Goal: Task Accomplishment & Management: Manage account settings

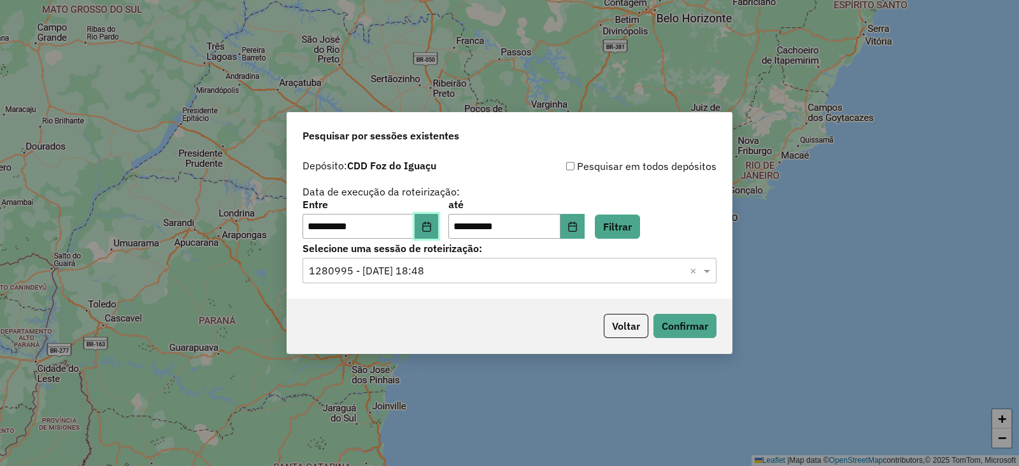
click at [431, 227] on icon "Choose Date" at bounding box center [426, 227] width 8 height 10
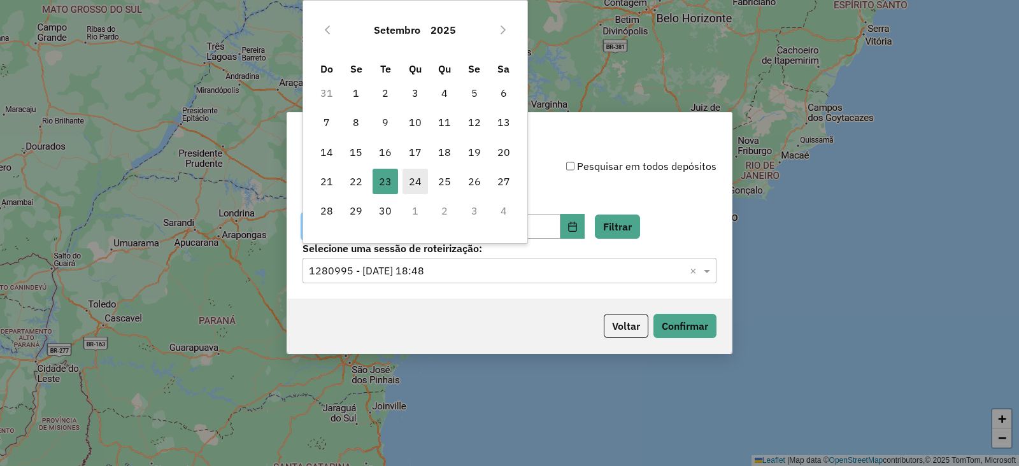
click at [413, 182] on span "24" at bounding box center [415, 181] width 25 height 25
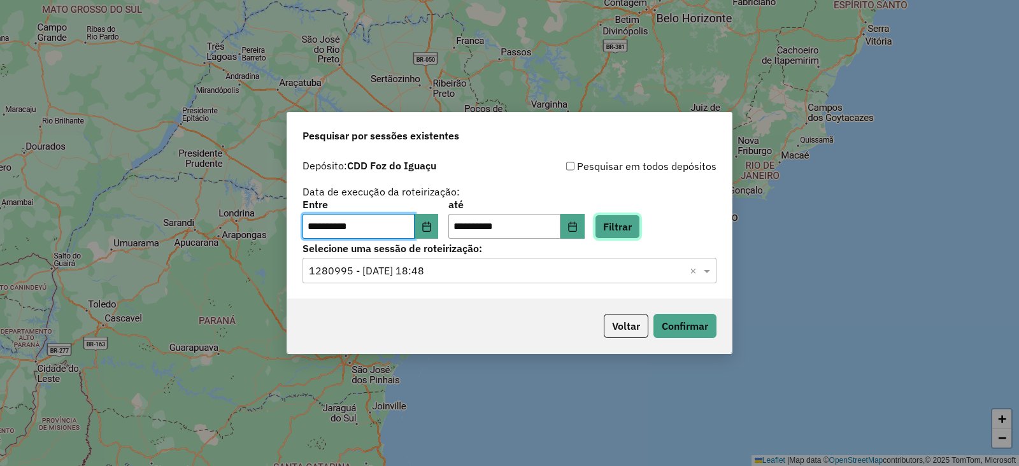
click at [636, 231] on button "Filtrar" at bounding box center [617, 227] width 45 height 24
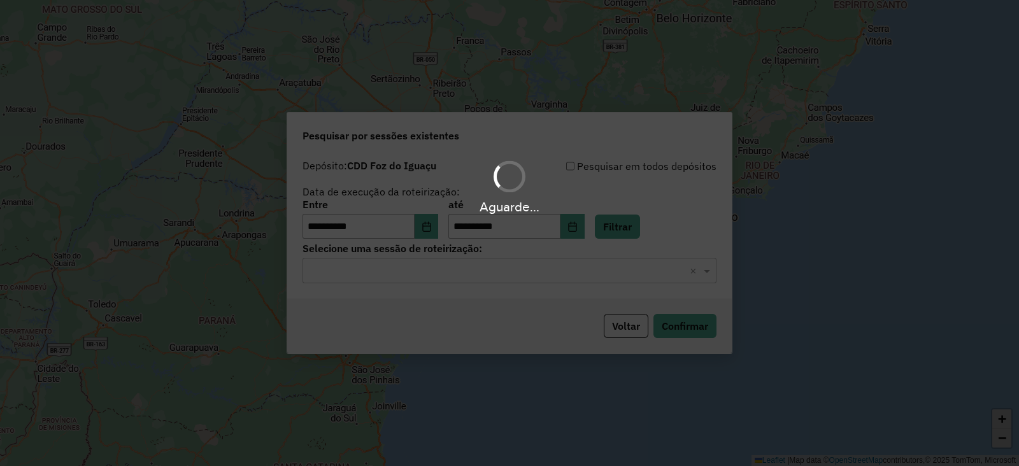
click at [414, 271] on div "Aguarde..." at bounding box center [509, 233] width 1019 height 466
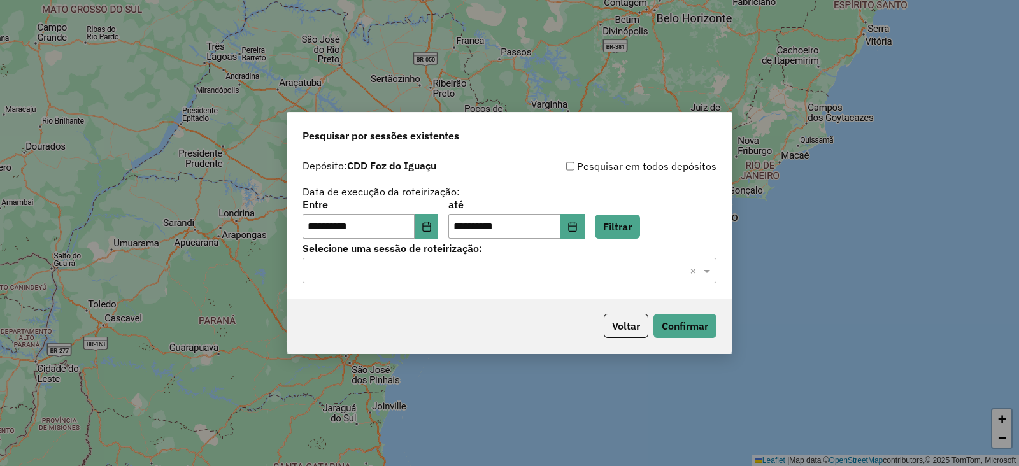
click at [414, 271] on input "text" at bounding box center [497, 271] width 376 height 15
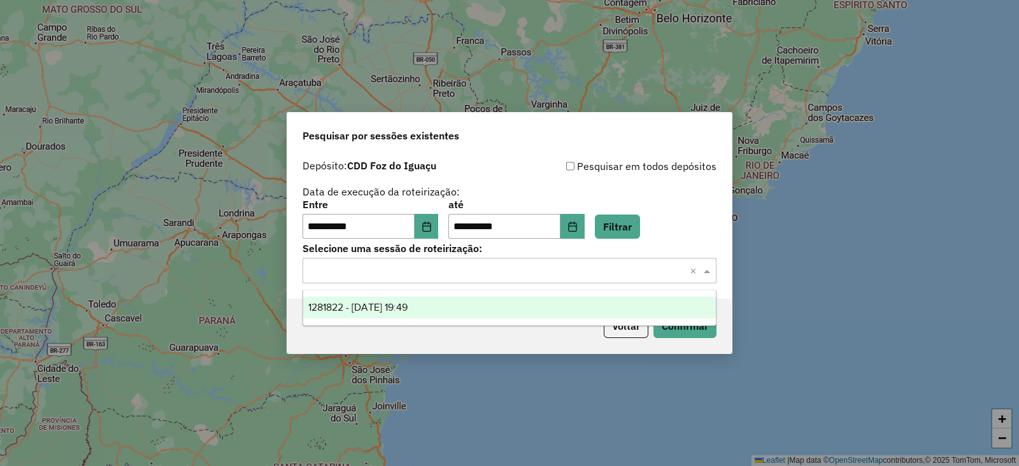
click at [397, 306] on span "1281822 - 24/09/2025 19:49" at bounding box center [357, 307] width 99 height 11
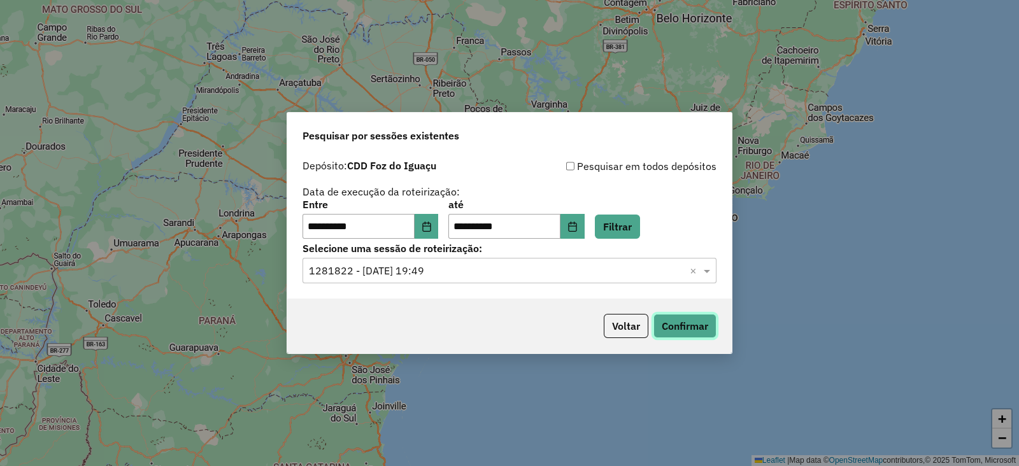
click at [676, 331] on button "Confirmar" at bounding box center [684, 326] width 63 height 24
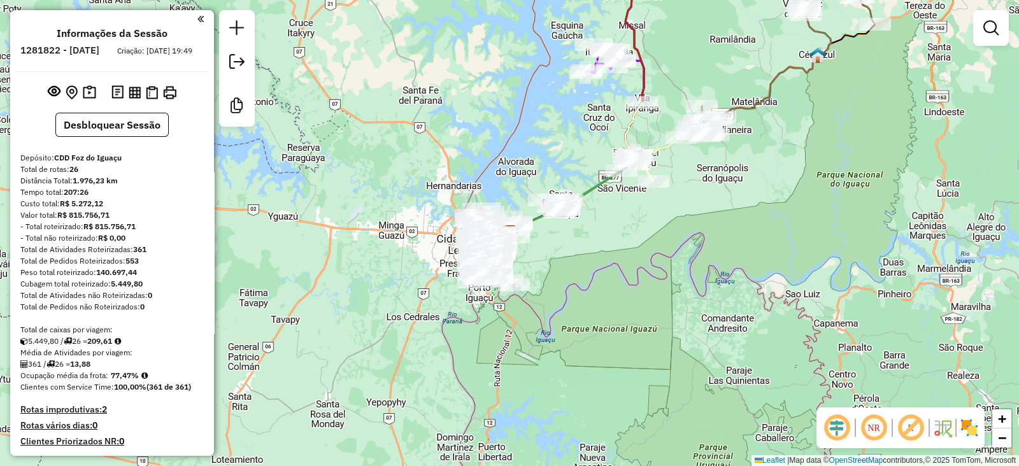
click at [832, 428] on em at bounding box center [837, 428] width 31 height 31
click at [917, 427] on em at bounding box center [910, 428] width 31 height 31
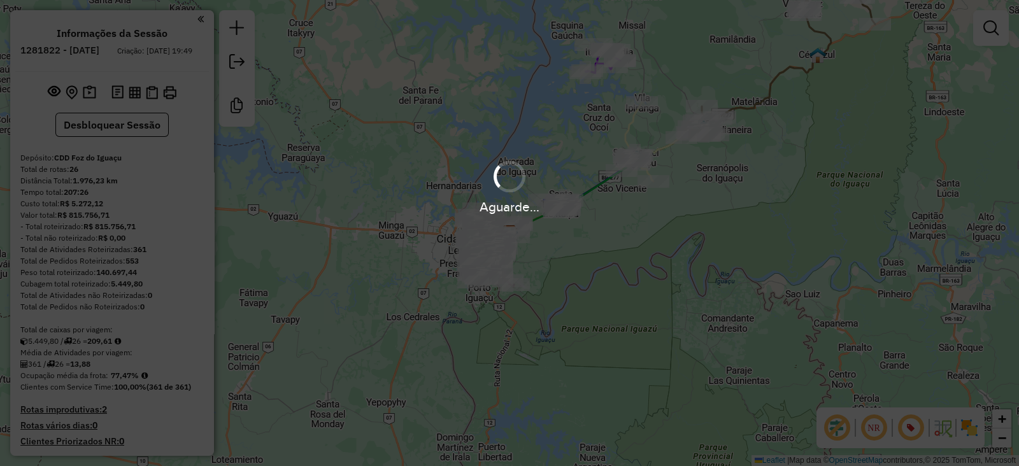
click at [971, 428] on div "Aguarde..." at bounding box center [509, 233] width 1019 height 466
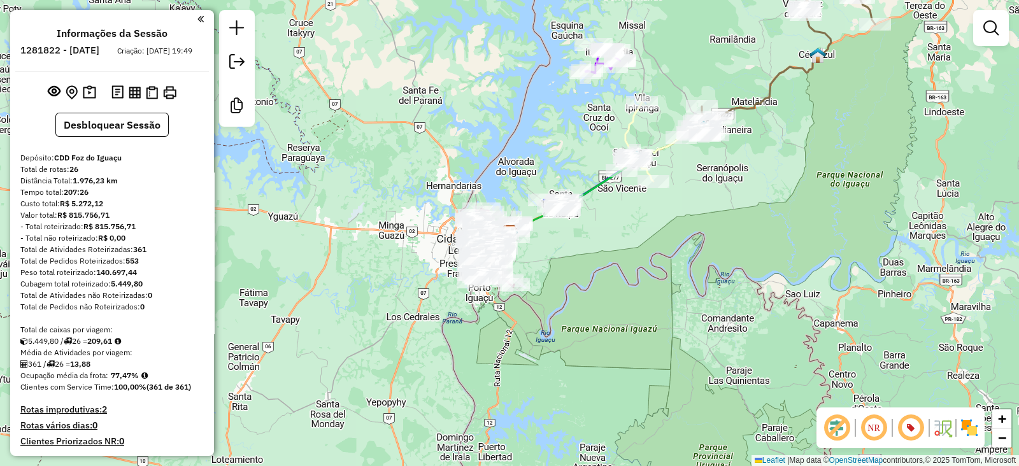
click at [969, 428] on img at bounding box center [969, 428] width 20 height 20
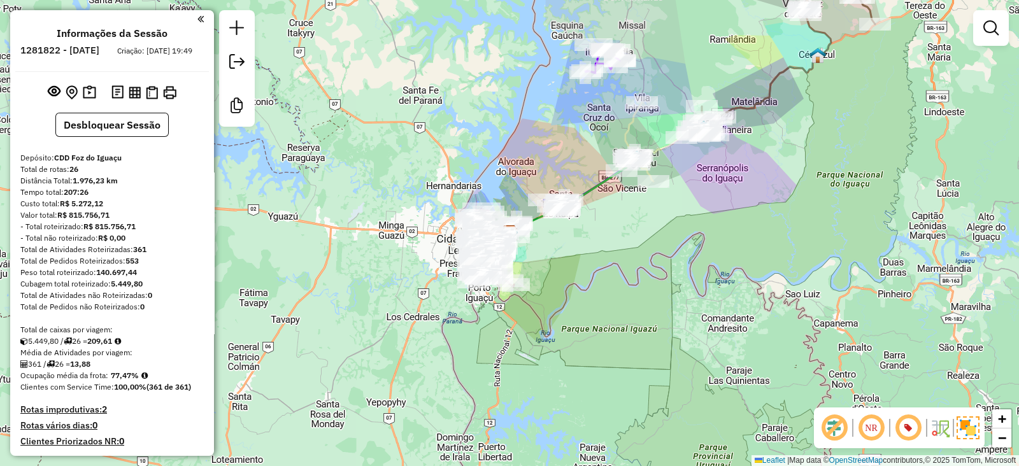
click at [570, 300] on div "Janela de atendimento Grade de atendimento Capacidade Transportadoras Veículos …" at bounding box center [509, 233] width 1019 height 466
click at [993, 29] on em at bounding box center [990, 27] width 15 height 15
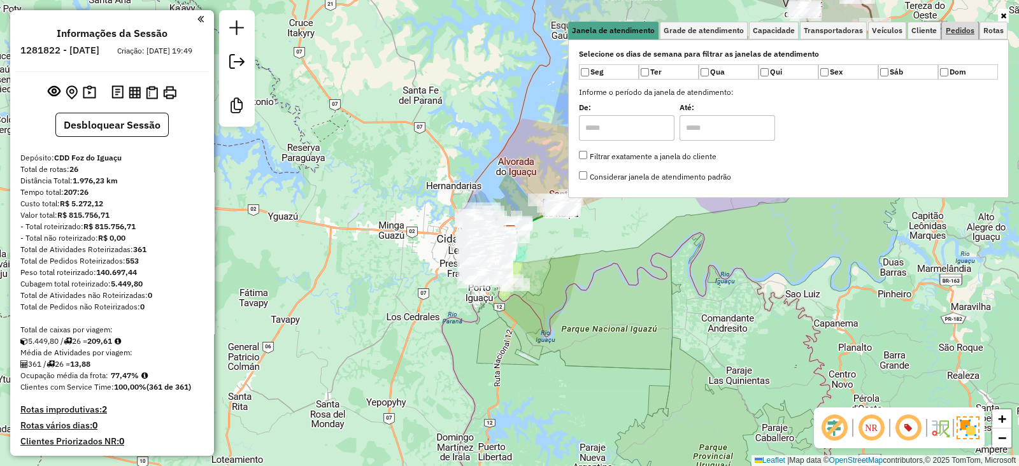
click at [968, 27] on span "Pedidos" at bounding box center [960, 31] width 29 height 8
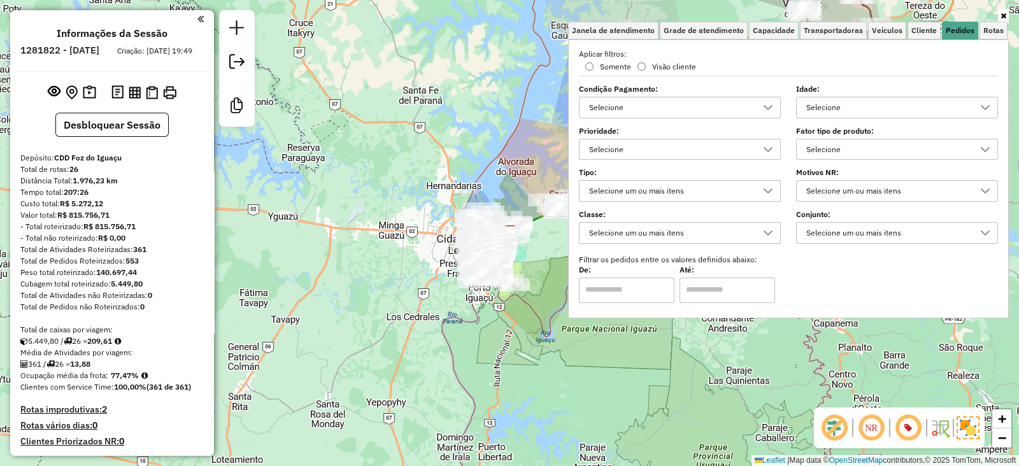
click at [825, 152] on div "Selecione" at bounding box center [887, 149] width 171 height 20
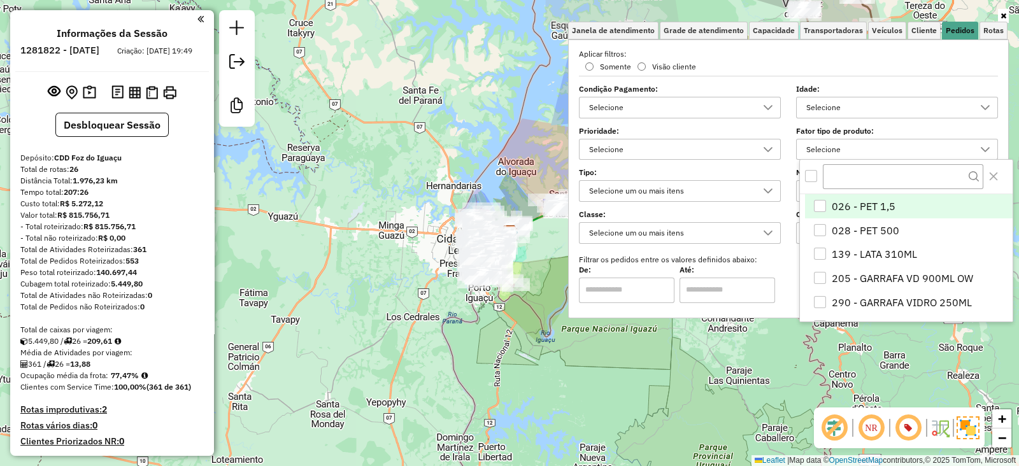
scroll to position [6, 43]
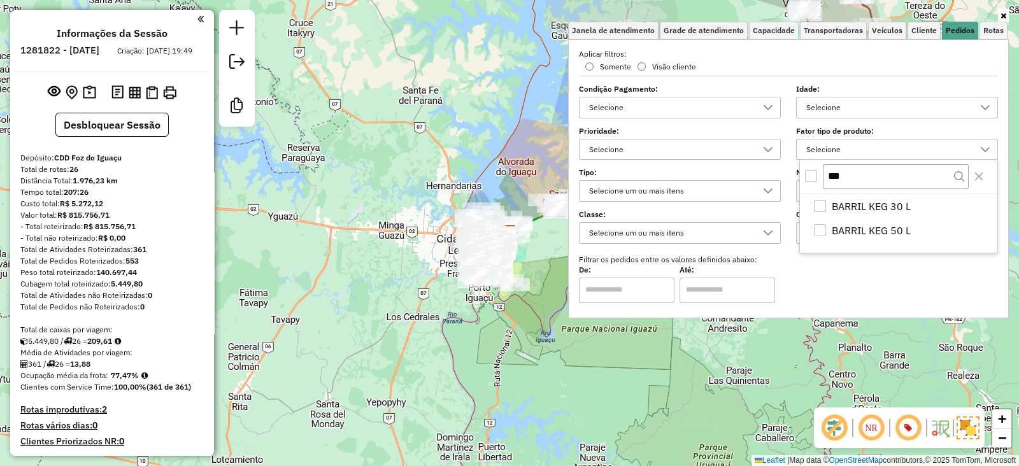
type input "***"
click at [813, 178] on div "All items unselected" at bounding box center [811, 176] width 12 height 12
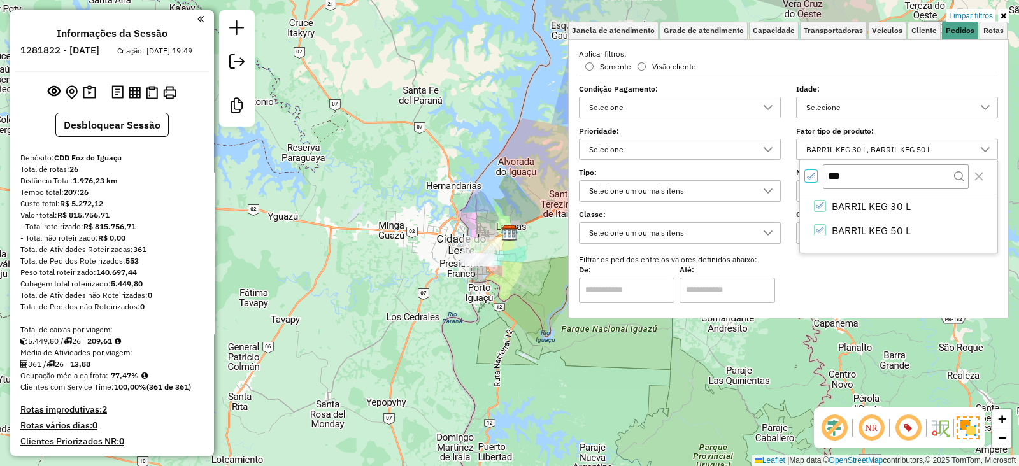
click at [484, 364] on div "Limpar filtros Janela de atendimento Grade de atendimento Capacidade Transporta…" at bounding box center [509, 233] width 1019 height 466
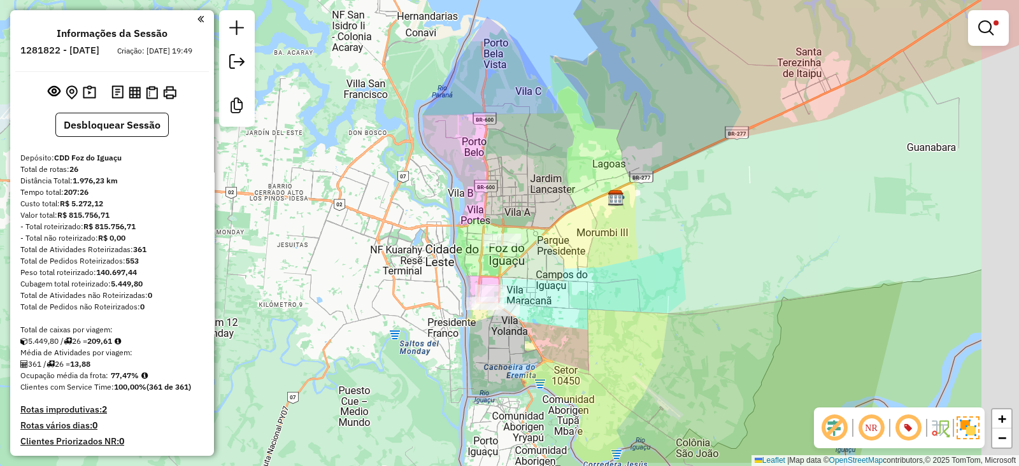
drag, startPoint x: 643, startPoint y: 362, endPoint x: 597, endPoint y: 312, distance: 68.5
click at [597, 312] on div "Limpar filtros Janela de atendimento Grade de atendimento Capacidade Transporta…" at bounding box center [509, 233] width 1019 height 466
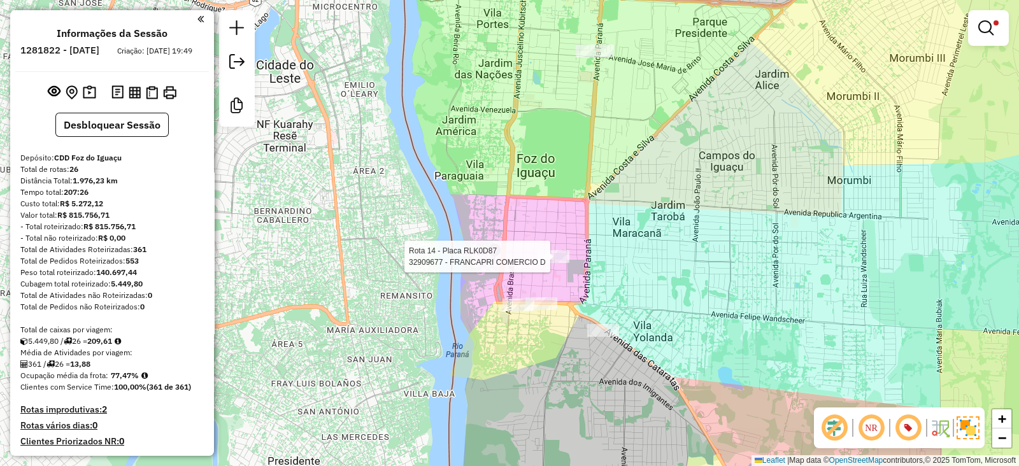
select select "**********"
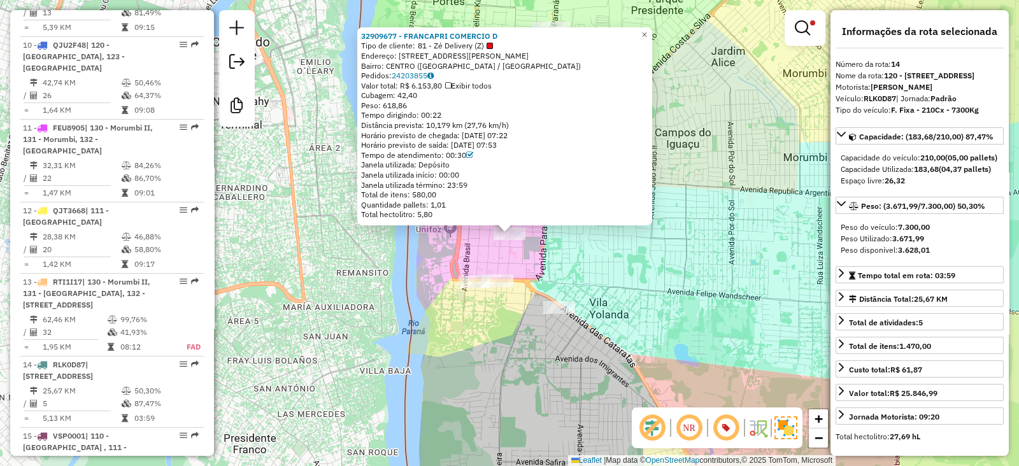
scroll to position [1516, 0]
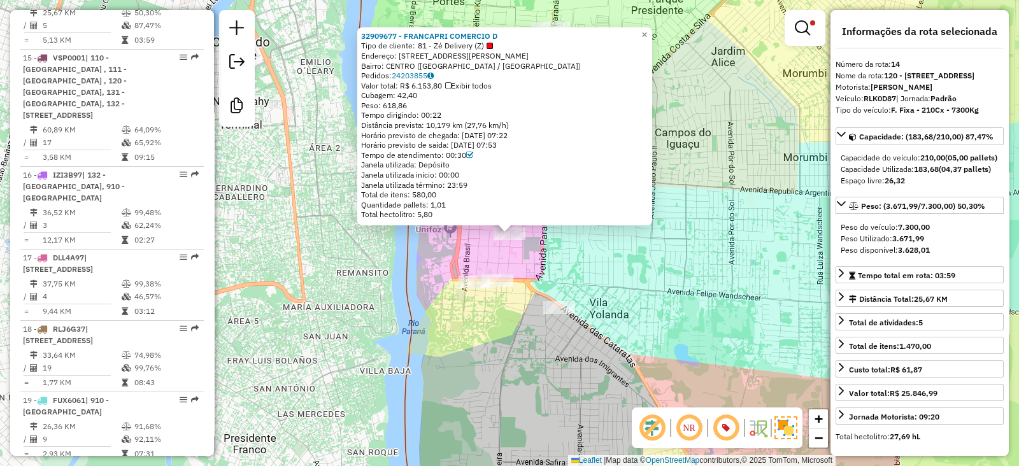
click at [474, 331] on div "32909677 - FRANCAPRI COMERCIO D Tipo de cliente: 81 - Zé Delivery (Z) Endereço:…" at bounding box center [509, 233] width 1019 height 466
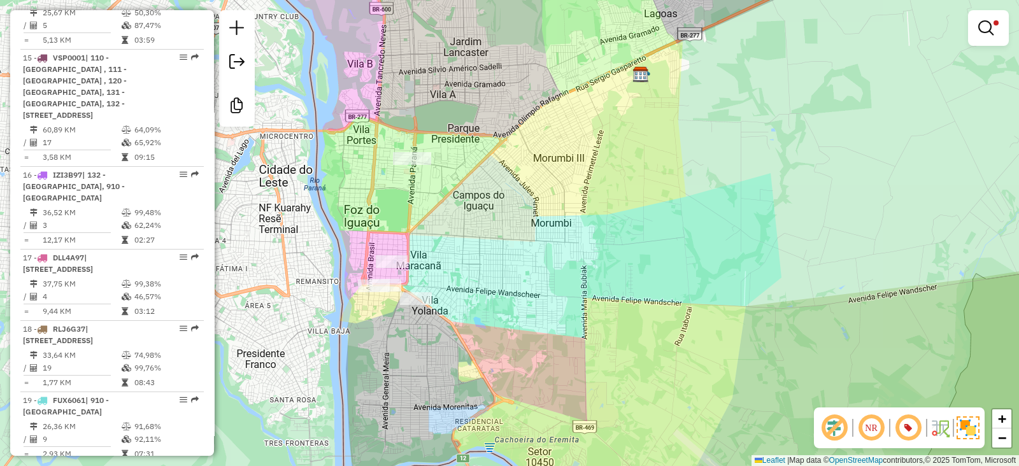
drag, startPoint x: 546, startPoint y: 204, endPoint x: 478, endPoint y: 233, distance: 74.8
click at [478, 233] on div "Limpar filtros Janela de atendimento Grade de atendimento Capacidade Transporta…" at bounding box center [509, 233] width 1019 height 466
select select "**********"
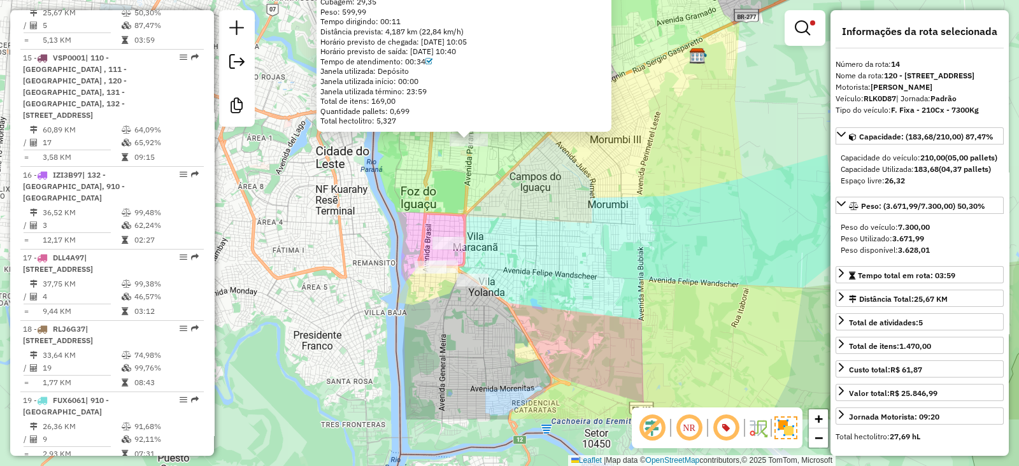
drag, startPoint x: 529, startPoint y: 313, endPoint x: 488, endPoint y: 219, distance: 102.1
click at [488, 219] on div "32903332 - BARU IGUACU GASTRONO Endereço: AV PARANA 27 Bairro: CENTRO (FOZ DO I…" at bounding box center [509, 233] width 1019 height 466
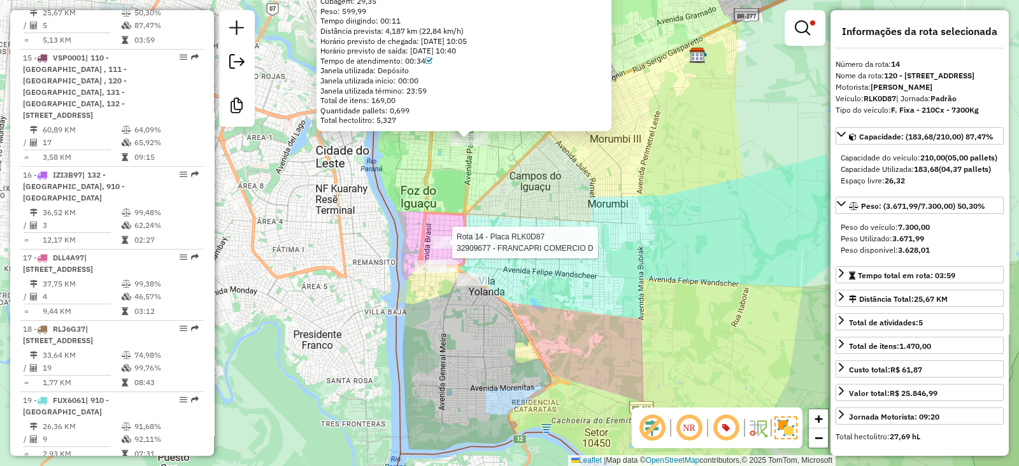
click at [455, 249] on div at bounding box center [448, 242] width 32 height 13
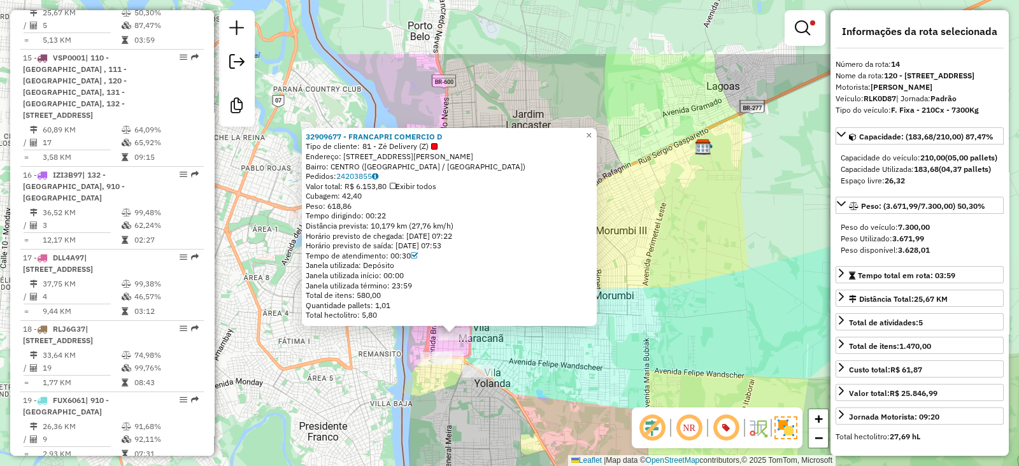
drag, startPoint x: 725, startPoint y: 171, endPoint x: 669, endPoint y: 272, distance: 115.2
click at [669, 272] on div "32909677 - FRANCAPRI COMERCIO D Tipo de cliente: 81 - Zé Delivery (Z) Endereço:…" at bounding box center [509, 233] width 1019 height 466
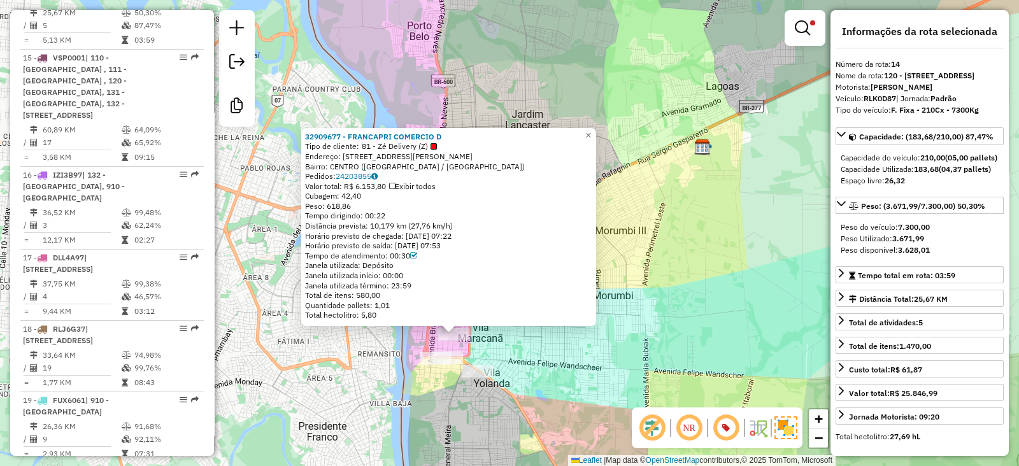
click at [673, 208] on div "32909677 - FRANCAPRI COMERCIO D Tipo de cliente: 81 - Zé Delivery (Z) Endereço:…" at bounding box center [509, 233] width 1019 height 466
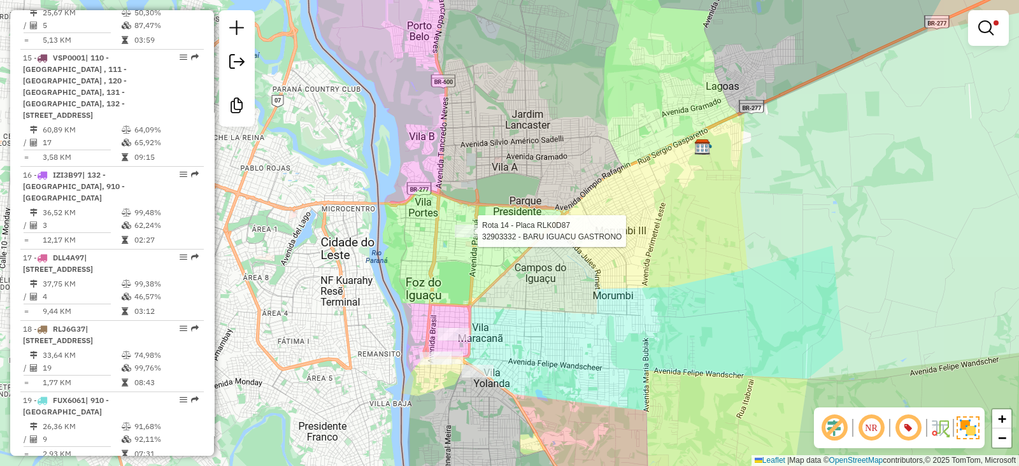
select select "**********"
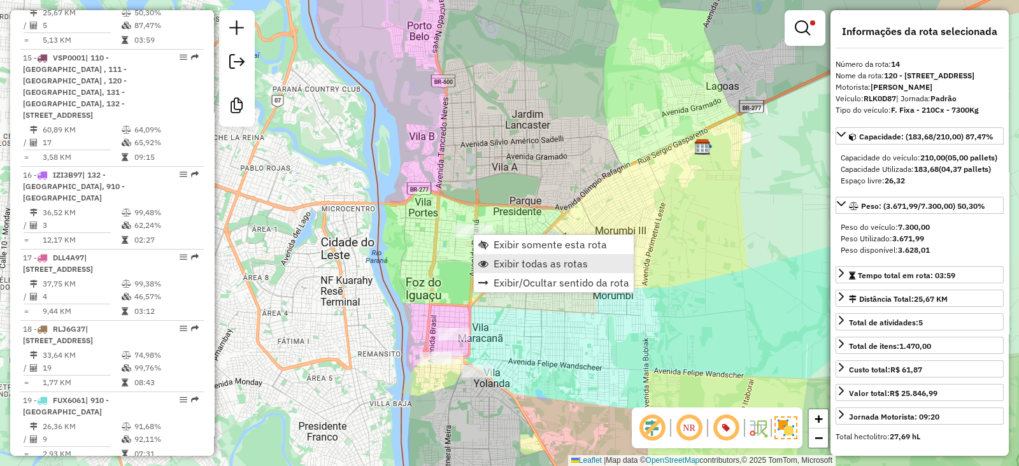
click at [525, 269] on span "Exibir todas as rotas" at bounding box center [541, 264] width 94 height 10
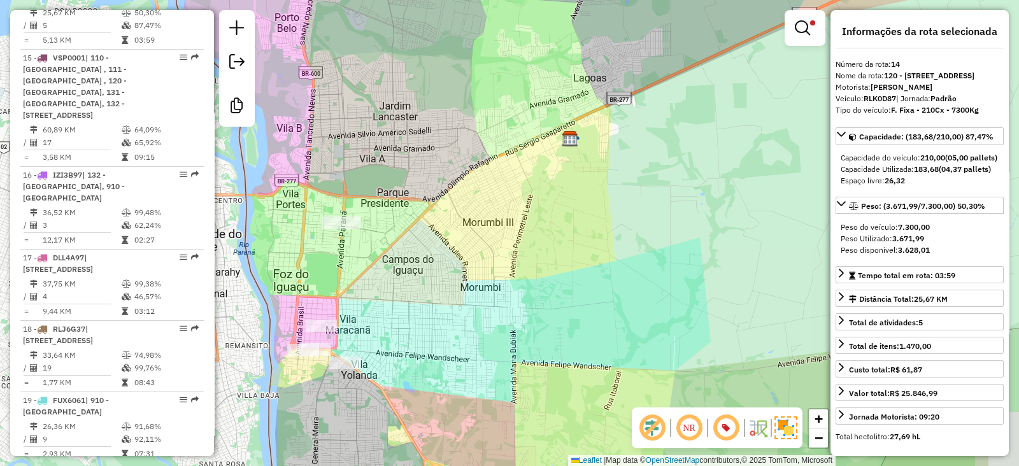
drag, startPoint x: 640, startPoint y: 234, endPoint x: 508, endPoint y: 225, distance: 132.7
click at [508, 225] on div "Limpar filtros Janela de atendimento Grade de atendimento Capacidade Transporta…" at bounding box center [509, 233] width 1019 height 466
click at [808, 26] on em at bounding box center [802, 27] width 15 height 15
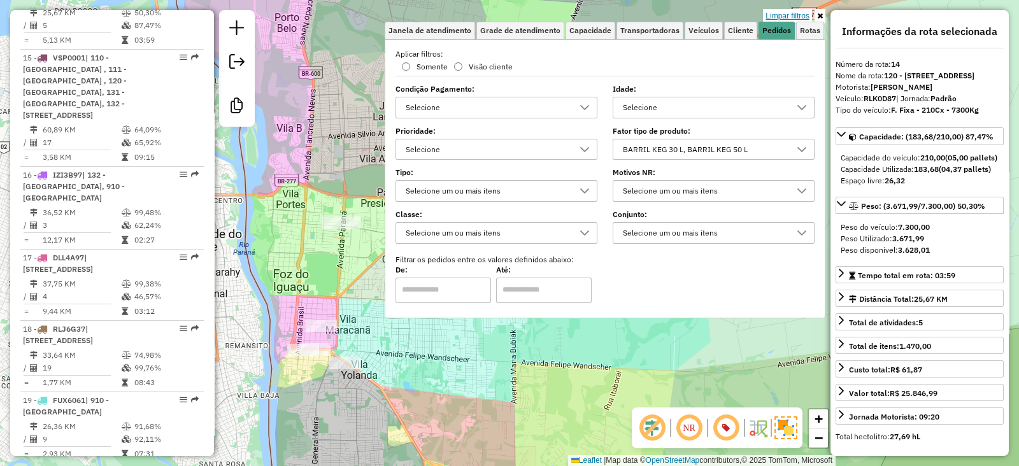
click at [794, 11] on link "Limpar filtros" at bounding box center [787, 16] width 49 height 14
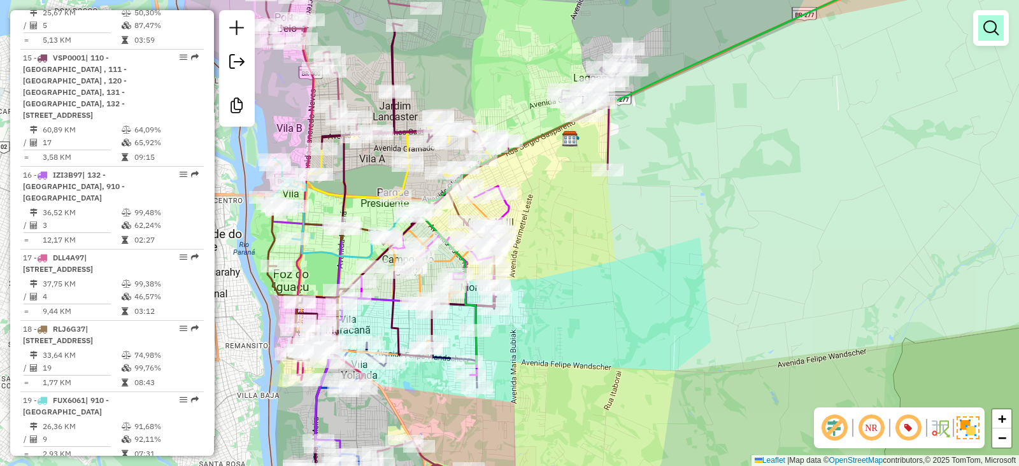
click at [987, 24] on em at bounding box center [990, 27] width 15 height 15
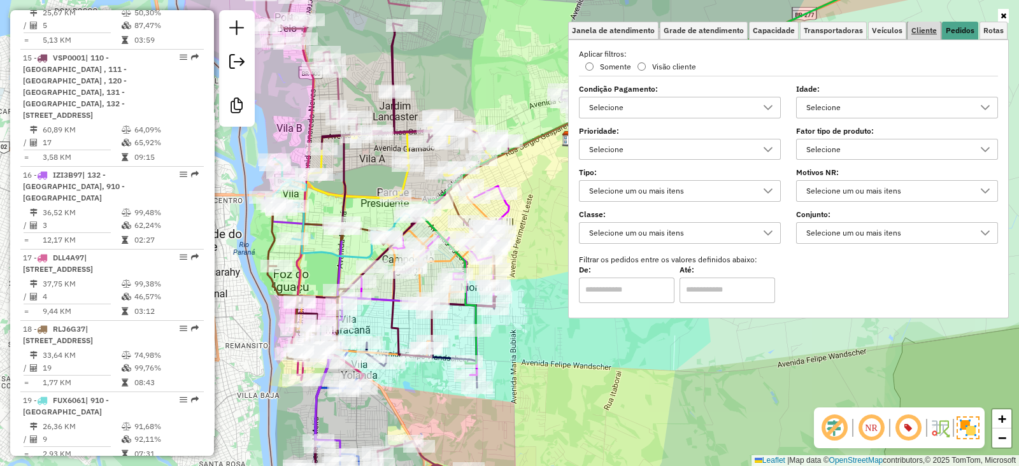
click at [927, 32] on span "Cliente" at bounding box center [923, 31] width 25 height 8
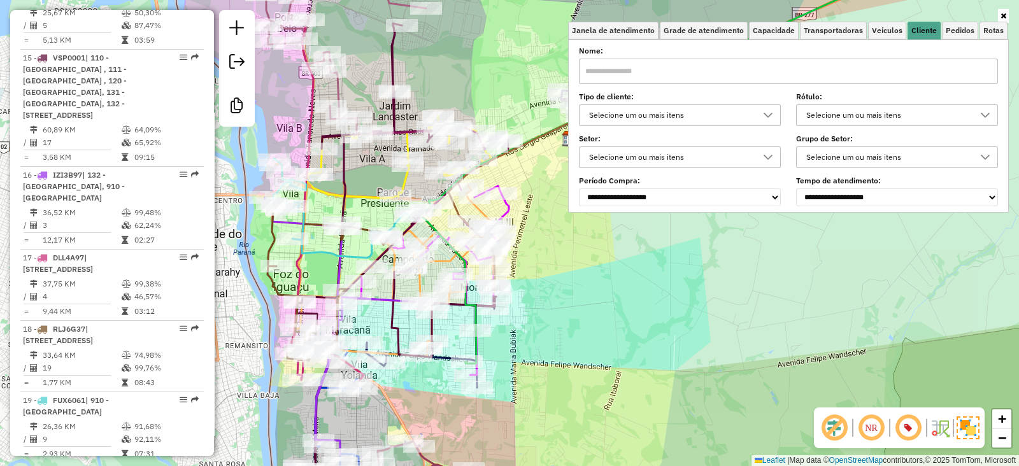
click at [631, 122] on div "Selecione um ou mais itens" at bounding box center [670, 115] width 171 height 20
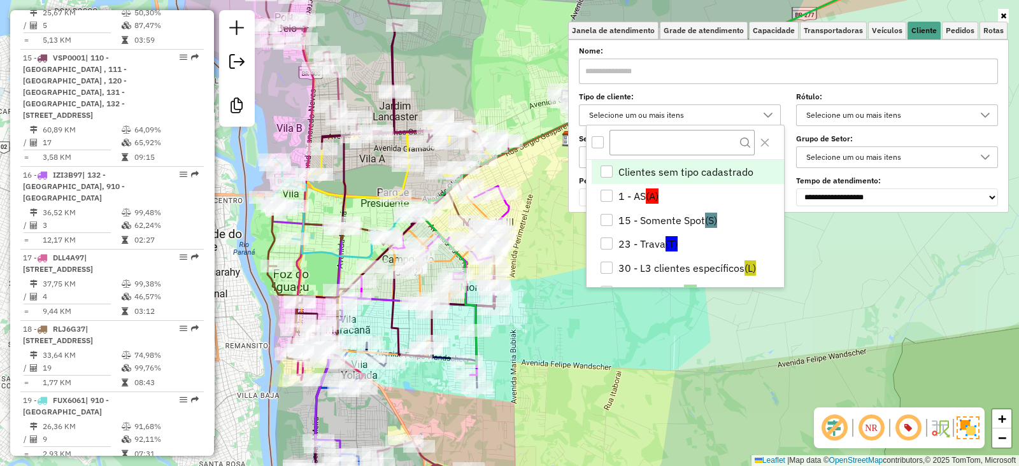
scroll to position [6, 43]
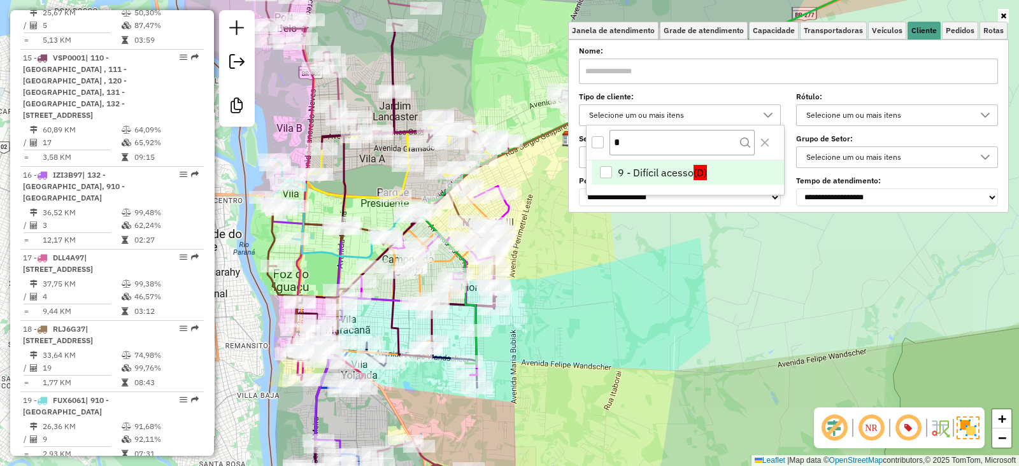
type input "*"
click at [640, 172] on li "9 - Difícil acesso (D)" at bounding box center [688, 172] width 192 height 24
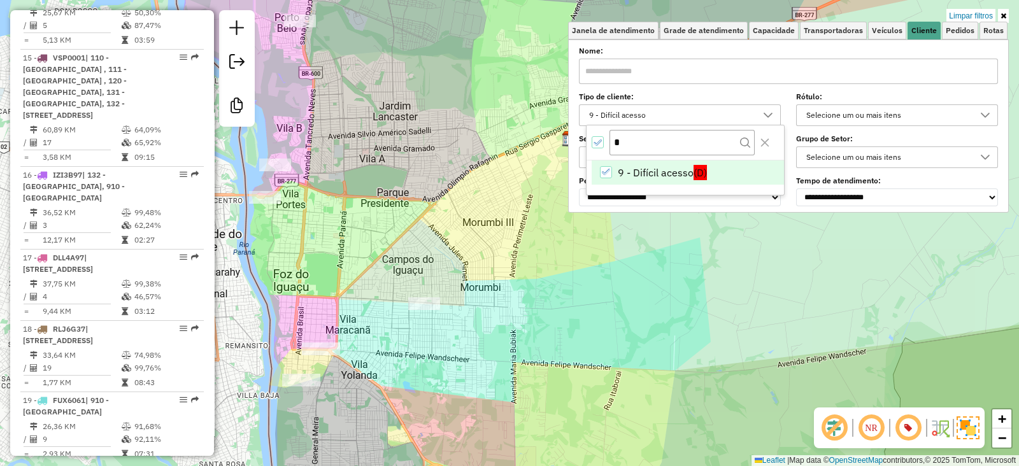
click at [492, 295] on div "Limpar filtros Janela de atendimento Grade de atendimento Capacidade Transporta…" at bounding box center [509, 233] width 1019 height 466
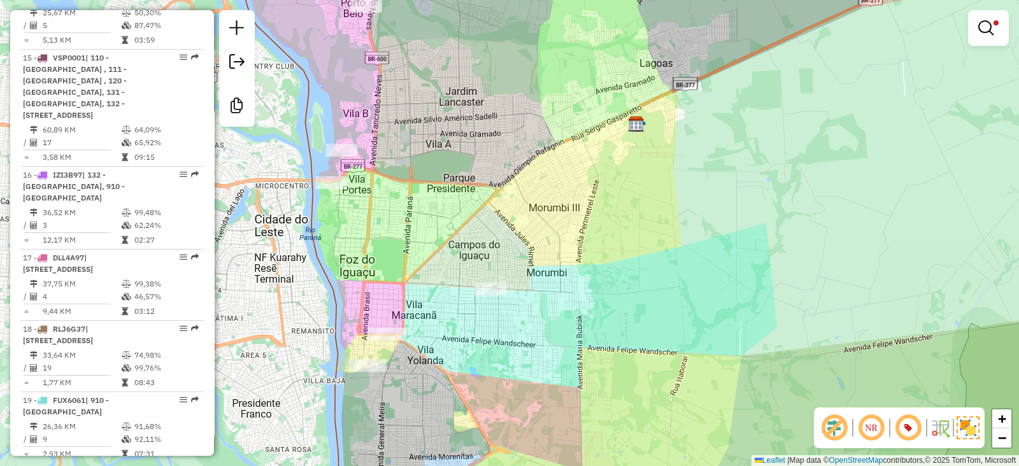
drag, startPoint x: 506, startPoint y: 227, endPoint x: 565, endPoint y: 216, distance: 59.7
click at [565, 216] on div "Limpar filtros Janela de atendimento Grade de atendimento Capacidade Transporta…" at bounding box center [509, 233] width 1019 height 466
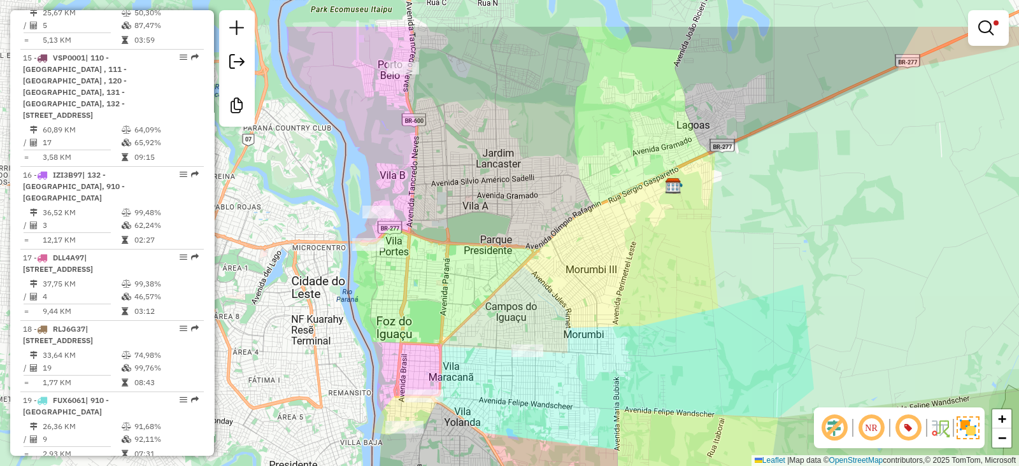
drag, startPoint x: 476, startPoint y: 151, endPoint x: 455, endPoint y: 224, distance: 76.4
click at [455, 224] on div "Limpar filtros Janela de atendimento Grade de atendimento Capacidade Transporta…" at bounding box center [509, 233] width 1019 height 466
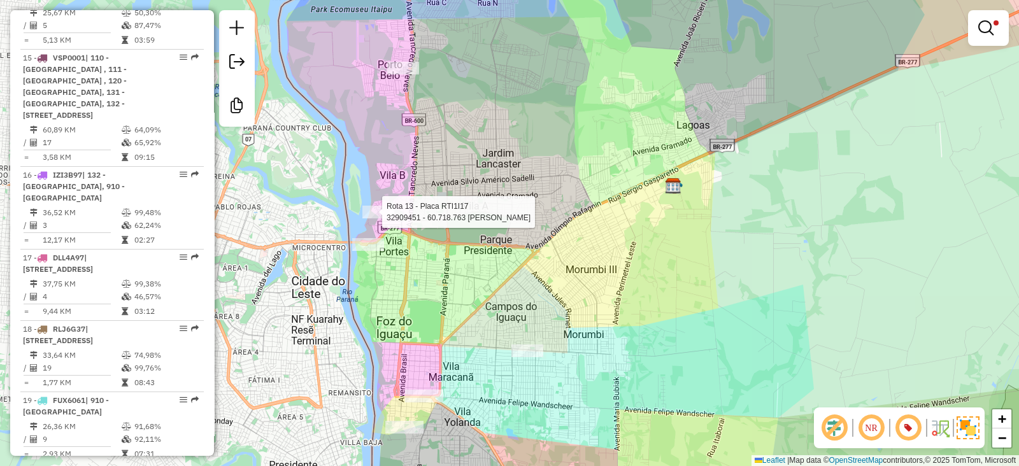
select select "**********"
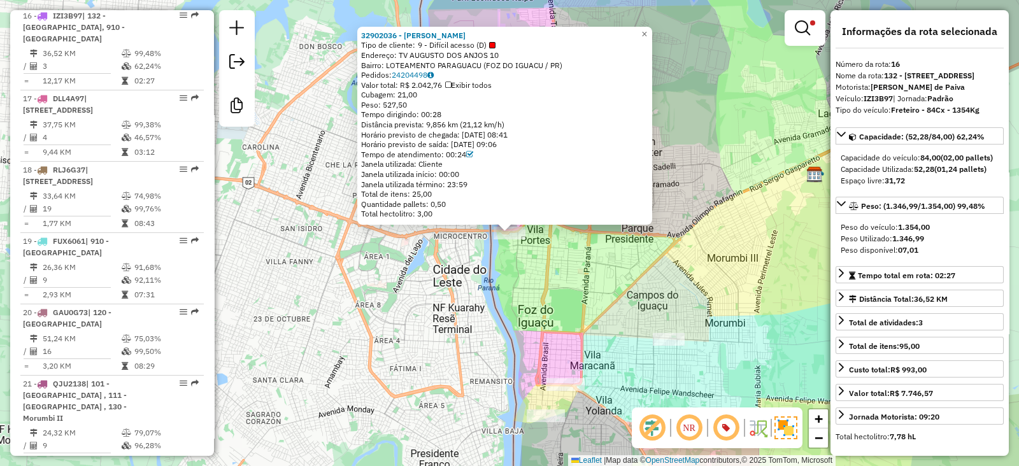
scroll to position [1704, 0]
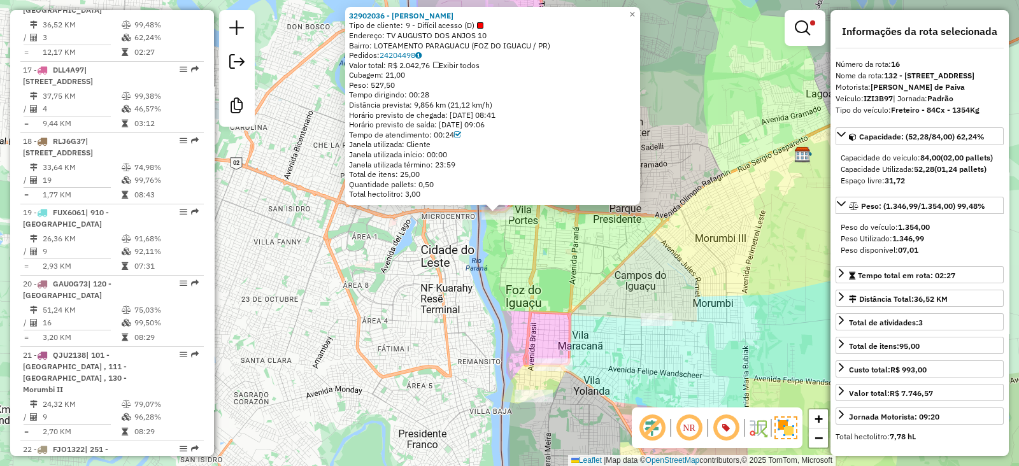
drag, startPoint x: 565, startPoint y: 317, endPoint x: 553, endPoint y: 297, distance: 22.8
click at [553, 297] on div "32902036 - JOSE CARLOS DE LIMA Tipo de cliente: 9 - Difícil acesso (D) Endereço…" at bounding box center [509, 233] width 1019 height 466
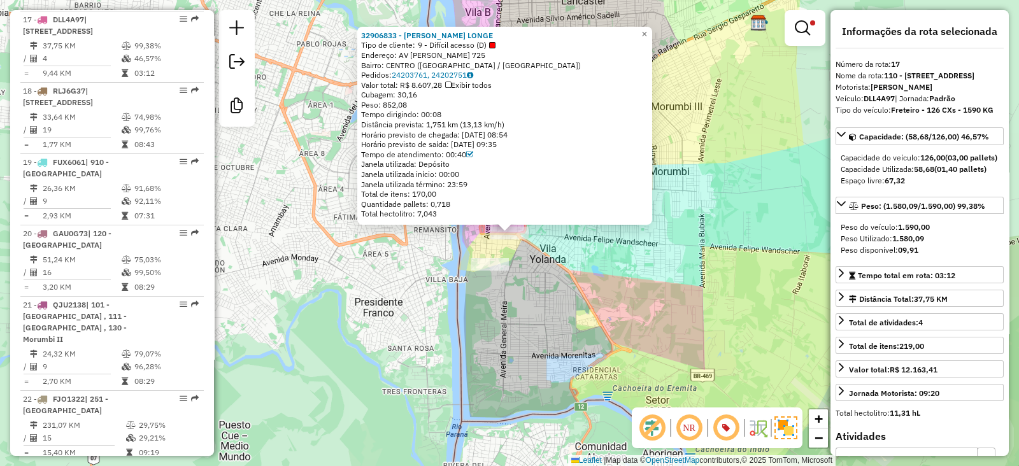
scroll to position [1774, 0]
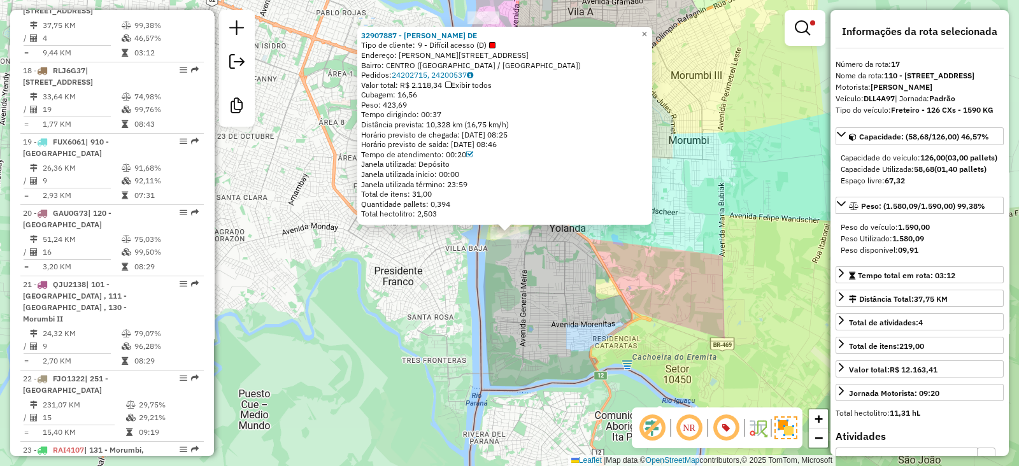
click at [522, 278] on div "32907887 - VALDEMAR MODESTO DE Tipo de cliente: 9 - Difícil acesso (D) Endereço…" at bounding box center [509, 233] width 1019 height 466
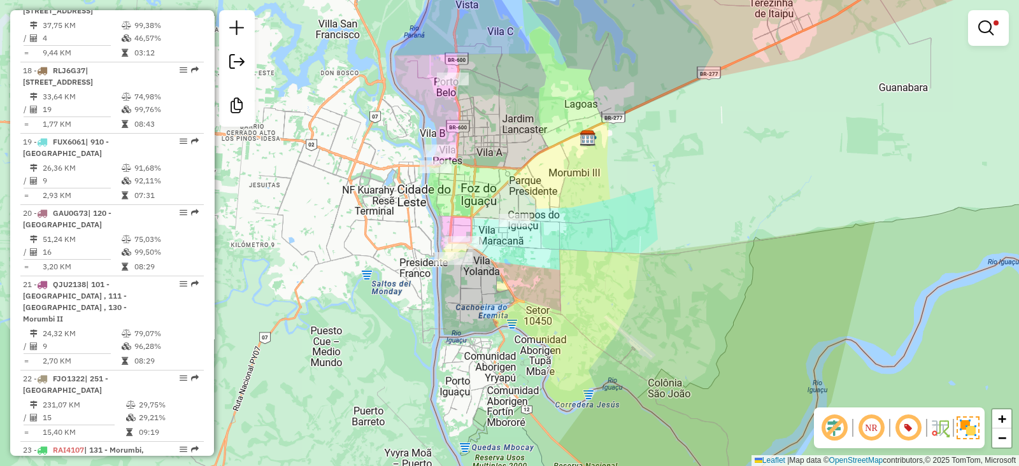
drag, startPoint x: 589, startPoint y: 166, endPoint x: 527, endPoint y: 168, distance: 61.8
click at [527, 168] on div "Limpar filtros Janela de atendimento Grade de atendimento Capacidade Transporta…" at bounding box center [509, 233] width 1019 height 466
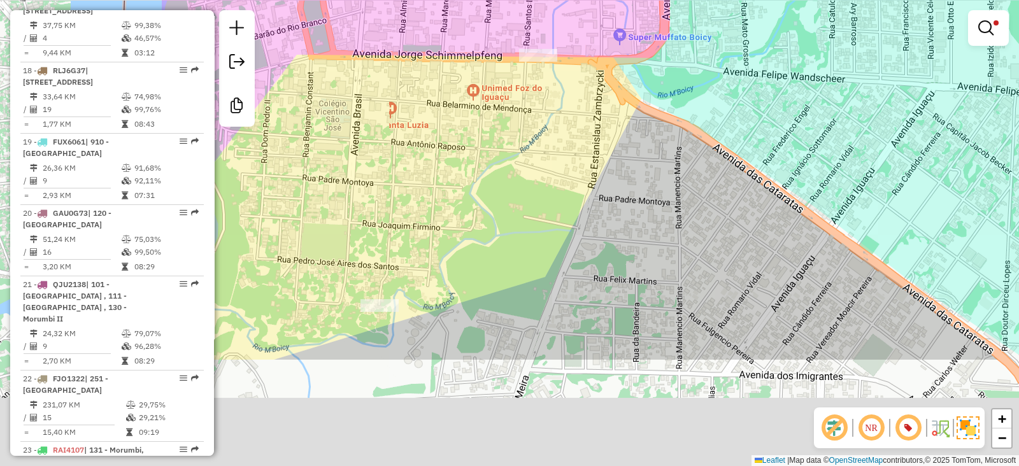
drag, startPoint x: 481, startPoint y: 360, endPoint x: 544, endPoint y: 203, distance: 169.2
click at [544, 203] on div "Limpar filtros Janela de atendimento Grade de atendimento Capacidade Transporta…" at bounding box center [509, 233] width 1019 height 466
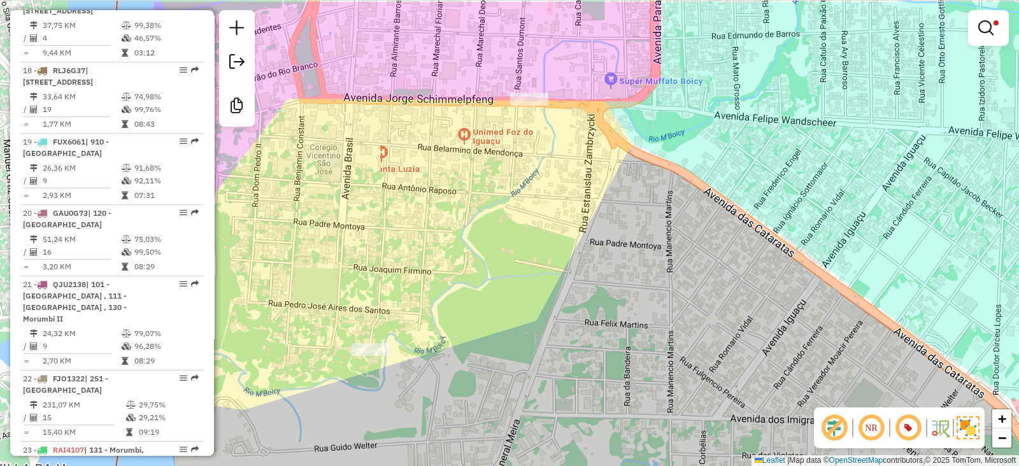
drag, startPoint x: 519, startPoint y: 121, endPoint x: 503, endPoint y: 184, distance: 65.0
click at [503, 184] on div "Limpar filtros Janela de atendimento Grade de atendimento Capacidade Transporta…" at bounding box center [509, 233] width 1019 height 466
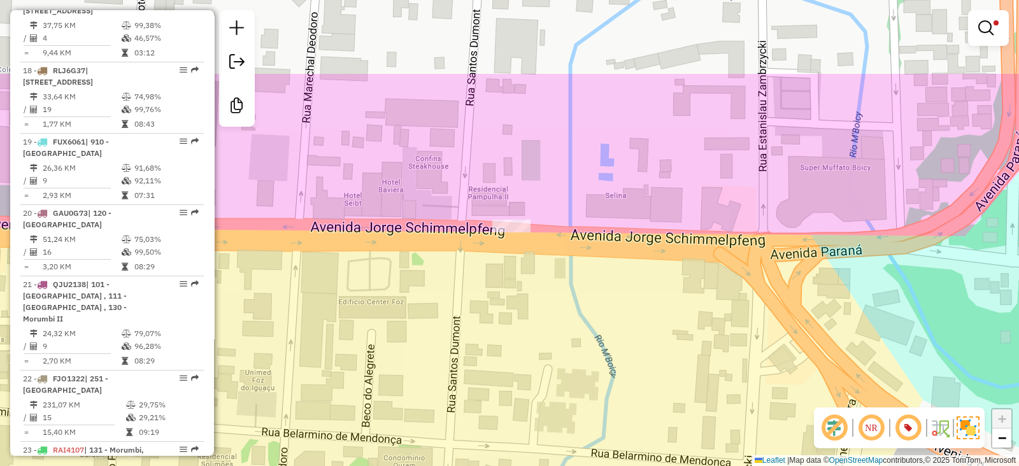
drag, startPoint x: 521, startPoint y: 135, endPoint x: 489, endPoint y: 255, distance: 124.5
click at [489, 255] on div "Limpar filtros Janela de atendimento Grade de atendimento Capacidade Transporta…" at bounding box center [509, 233] width 1019 height 466
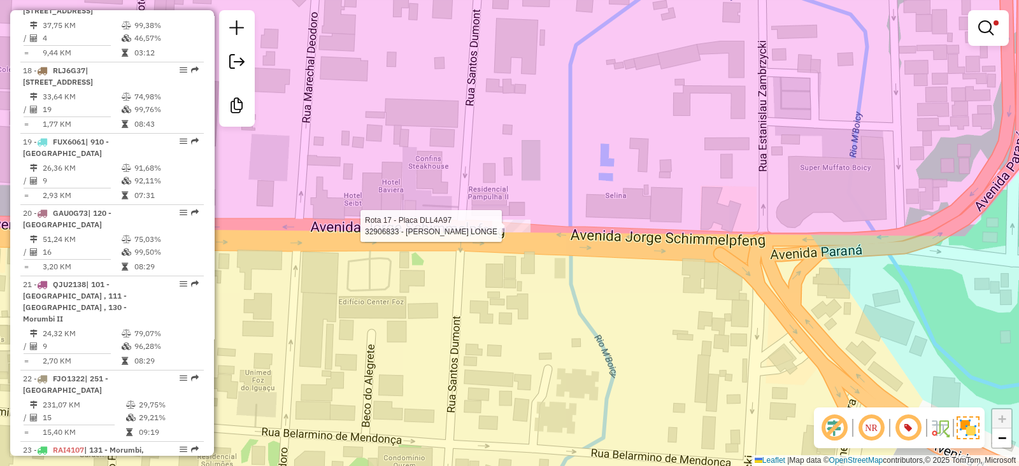
select select "**********"
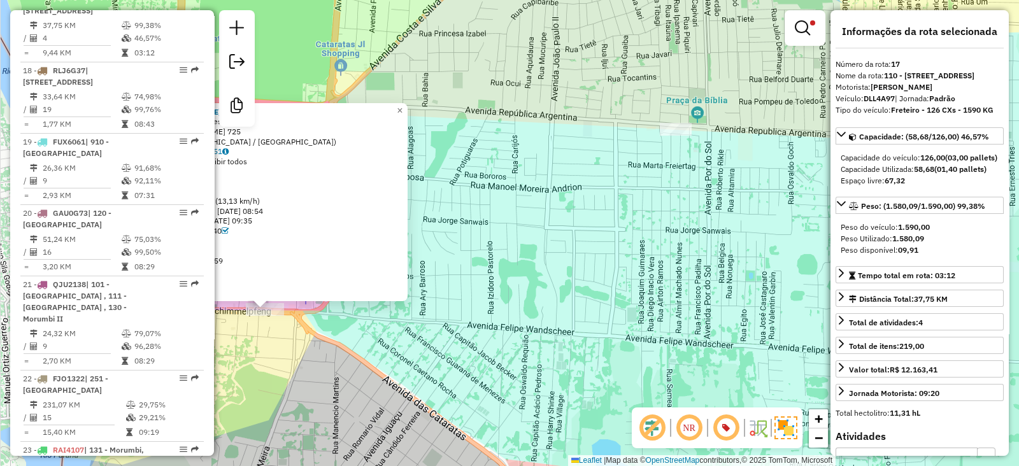
drag, startPoint x: 627, startPoint y: 173, endPoint x: 548, endPoint y: 209, distance: 87.2
click at [548, 209] on div "32906833 - JULIANO WAGNER LONGE Tipo de cliente: 9 - Difícil acesso (D) Endereç…" at bounding box center [509, 233] width 1019 height 466
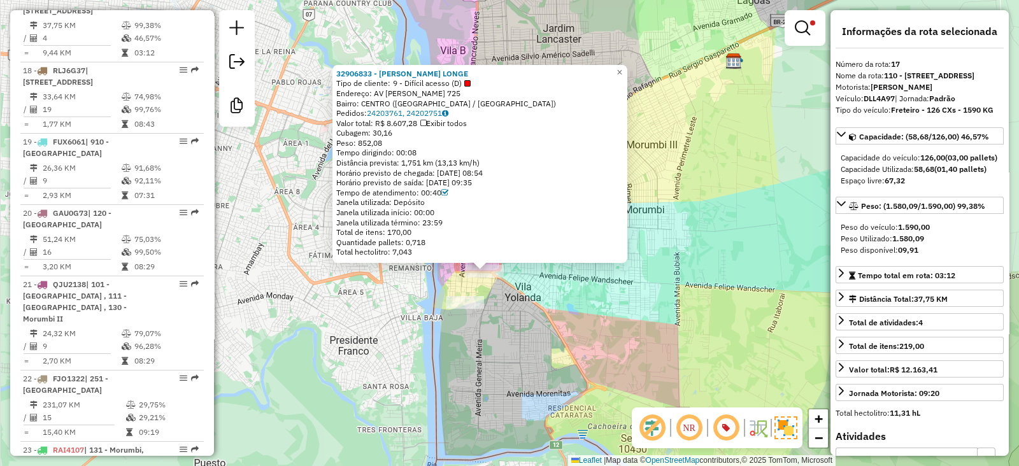
click at [559, 326] on div "32906833 - JULIANO WAGNER LONGE Tipo de cliente: 9 - Difícil acesso (D) Endereç…" at bounding box center [509, 233] width 1019 height 466
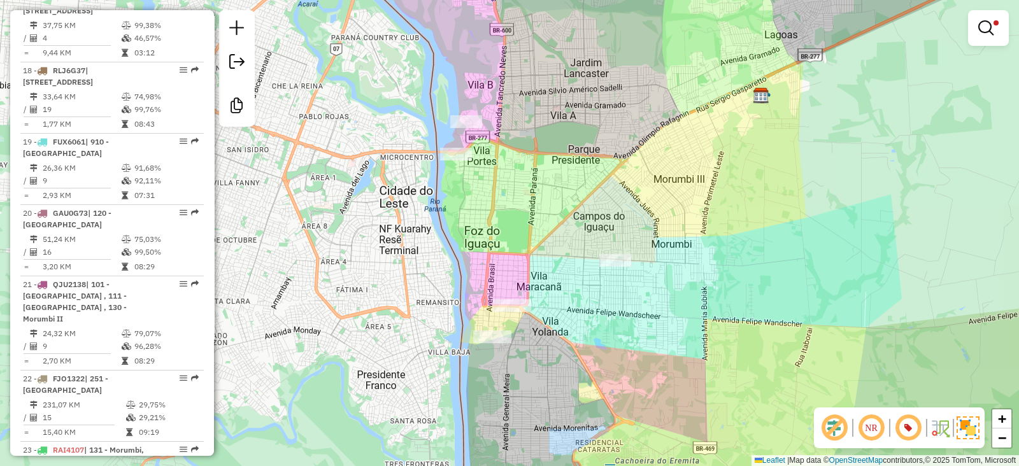
drag, startPoint x: 568, startPoint y: 288, endPoint x: 595, endPoint y: 322, distance: 44.0
click at [595, 322] on div "Limpar filtros Janela de atendimento Grade de atendimento Capacidade Transporta…" at bounding box center [509, 233] width 1019 height 466
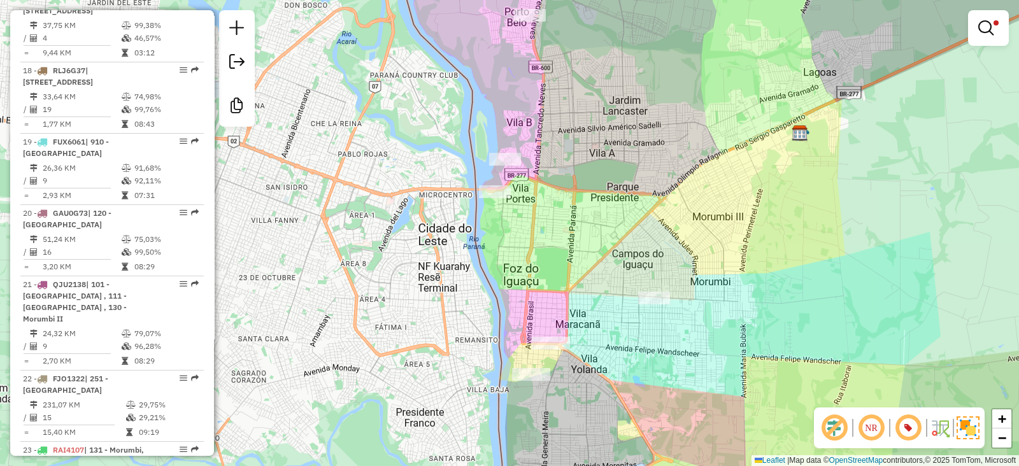
drag, startPoint x: 541, startPoint y: 223, endPoint x: 570, endPoint y: 259, distance: 45.8
click at [570, 259] on div "Limpar filtros Janela de atendimento Grade de atendimento Capacidade Transporta…" at bounding box center [509, 233] width 1019 height 466
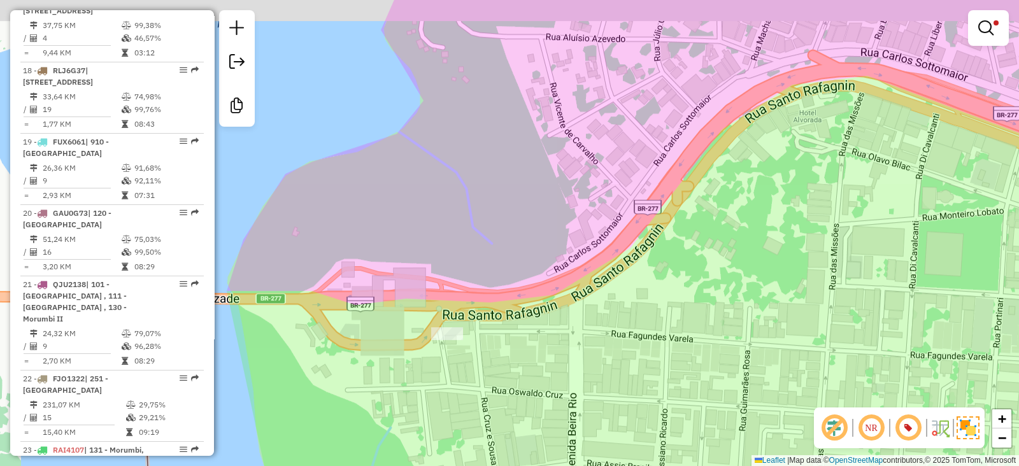
drag, startPoint x: 563, startPoint y: 228, endPoint x: 580, endPoint y: 255, distance: 32.0
click at [580, 255] on div "Limpar filtros Janela de atendimento Grade de atendimento Capacidade Transporta…" at bounding box center [509, 233] width 1019 height 466
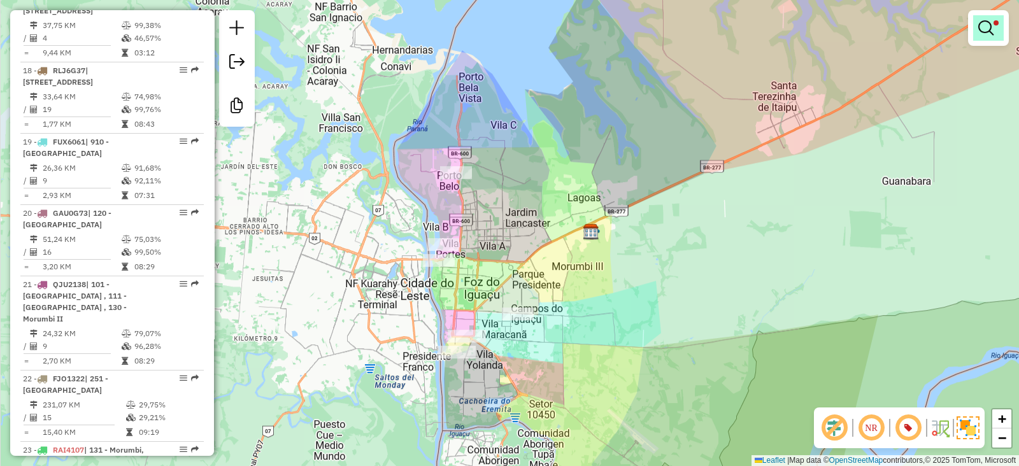
click at [998, 28] on link at bounding box center [988, 27] width 31 height 25
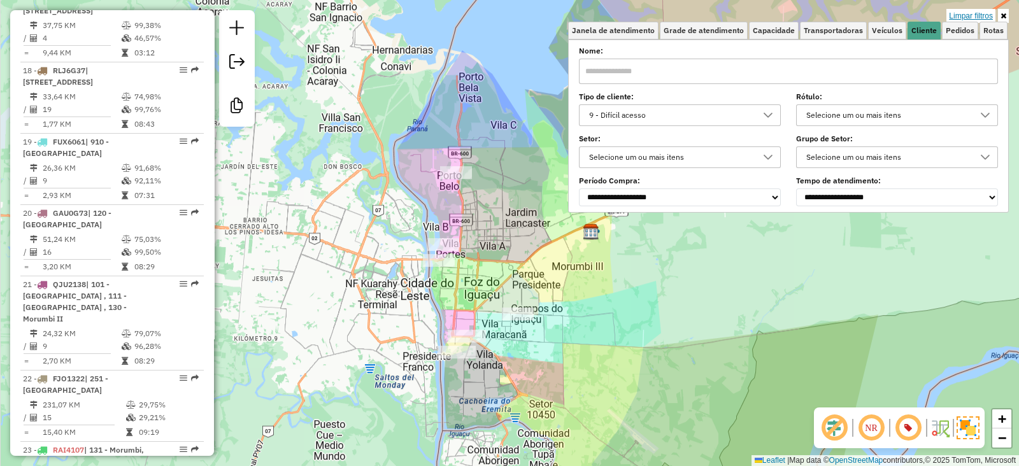
click at [976, 12] on link "Limpar filtros" at bounding box center [970, 16] width 49 height 14
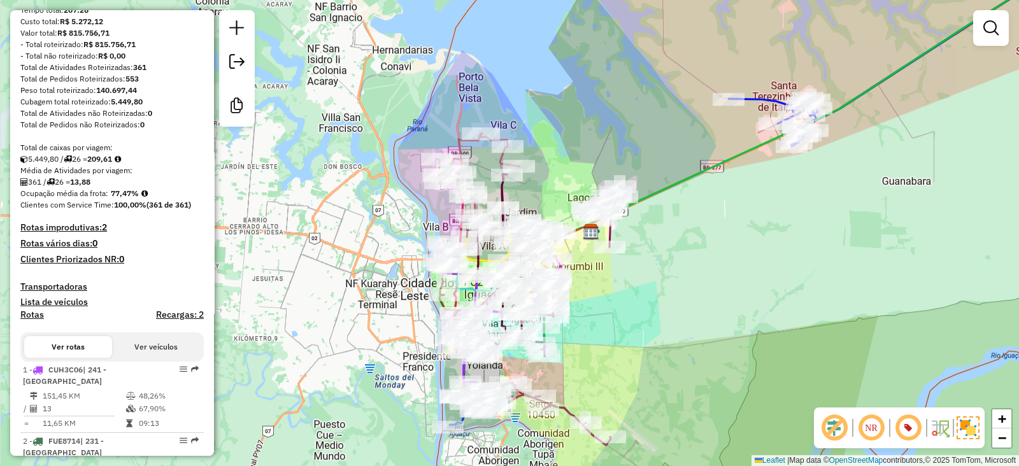
scroll to position [0, 0]
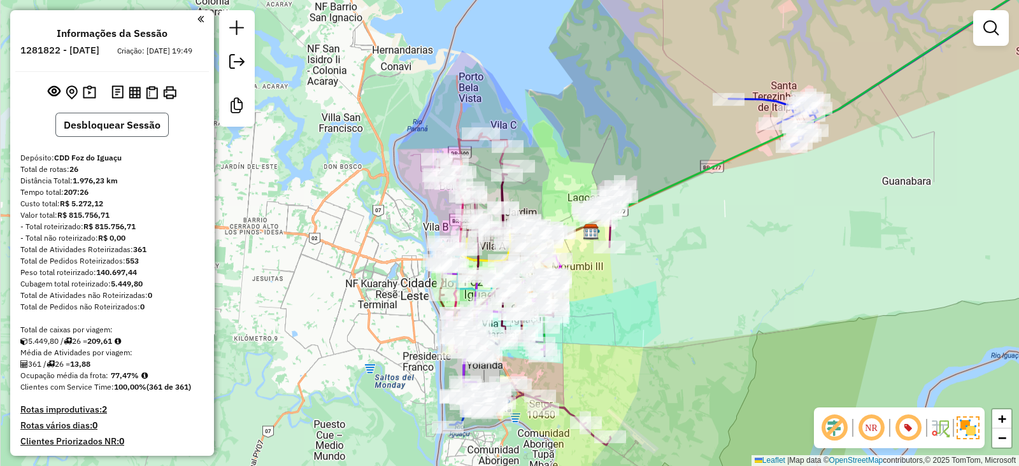
click at [86, 129] on button "Desbloquear Sessão" at bounding box center [111, 125] width 113 height 24
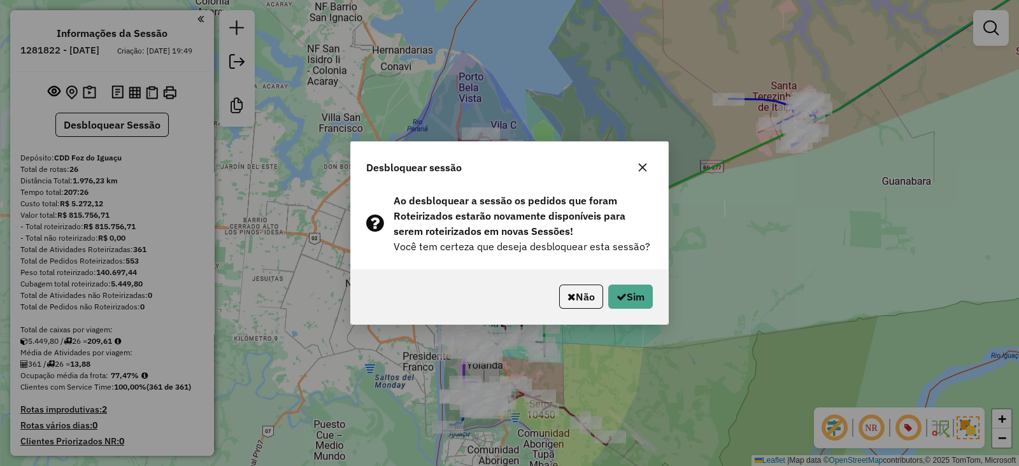
click at [628, 281] on div "Não Sim" at bounding box center [509, 296] width 317 height 55
click at [627, 285] on button "Sim" at bounding box center [630, 297] width 45 height 24
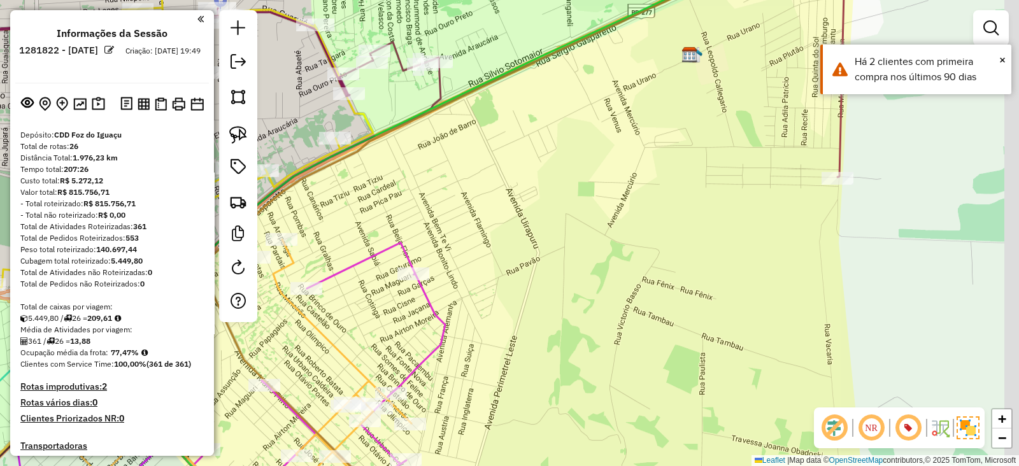
drag, startPoint x: 603, startPoint y: 206, endPoint x: 544, endPoint y: 183, distance: 63.5
click at [544, 183] on div "Janela de atendimento Grade de atendimento Capacidade Transportadoras Veículos …" at bounding box center [509, 233] width 1019 height 466
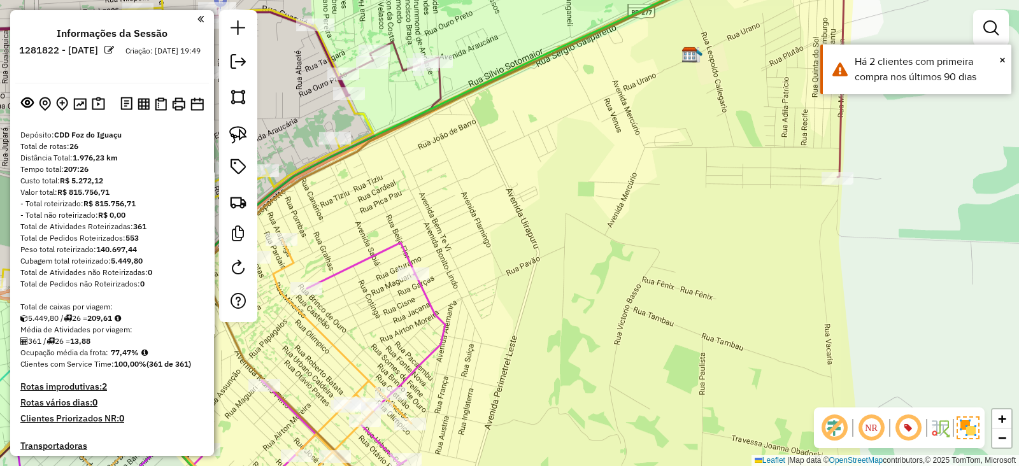
click at [831, 429] on em at bounding box center [834, 428] width 31 height 31
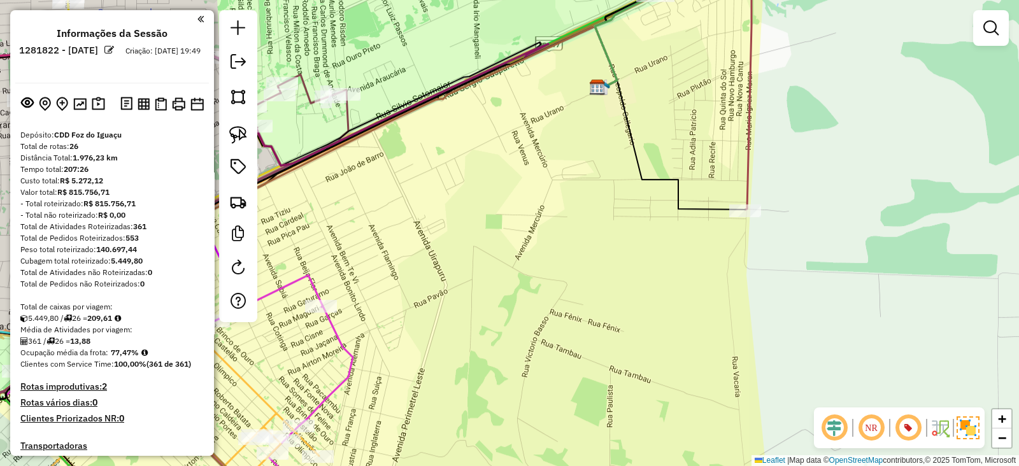
drag, startPoint x: 567, startPoint y: 342, endPoint x: 557, endPoint y: 344, distance: 10.4
click at [558, 348] on div "Janela de atendimento Grade de atendimento Capacidade Transportadoras Veículos …" at bounding box center [509, 233] width 1019 height 466
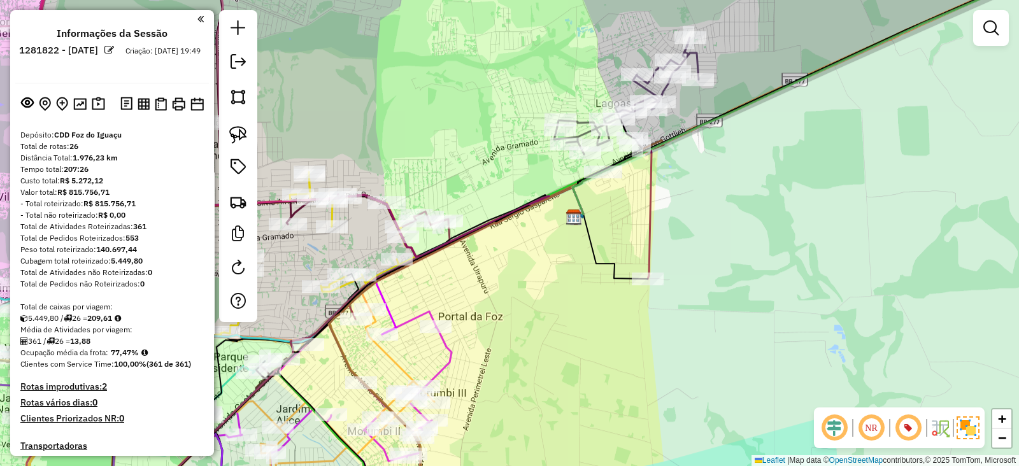
click at [551, 341] on div "Janela de atendimento Grade de atendimento Capacidade Transportadoras Veículos …" at bounding box center [509, 233] width 1019 height 466
select select "**********"
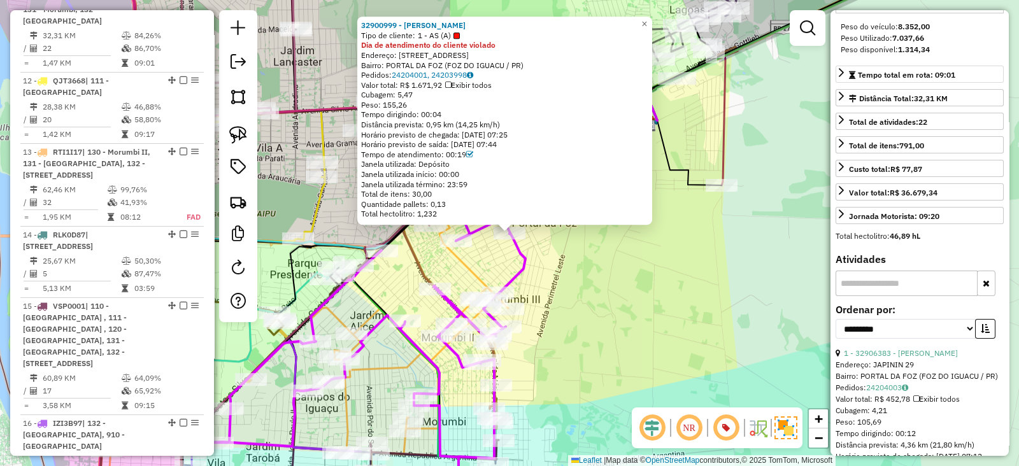
scroll to position [318, 0]
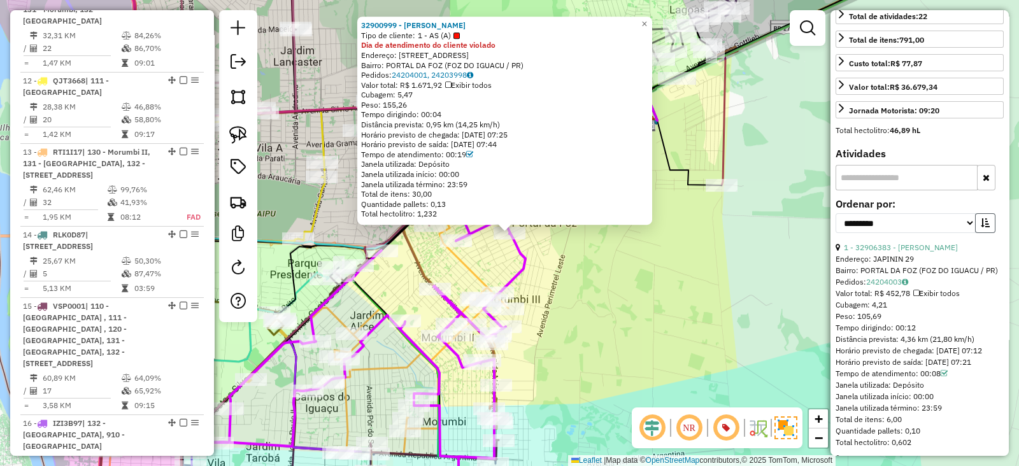
click at [981, 227] on icon "button" at bounding box center [985, 222] width 9 height 9
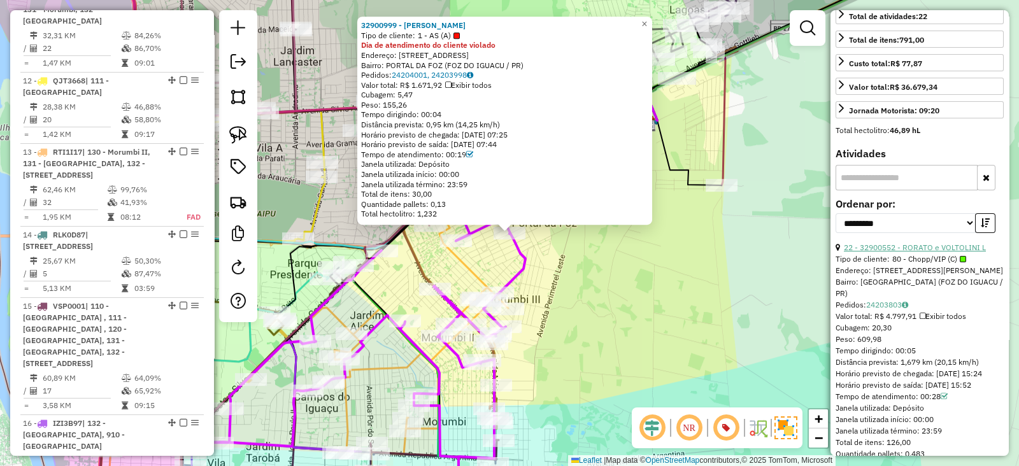
click at [948, 252] on link "22 - 32900552 - RORATO e VOLTOLINI L" at bounding box center [915, 248] width 142 height 10
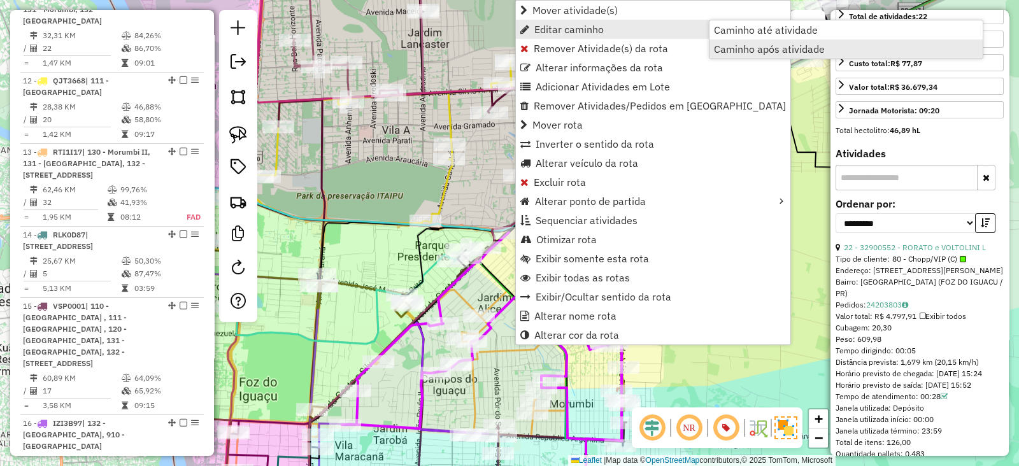
click at [800, 49] on span "Caminho após atividade" at bounding box center [769, 49] width 111 height 10
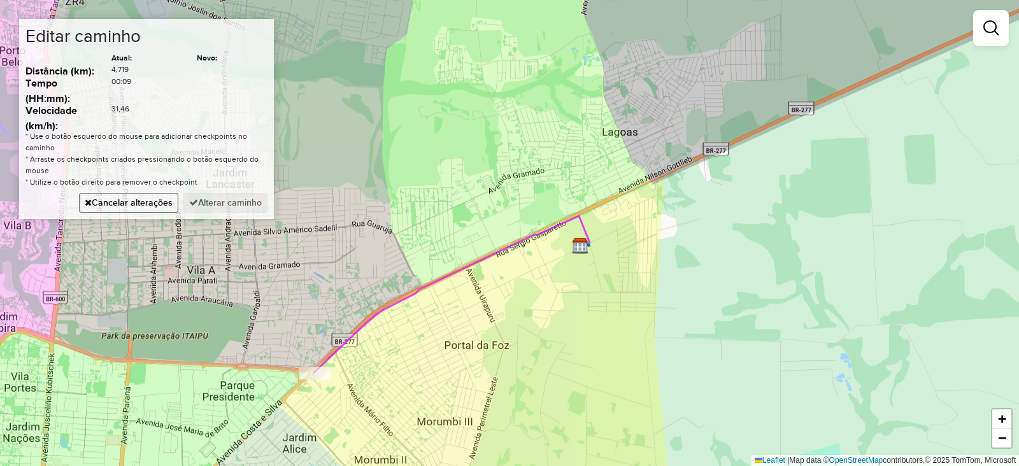
click at [136, 206] on button "Cancelar alterações" at bounding box center [128, 203] width 99 height 20
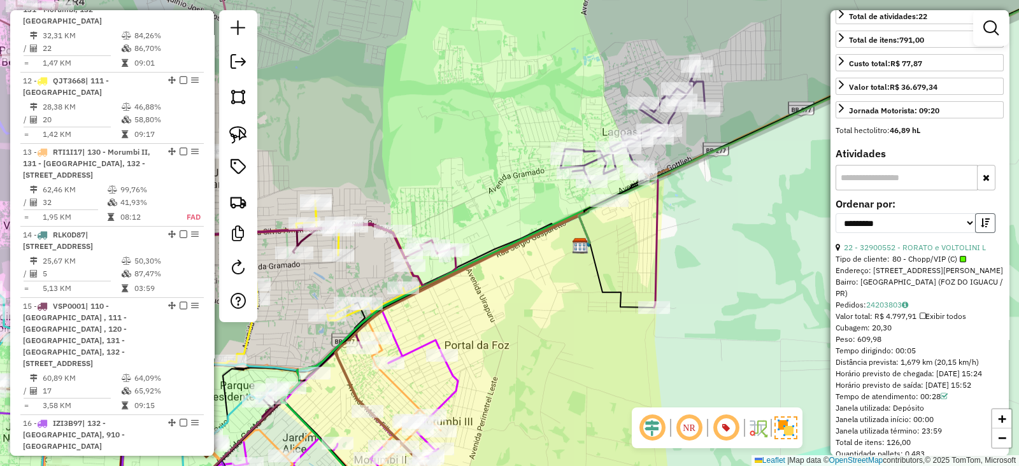
click at [980, 233] on button "button" at bounding box center [985, 223] width 20 height 20
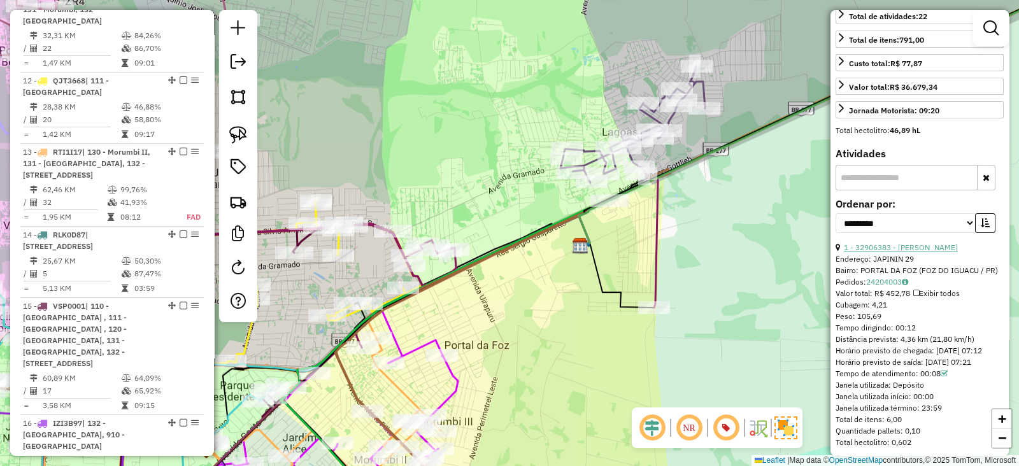
click at [943, 252] on link "1 - 32906383 - THIAGO RODRIGUES" at bounding box center [901, 248] width 114 height 10
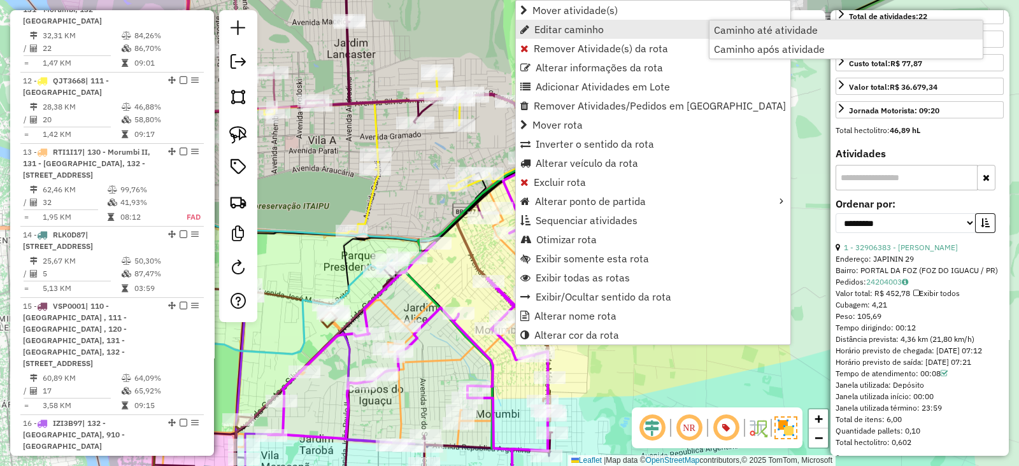
click at [774, 30] on span "Caminho até atividade" at bounding box center [766, 30] width 104 height 10
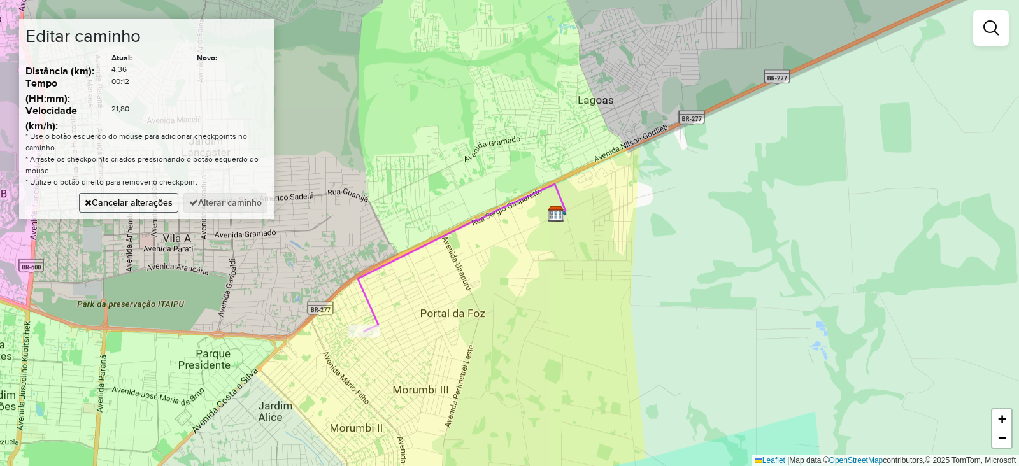
click at [158, 208] on button "Cancelar alterações" at bounding box center [128, 203] width 99 height 20
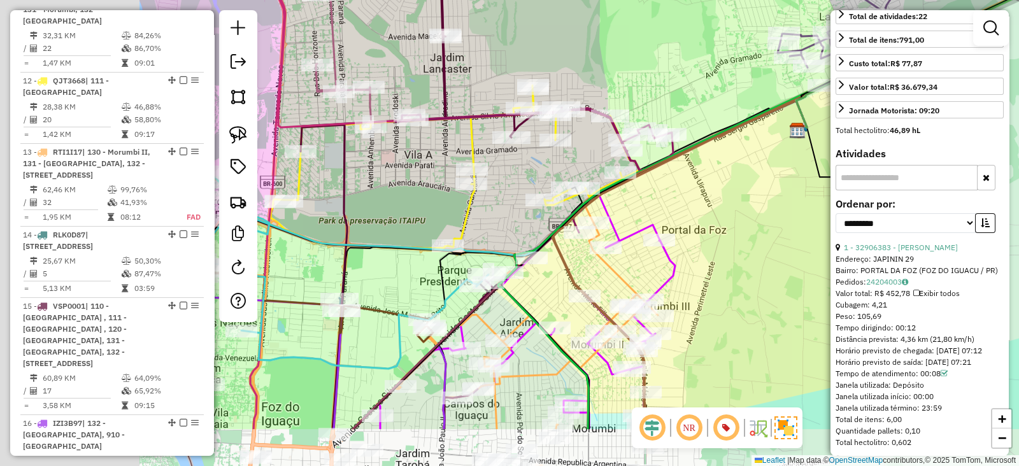
drag, startPoint x: 519, startPoint y: 269, endPoint x: 760, endPoint y: 185, distance: 255.0
click at [761, 185] on div "Janela de atendimento Grade de atendimento Capacidade Transportadoras Veículos …" at bounding box center [509, 233] width 1019 height 466
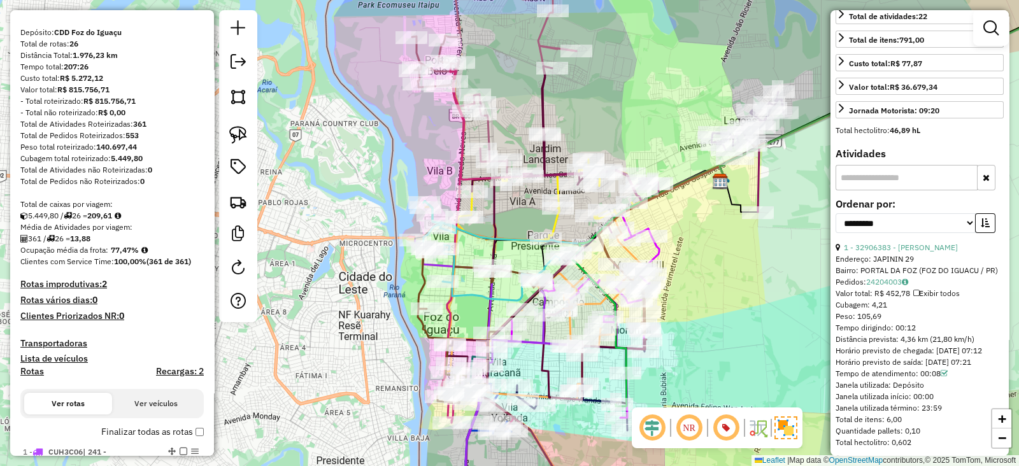
scroll to position [0, 0]
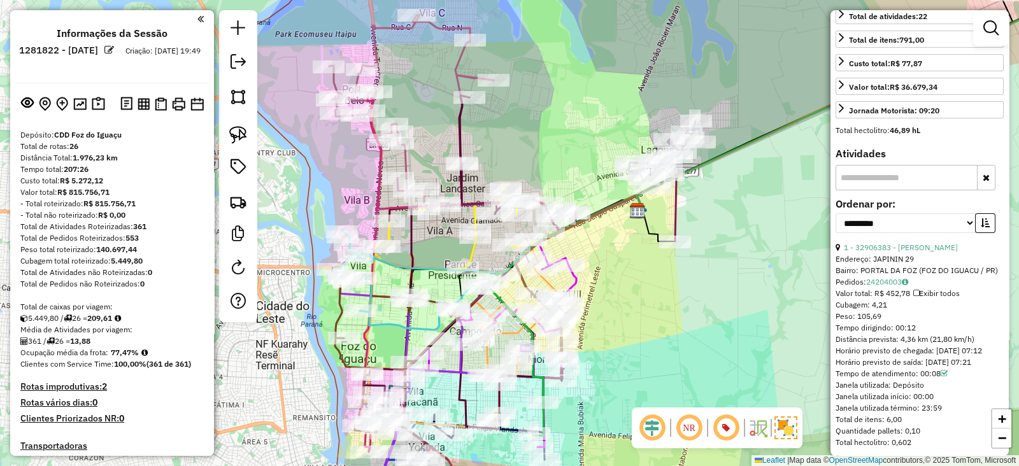
drag, startPoint x: 703, startPoint y: 301, endPoint x: 643, endPoint y: 318, distance: 63.1
click at [643, 318] on div "Janela de atendimento Grade de atendimento Capacidade Transportadoras Veículos …" at bounding box center [509, 233] width 1019 height 466
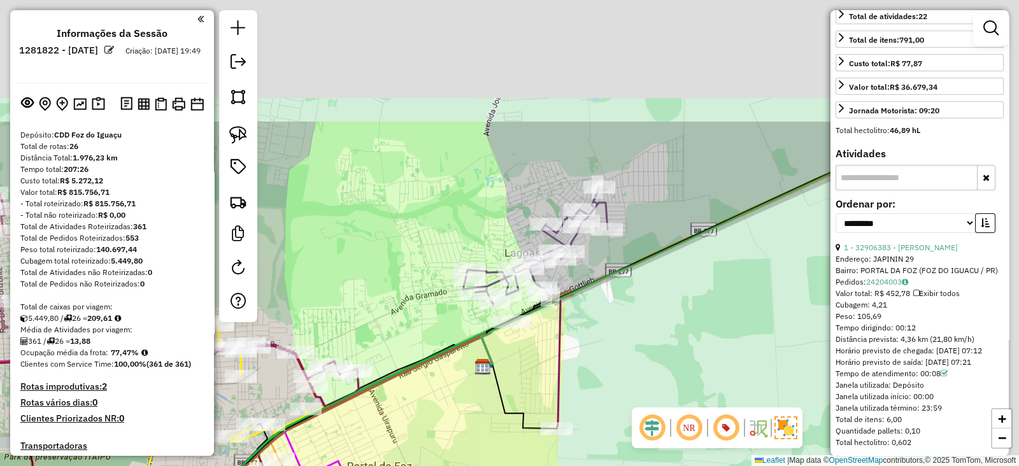
drag, startPoint x: 680, startPoint y: 208, endPoint x: 534, endPoint y: 376, distance: 222.6
click at [537, 376] on div "Janela de atendimento Grade de atendimento Capacidade Transportadoras Veículos …" at bounding box center [509, 233] width 1019 height 466
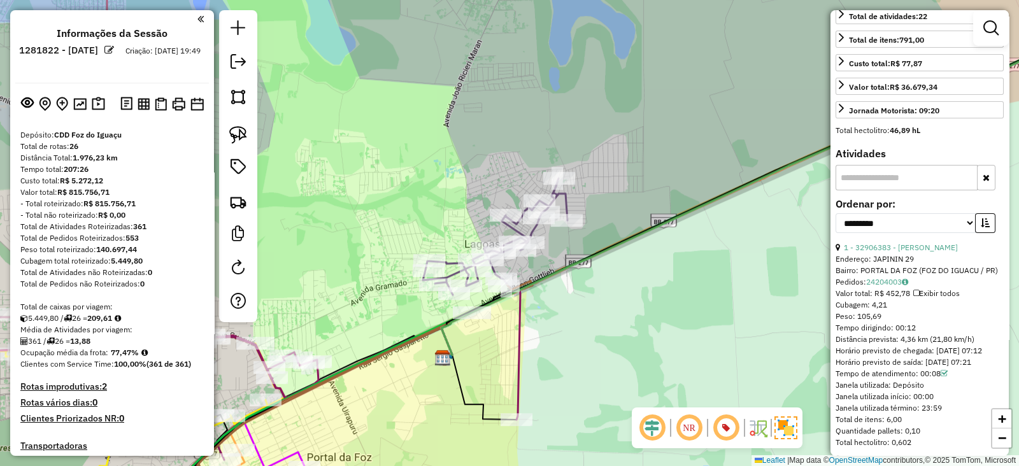
drag, startPoint x: 527, startPoint y: 389, endPoint x: 488, endPoint y: 380, distance: 39.2
click at [488, 380] on div "Janela de atendimento Grade de atendimento Capacidade Transportadoras Veículos …" at bounding box center [509, 233] width 1019 height 466
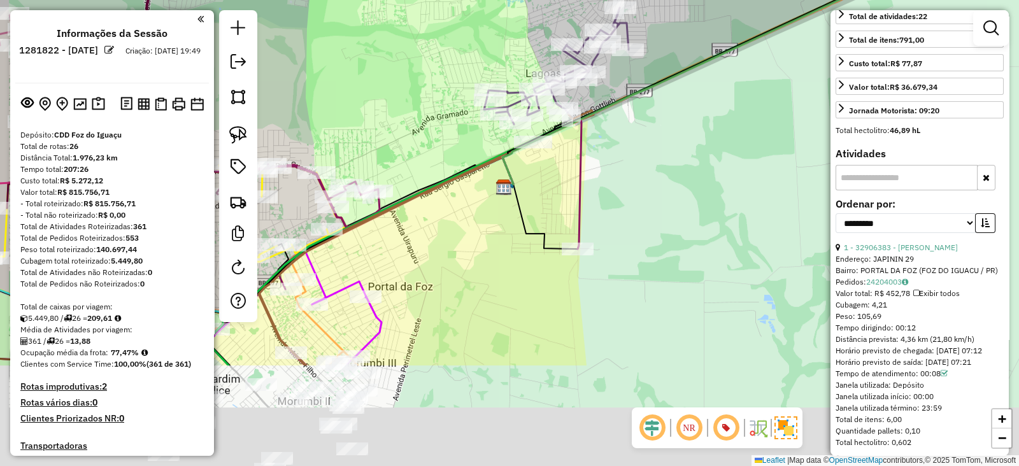
drag, startPoint x: 548, startPoint y: 346, endPoint x: 560, endPoint y: 199, distance: 147.6
click at [560, 199] on div "Janela de atendimento Grade de atendimento Capacidade Transportadoras Veículos …" at bounding box center [509, 233] width 1019 height 466
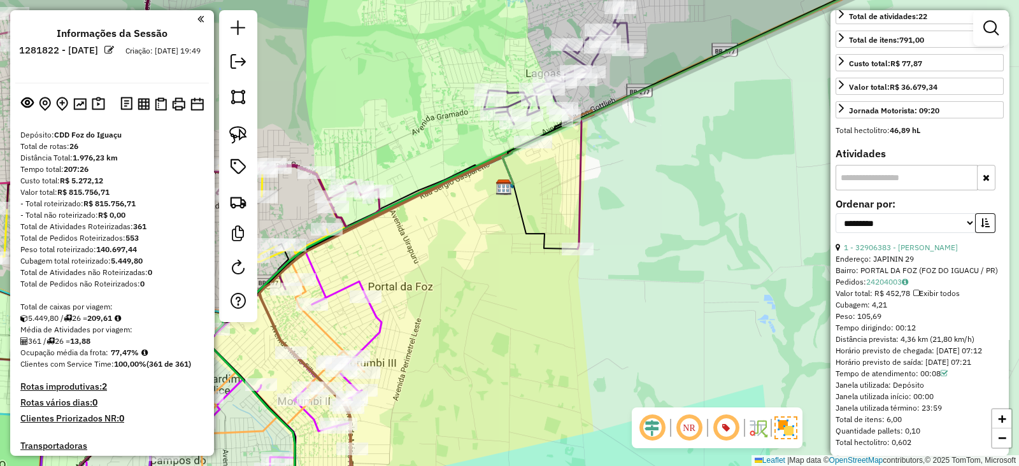
drag, startPoint x: 527, startPoint y: 332, endPoint x: 518, endPoint y: 415, distance: 83.9
click at [518, 415] on div "Janela de atendimento Grade de atendimento Capacidade Transportadoras Veículos …" at bounding box center [509, 233] width 1019 height 466
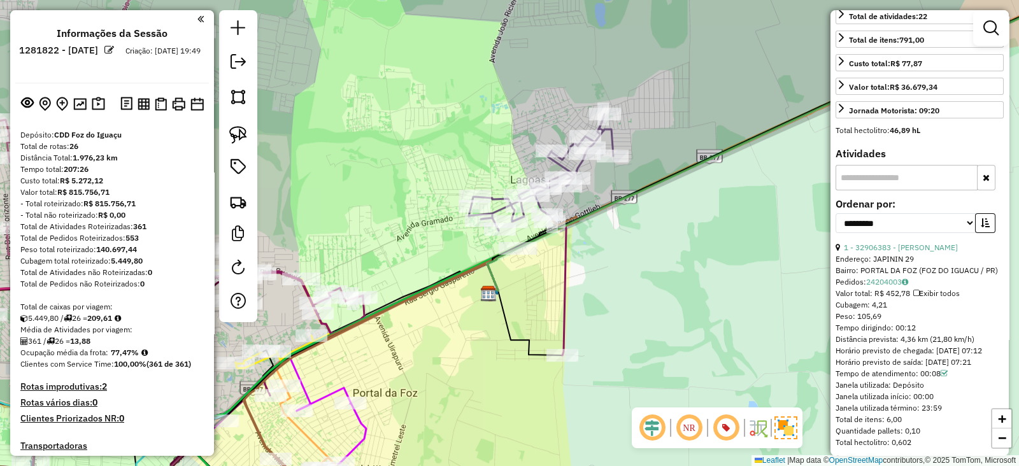
drag, startPoint x: 553, startPoint y: 274, endPoint x: 548, endPoint y: 383, distance: 109.0
click at [548, 383] on div "Janela de atendimento Grade de atendimento Capacidade Transportadoras Veículos …" at bounding box center [509, 233] width 1019 height 466
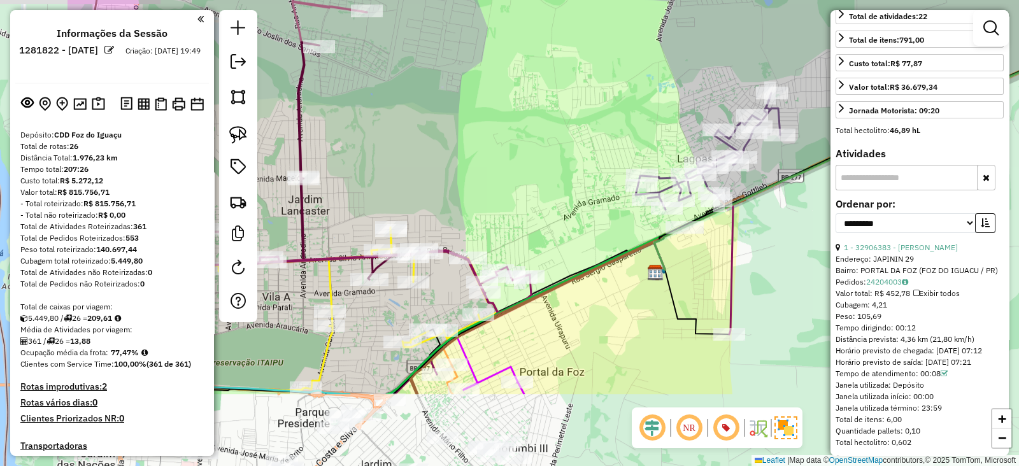
drag, startPoint x: 408, startPoint y: 245, endPoint x: 578, endPoint y: 126, distance: 207.6
click at [578, 126] on div "Janela de atendimento Grade de atendimento Capacidade Transportadoras Veículos …" at bounding box center [509, 233] width 1019 height 466
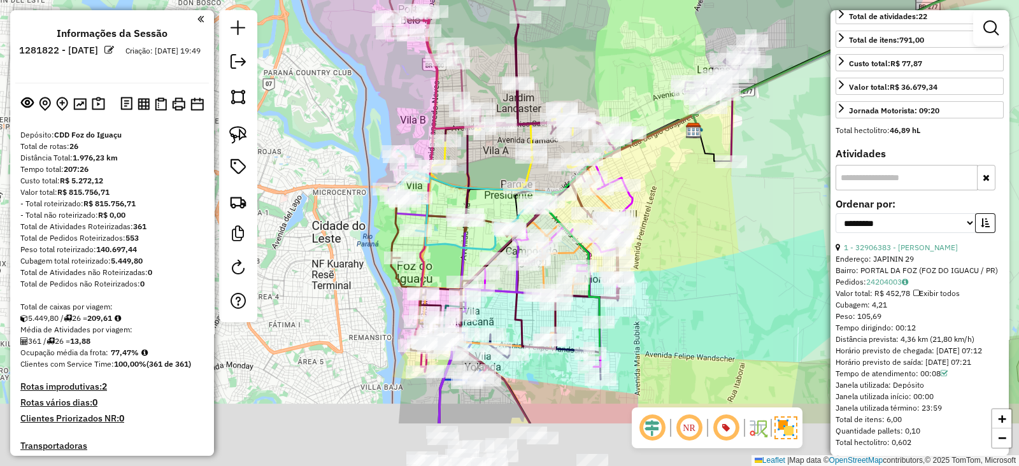
drag, startPoint x: 519, startPoint y: 171, endPoint x: 606, endPoint y: 82, distance: 124.8
click at [606, 82] on div "Janela de atendimento Grade de atendimento Capacidade Transportadoras Veículos …" at bounding box center [509, 233] width 1019 height 466
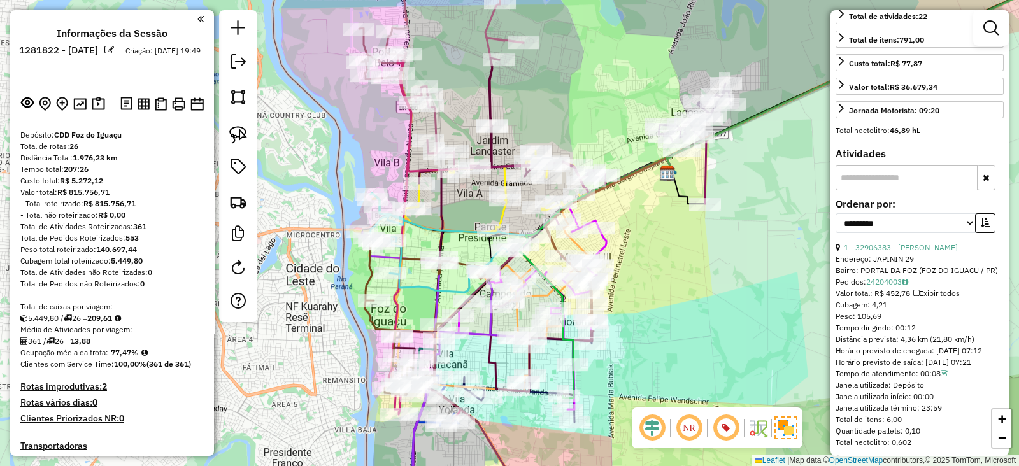
drag, startPoint x: 669, startPoint y: 199, endPoint x: 643, endPoint y: 242, distance: 50.0
click at [643, 242] on div "Janela de atendimento Grade de atendimento Capacidade Transportadoras Veículos …" at bounding box center [509, 233] width 1019 height 466
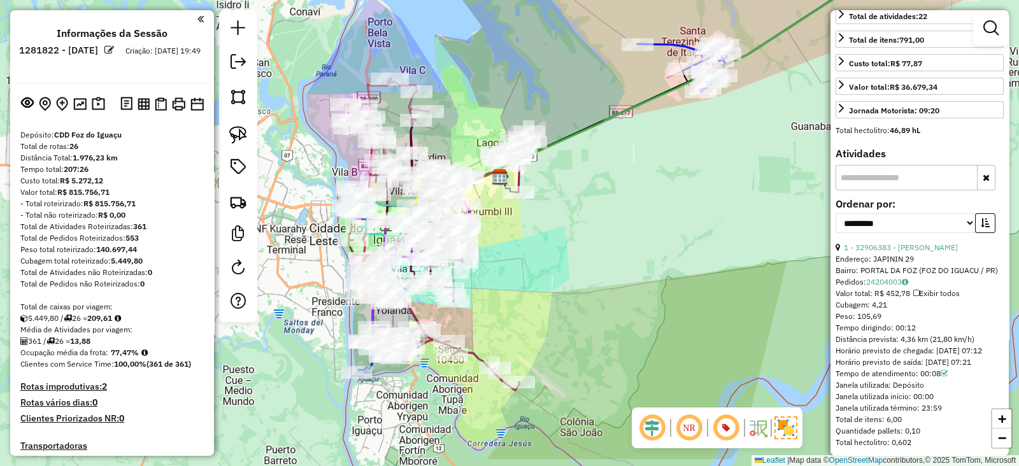
drag, startPoint x: 307, startPoint y: 335, endPoint x: 313, endPoint y: 282, distance: 53.9
click at [313, 282] on div "Janela de atendimento Grade de atendimento Capacidade Transportadoras Veículos …" at bounding box center [509, 233] width 1019 height 466
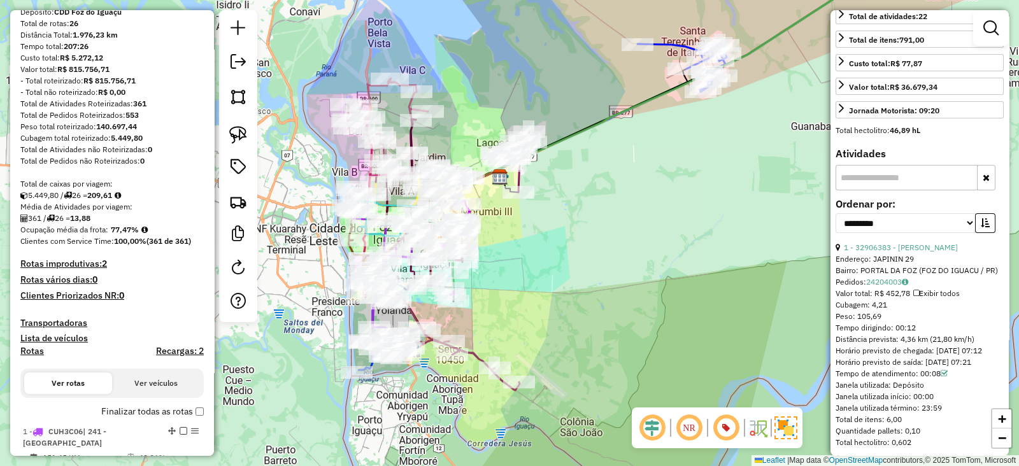
scroll to position [212, 0]
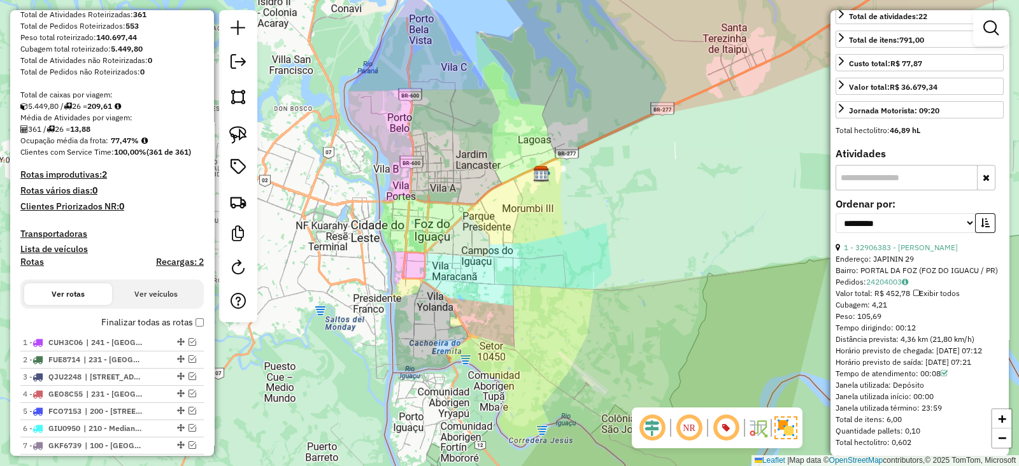
drag, startPoint x: 462, startPoint y: 297, endPoint x: 503, endPoint y: 294, distance: 41.5
click at [503, 294] on div "Janela de atendimento Grade de atendimento Capacidade Transportadoras Veículos …" at bounding box center [509, 233] width 1019 height 466
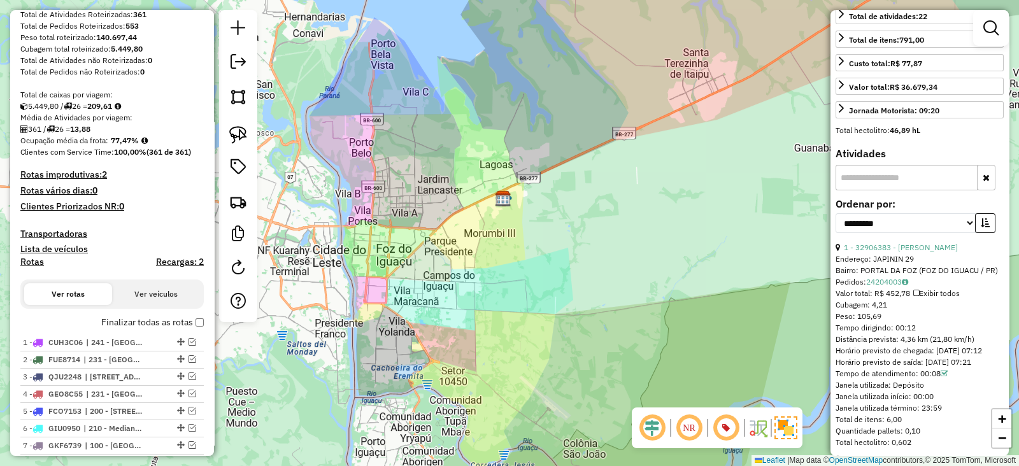
drag, startPoint x: 479, startPoint y: 255, endPoint x: 439, endPoint y: 280, distance: 46.6
click at [439, 280] on div "Janela de atendimento Grade de atendimento Capacidade Transportadoras Veículos …" at bounding box center [509, 233] width 1019 height 466
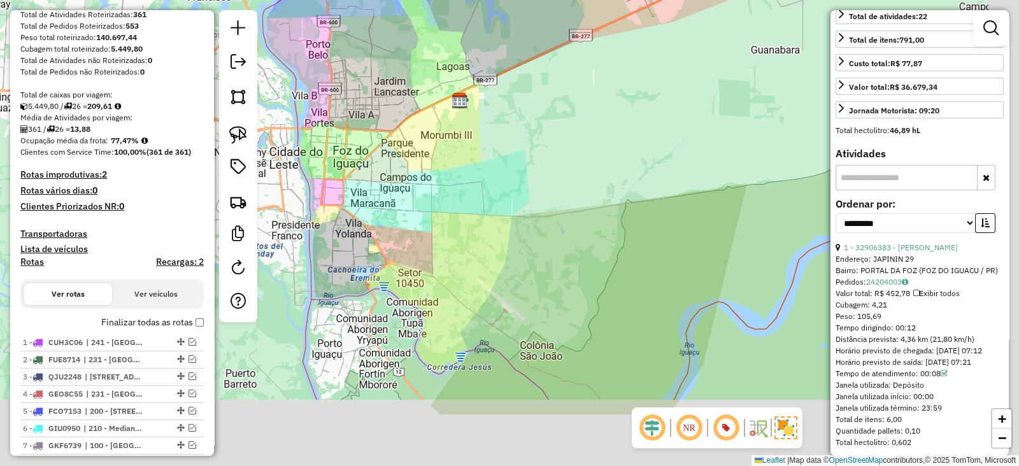
drag, startPoint x: 519, startPoint y: 272, endPoint x: 508, endPoint y: 250, distance: 24.2
click at [508, 250] on div "Janela de atendimento Grade de atendimento Capacidade Transportadoras Veículos …" at bounding box center [509, 233] width 1019 height 466
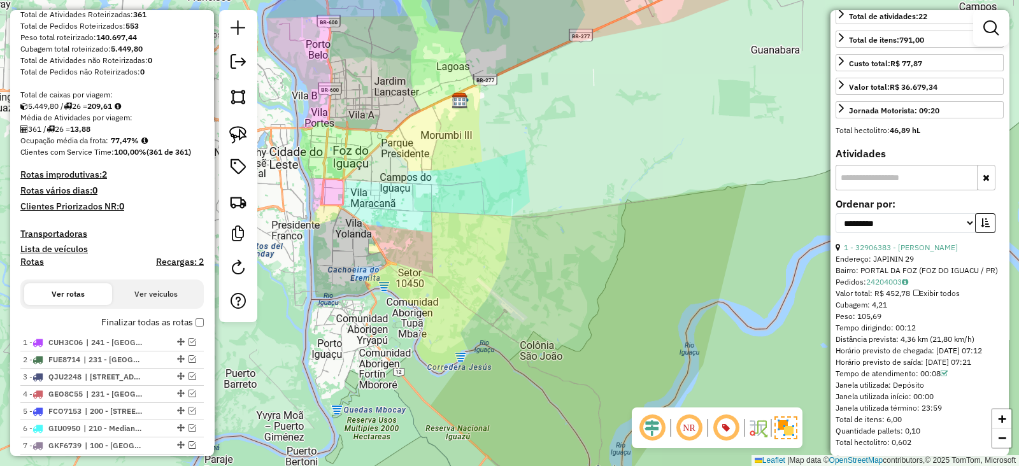
scroll to position [0, 0]
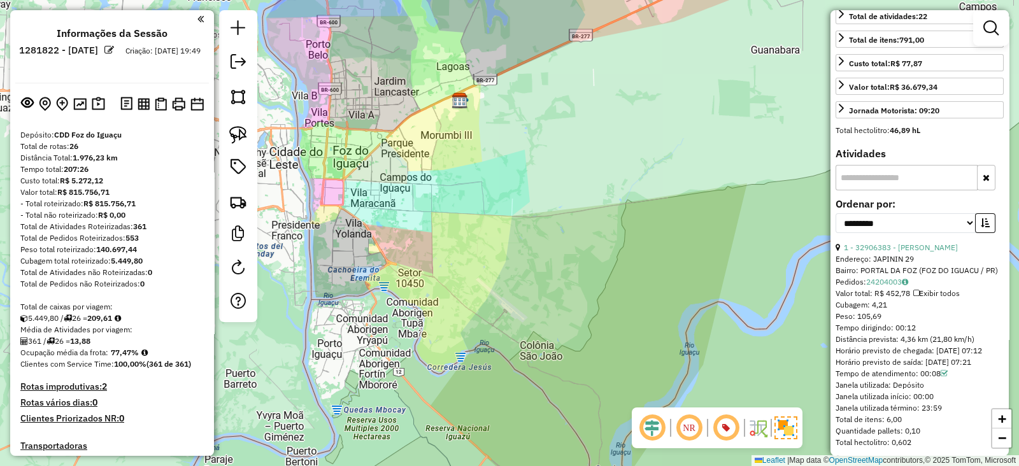
click at [613, 217] on div "Janela de atendimento Grade de atendimento Capacidade Transportadoras Veículos …" at bounding box center [509, 233] width 1019 height 466
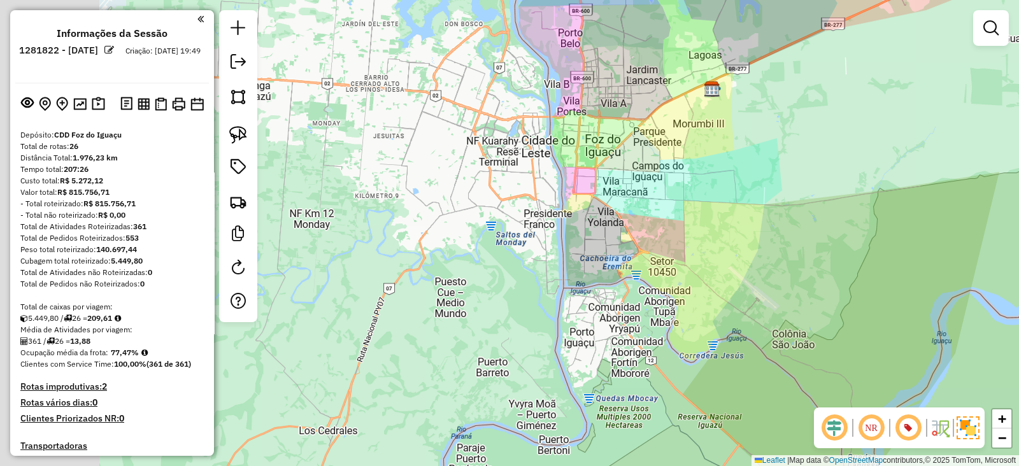
drag, startPoint x: 429, startPoint y: 294, endPoint x: 681, endPoint y: 283, distance: 253.1
click at [681, 283] on div "Janela de atendimento Grade de atendimento Capacidade Transportadoras Veículos …" at bounding box center [509, 233] width 1019 height 466
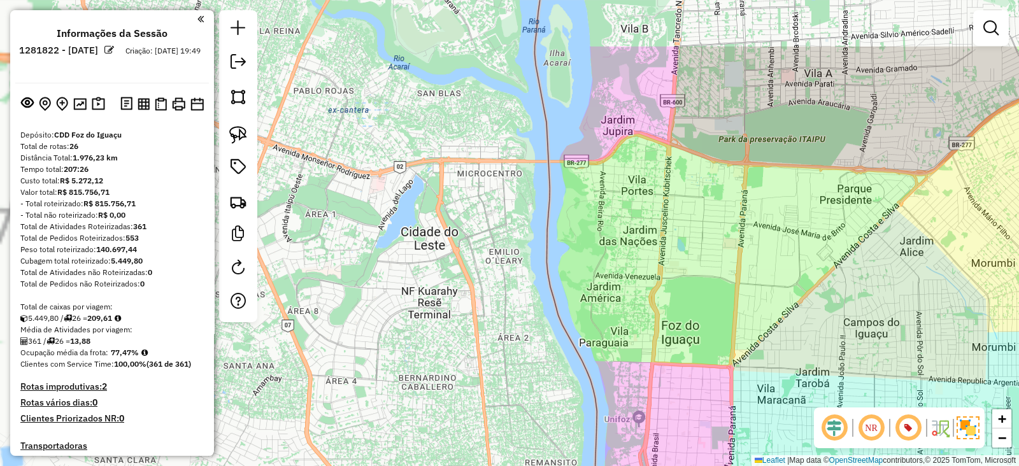
drag, startPoint x: 639, startPoint y: 117, endPoint x: 595, endPoint y: 210, distance: 103.1
click at [595, 210] on div "Janela de atendimento Grade de atendimento Capacidade Transportadoras Veículos …" at bounding box center [509, 233] width 1019 height 466
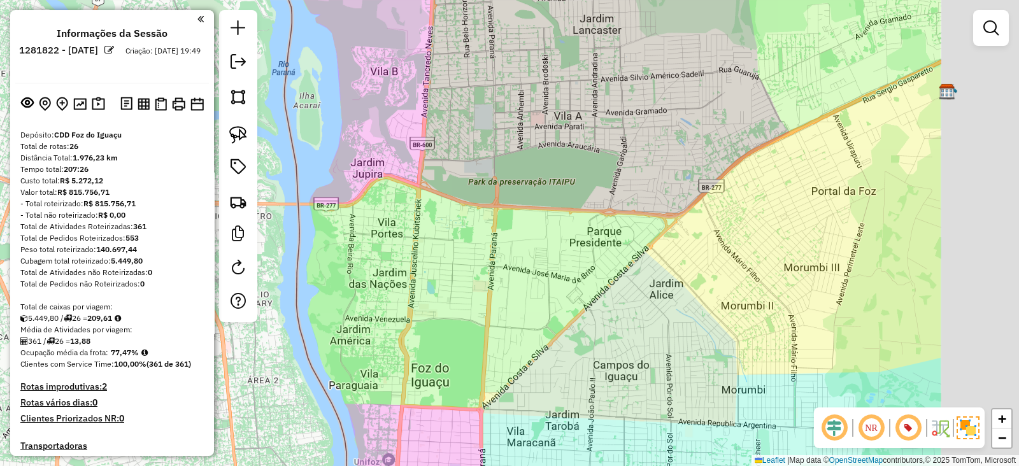
drag, startPoint x: 621, startPoint y: 229, endPoint x: 441, endPoint y: 235, distance: 180.3
click at [441, 235] on div "Janela de atendimento Grade de atendimento Capacidade Transportadoras Veículos …" at bounding box center [509, 233] width 1019 height 466
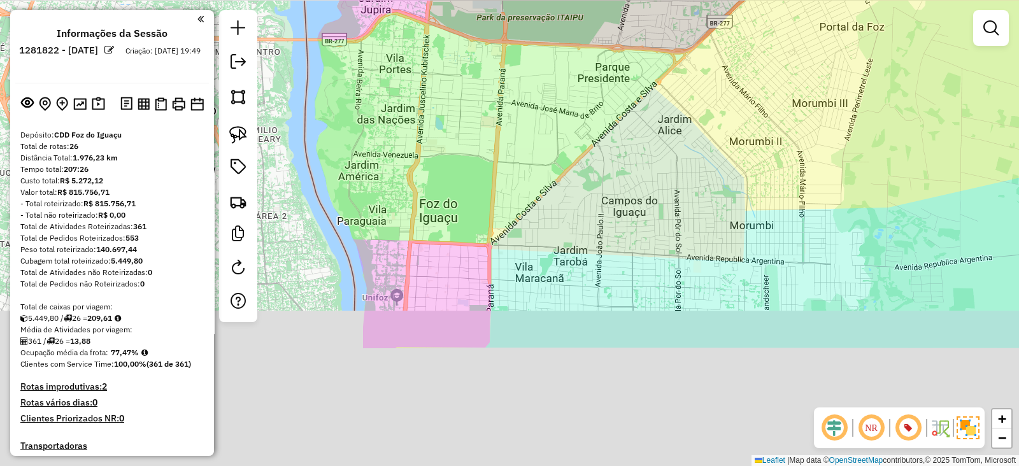
drag, startPoint x: 465, startPoint y: 323, endPoint x: 478, endPoint y: 64, distance: 259.5
click at [478, 64] on div "Janela de atendimento Grade de atendimento Capacidade Transportadoras Veículos …" at bounding box center [509, 233] width 1019 height 466
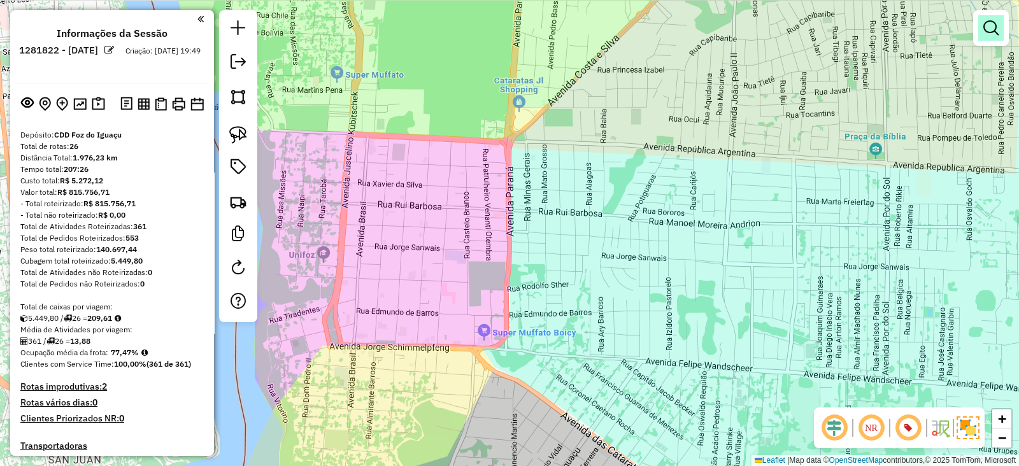
click at [987, 23] on em at bounding box center [990, 27] width 15 height 15
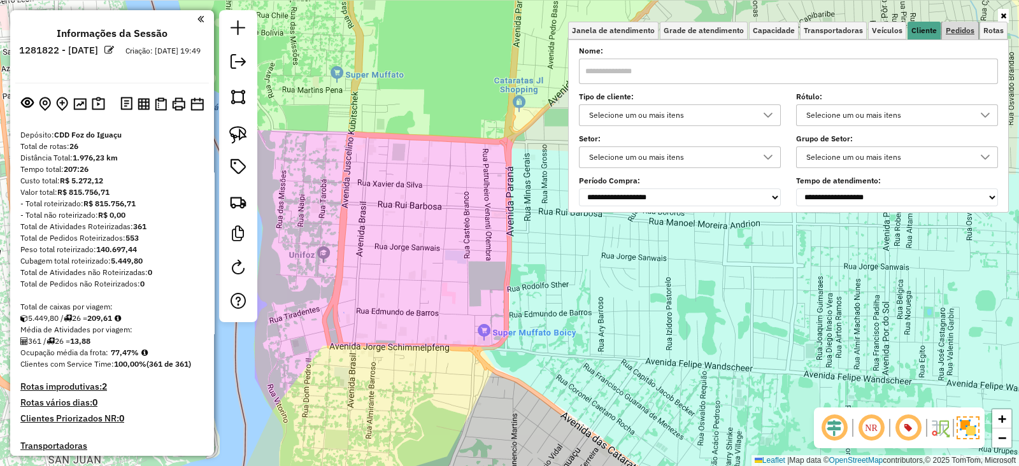
click at [969, 30] on span "Pedidos" at bounding box center [960, 31] width 29 height 8
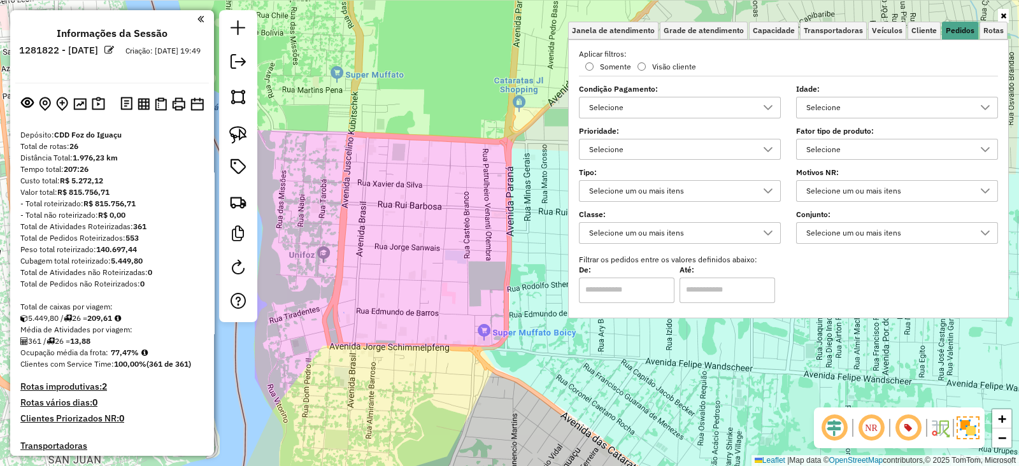
click at [429, 250] on div "Janela de atendimento Grade de atendimento Capacidade Transportadoras Veículos …" at bounding box center [509, 233] width 1019 height 466
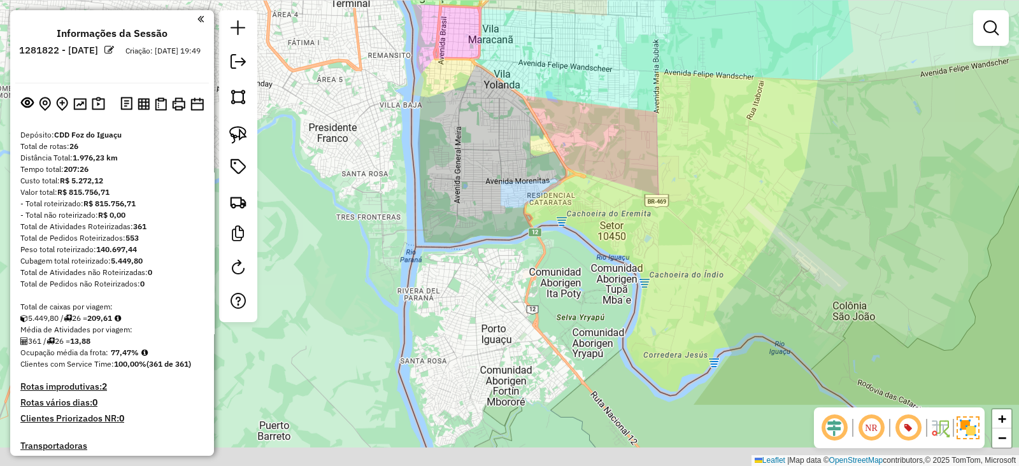
drag, startPoint x: 552, startPoint y: 175, endPoint x: 503, endPoint y: 101, distance: 87.8
click at [501, 75] on div "Janela de atendimento Grade de atendimento Capacidade Transportadoras Veículos …" at bounding box center [509, 233] width 1019 height 466
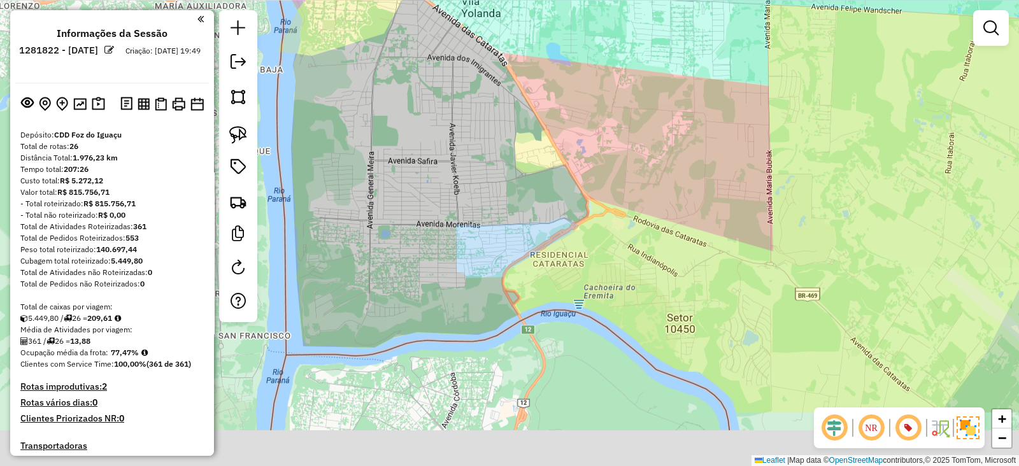
drag, startPoint x: 584, startPoint y: 262, endPoint x: 586, endPoint y: 253, distance: 9.1
click at [586, 253] on div "Janela de atendimento Grade de atendimento Capacidade Transportadoras Veículos …" at bounding box center [509, 233] width 1019 height 466
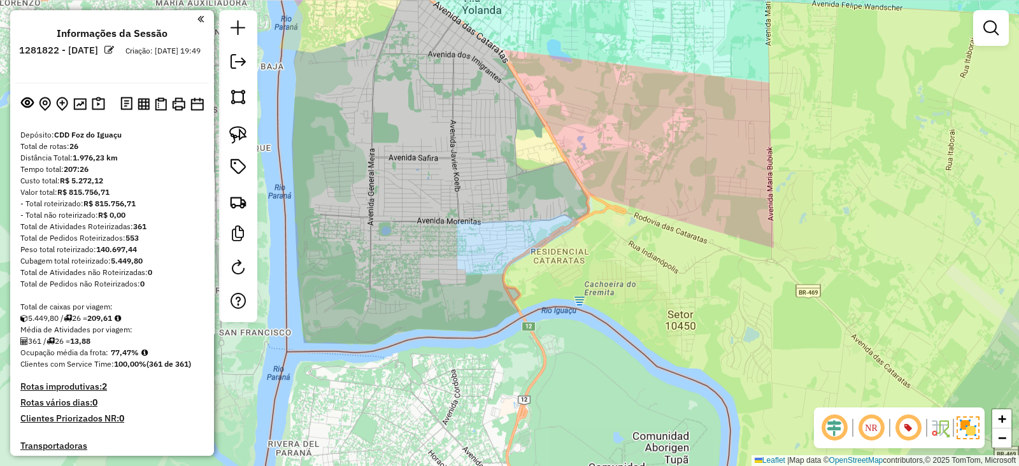
drag, startPoint x: 381, startPoint y: 182, endPoint x: 379, endPoint y: 262, distance: 80.9
click at [379, 262] on div "Janela de atendimento Grade de atendimento Capacidade Transportadoras Veículos …" at bounding box center [509, 233] width 1019 height 466
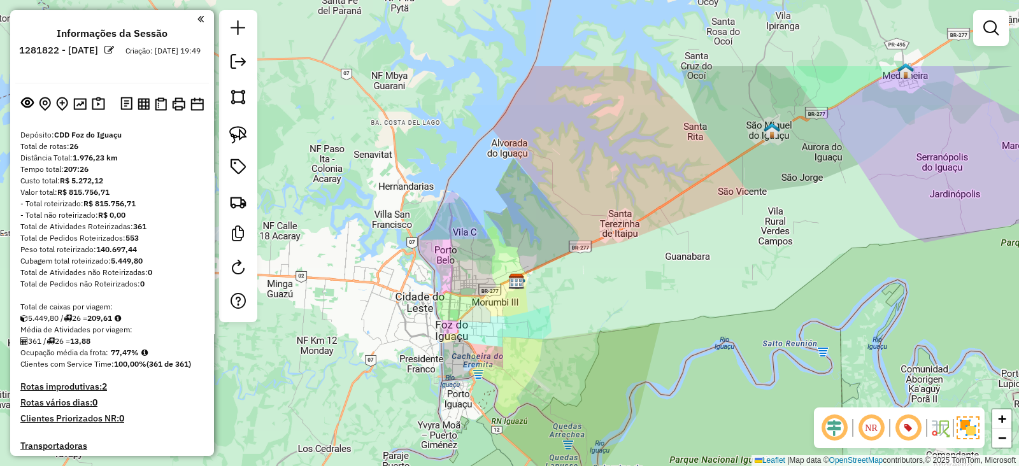
drag, startPoint x: 732, startPoint y: 155, endPoint x: 694, endPoint y: 267, distance: 118.4
click at [694, 267] on div "Janela de atendimento Grade de atendimento Capacidade Transportadoras Veículos …" at bounding box center [509, 233] width 1019 height 466
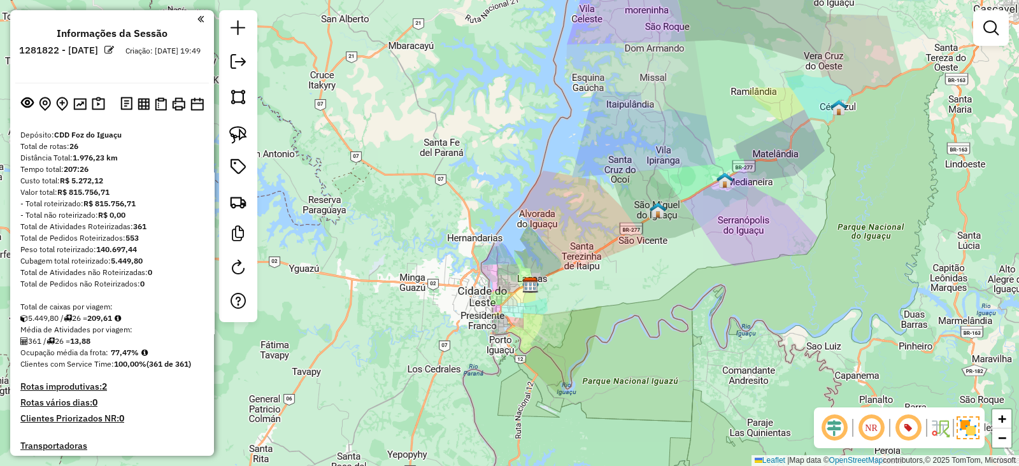
drag, startPoint x: 550, startPoint y: 165, endPoint x: 483, endPoint y: 213, distance: 82.2
click at [483, 213] on div "Janela de atendimento Grade de atendimento Capacidade Transportadoras Veículos …" at bounding box center [509, 233] width 1019 height 466
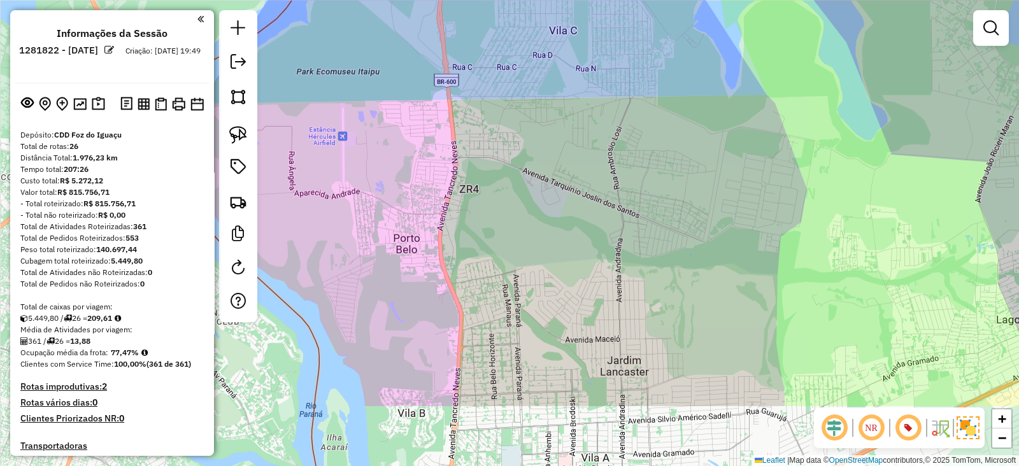
drag, startPoint x: 532, startPoint y: 279, endPoint x: 431, endPoint y: 164, distance: 153.4
click at [431, 164] on div "Janela de atendimento Grade de atendimento Capacidade Transportadoras Veículos …" at bounding box center [509, 233] width 1019 height 466
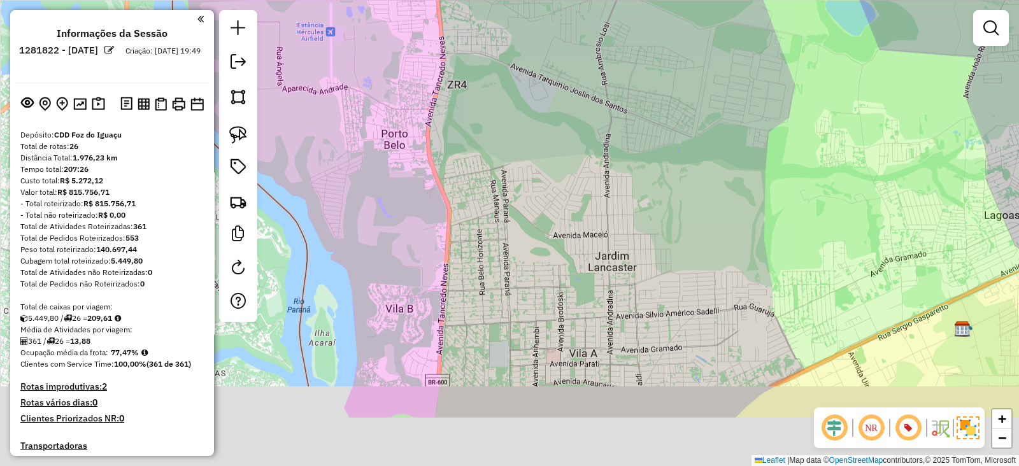
drag, startPoint x: 649, startPoint y: 266, endPoint x: 648, endPoint y: 231, distance: 35.7
click at [648, 231] on div "Janela de atendimento Grade de atendimento Capacidade Transportadoras Veículos …" at bounding box center [509, 233] width 1019 height 466
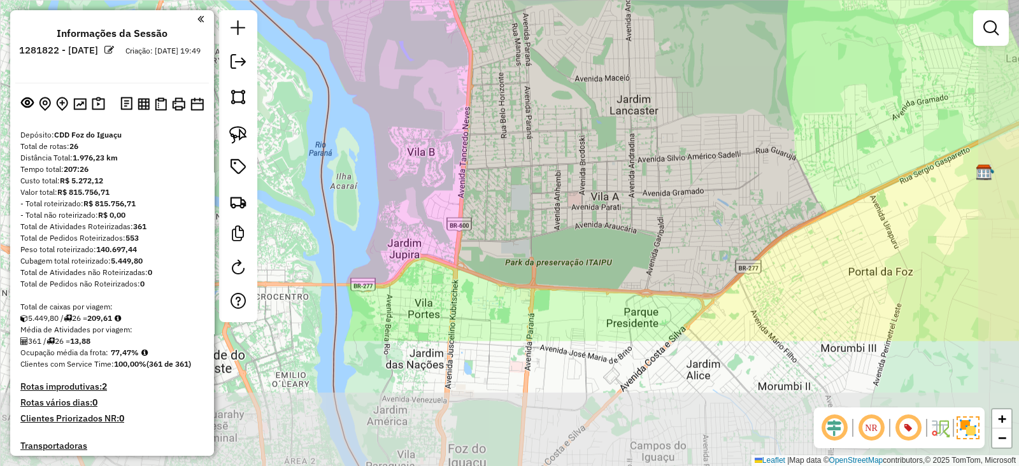
drag, startPoint x: 662, startPoint y: 260, endPoint x: 602, endPoint y: 89, distance: 181.7
click at [602, 89] on div "Janela de atendimento Grade de atendimento Capacidade Transportadoras Veículos …" at bounding box center [509, 233] width 1019 height 466
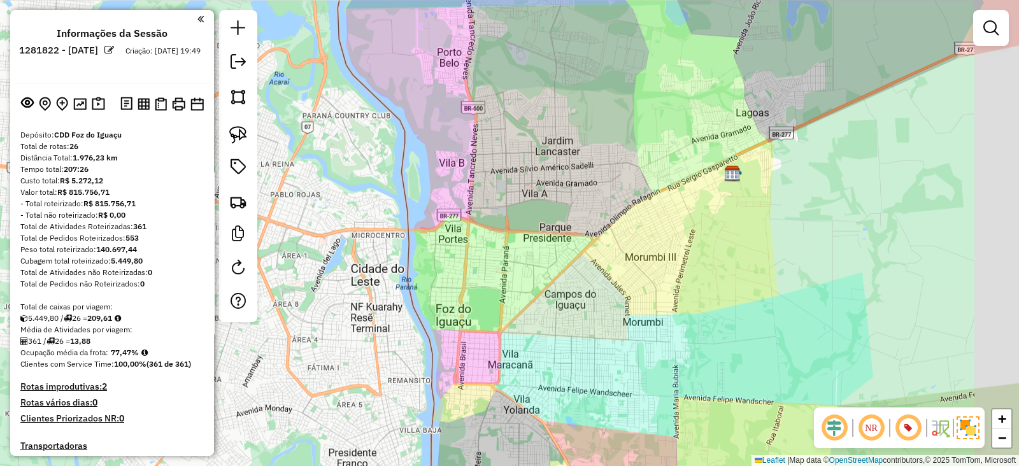
drag, startPoint x: 662, startPoint y: 118, endPoint x: 576, endPoint y: 150, distance: 92.3
click at [576, 150] on div "Janela de atendimento Grade de atendimento Capacidade Transportadoras Veículos …" at bounding box center [509, 233] width 1019 height 466
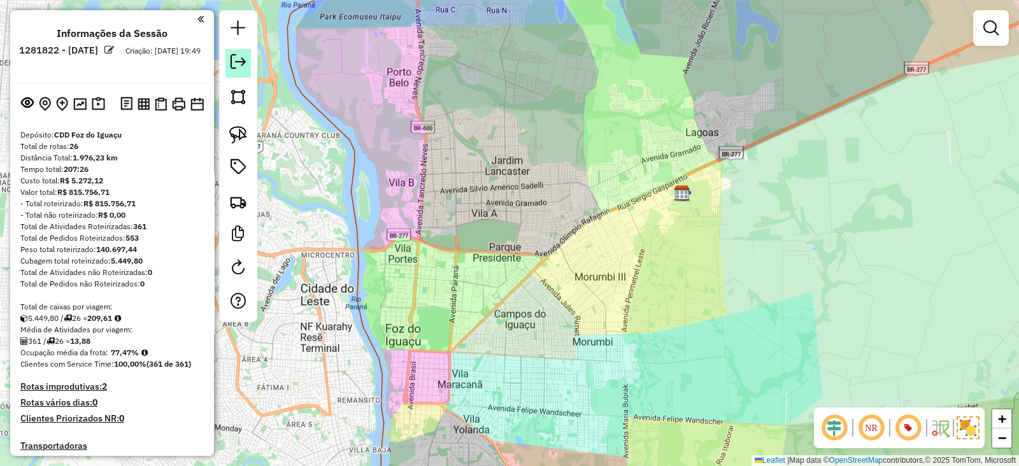
click at [232, 61] on em at bounding box center [238, 61] width 15 height 15
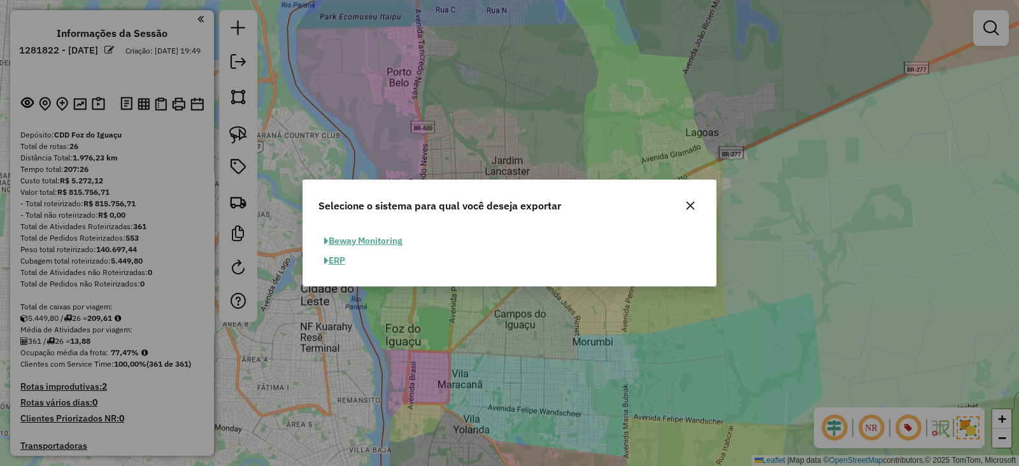
click at [325, 259] on span "button" at bounding box center [326, 261] width 4 height 9
select select "**"
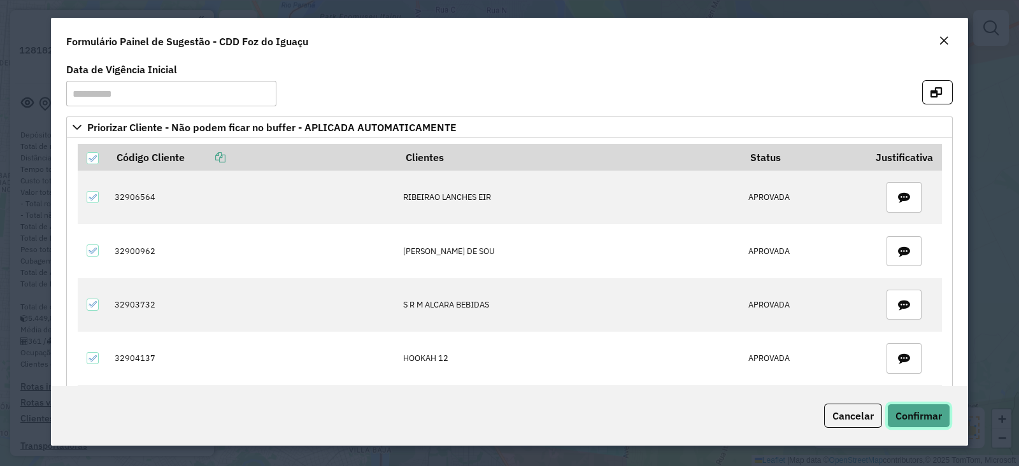
click at [923, 411] on span "Confirmar" at bounding box center [918, 416] width 46 height 13
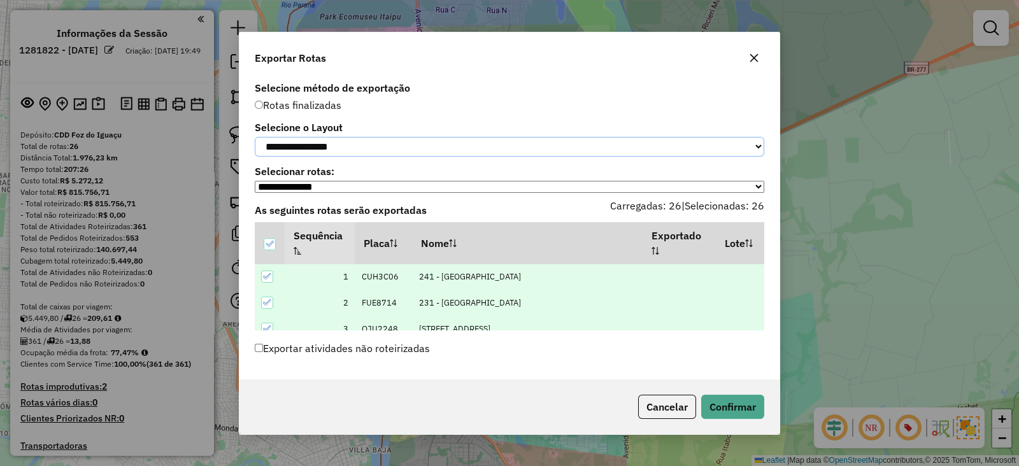
click at [332, 137] on select "**********" at bounding box center [510, 147] width 510 height 20
select select "*********"
click at [255, 137] on select "**********" at bounding box center [510, 147] width 510 height 20
click at [751, 407] on button "Confirmar" at bounding box center [732, 407] width 63 height 24
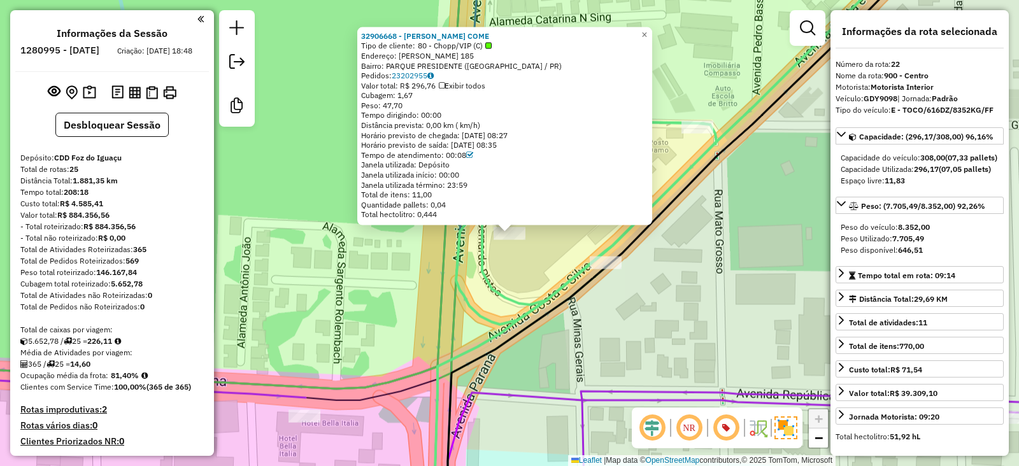
select select "**********"
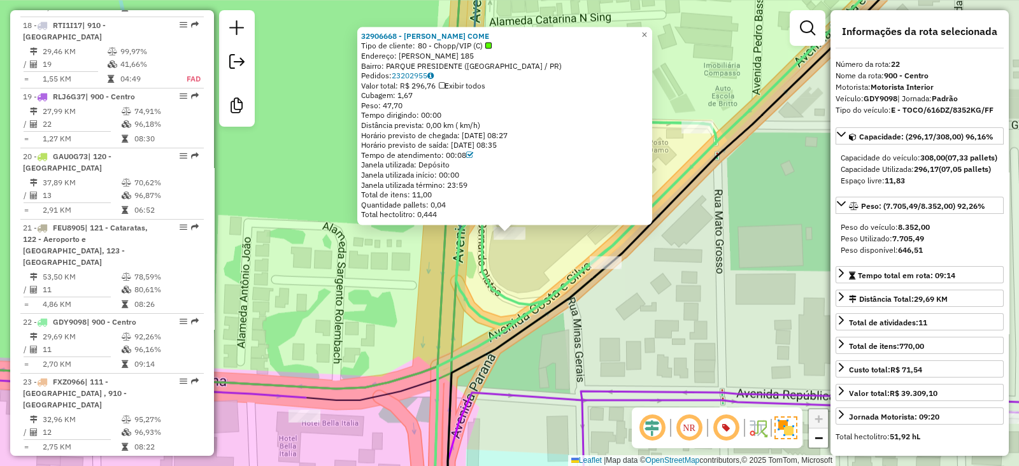
click at [765, 160] on div "32906668 - [PERSON_NAME] COME Tipo de cliente: 80 - Chopp/VIP (C) Endereço: AVN…" at bounding box center [509, 233] width 1019 height 466
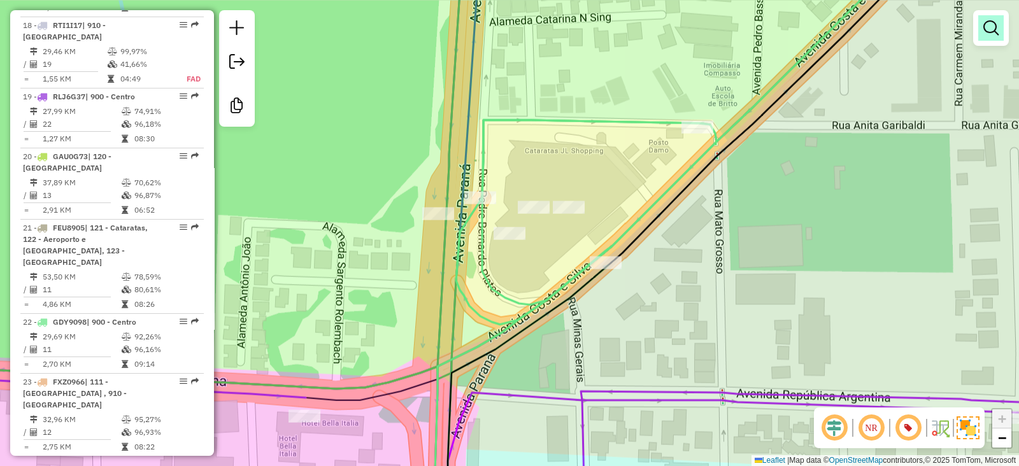
click at [990, 34] on em at bounding box center [990, 27] width 15 height 15
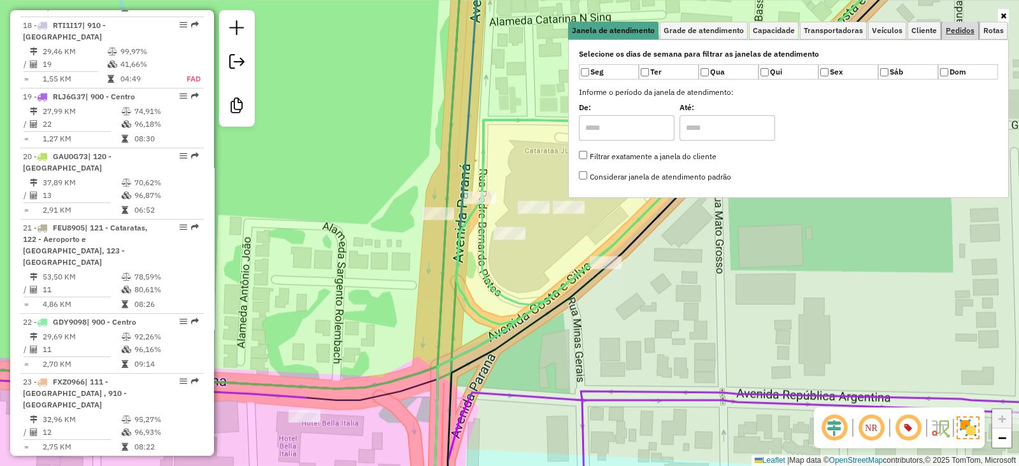
click at [959, 32] on span "Pedidos" at bounding box center [960, 31] width 29 height 8
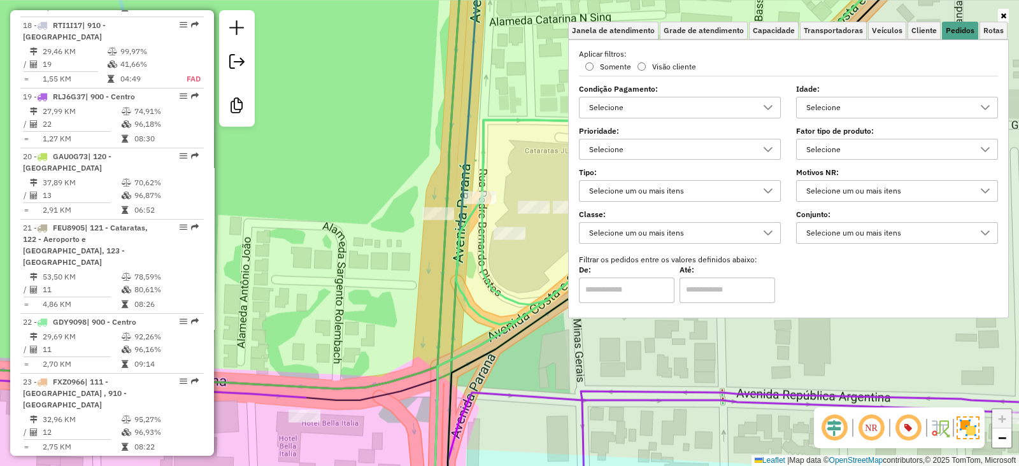
click at [831, 146] on div "Selecione" at bounding box center [887, 149] width 171 height 20
type input "***"
click at [812, 178] on div "All items unselected" at bounding box center [811, 176] width 12 height 12
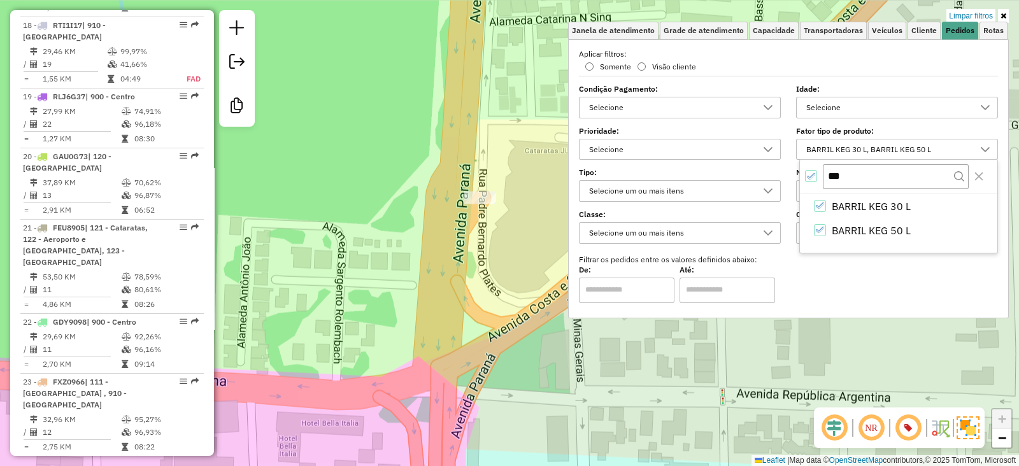
click at [391, 276] on div "Limpar filtros Janela de atendimento Grade de atendimento Capacidade Transporta…" at bounding box center [509, 233] width 1019 height 466
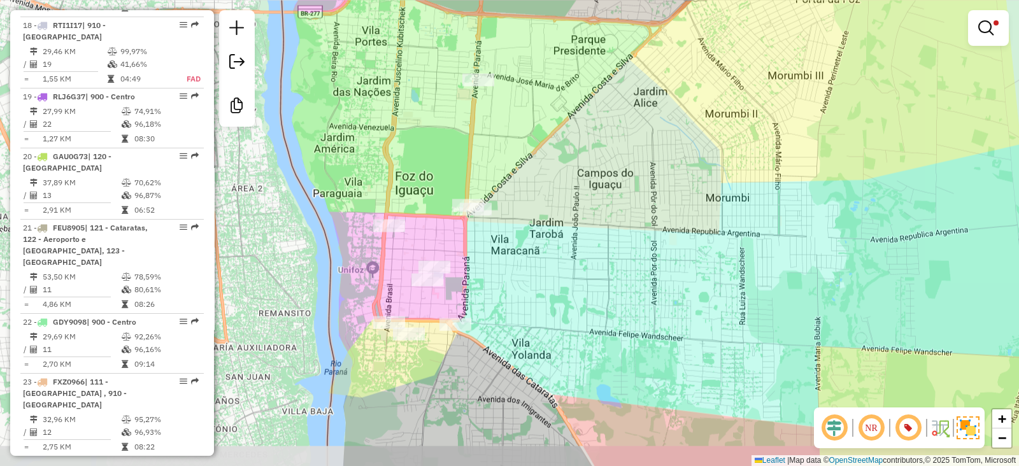
drag, startPoint x: 494, startPoint y: 291, endPoint x: 517, endPoint y: 253, distance: 44.9
click at [517, 253] on div "Limpar filtros Janela de atendimento Grade de atendimento Capacidade Transporta…" at bounding box center [509, 233] width 1019 height 466
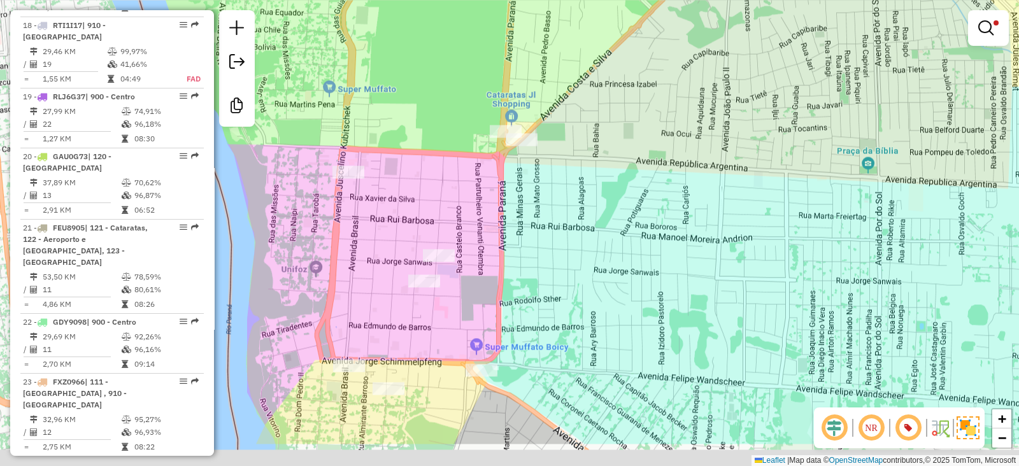
drag, startPoint x: 560, startPoint y: 250, endPoint x: 596, endPoint y: 187, distance: 72.4
click at [596, 187] on div "Limpar filtros Janela de atendimento Grade de atendimento Capacidade Transporta…" at bounding box center [509, 233] width 1019 height 466
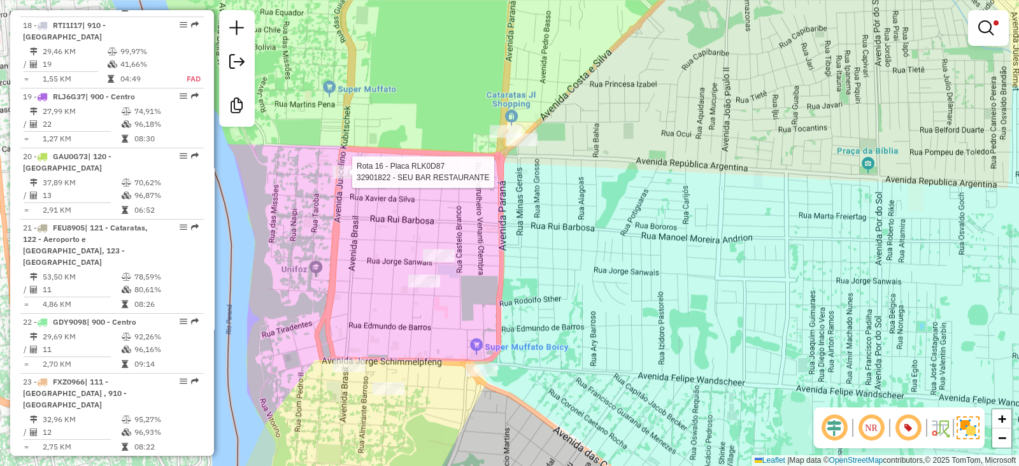
click at [348, 178] on div at bounding box center [348, 172] width 32 height 13
select select "**********"
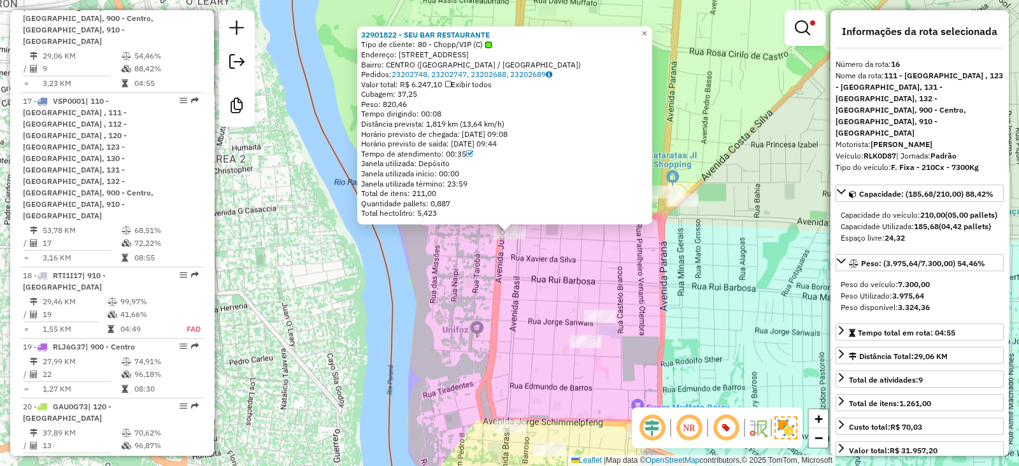
scroll to position [1589, 0]
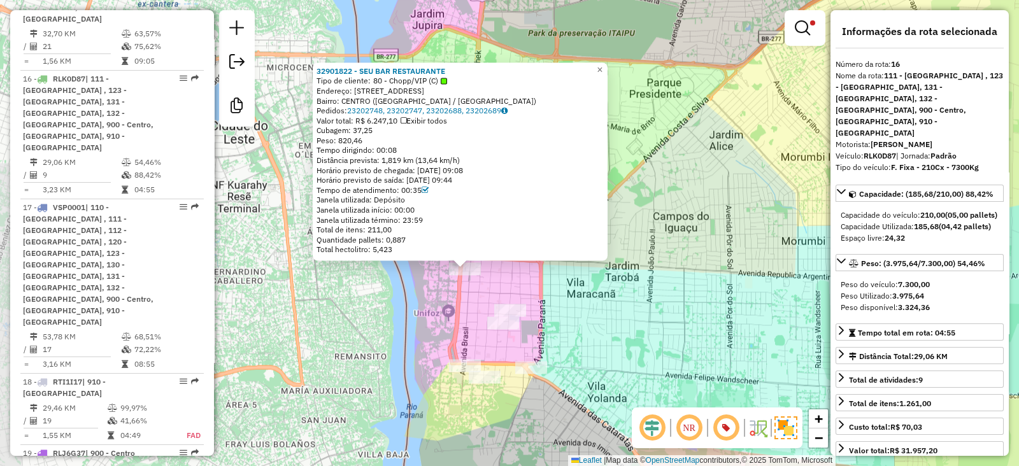
click at [641, 342] on div "32901822 - SEU BAR RESTAURANTE Tipo de cliente: 80 - Chopp/VIP (C) Endereço: [S…" at bounding box center [509, 233] width 1019 height 466
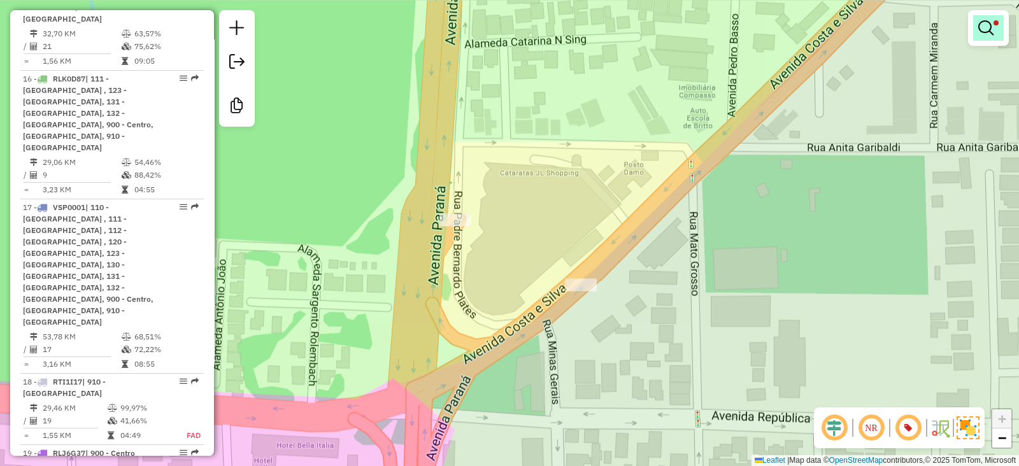
click at [987, 29] on em at bounding box center [985, 27] width 15 height 15
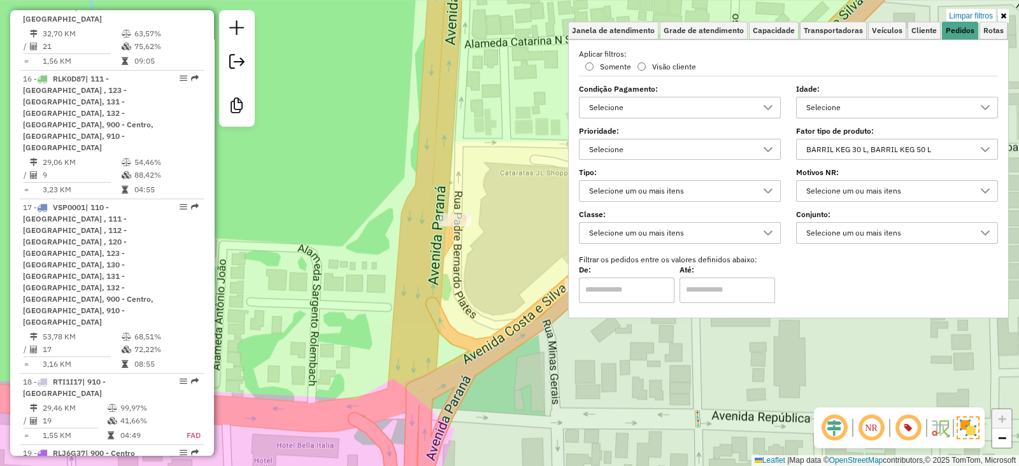
click at [880, 154] on div "BARRIL KEG 30 L, BARRIL KEG 50 L" at bounding box center [887, 149] width 171 height 20
click at [808, 174] on icon "All items selected" at bounding box center [811, 176] width 9 height 9
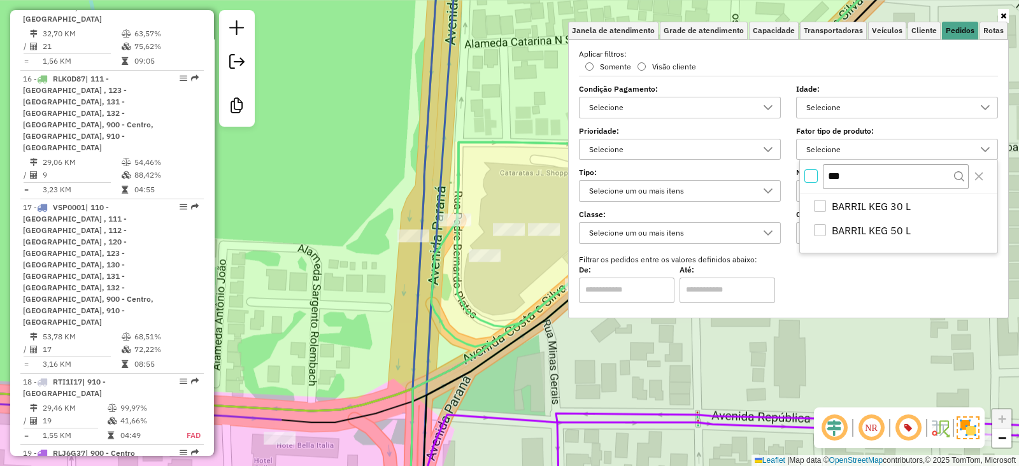
click at [461, 328] on div "Janela de atendimento Grade de atendimento Capacidade Transportadoras Veículos …" at bounding box center [509, 233] width 1019 height 466
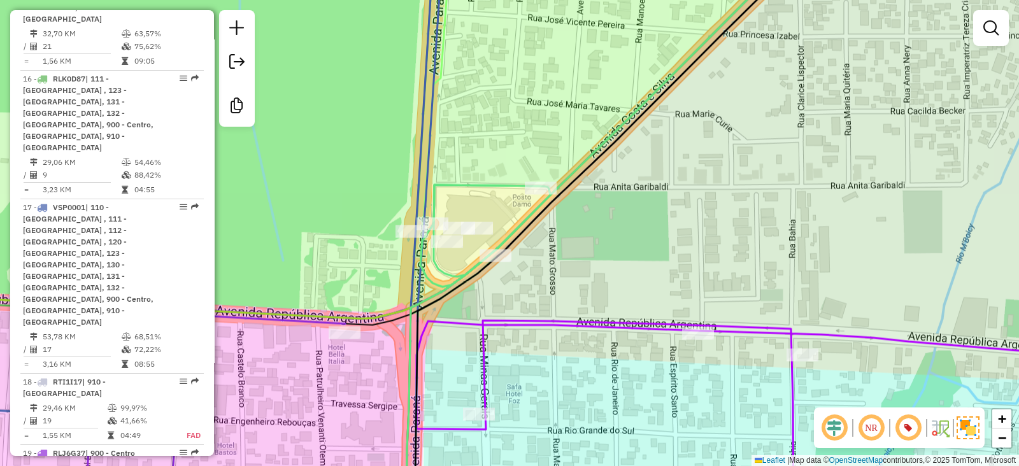
drag, startPoint x: 613, startPoint y: 238, endPoint x: 572, endPoint y: 243, distance: 41.0
click at [572, 243] on div "Janela de atendimento Grade de atendimento Capacidade Transportadoras Veículos …" at bounding box center [509, 233] width 1019 height 466
click at [992, 33] on em at bounding box center [990, 27] width 15 height 15
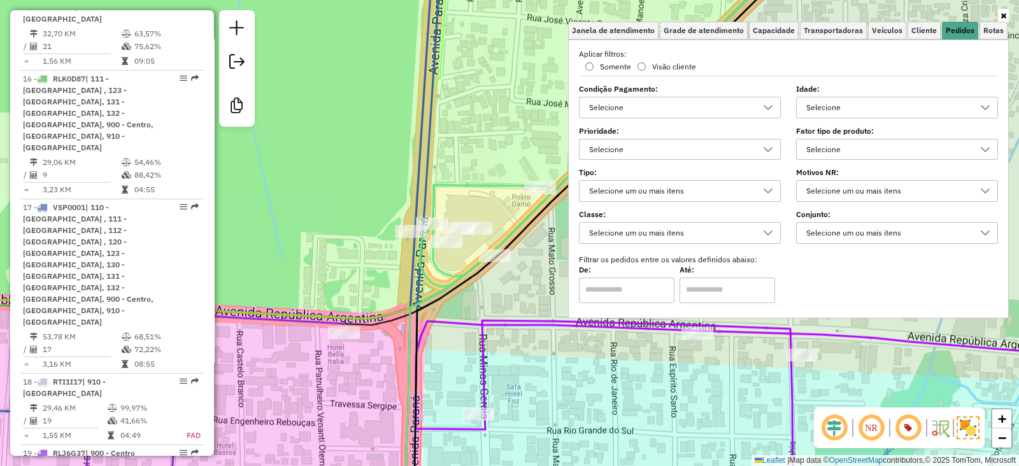
click at [815, 145] on div "Selecione" at bounding box center [887, 149] width 171 height 20
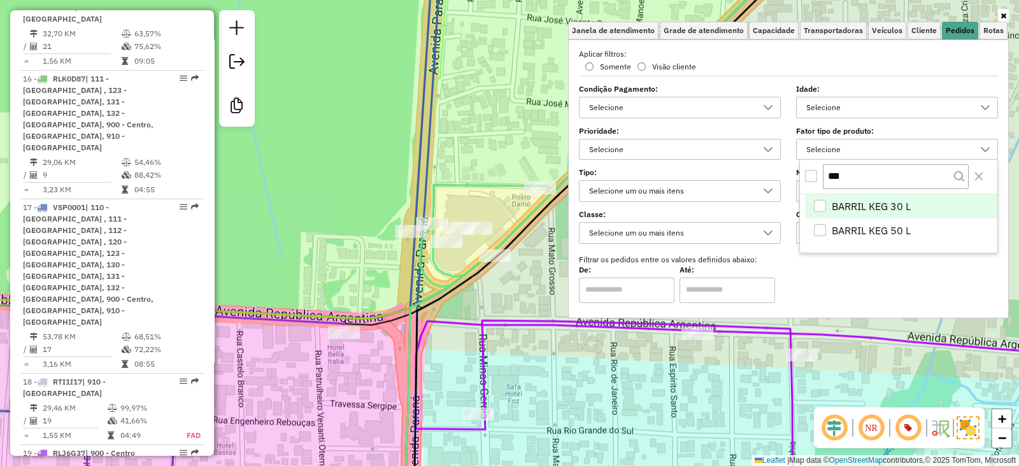
click at [812, 176] on div "All items unselected" at bounding box center [811, 176] width 12 height 12
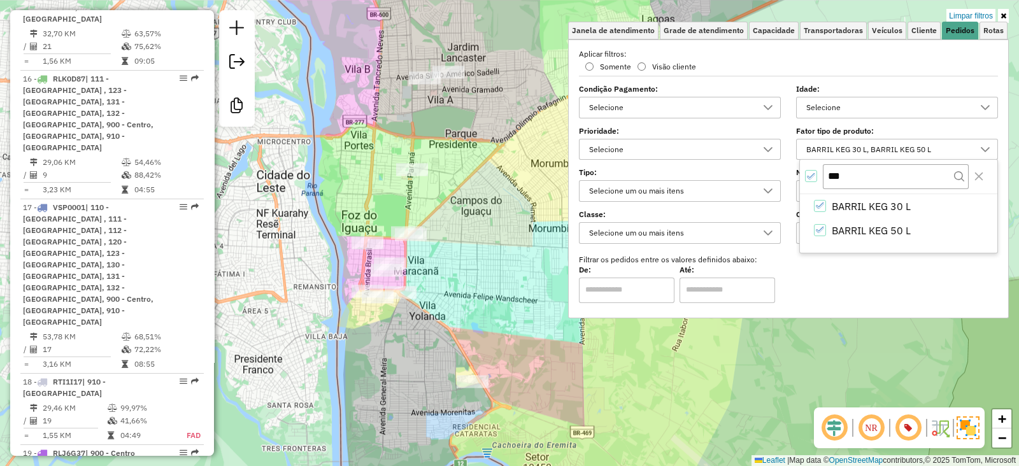
drag, startPoint x: 495, startPoint y: 243, endPoint x: 519, endPoint y: 227, distance: 28.6
click at [519, 227] on div "Limpar filtros Janela de atendimento Grade de atendimento Capacidade Transporta…" at bounding box center [509, 233] width 1019 height 466
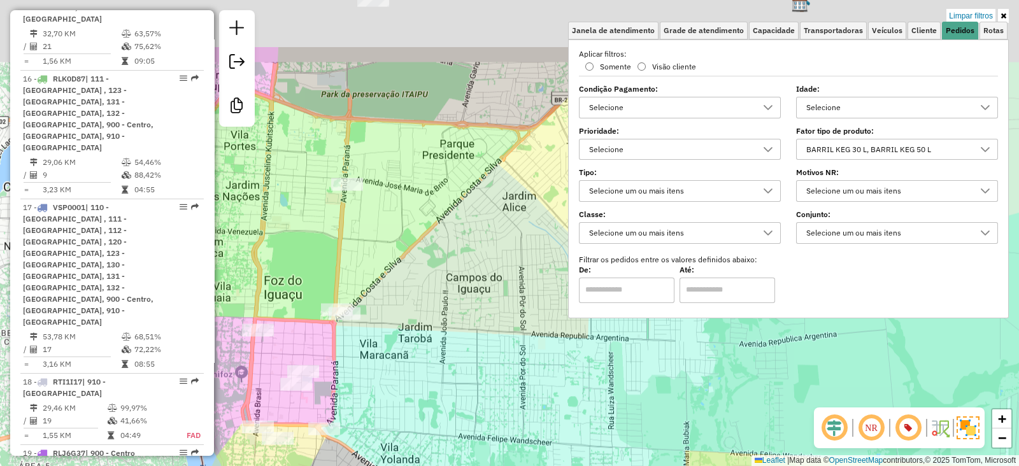
drag, startPoint x: 380, startPoint y: 140, endPoint x: 320, endPoint y: 247, distance: 122.9
click at [320, 247] on div "Limpar filtros Janela de atendimento Grade de atendimento Capacidade Transporta…" at bounding box center [509, 233] width 1019 height 466
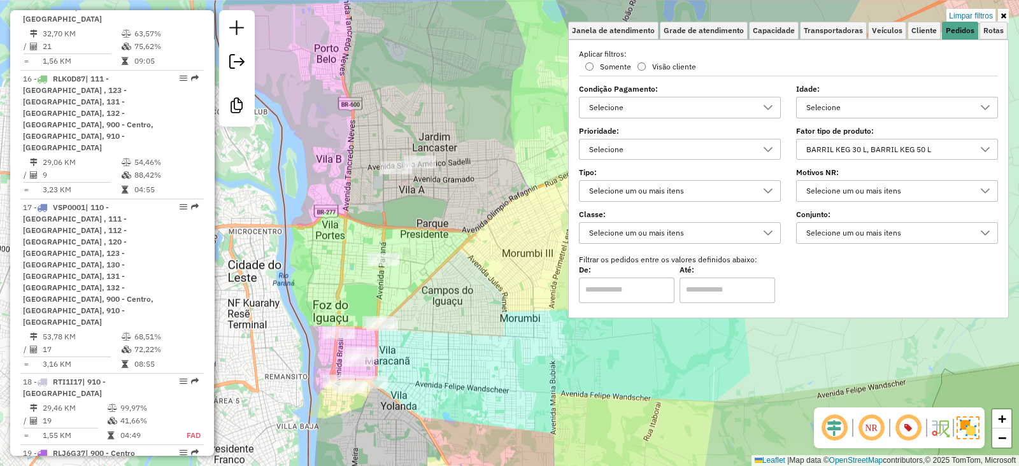
drag, startPoint x: 432, startPoint y: 222, endPoint x: 431, endPoint y: 266, distance: 44.0
click at [431, 266] on div "Limpar filtros Janela de atendimento Grade de atendimento Capacidade Transporta…" at bounding box center [509, 233] width 1019 height 466
click at [963, 11] on link "Limpar filtros" at bounding box center [970, 16] width 49 height 14
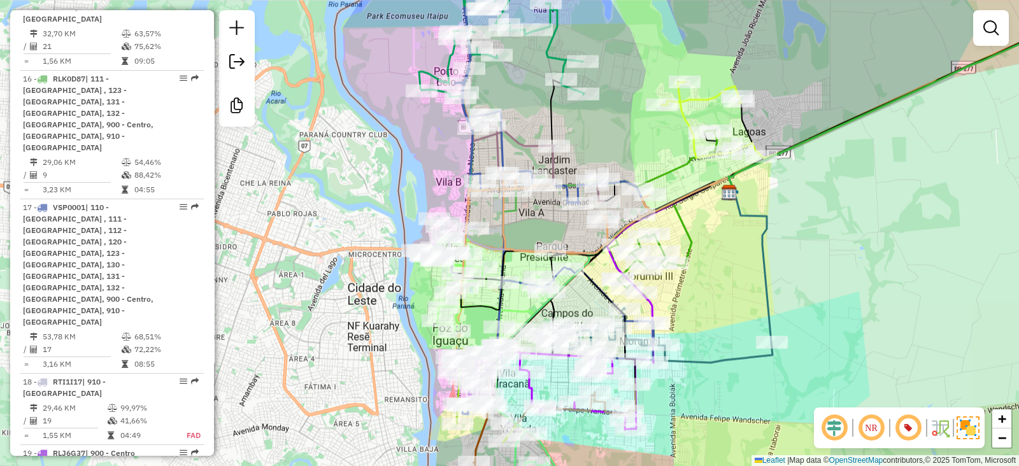
drag, startPoint x: 592, startPoint y: 259, endPoint x: 712, endPoint y: 282, distance: 121.9
click at [712, 282] on div "Janela de atendimento Grade de atendimento Capacidade Transportadoras Veículos …" at bounding box center [509, 233] width 1019 height 466
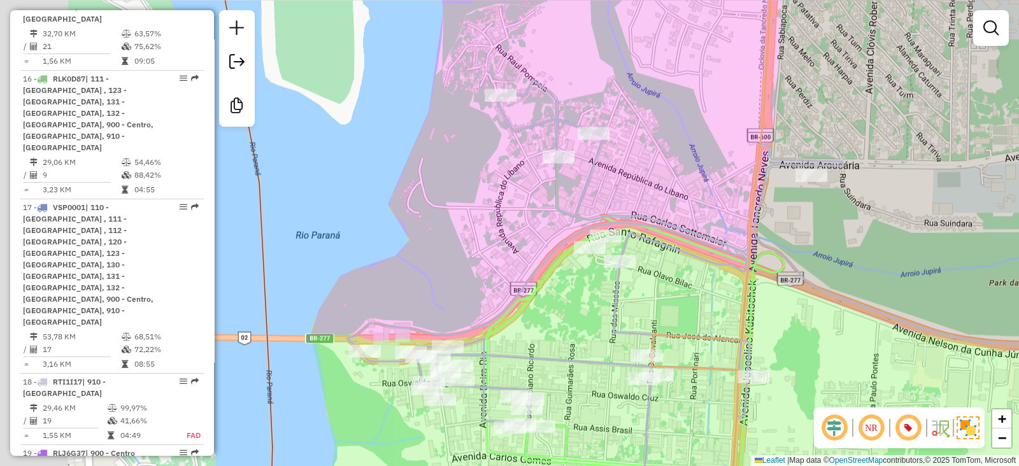
drag, startPoint x: 501, startPoint y: 287, endPoint x: 571, endPoint y: 323, distance: 79.5
click at [571, 323] on div "Janela de atendimento Grade de atendimento Capacidade Transportadoras Veículos …" at bounding box center [509, 233] width 1019 height 466
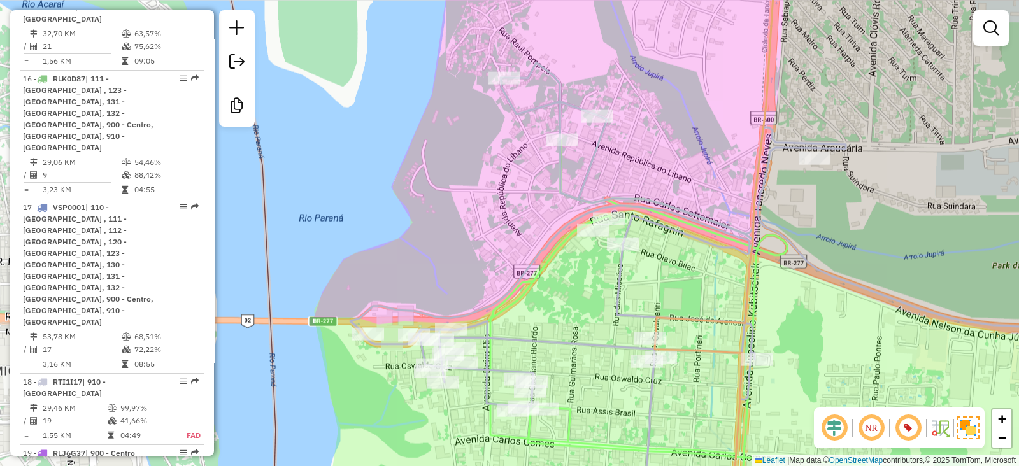
drag, startPoint x: 580, startPoint y: 323, endPoint x: 583, endPoint y: 306, distance: 17.5
click at [583, 306] on div "Janela de atendimento Grade de atendimento Capacidade Transportadoras Veículos …" at bounding box center [509, 233] width 1019 height 466
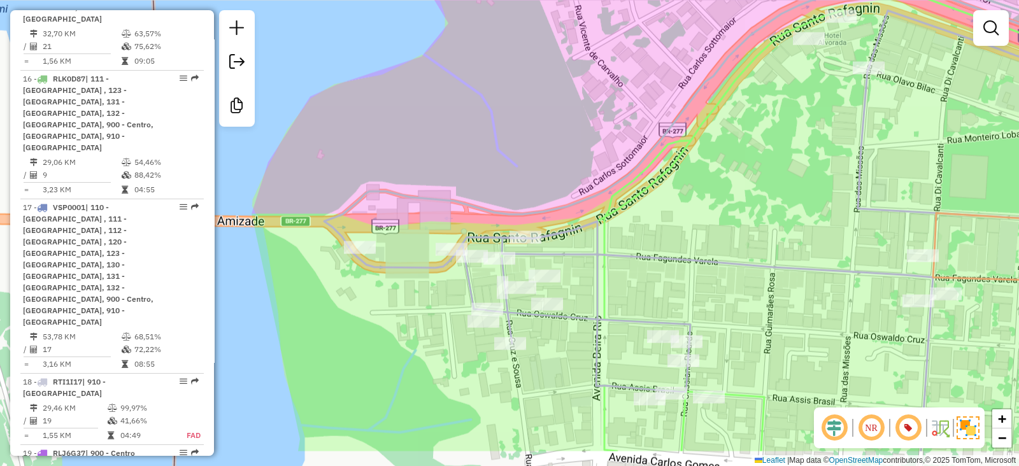
drag, startPoint x: 531, startPoint y: 348, endPoint x: 609, endPoint y: 287, distance: 99.4
click at [609, 287] on icon at bounding box center [830, 171] width 736 height 559
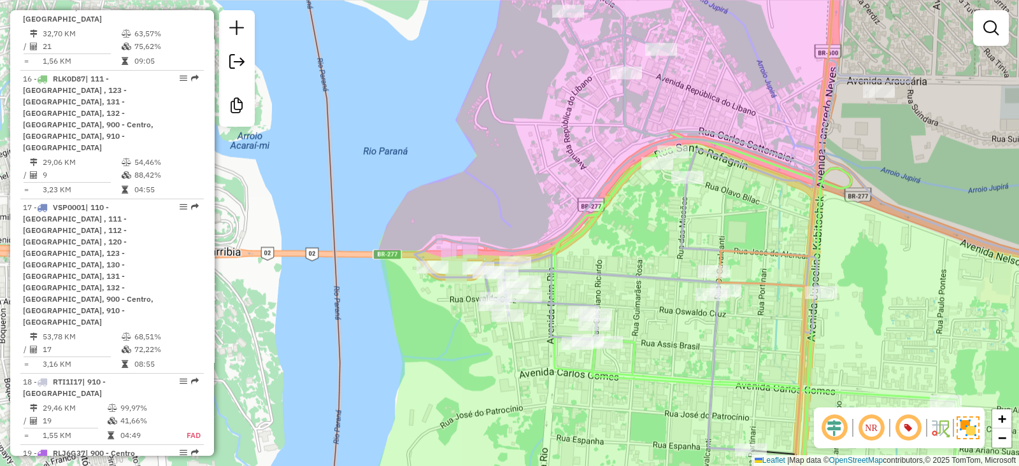
drag, startPoint x: 438, startPoint y: 360, endPoint x: 500, endPoint y: 386, distance: 67.1
click at [500, 386] on div "Janela de atendimento Grade de atendimento Capacidade Transportadoras Veículos …" at bounding box center [509, 233] width 1019 height 466
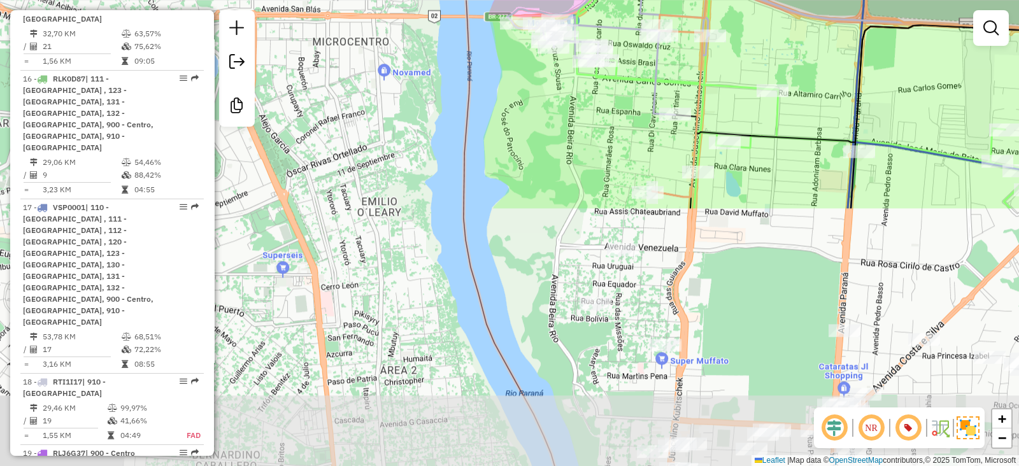
drag, startPoint x: 503, startPoint y: 415, endPoint x: 553, endPoint y: 110, distance: 309.1
click at [553, 110] on div "Janela de atendimento Grade de atendimento Capacidade Transportadoras Veículos …" at bounding box center [509, 233] width 1019 height 466
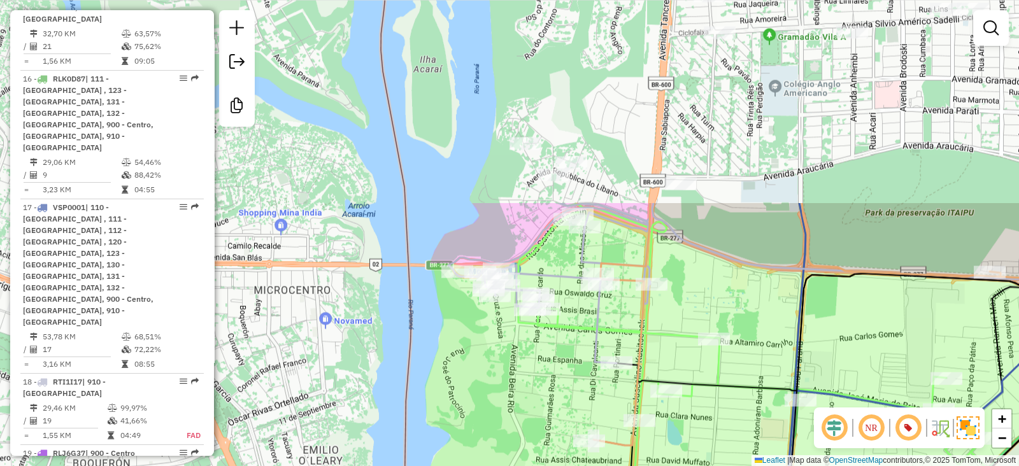
drag, startPoint x: 525, startPoint y: 254, endPoint x: 467, endPoint y: 503, distance: 255.8
click at [467, 466] on html "Aplicando filtros Pop-up bloqueado! Seu navegador bloqueou automáticamente a ab…" at bounding box center [509, 233] width 1019 height 466
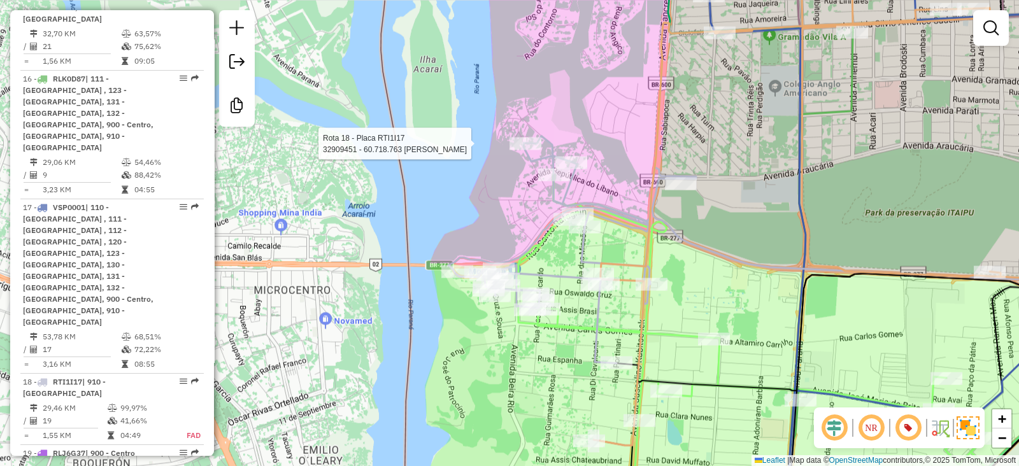
select select "**********"
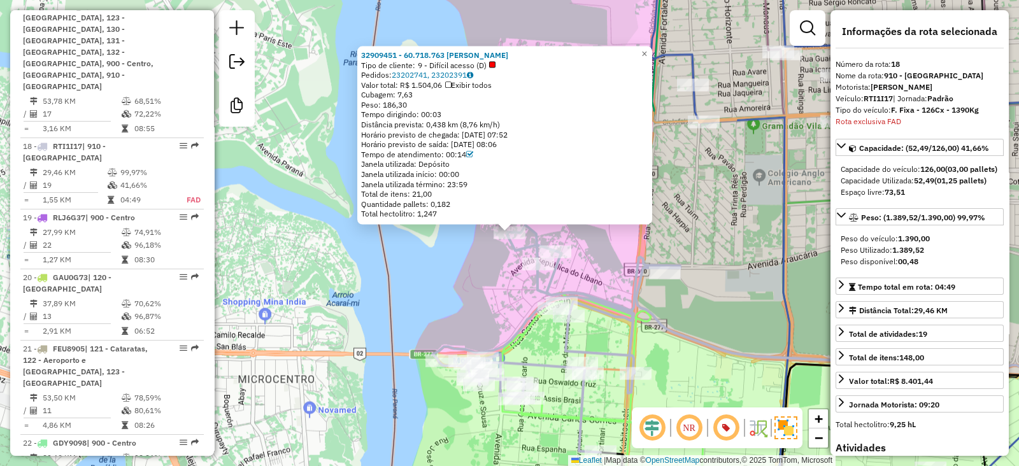
scroll to position [1823, 0]
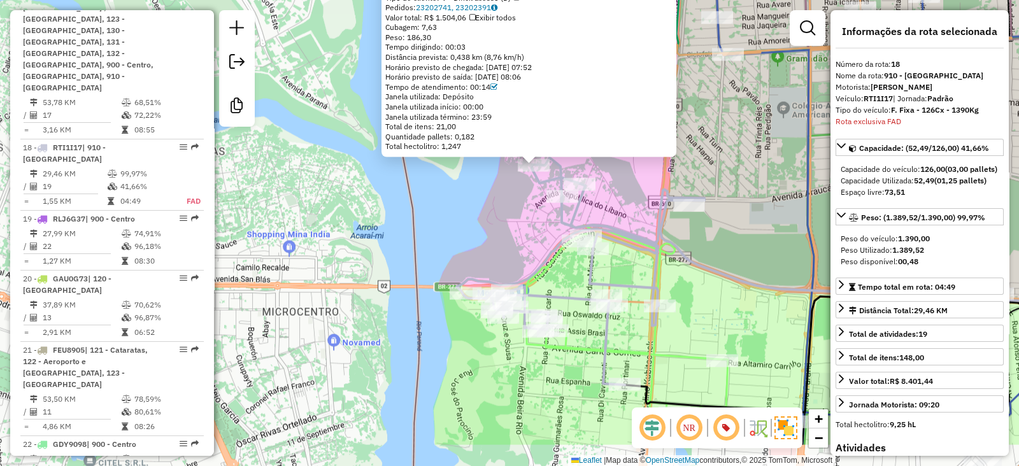
drag, startPoint x: 608, startPoint y: 264, endPoint x: 632, endPoint y: 196, distance: 71.7
click at [632, 196] on div "32909451 - 60.718.763 [PERSON_NAME] Tipo de cliente: 9 - Difícil acesso (D) Ped…" at bounding box center [509, 233] width 1019 height 466
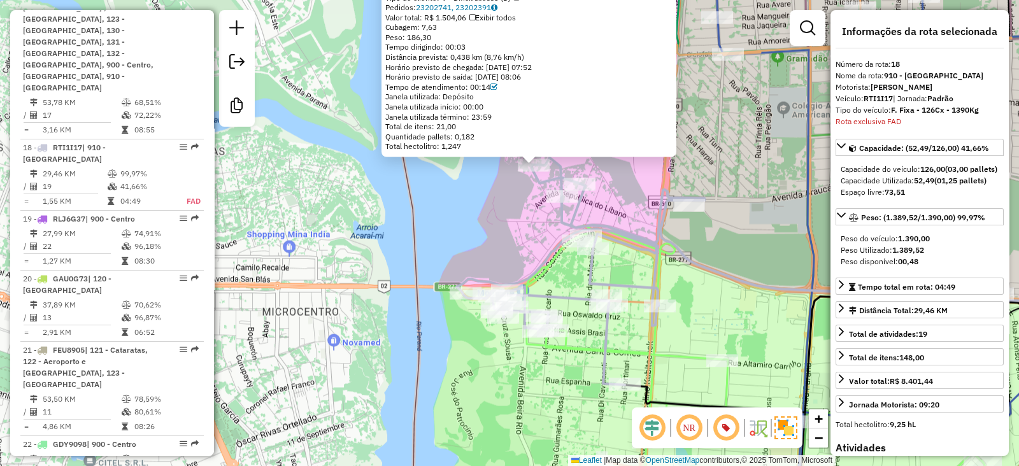
click at [503, 230] on div "32909451 - 60.718.763 [PERSON_NAME] Tipo de cliente: 9 - Difícil acesso (D) Ped…" at bounding box center [509, 233] width 1019 height 466
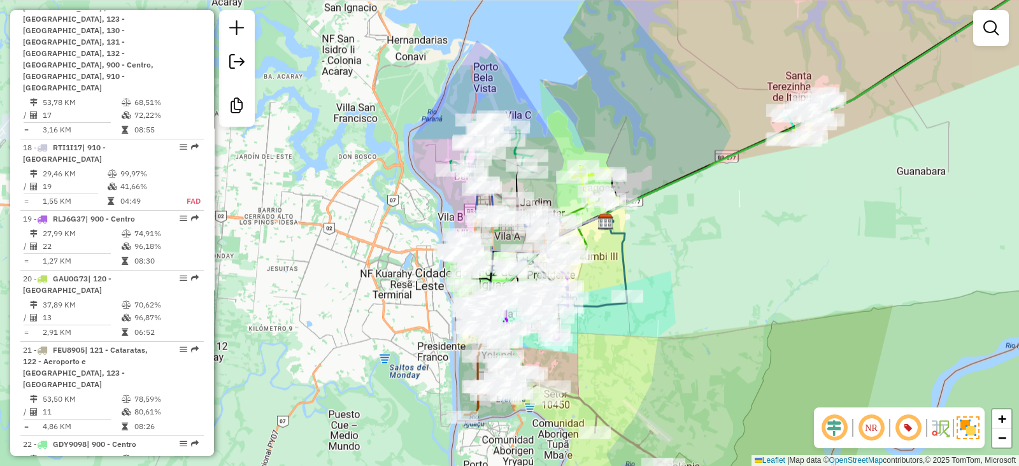
drag, startPoint x: 659, startPoint y: 256, endPoint x: 611, endPoint y: 269, distance: 49.4
click at [611, 269] on div "Janela de atendimento Grade de atendimento Capacidade Transportadoras Veículos …" at bounding box center [509, 233] width 1019 height 466
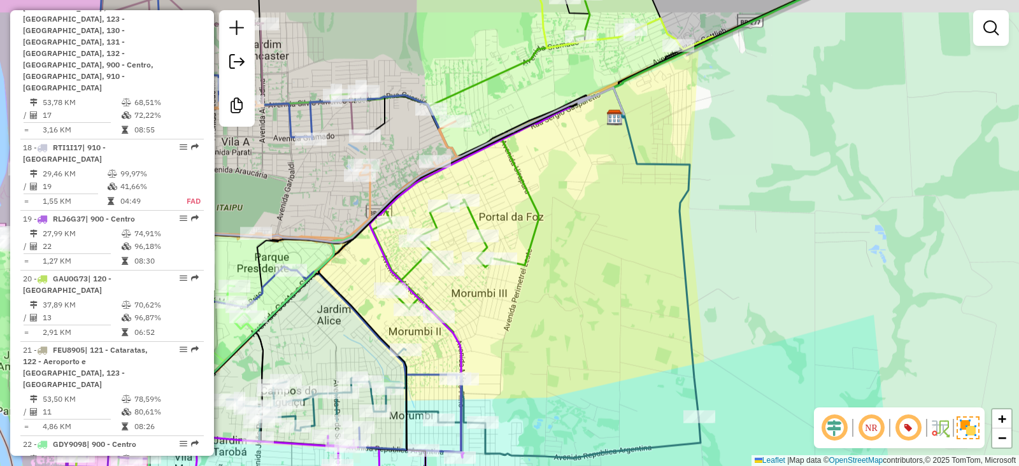
drag, startPoint x: 595, startPoint y: 262, endPoint x: 573, endPoint y: 278, distance: 27.8
click at [573, 278] on div "Janela de atendimento Grade de atendimento Capacidade Transportadoras Veículos …" at bounding box center [509, 233] width 1019 height 466
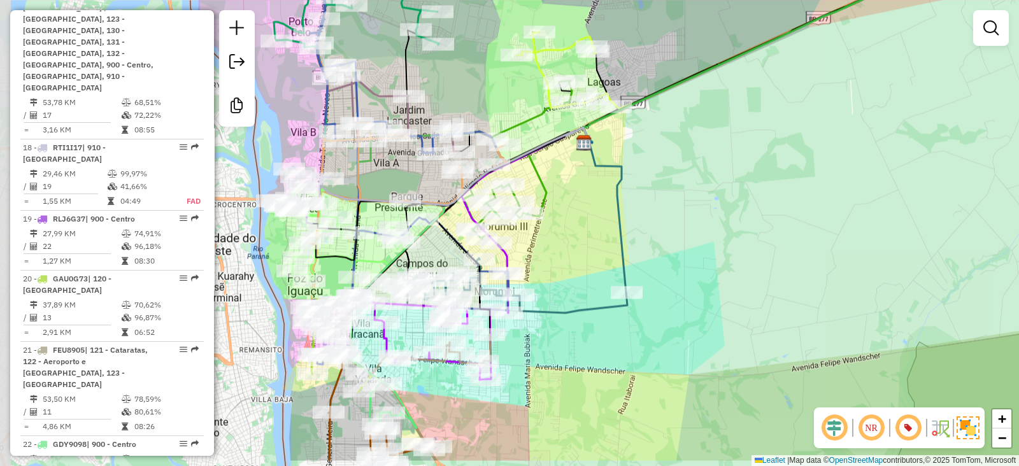
drag, startPoint x: 525, startPoint y: 316, endPoint x: 579, endPoint y: 264, distance: 74.8
click at [579, 264] on div "Janela de atendimento Grade de atendimento Capacidade Transportadoras Veículos …" at bounding box center [509, 233] width 1019 height 466
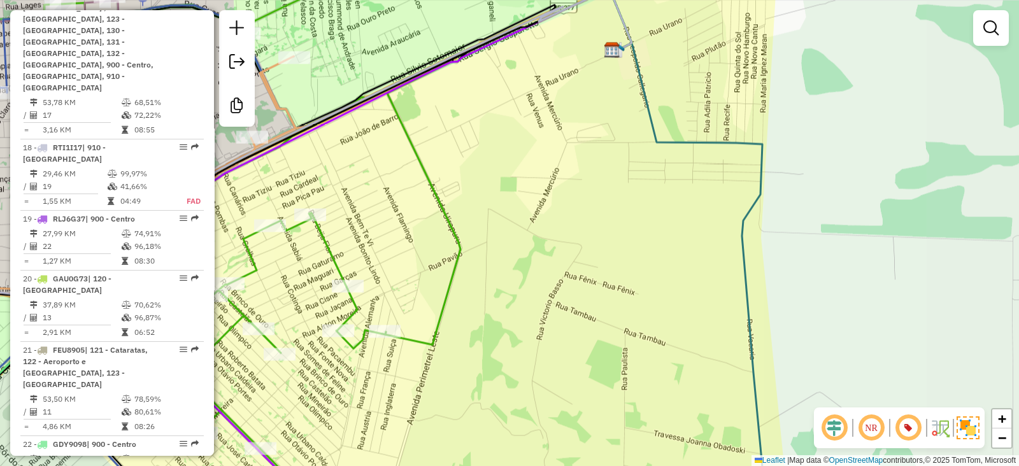
drag, startPoint x: 708, startPoint y: 215, endPoint x: 560, endPoint y: 224, distance: 148.7
click at [560, 224] on div "Janela de atendimento Grade de atendimento Capacidade Transportadoras Veículos …" at bounding box center [509, 233] width 1019 height 466
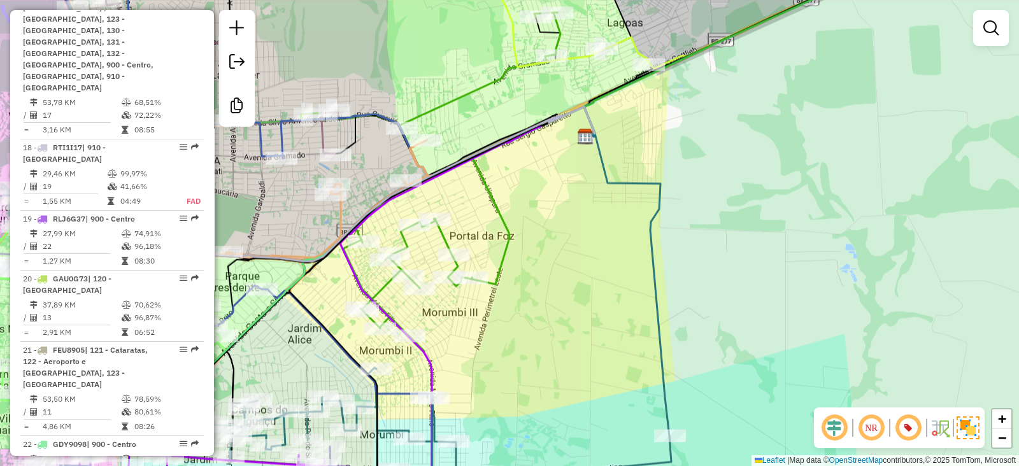
click at [560, 224] on div "Janela de atendimento Grade de atendimento Capacidade Transportadoras Veículos …" at bounding box center [509, 233] width 1019 height 466
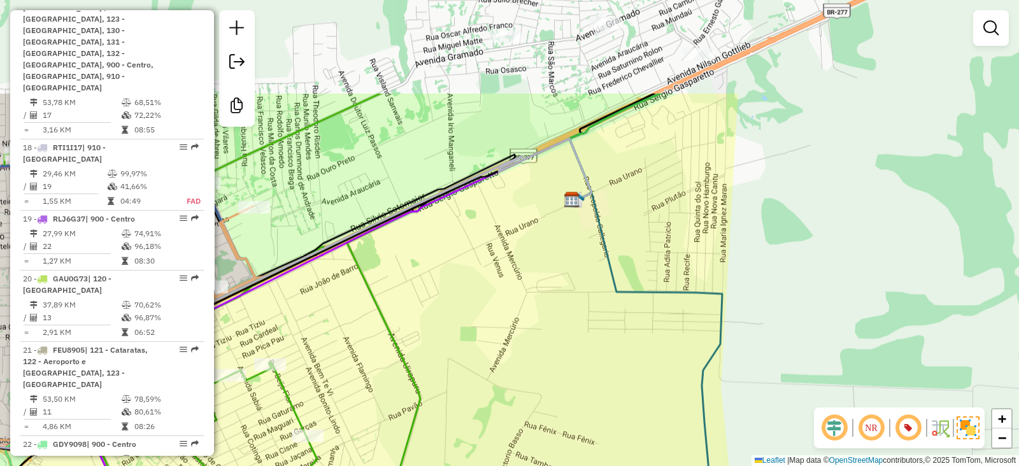
drag, startPoint x: 529, startPoint y: 237, endPoint x: 485, endPoint y: 300, distance: 76.5
click at [485, 300] on div "Janela de atendimento Grade de atendimento Capacidade Transportadoras Veículos …" at bounding box center [509, 233] width 1019 height 466
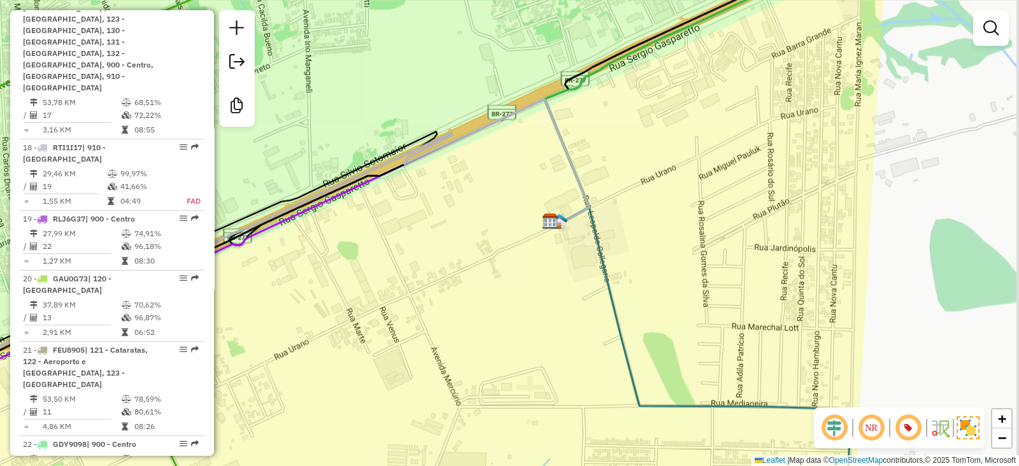
drag, startPoint x: 648, startPoint y: 178, endPoint x: 606, endPoint y: 252, distance: 85.3
click at [606, 252] on div "Janela de atendimento Grade de atendimento Capacidade Transportadoras Veículos …" at bounding box center [509, 233] width 1019 height 466
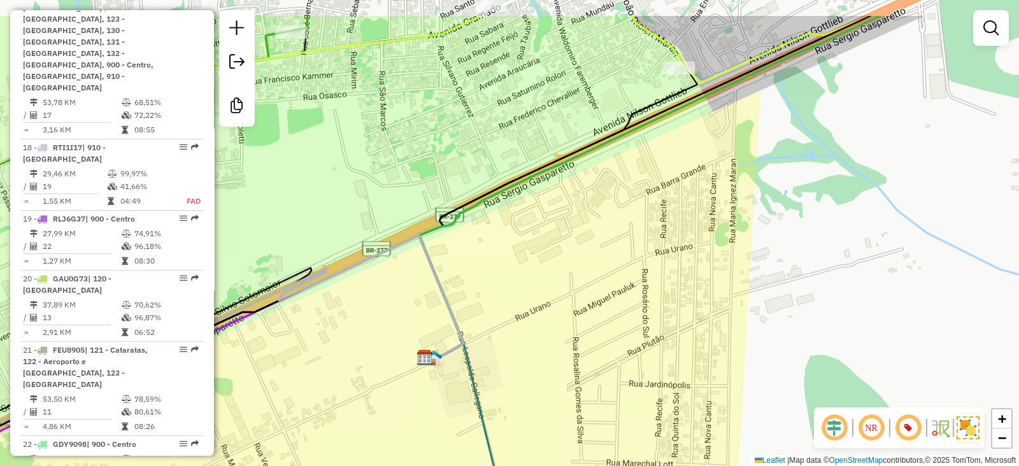
drag, startPoint x: 642, startPoint y: 257, endPoint x: 559, endPoint y: 320, distance: 103.7
click at [559, 320] on div "Janela de atendimento Grade de atendimento Capacidade Transportadoras Veículos …" at bounding box center [509, 233] width 1019 height 466
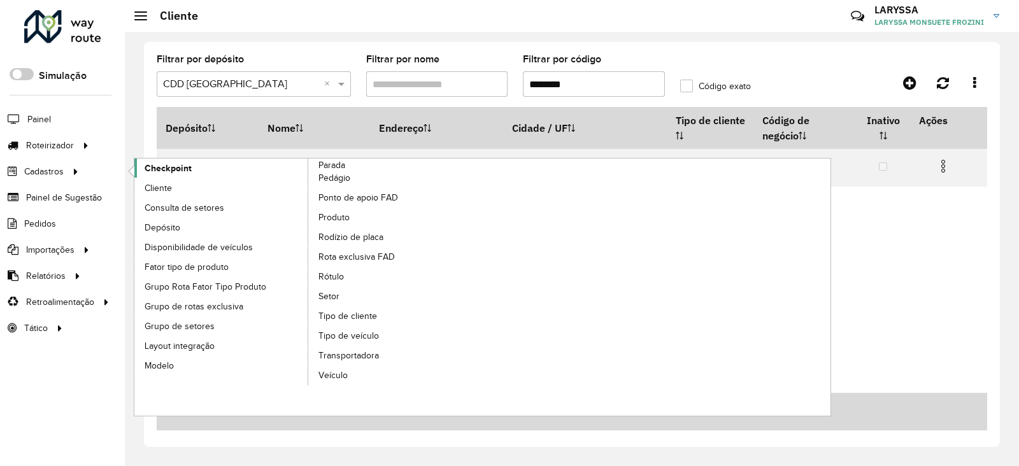
click at [182, 171] on span "Checkpoint" at bounding box center [168, 168] width 47 height 13
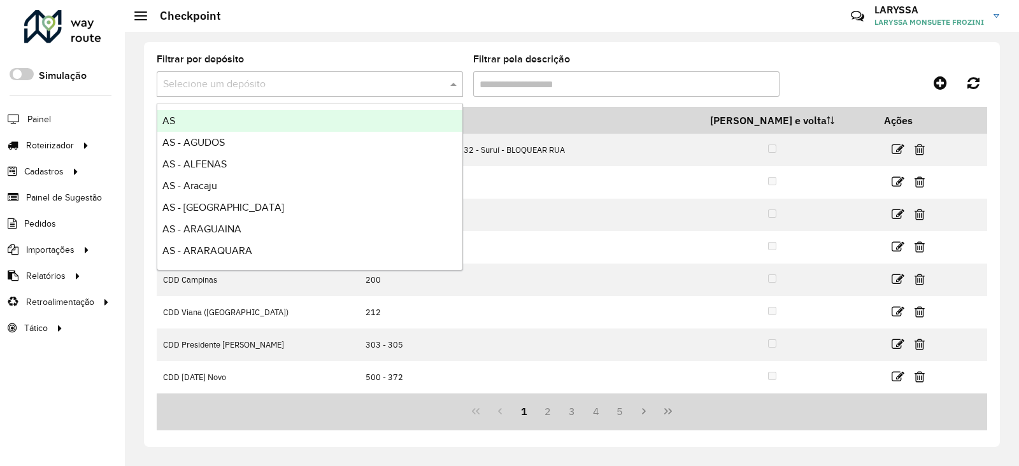
click at [328, 84] on input "text" at bounding box center [297, 84] width 268 height 15
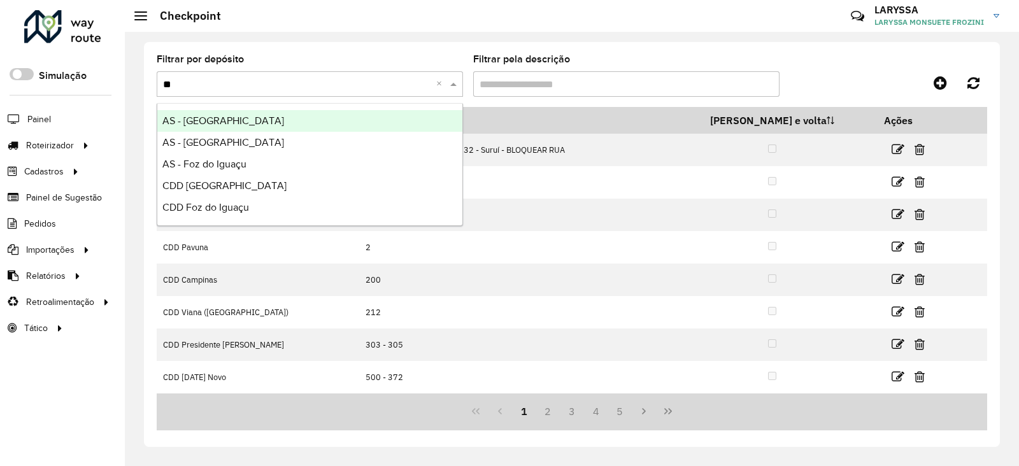
type input "***"
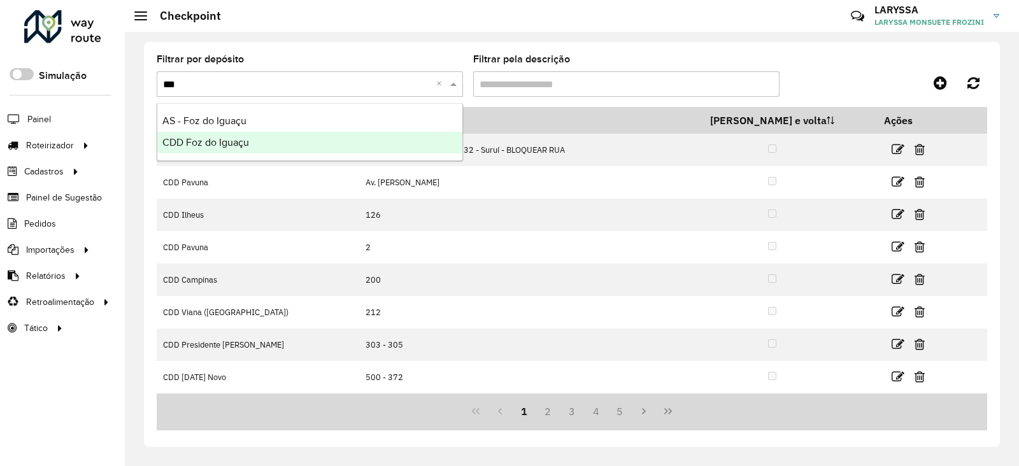
click at [260, 141] on div "CDD Foz do Iguaçu" at bounding box center [309, 143] width 305 height 22
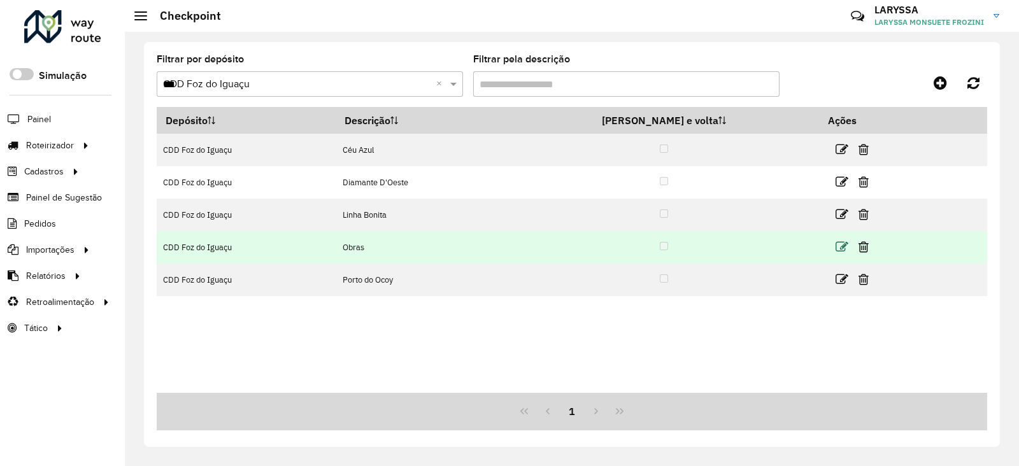
click at [836, 250] on icon at bounding box center [842, 247] width 13 height 13
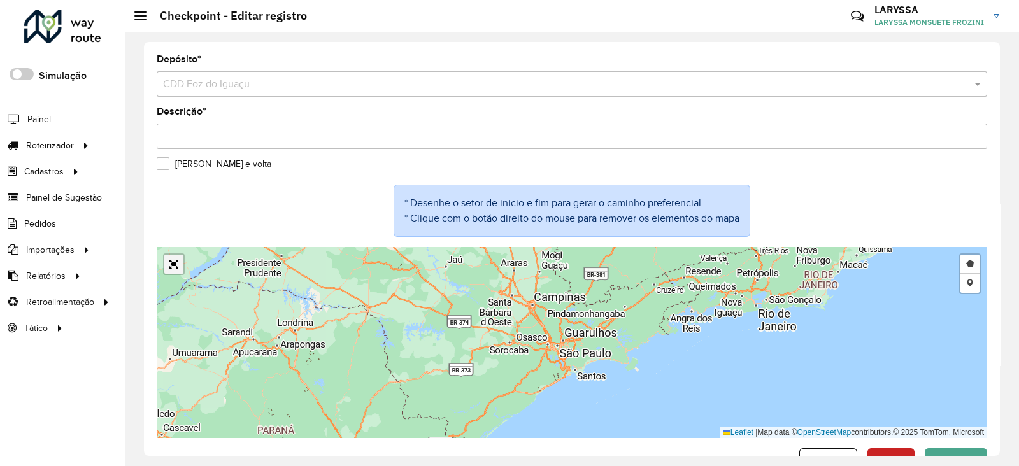
click at [175, 264] on link "Abrir mapa em tela cheia" at bounding box center [173, 264] width 19 height 19
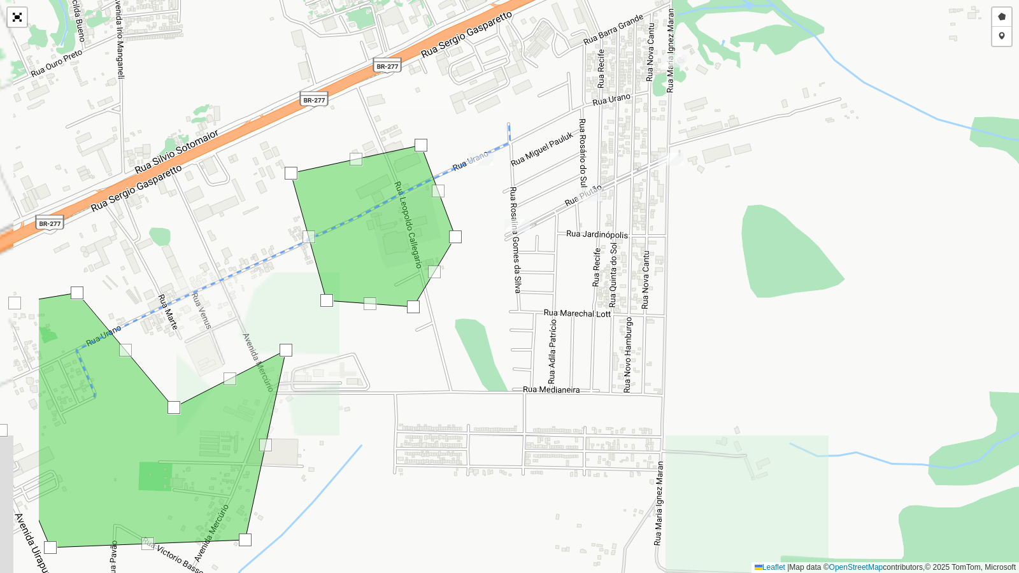
drag, startPoint x: 384, startPoint y: 392, endPoint x: 525, endPoint y: 366, distance: 143.2
click at [525, 366] on div "Desenhar setor Adicionar checkpoint Leaflet | Map data © OpenStreetMap contribu…" at bounding box center [509, 286] width 1019 height 573
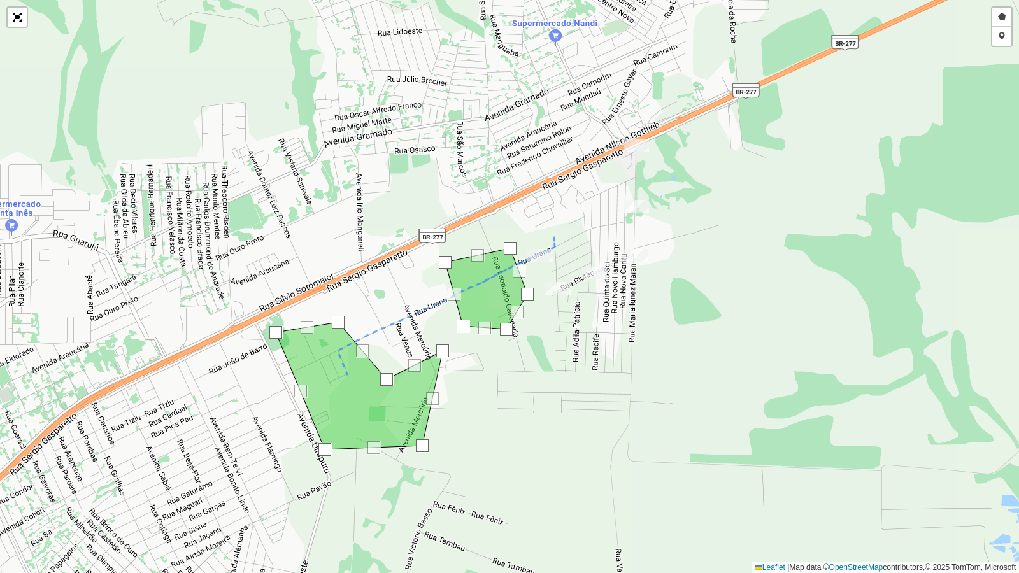
drag, startPoint x: 528, startPoint y: 388, endPoint x: 566, endPoint y: 381, distance: 38.2
click at [566, 381] on div "Desenhar setor Adicionar checkpoint Leaflet | Map data © OpenStreetMap contribu…" at bounding box center [509, 286] width 1019 height 573
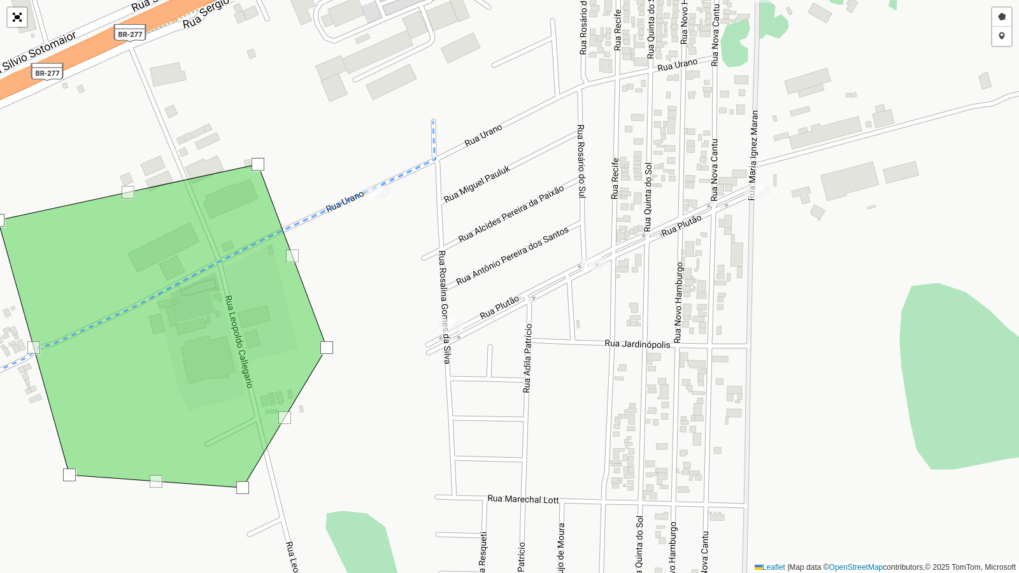
drag, startPoint x: 594, startPoint y: 340, endPoint x: 521, endPoint y: 332, distance: 73.0
click at [521, 332] on div "Desenhar setor Adicionar checkpoint Leaflet | Map data © OpenStreetMap contribu…" at bounding box center [509, 286] width 1019 height 573
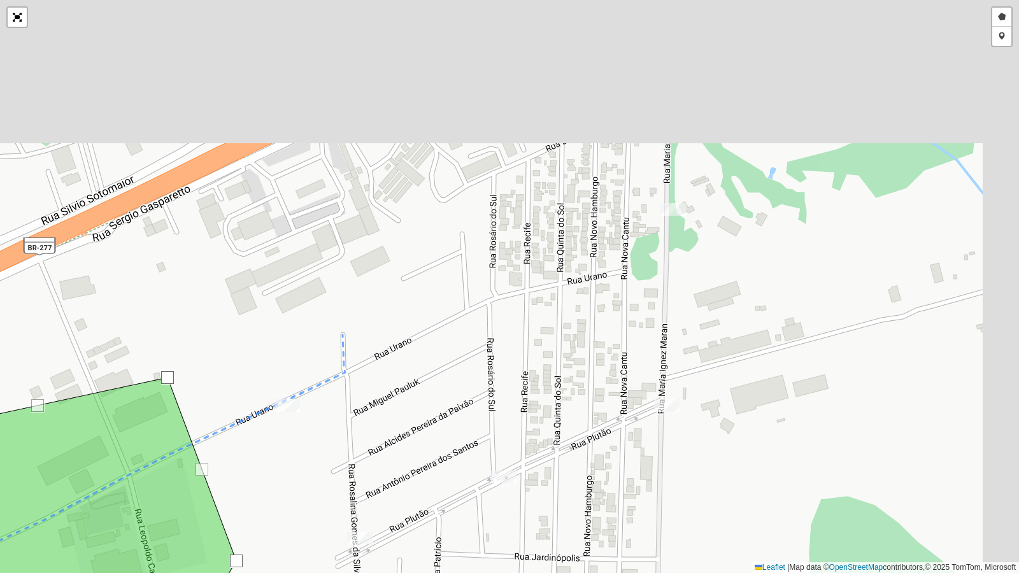
drag, startPoint x: 685, startPoint y: 258, endPoint x: 580, endPoint y: 517, distance: 278.9
click at [580, 466] on div "Desenhar setor Adicionar checkpoint Leaflet | Map data © OpenStreetMap contribu…" at bounding box center [509, 286] width 1019 height 573
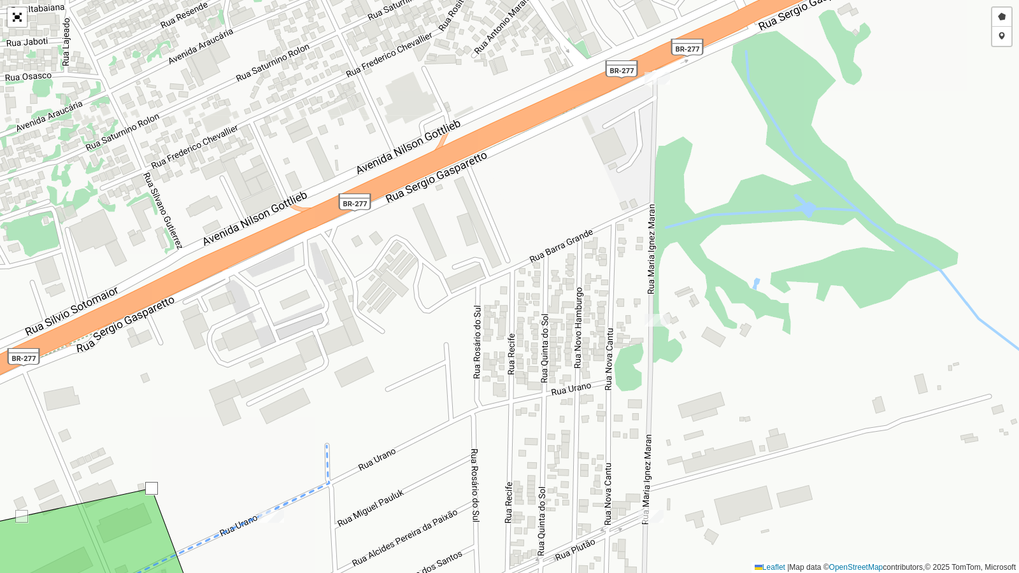
drag, startPoint x: 695, startPoint y: 282, endPoint x: 695, endPoint y: 318, distance: 35.7
click at [695, 318] on div "Desenhar setor Adicionar checkpoint Leaflet | Map data © OpenStreetMap contribu…" at bounding box center [509, 286] width 1019 height 573
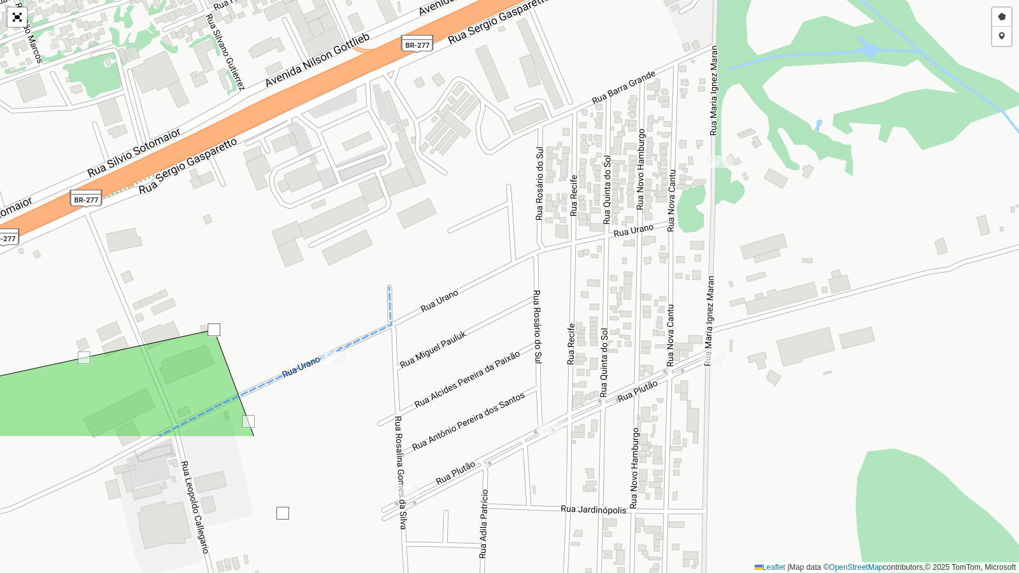
drag, startPoint x: 757, startPoint y: 290, endPoint x: 818, endPoint y: 95, distance: 204.4
click at [818, 95] on div "Desenhar setor Adicionar checkpoint Leaflet | Map data © OpenStreetMap contribu…" at bounding box center [509, 286] width 1019 height 573
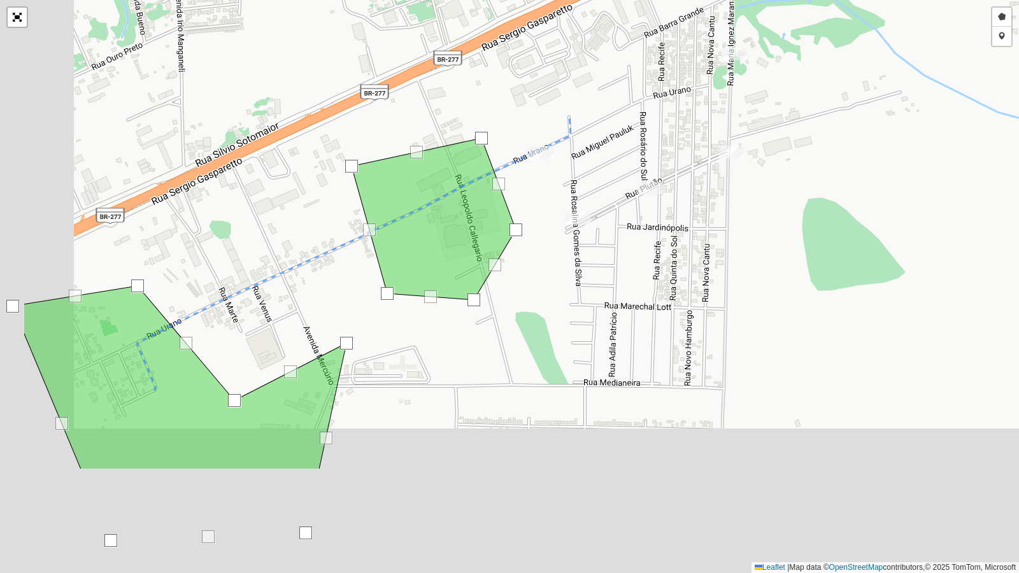
drag, startPoint x: 478, startPoint y: 431, endPoint x: 259, endPoint y: 236, distance: 293.2
click at [587, 291] on div "Desenhar setor Adicionar checkpoint Leaflet | Map data © OpenStreetMap contribu…" at bounding box center [509, 286] width 1019 height 573
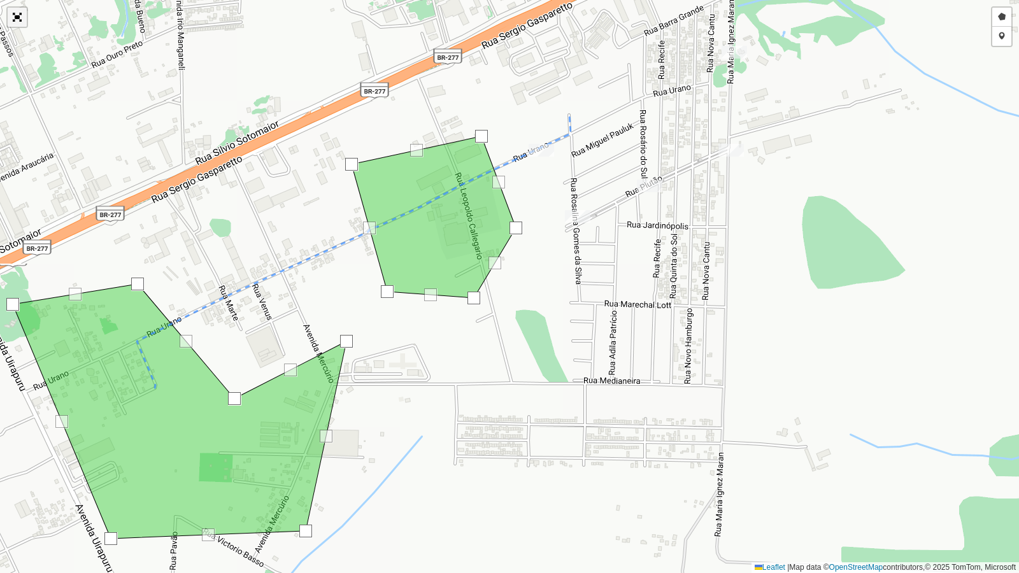
click at [17, 22] on link "Abrir mapa em tela cheia" at bounding box center [17, 17] width 19 height 19
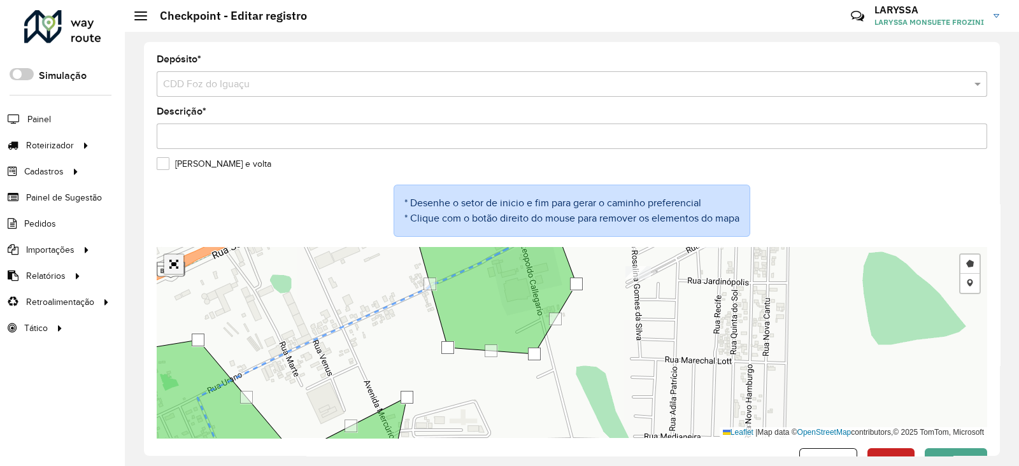
click at [175, 263] on link "Abrir mapa em tela cheia" at bounding box center [173, 264] width 19 height 19
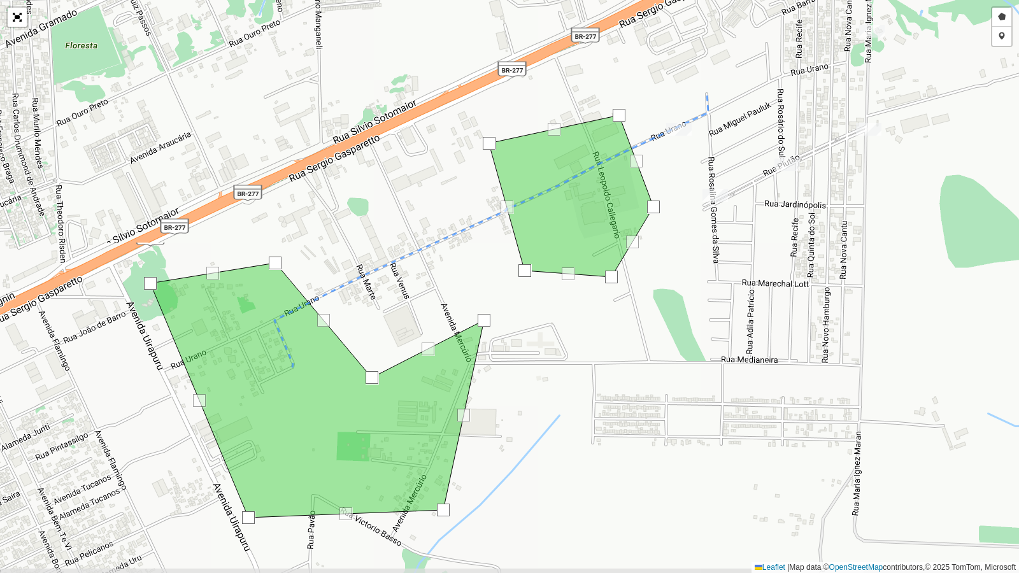
drag, startPoint x: 573, startPoint y: 353, endPoint x: 711, endPoint y: 332, distance: 139.2
click at [711, 332] on div "Desenhar setor Adicionar checkpoint Leaflet | Map data © OpenStreetMap contribu…" at bounding box center [509, 286] width 1019 height 573
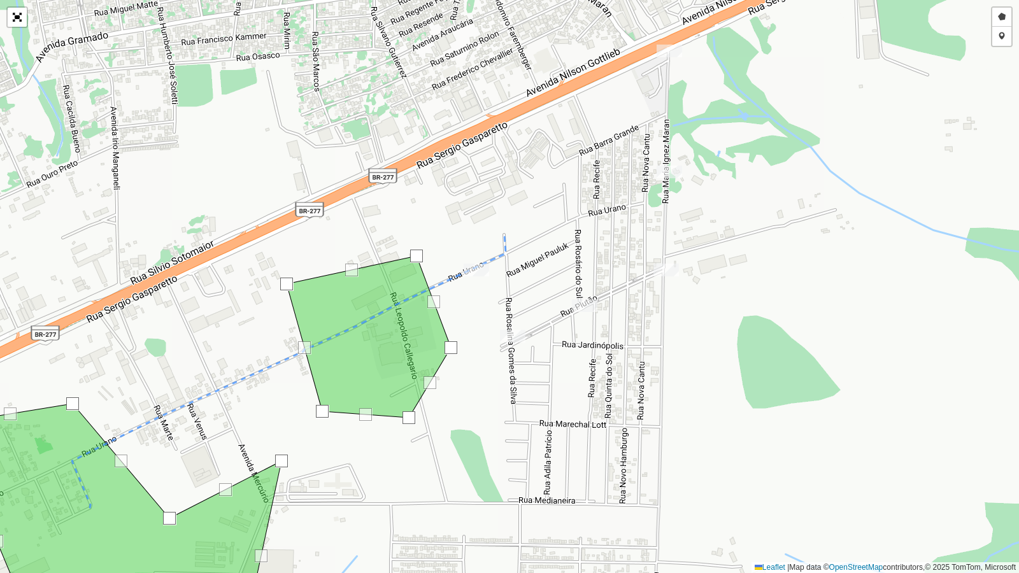
drag, startPoint x: 711, startPoint y: 332, endPoint x: 508, endPoint y: 473, distance: 246.6
click at [508, 466] on div "Desenhar setor Adicionar checkpoint Leaflet | Map data © OpenStreetMap contribu…" at bounding box center [509, 286] width 1019 height 573
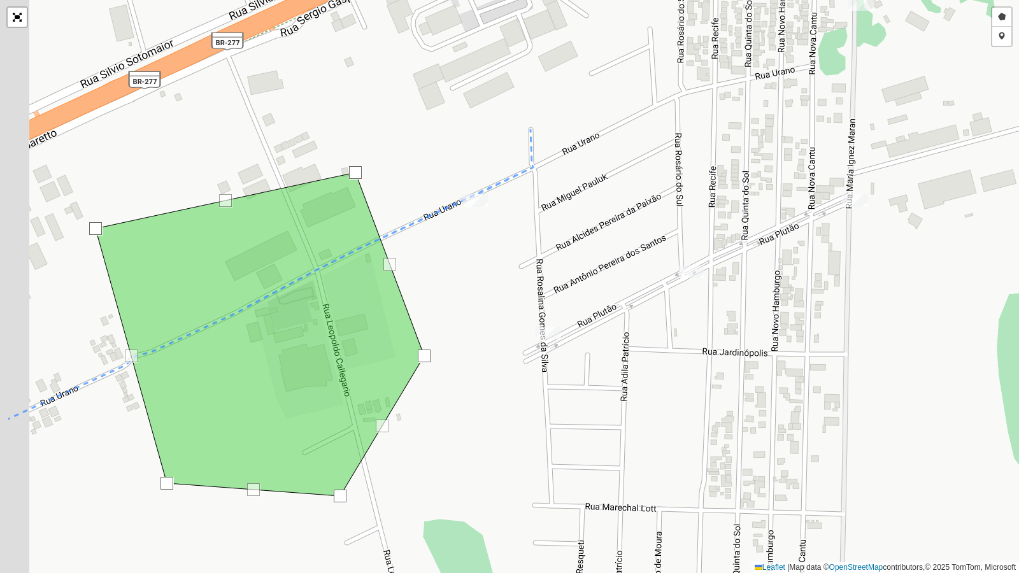
drag, startPoint x: 506, startPoint y: 274, endPoint x: 643, endPoint y: 261, distance: 137.5
click at [643, 261] on div "Desenhar setor Adicionar checkpoint Leaflet | Map data © OpenStreetMap contribu…" at bounding box center [509, 286] width 1019 height 573
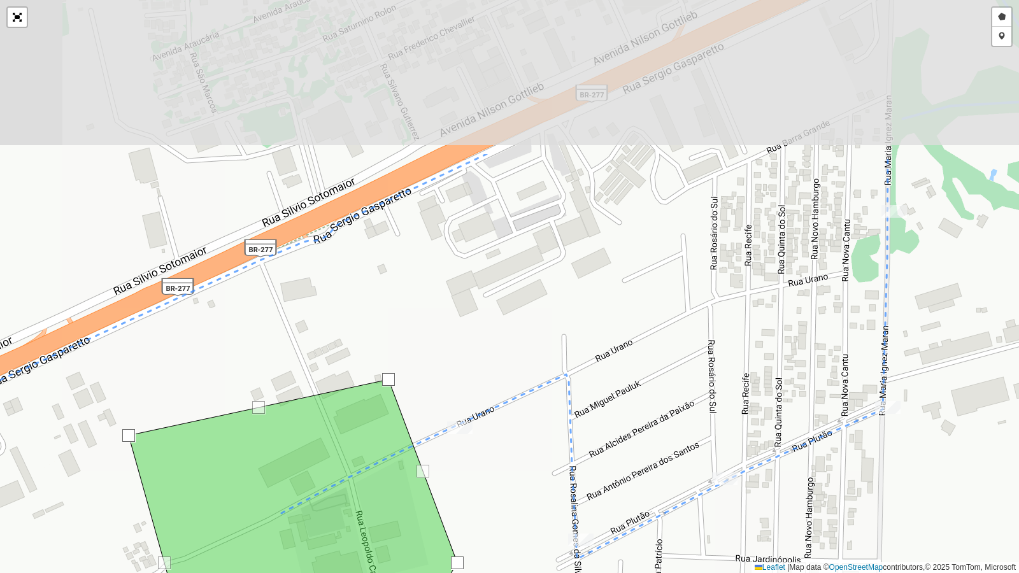
drag, startPoint x: 525, startPoint y: 283, endPoint x: 502, endPoint y: 504, distance: 222.2
click at [502, 466] on div "Desenhar setor Adicionar checkpoint Leaflet | Map data © OpenStreetMap contribu…" at bounding box center [509, 286] width 1019 height 573
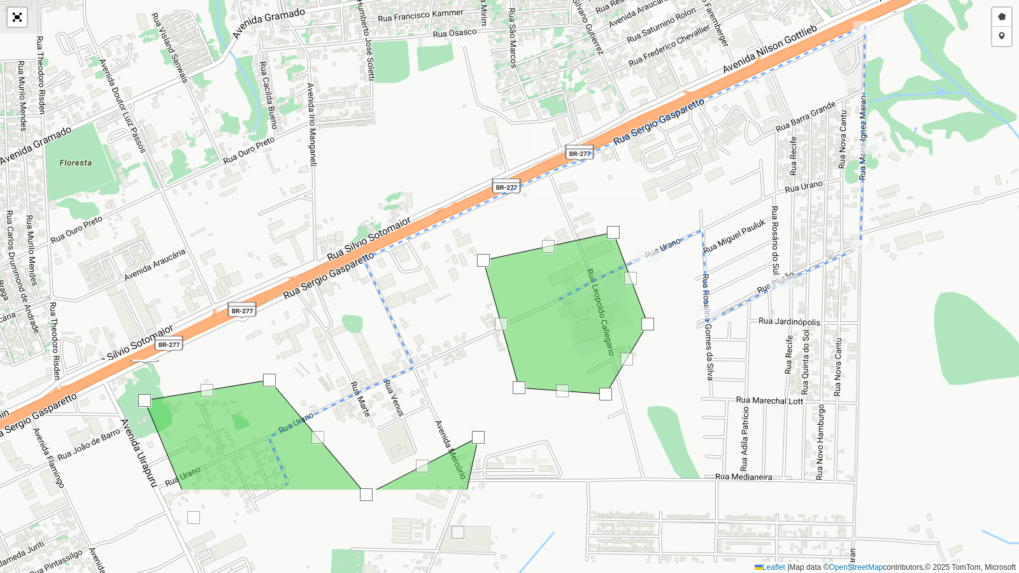
drag, startPoint x: 524, startPoint y: 329, endPoint x: 692, endPoint y: 189, distance: 218.9
click at [692, 189] on div "Desenhar setor Adicionar checkpoint Leaflet | Map data © OpenStreetMap contribu…" at bounding box center [509, 286] width 1019 height 573
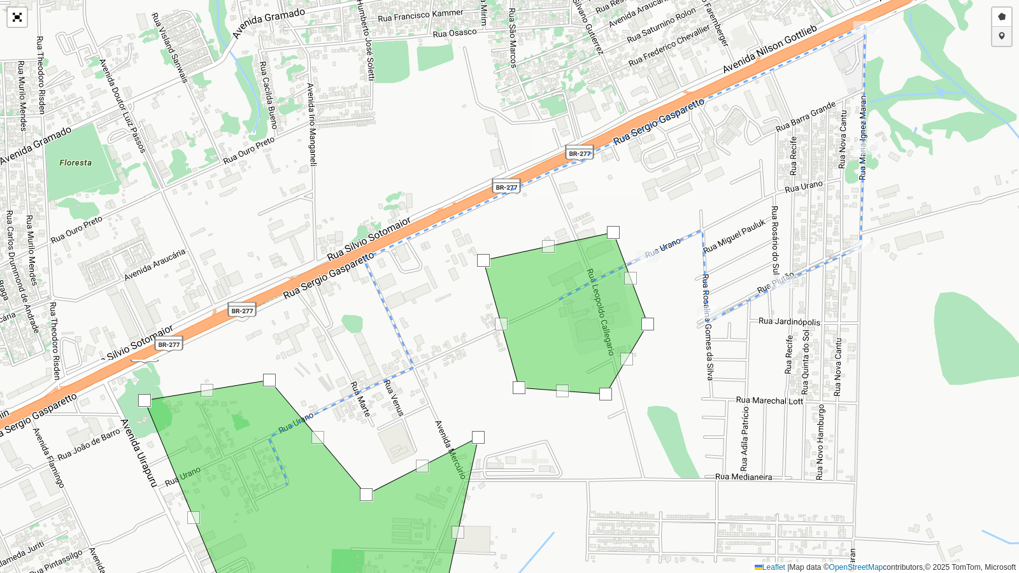
click at [1004, 39] on link "Adicionar checkpoint" at bounding box center [1001, 36] width 19 height 19
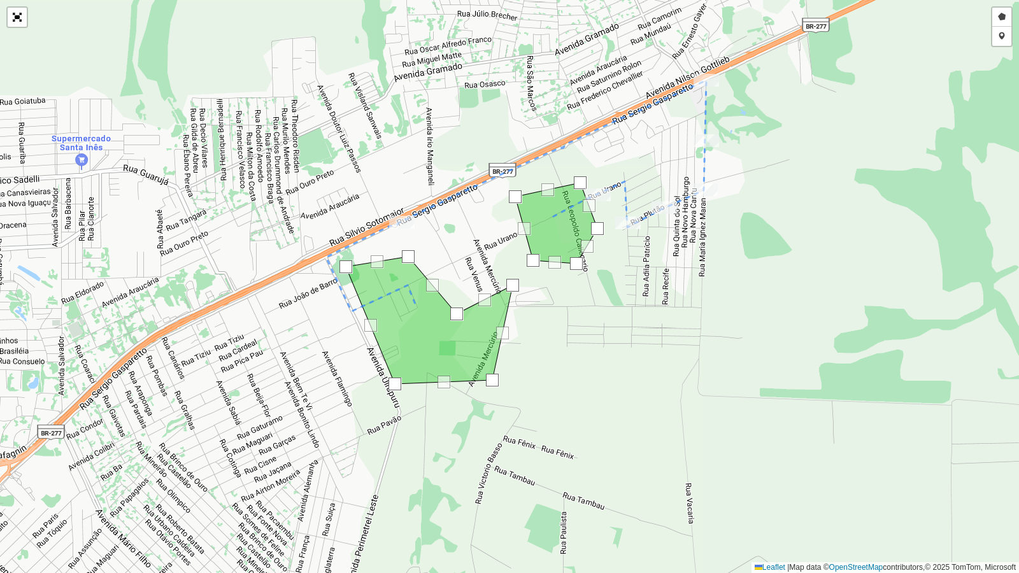
drag, startPoint x: 652, startPoint y: 366, endPoint x: 643, endPoint y: 364, distance: 9.1
click at [643, 364] on div "Desenhar setor Adicionar checkpoint Cancelar Leaflet | Map data © OpenStreetMap…" at bounding box center [509, 286] width 1019 height 573
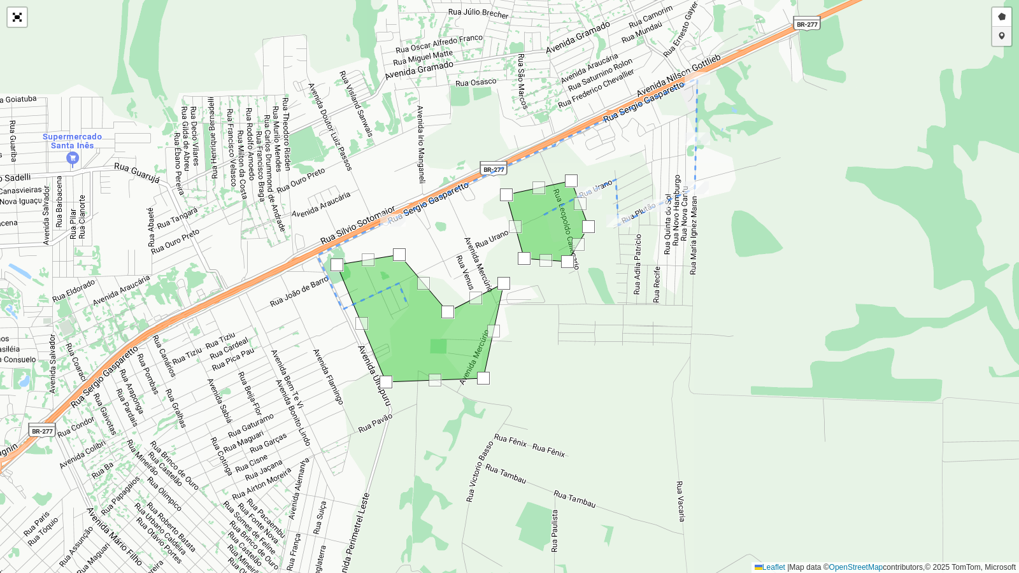
click at [1004, 41] on link "Adicionar checkpoint" at bounding box center [1001, 36] width 19 height 19
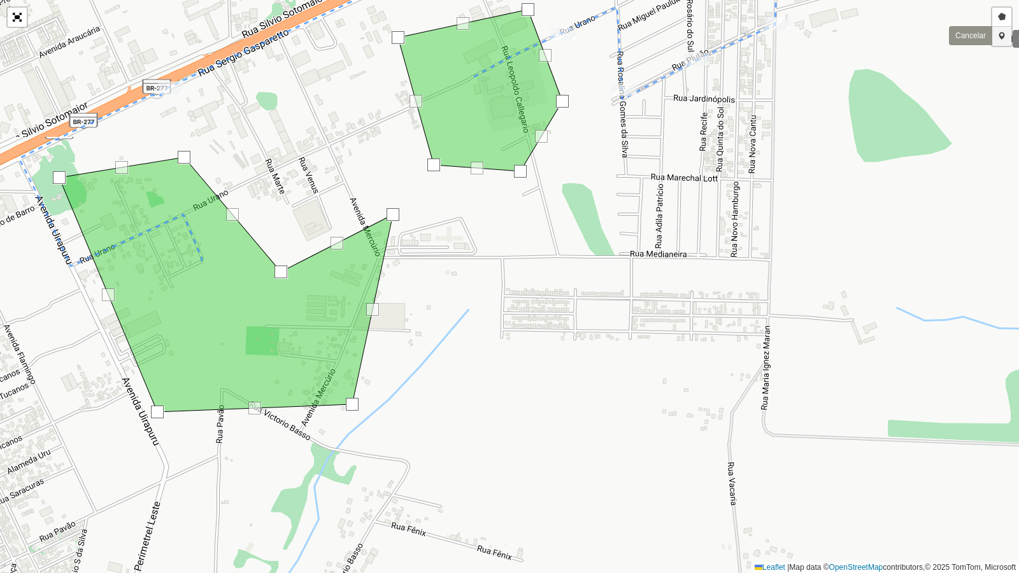
click at [1000, 38] on link "Adicionar checkpoint" at bounding box center [1001, 36] width 19 height 19
click at [965, 32] on link "Cancelar" at bounding box center [970, 35] width 43 height 19
click at [1009, 16] on link "Desenhar setor" at bounding box center [1001, 17] width 19 height 19
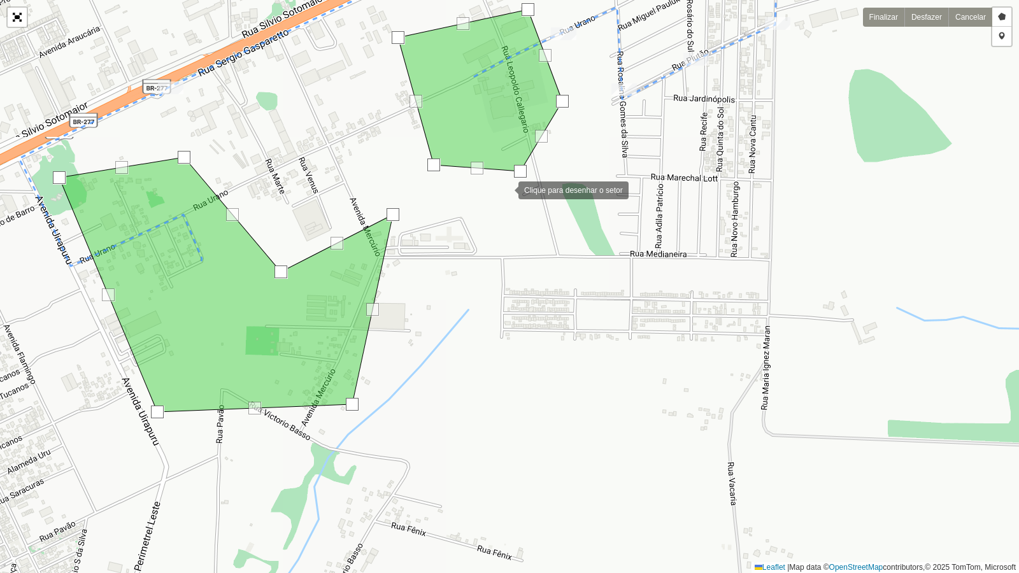
click at [506, 189] on div at bounding box center [505, 188] width 25 height 25
click at [490, 250] on div at bounding box center [490, 250] width 25 height 25
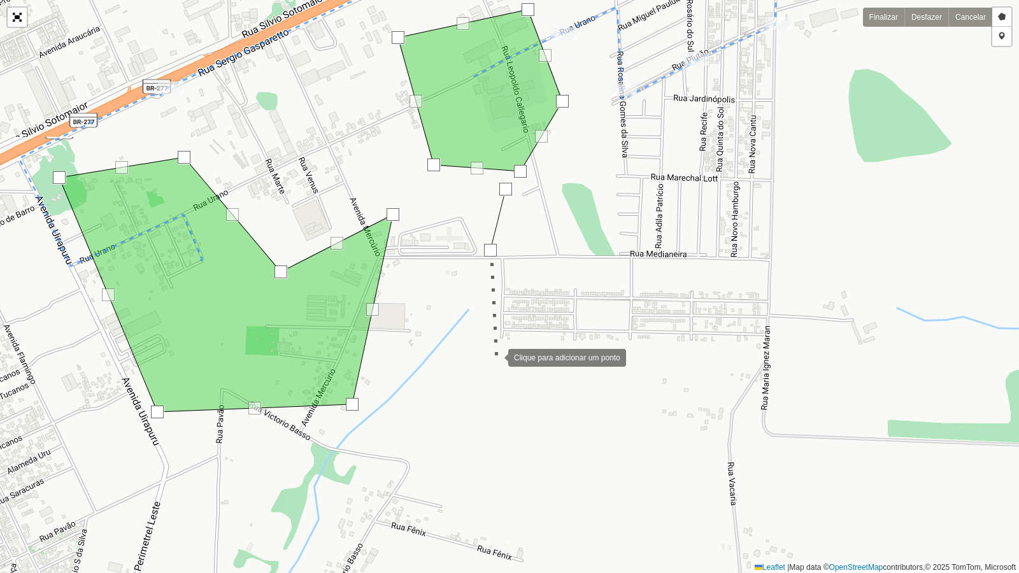
click at [495, 357] on div at bounding box center [495, 356] width 25 height 25
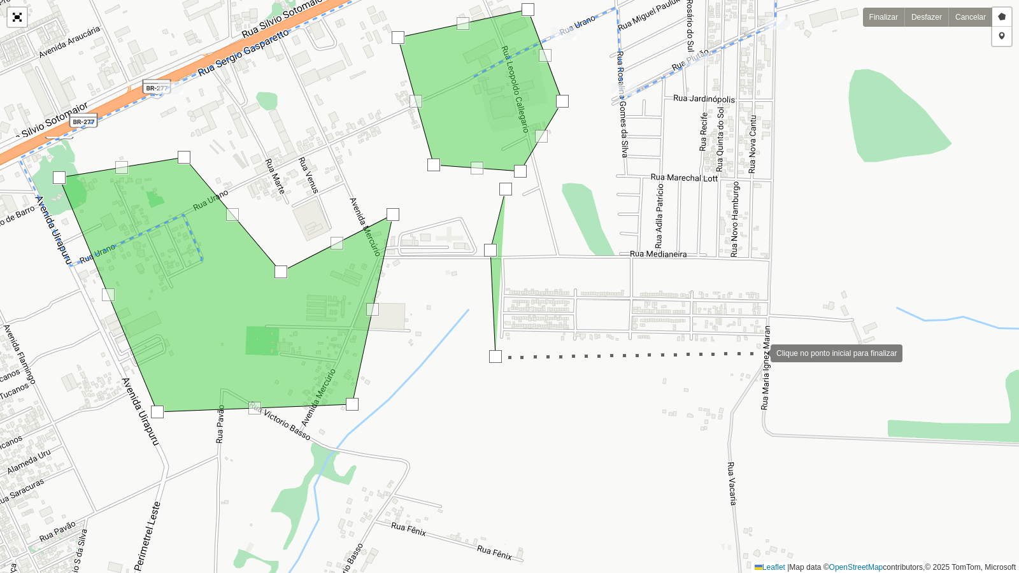
click at [758, 352] on div at bounding box center [757, 351] width 25 height 25
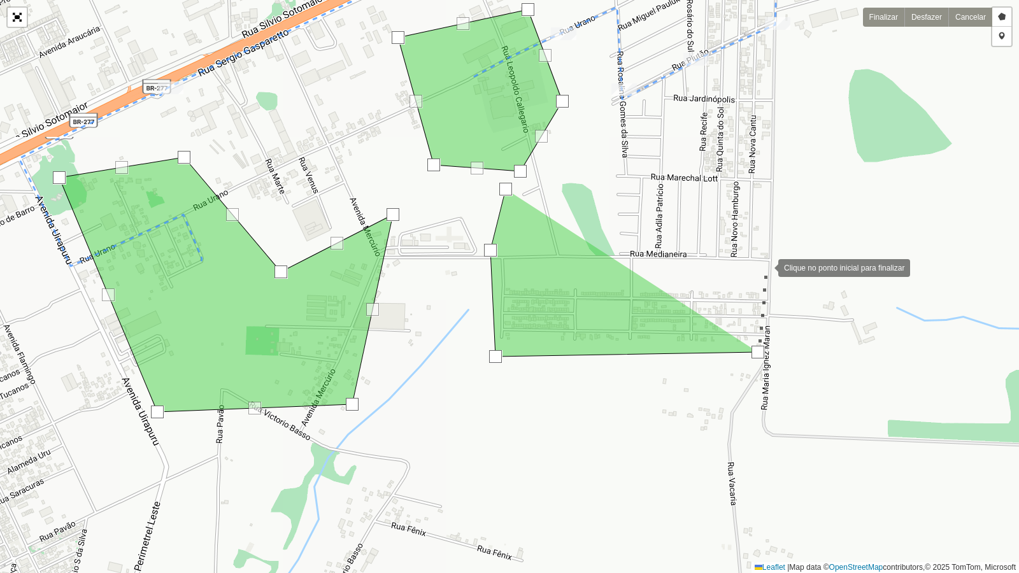
click at [766, 266] on div at bounding box center [765, 266] width 25 height 25
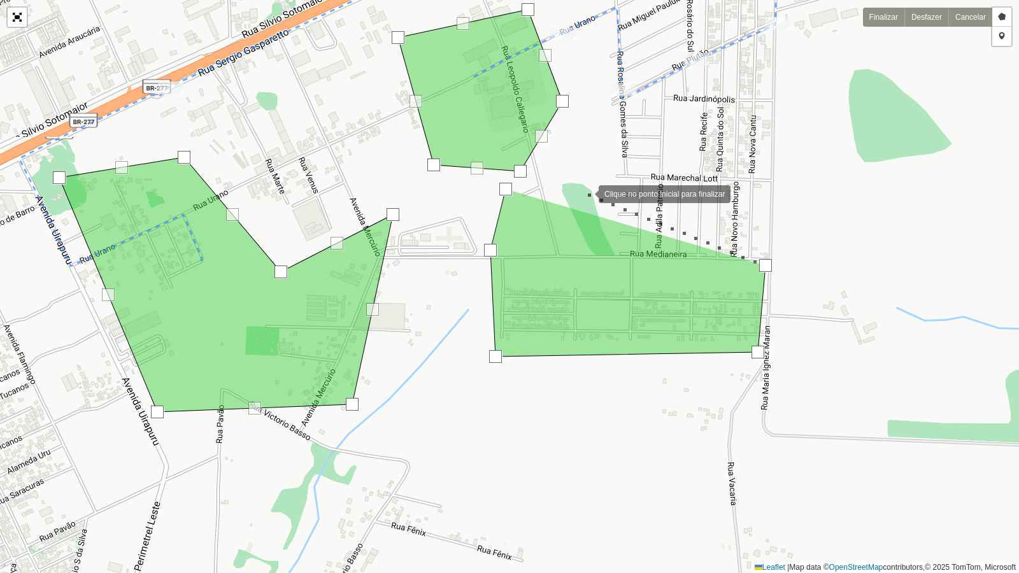
click at [586, 193] on div at bounding box center [585, 192] width 25 height 25
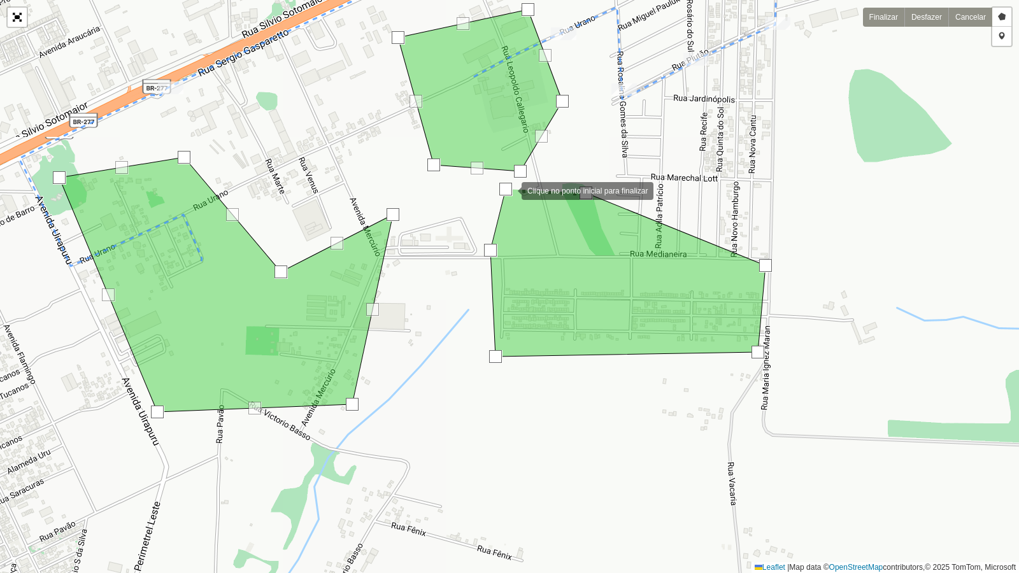
click at [509, 190] on div at bounding box center [505, 189] width 13 height 13
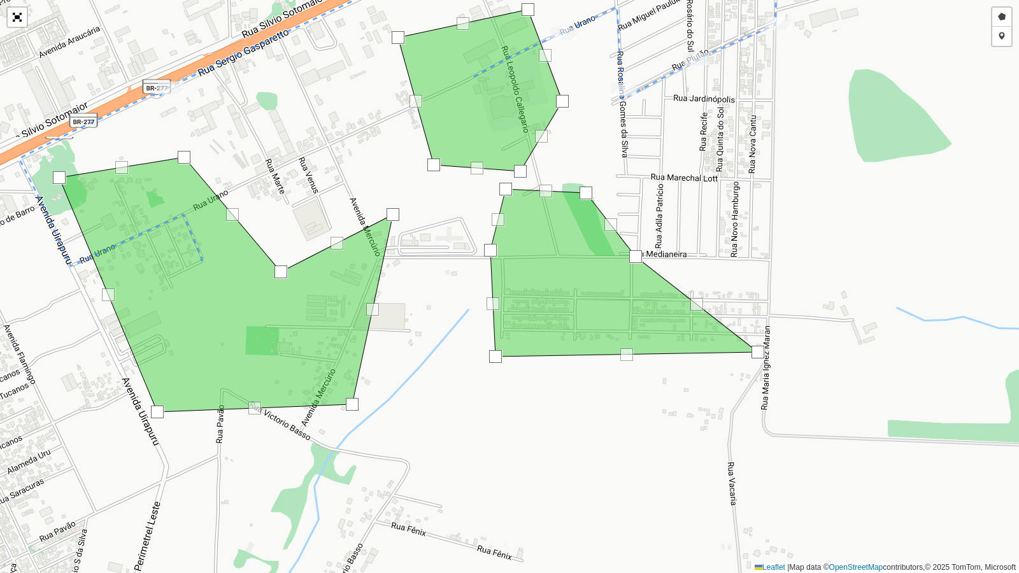
drag, startPoint x: 762, startPoint y: 266, endPoint x: 632, endPoint y: 257, distance: 130.2
click at [632, 257] on div at bounding box center [635, 256] width 13 height 13
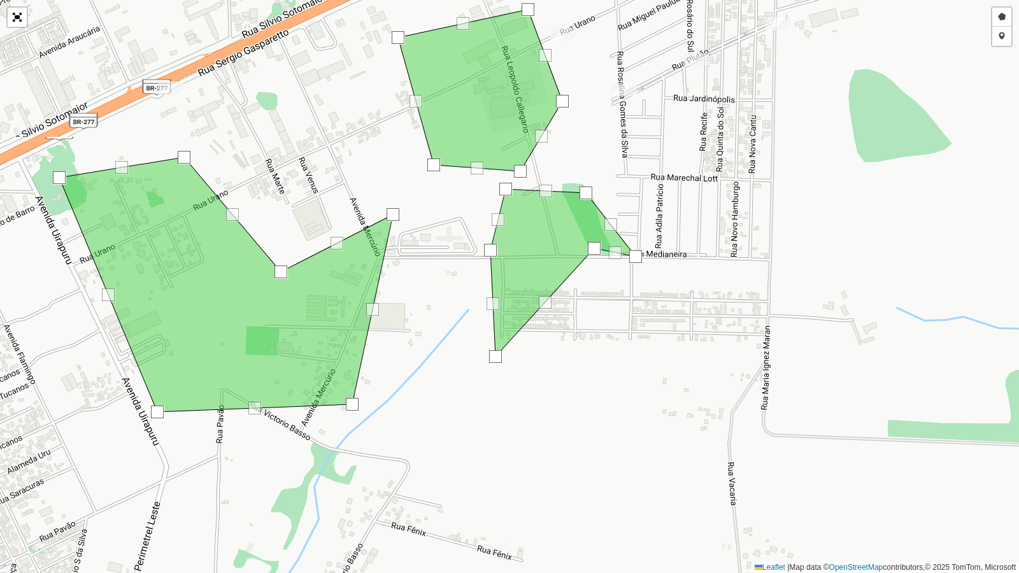
drag, startPoint x: 757, startPoint y: 350, endPoint x: 592, endPoint y: 246, distance: 195.8
click at [592, 246] on div at bounding box center [594, 248] width 13 height 13
drag, startPoint x: 632, startPoint y: 250, endPoint x: 625, endPoint y: 248, distance: 7.3
click at [625, 248] on div at bounding box center [628, 254] width 13 height 13
drag, startPoint x: 547, startPoint y: 187, endPoint x: 540, endPoint y: 152, distance: 35.7
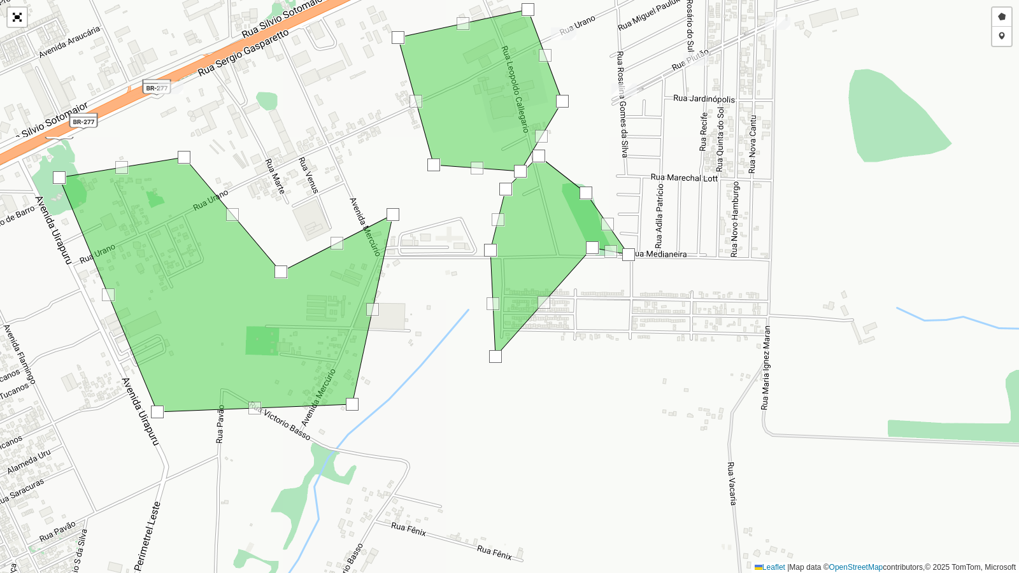
click at [540, 152] on div at bounding box center [538, 156] width 13 height 13
drag, startPoint x: 494, startPoint y: 353, endPoint x: 523, endPoint y: 239, distance: 117.5
click at [523, 239] on div at bounding box center [524, 242] width 13 height 13
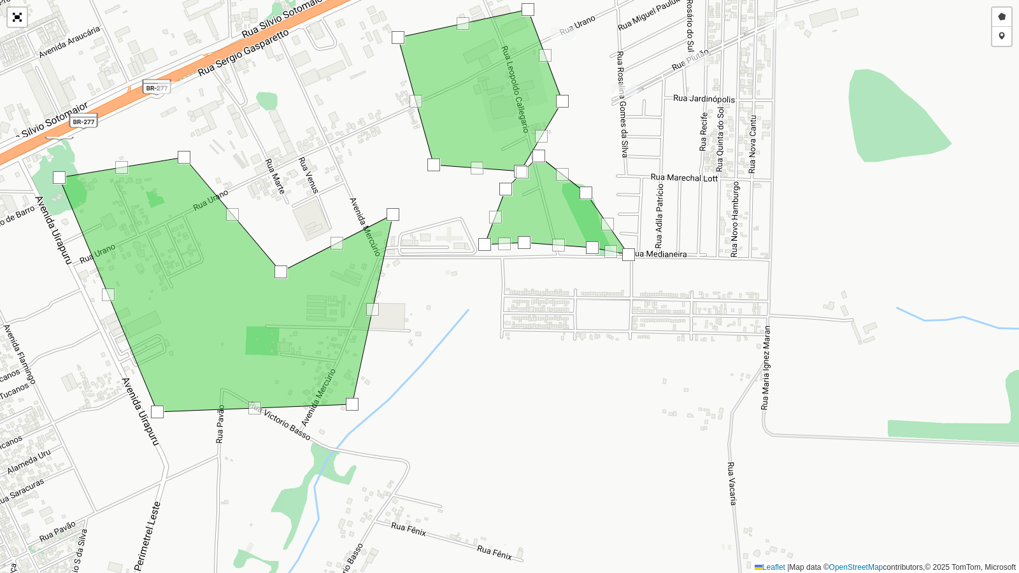
drag, startPoint x: 494, startPoint y: 248, endPoint x: 489, endPoint y: 243, distance: 7.3
click at [489, 243] on div at bounding box center [484, 244] width 13 height 13
drag, startPoint x: 560, startPoint y: 248, endPoint x: 554, endPoint y: 253, distance: 8.2
click at [554, 253] on div at bounding box center [552, 250] width 13 height 13
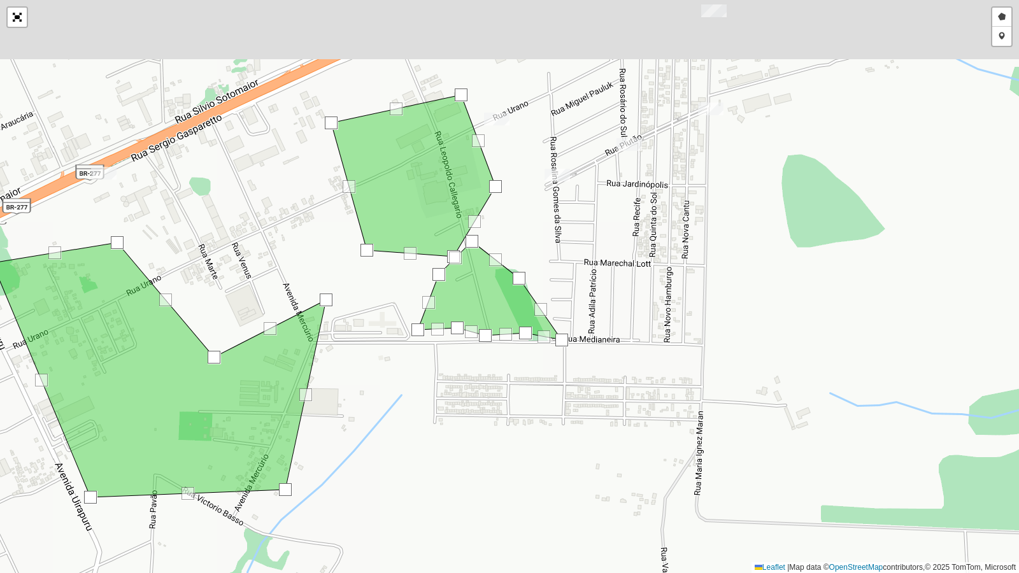
drag, startPoint x: 881, startPoint y: 262, endPoint x: 812, endPoint y: 350, distance: 112.0
click at [812, 350] on div "Desenhar setor Adicionar checkpoint Finalizar Desfazer Cancelar Leaflet | Map d…" at bounding box center [509, 286] width 1019 height 573
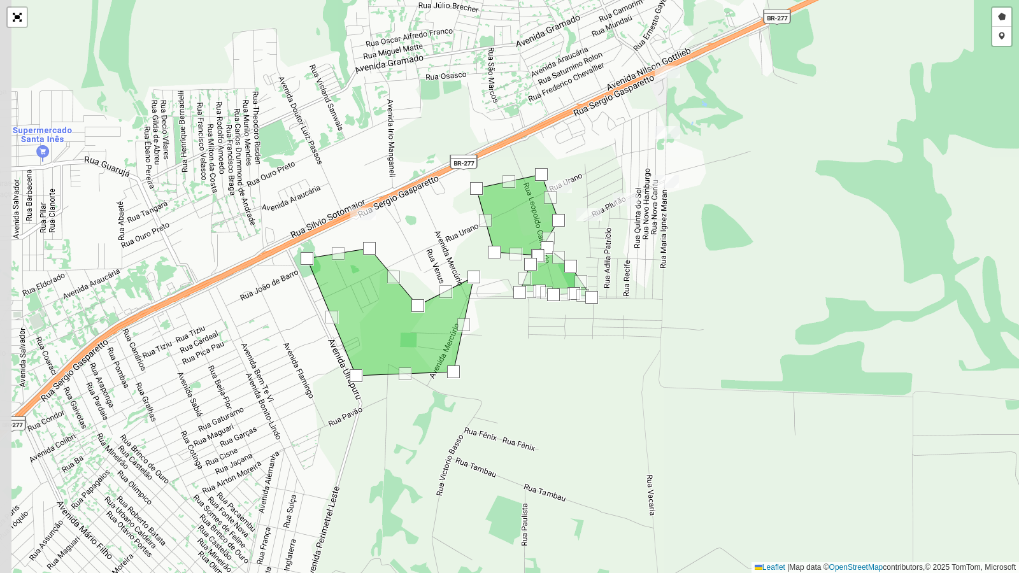
drag, startPoint x: 672, startPoint y: 416, endPoint x: 737, endPoint y: 417, distance: 65.0
click at [737, 417] on div "Desenhar setor Adicionar checkpoint Finalizar Desfazer Cancelar Leaflet | Map d…" at bounding box center [509, 286] width 1019 height 573
click at [22, 18] on link "Abrir mapa em tela cheia" at bounding box center [17, 17] width 19 height 19
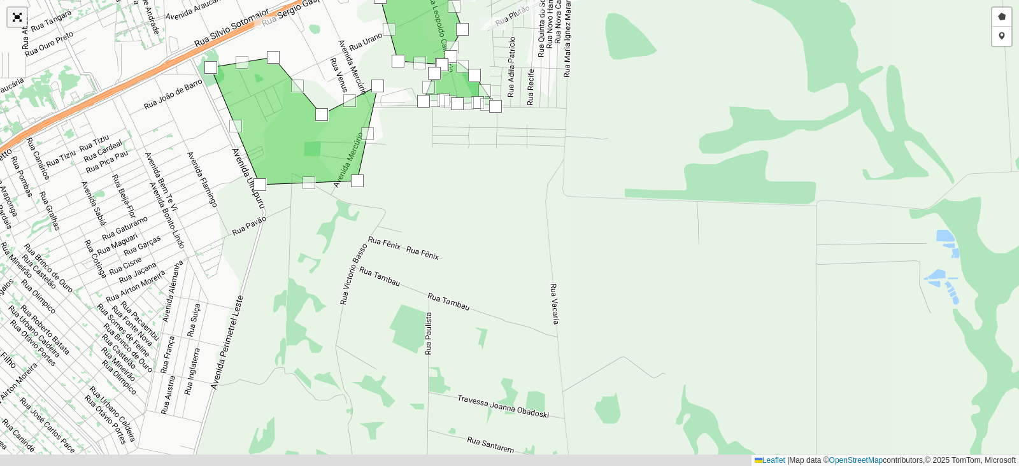
scroll to position [39, 0]
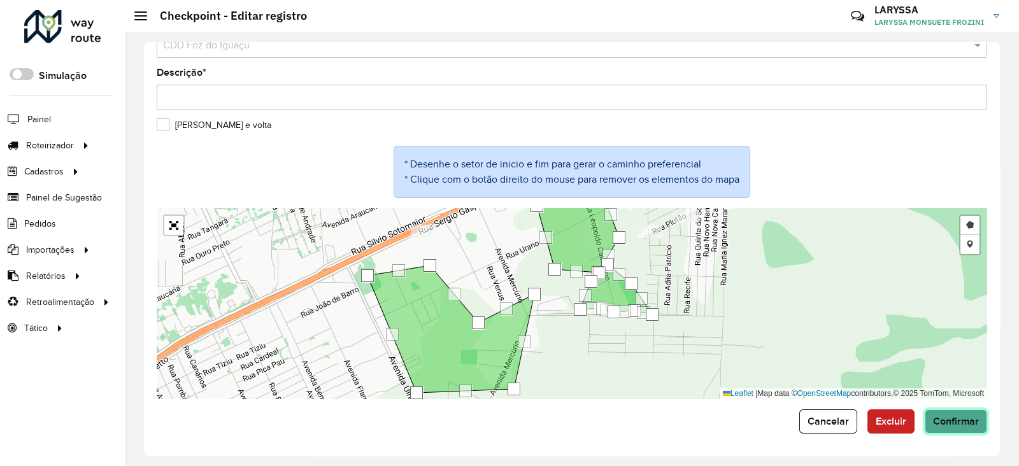
click at [962, 418] on span "Confirmar" at bounding box center [956, 421] width 46 height 11
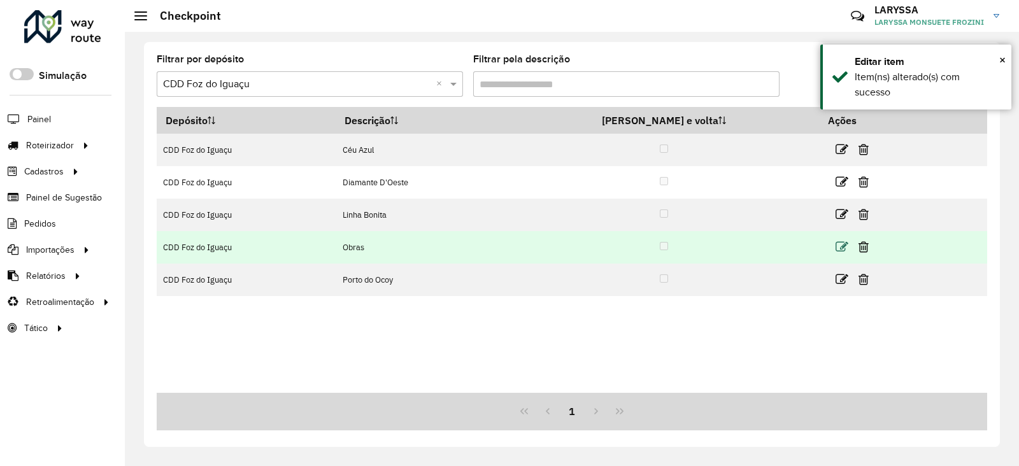
click at [836, 248] on icon at bounding box center [842, 247] width 13 height 13
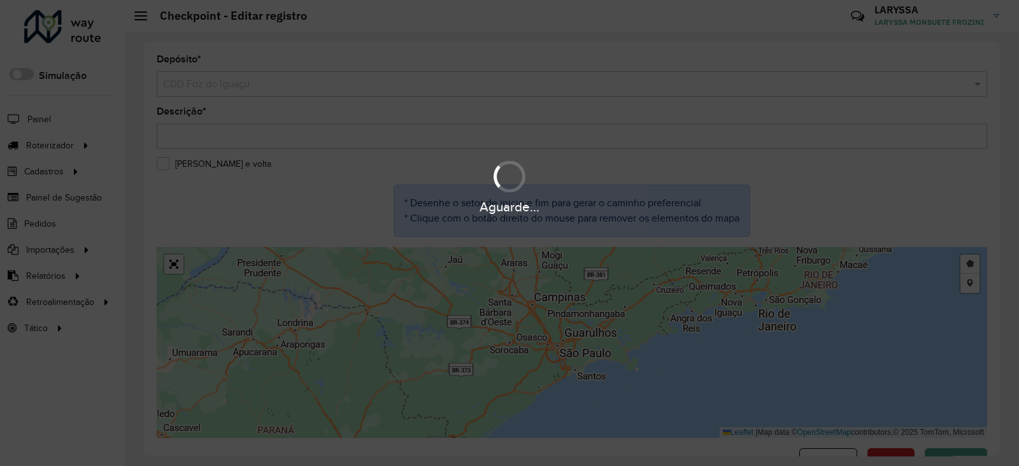
click at [171, 266] on div "Aguarde..." at bounding box center [509, 233] width 1019 height 466
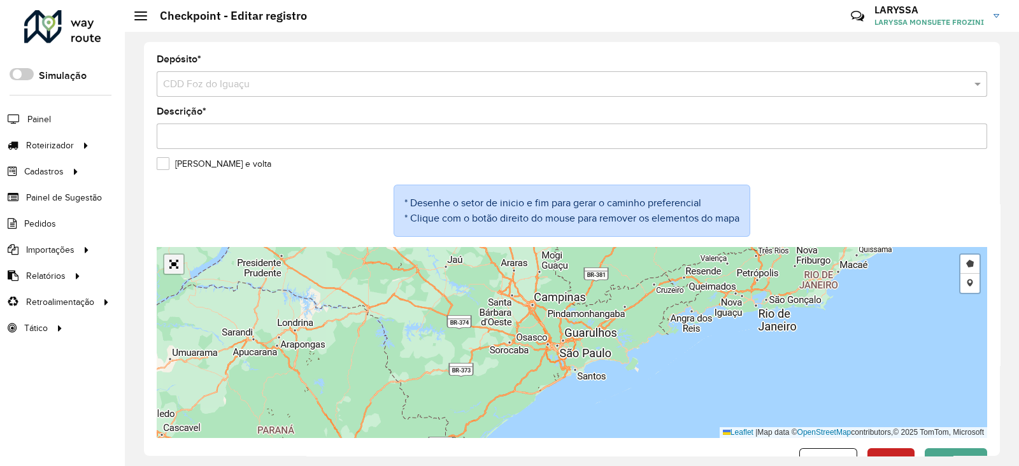
click at [172, 262] on link "Abrir mapa em tela cheia" at bounding box center [173, 264] width 19 height 19
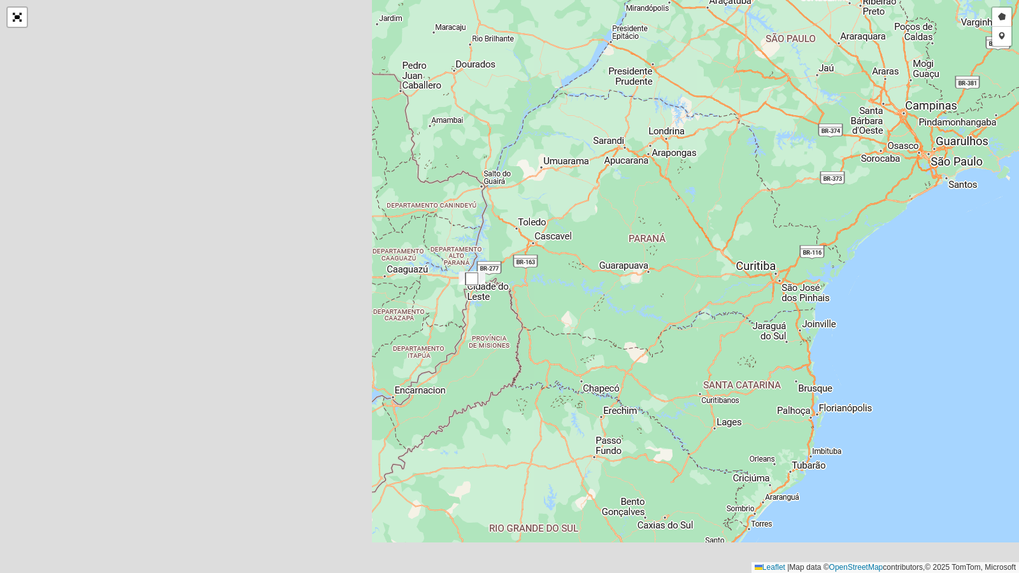
drag, startPoint x: 378, startPoint y: 353, endPoint x: 853, endPoint y: 171, distance: 508.2
click at [857, 171] on div "Desenhar setor Adicionar checkpoint Leaflet | Map data © OpenStreetMap contribu…" at bounding box center [509, 286] width 1019 height 573
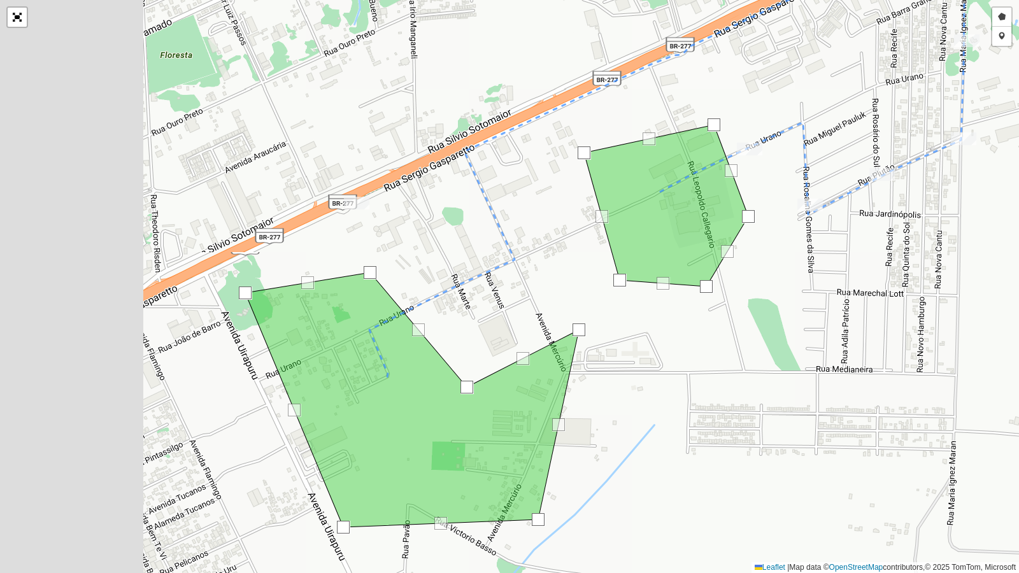
drag, startPoint x: 585, startPoint y: 345, endPoint x: 627, endPoint y: 346, distance: 42.7
click at [627, 346] on div "Desenhar setor Adicionar checkpoint Leaflet | Map data © OpenStreetMap contribu…" at bounding box center [509, 286] width 1019 height 573
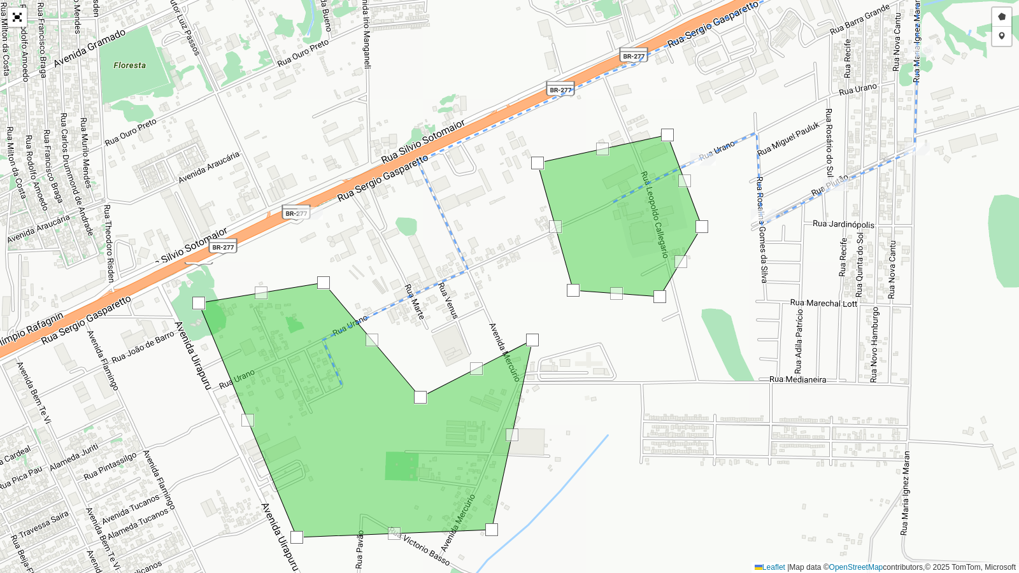
drag, startPoint x: 627, startPoint y: 331, endPoint x: 580, endPoint y: 341, distance: 48.2
click at [580, 341] on div "Desenhar setor Adicionar checkpoint Leaflet | Map data © OpenStreetMap contribu…" at bounding box center [509, 286] width 1019 height 573
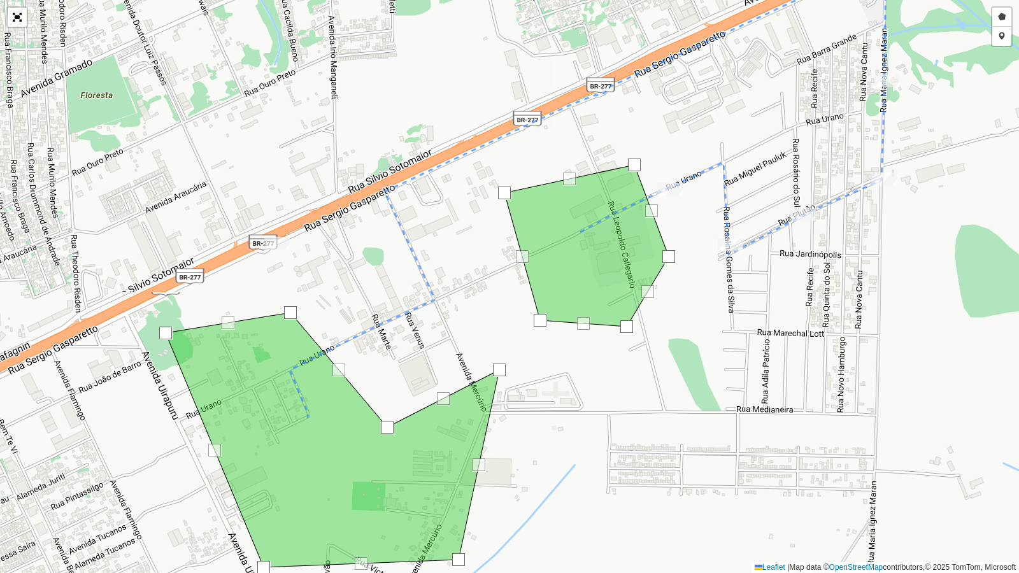
drag, startPoint x: 525, startPoint y: 285, endPoint x: 492, endPoint y: 315, distance: 44.6
click at [492, 315] on div "Desenhar setor Adicionar checkpoint Leaflet | Map data © OpenStreetMap contribu…" at bounding box center [509, 286] width 1019 height 573
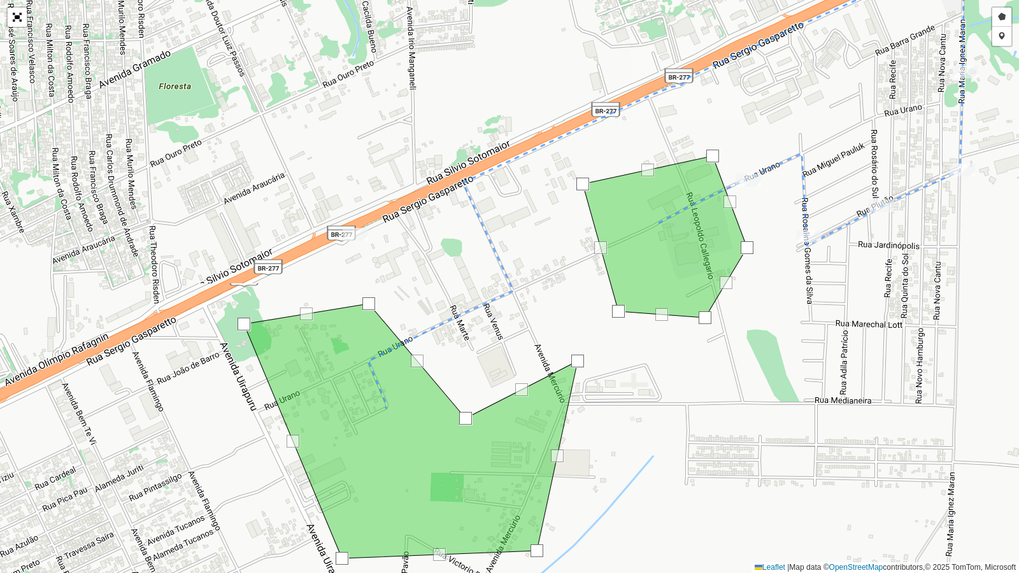
drag, startPoint x: 492, startPoint y: 317, endPoint x: 571, endPoint y: 308, distance: 79.4
click at [571, 308] on div "Desenhar setor Adicionar checkpoint Leaflet | Map data © OpenStreetMap contribu…" at bounding box center [509, 286] width 1019 height 573
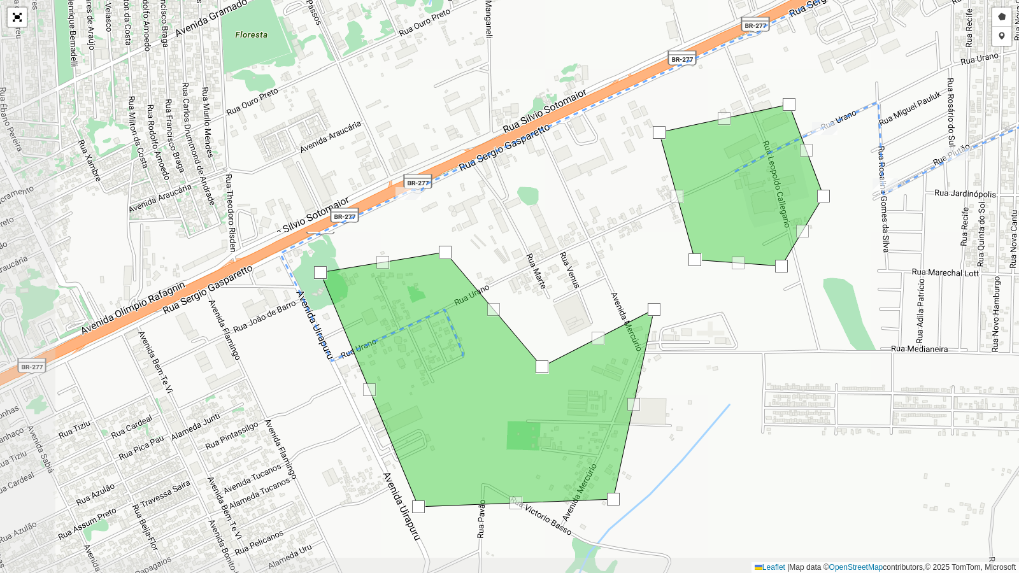
drag, startPoint x: 507, startPoint y: 259, endPoint x: 583, endPoint y: 208, distance: 91.7
click at [583, 208] on div "Desenhar setor Adicionar checkpoint Leaflet | Map data © OpenStreetMap contribu…" at bounding box center [509, 286] width 1019 height 573
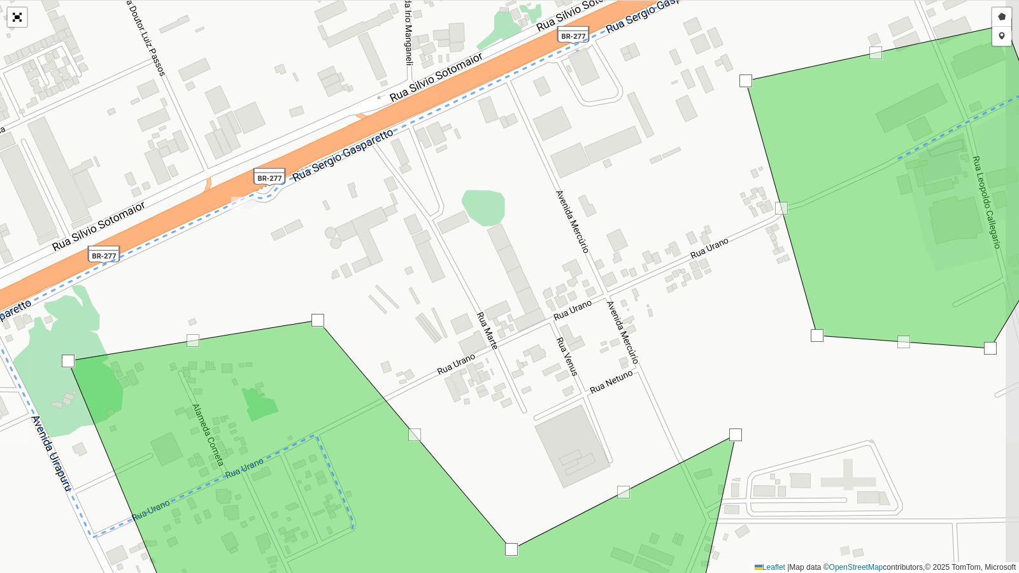
drag, startPoint x: 559, startPoint y: 193, endPoint x: 545, endPoint y: 204, distance: 18.2
click at [545, 204] on div "Desenhar setor Adicionar checkpoint Leaflet | Map data © OpenStreetMap contribu…" at bounding box center [509, 286] width 1019 height 573
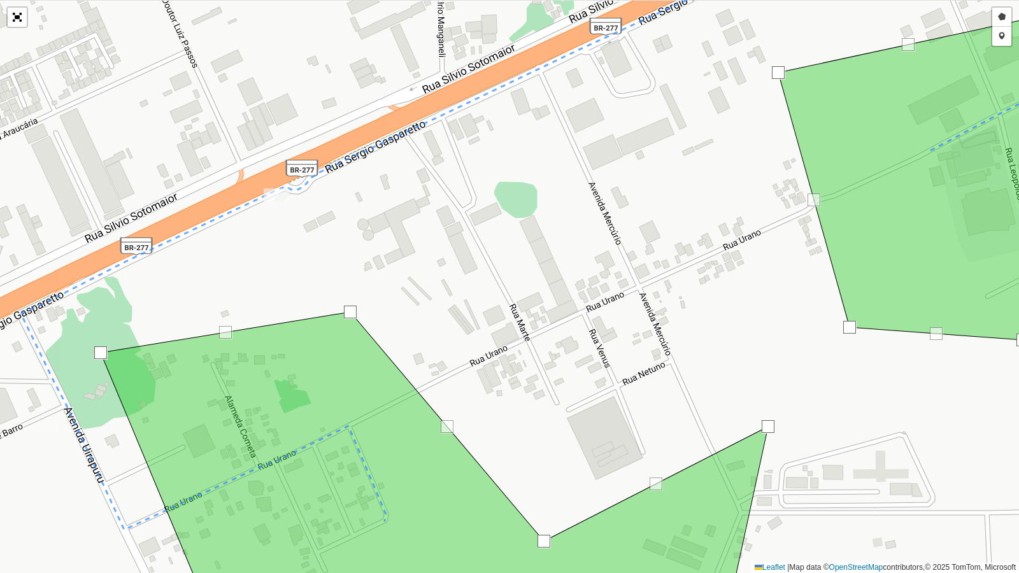
drag, startPoint x: 399, startPoint y: 348, endPoint x: 433, endPoint y: 338, distance: 35.3
click at [433, 338] on div "Desenhar setor Adicionar checkpoint Leaflet | Map data © OpenStreetMap contribu…" at bounding box center [509, 286] width 1019 height 573
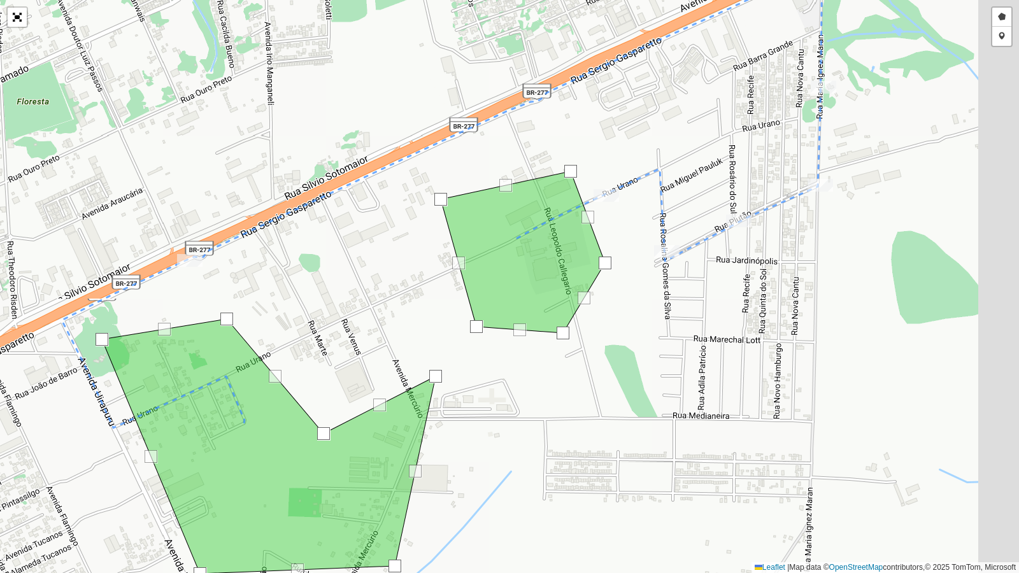
drag, startPoint x: 666, startPoint y: 388, endPoint x: 508, endPoint y: 363, distance: 160.0
click at [492, 363] on div "Desenhar setor Adicionar checkpoint Leaflet | Map data © OpenStreetMap contribu…" at bounding box center [509, 286] width 1019 height 573
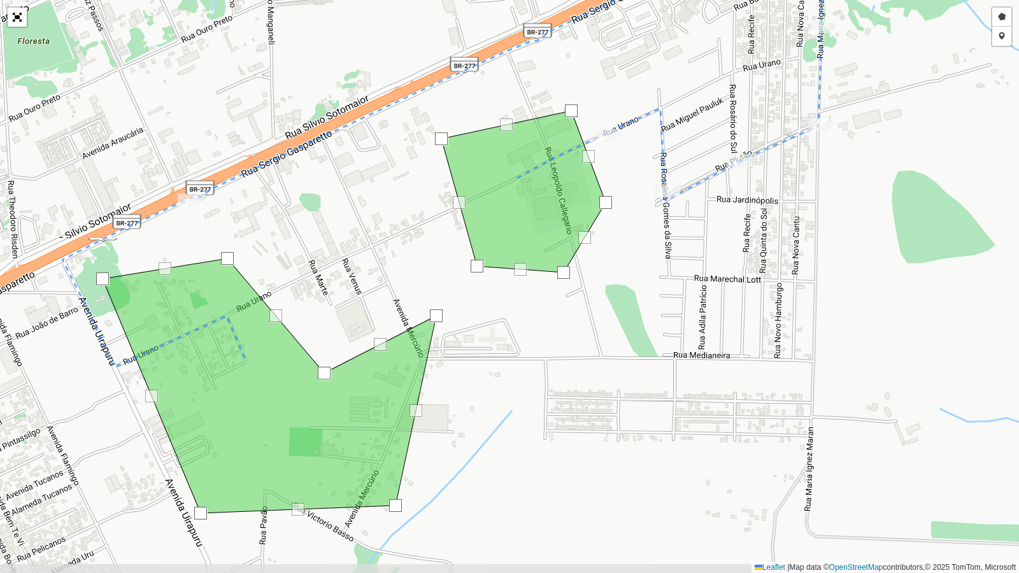
drag, startPoint x: 497, startPoint y: 333, endPoint x: 552, endPoint y: 324, distance: 55.0
click at [552, 324] on div "Desenhar setor Adicionar checkpoint Leaflet | Map data © OpenStreetMap contribu…" at bounding box center [509, 286] width 1019 height 573
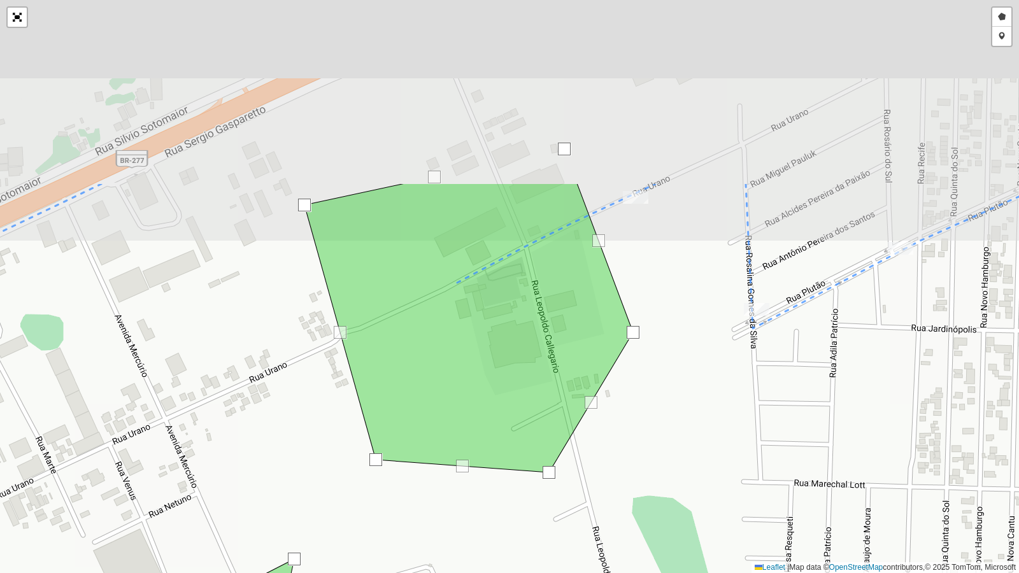
drag, startPoint x: 645, startPoint y: 211, endPoint x: 656, endPoint y: 456, distance: 245.5
click at [662, 466] on div "Desenhar setor Adicionar checkpoint Leaflet | Map data © OpenStreetMap contribu…" at bounding box center [509, 286] width 1019 height 573
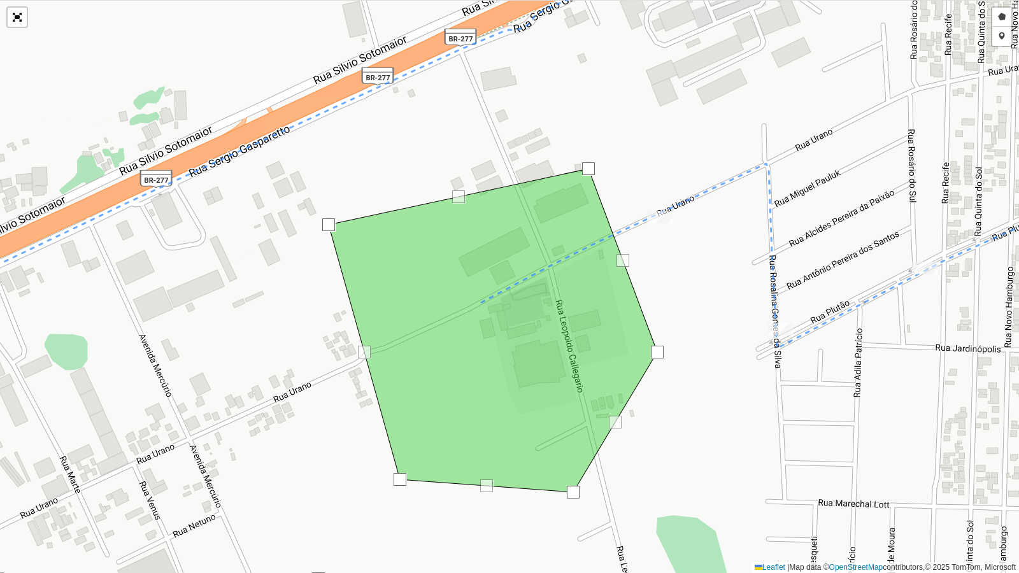
drag, startPoint x: 295, startPoint y: 459, endPoint x: 317, endPoint y: 444, distance: 26.7
click at [317, 444] on div "Desenhar setor Adicionar checkpoint Leaflet | Map data © OpenStreetMap contribu…" at bounding box center [509, 286] width 1019 height 573
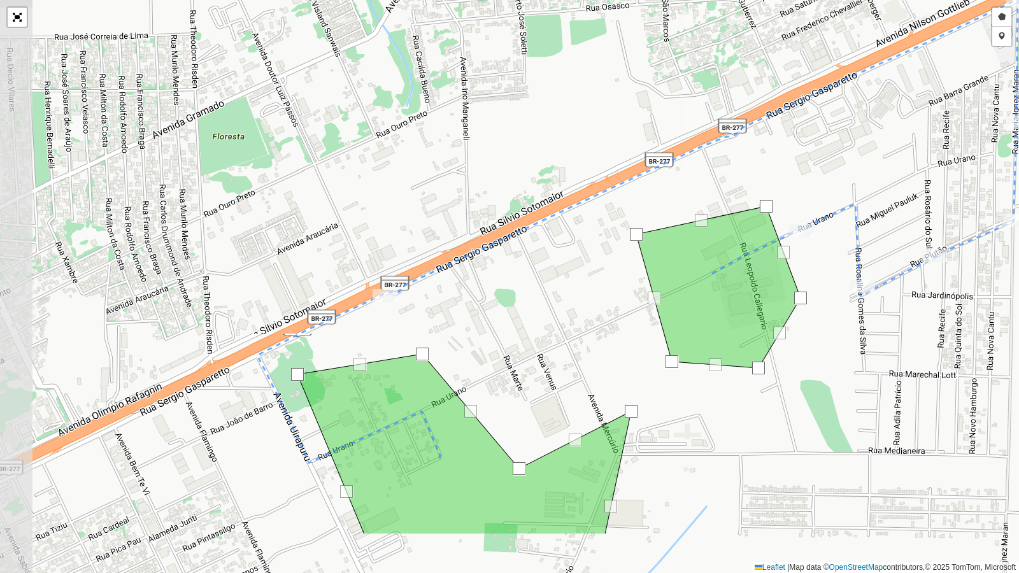
drag, startPoint x: 617, startPoint y: 449, endPoint x: 927, endPoint y: 352, distance: 324.9
click at [927, 352] on div "Desenhar setor Adicionar checkpoint Leaflet | Map data © OpenStreetMap contribu…" at bounding box center [509, 286] width 1019 height 573
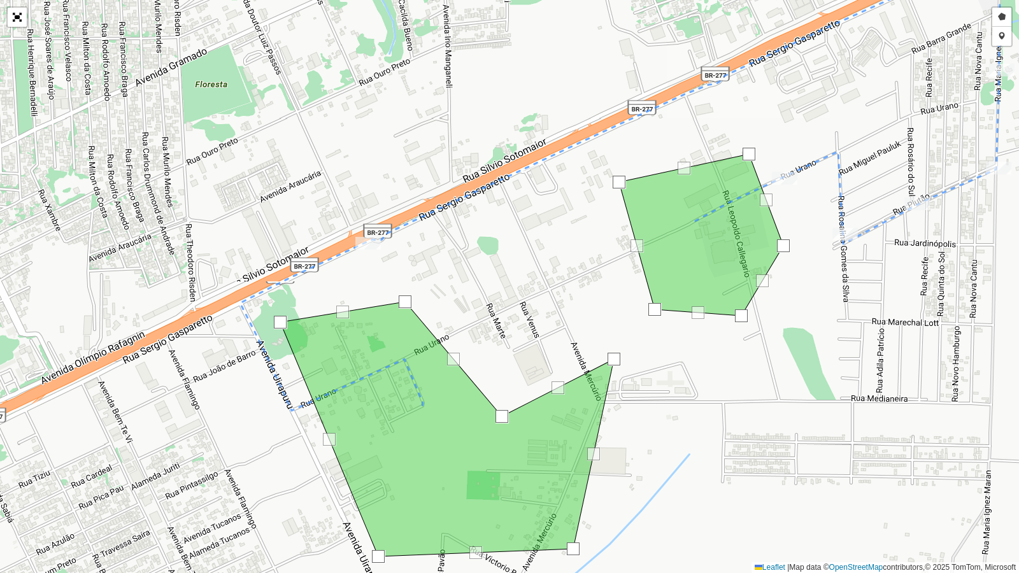
drag, startPoint x: 653, startPoint y: 360, endPoint x: 636, endPoint y: 308, distance: 55.0
click at [636, 308] on div "Desenhar setor Adicionar checkpoint Leaflet | Map data © OpenStreetMap contribu…" at bounding box center [509, 286] width 1019 height 573
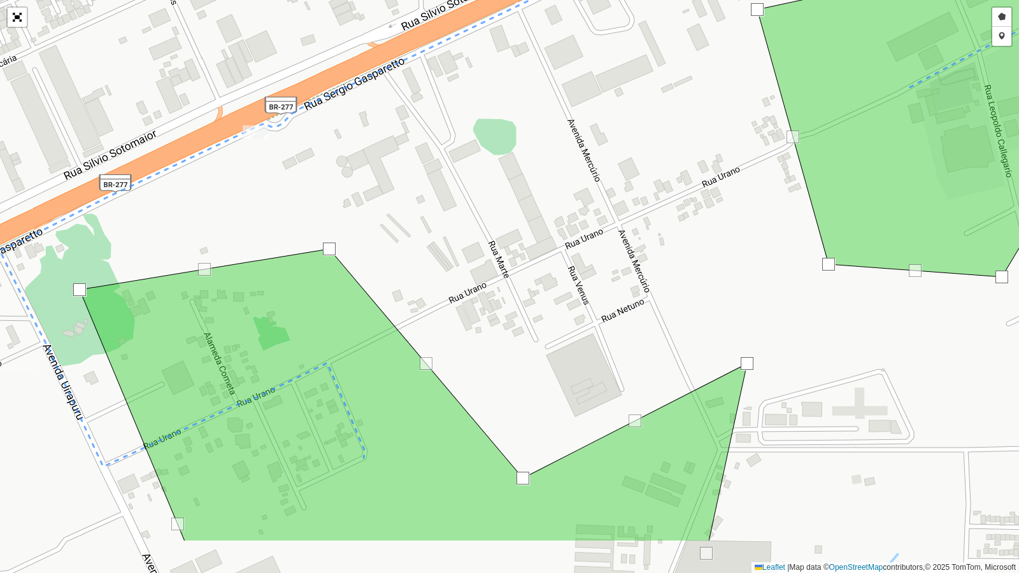
drag, startPoint x: 621, startPoint y: 350, endPoint x: 669, endPoint y: 242, distance: 118.3
click at [669, 242] on div "Desenhar setor Adicionar checkpoint Leaflet | Map data © OpenStreetMap contribu…" at bounding box center [509, 286] width 1019 height 573
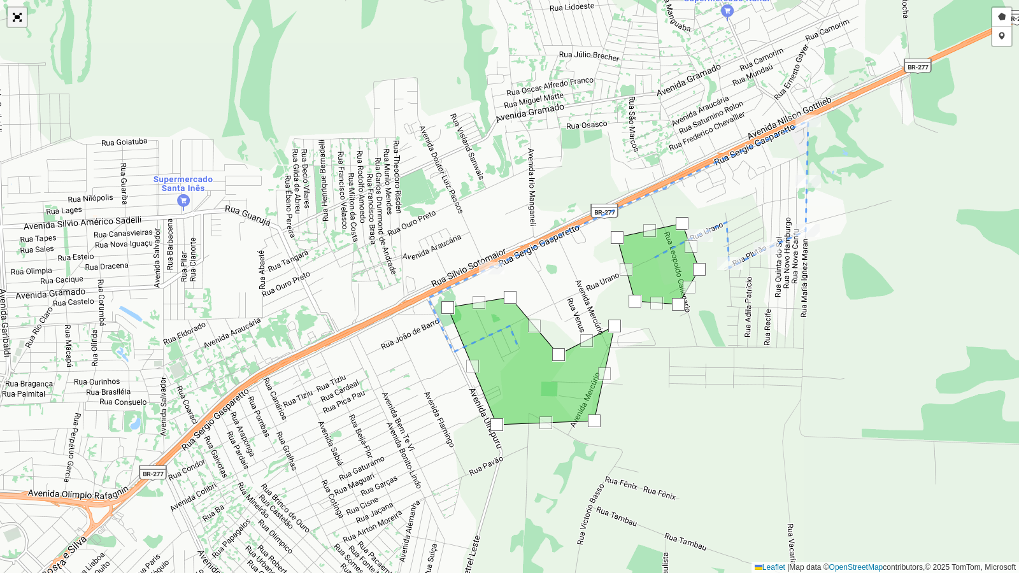
click at [16, 25] on link "Abrir mapa em tela cheia" at bounding box center [17, 17] width 19 height 19
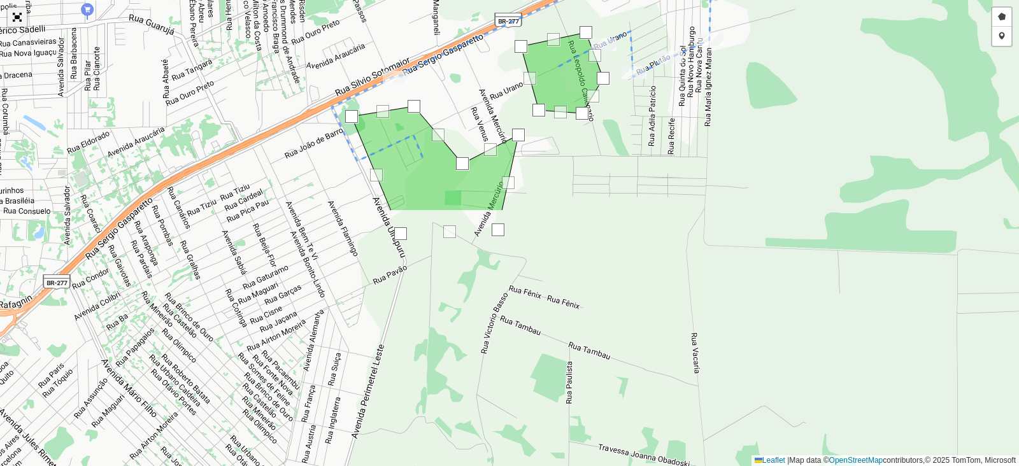
scroll to position [39, 0]
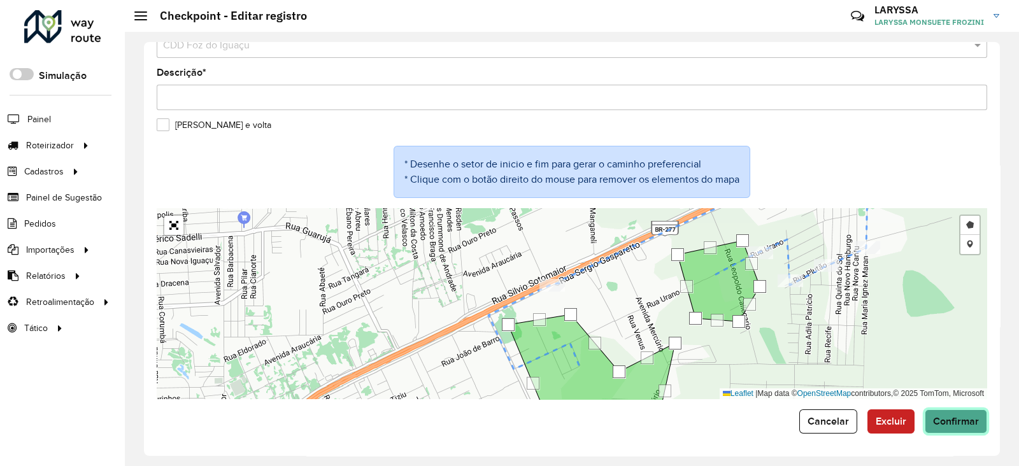
click at [948, 427] on button "Confirmar" at bounding box center [956, 422] width 62 height 24
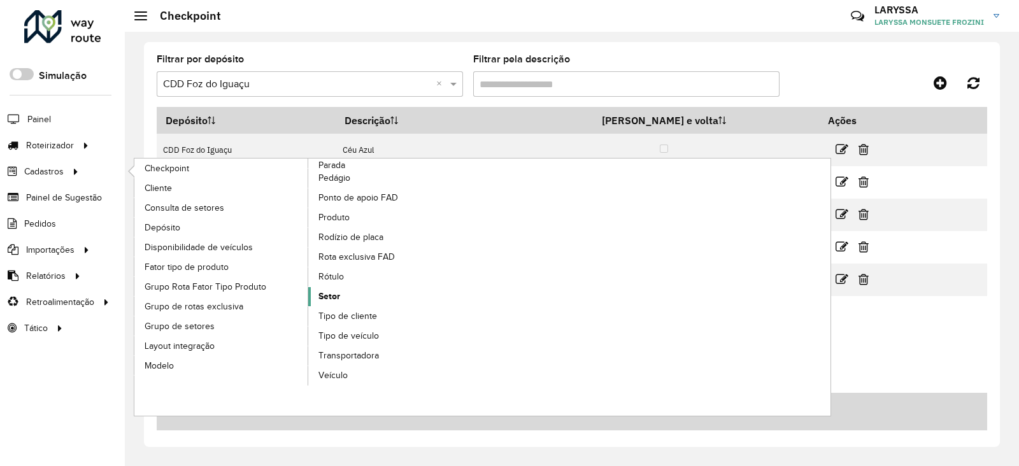
click at [334, 296] on span "Setor" at bounding box center [329, 296] width 22 height 13
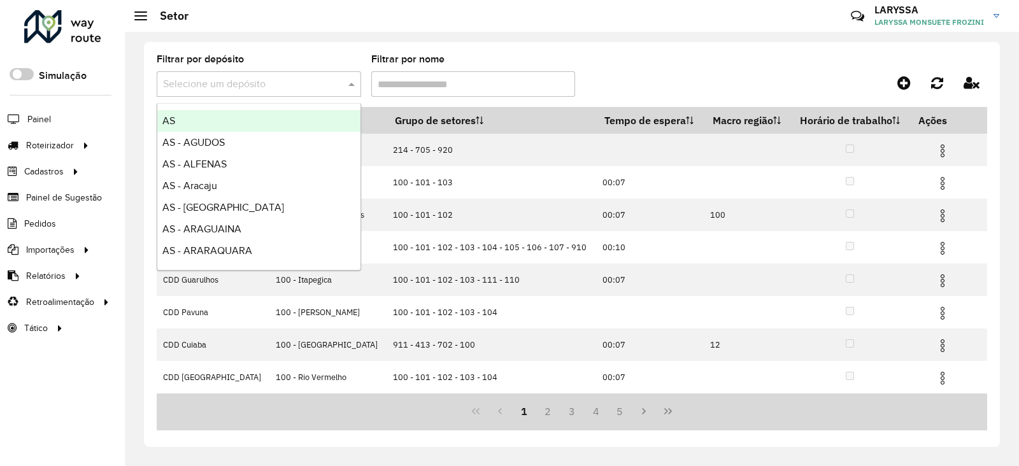
click at [248, 78] on input "text" at bounding box center [246, 84] width 166 height 15
type input "***"
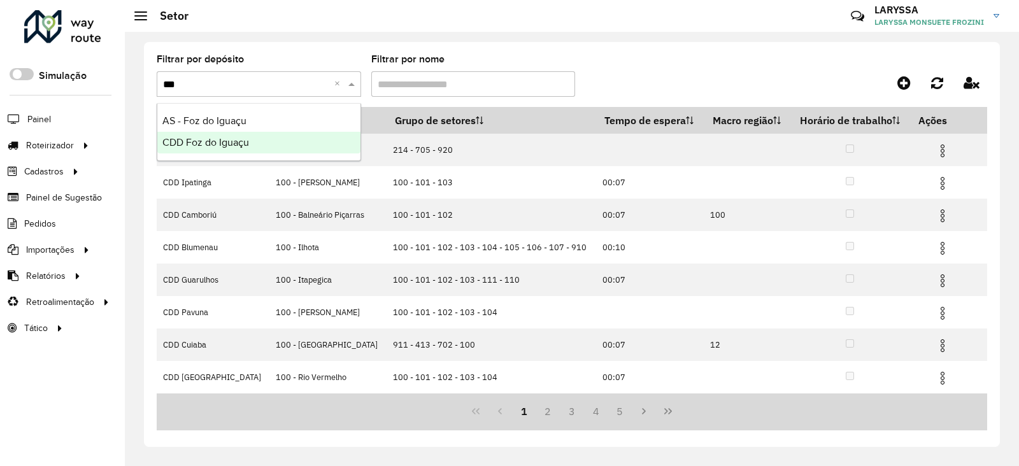
click at [241, 147] on span "CDD Foz do Iguaçu" at bounding box center [205, 142] width 87 height 11
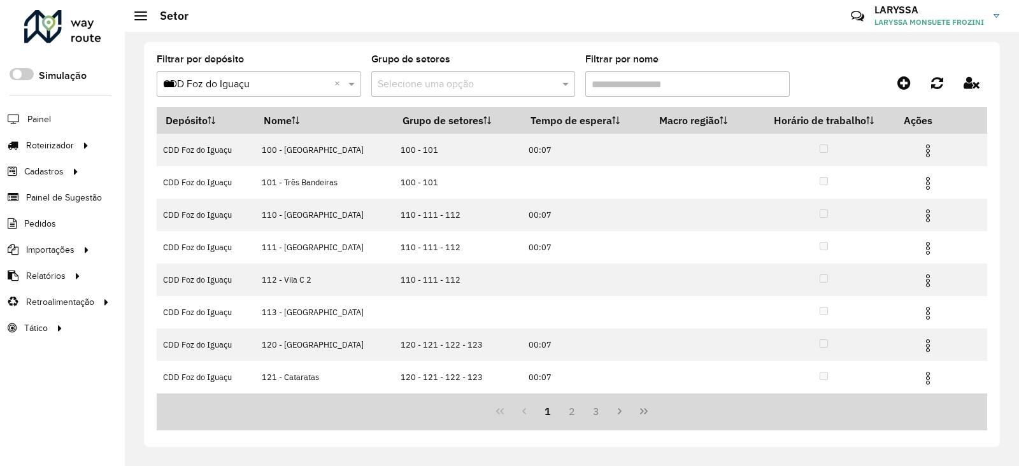
click at [640, 81] on input "Filtrar por nome" at bounding box center [687, 83] width 204 height 25
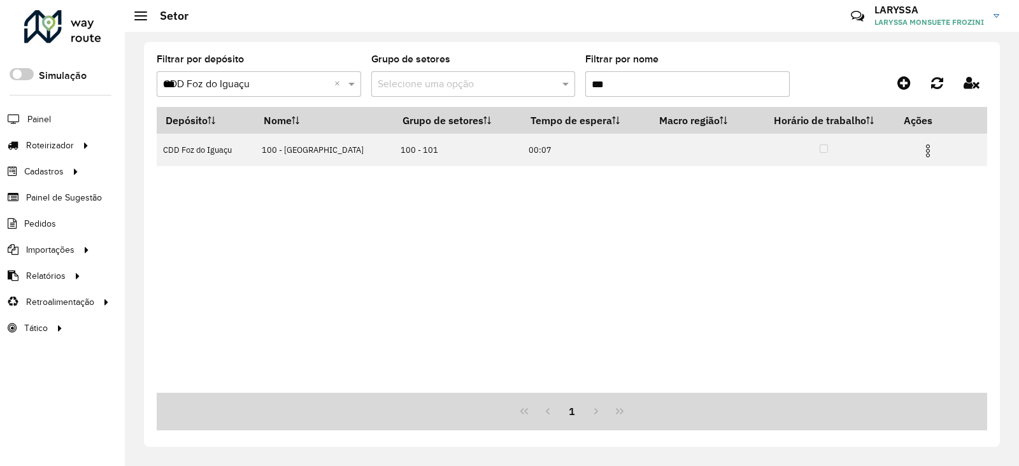
type input "***"
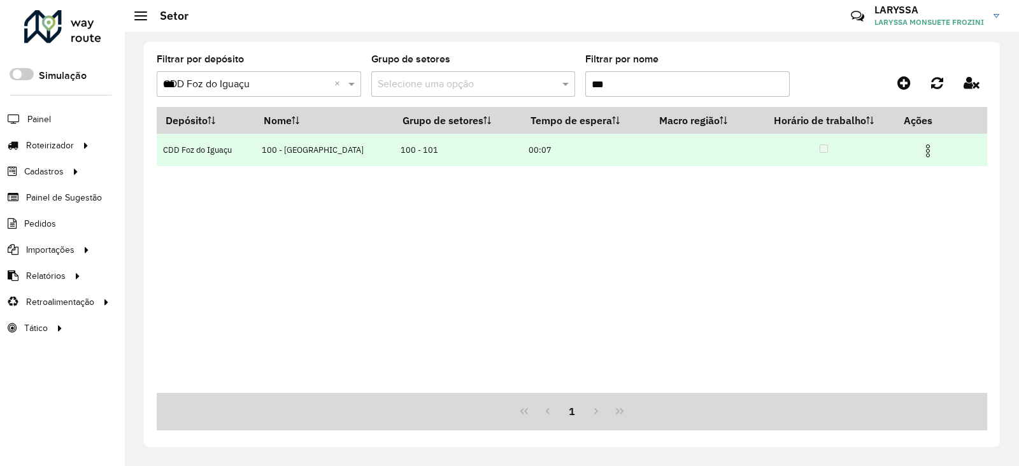
click at [920, 151] on img at bounding box center [927, 150] width 15 height 15
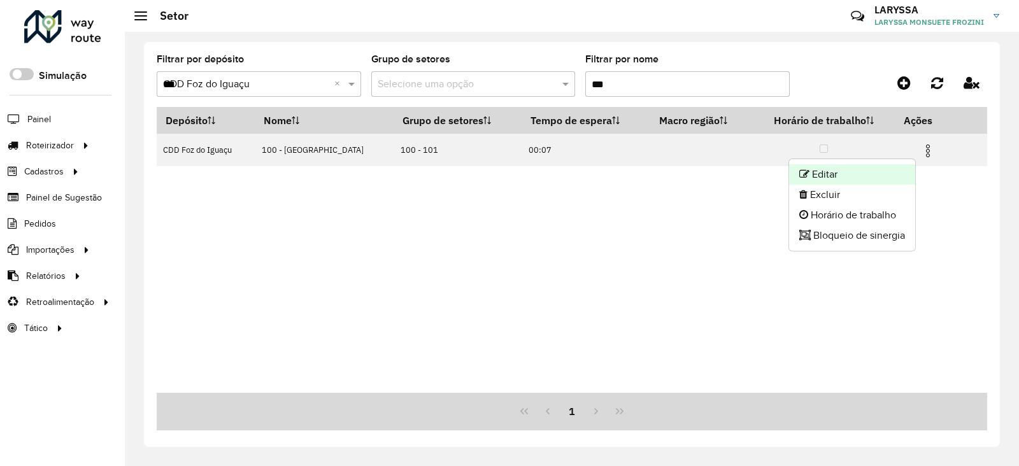
click at [845, 176] on li "Editar" at bounding box center [852, 174] width 126 height 20
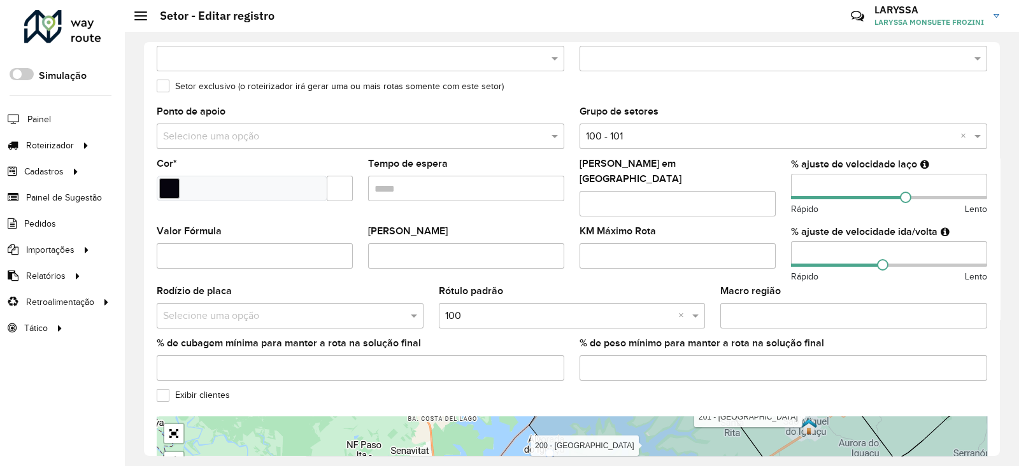
scroll to position [197, 0]
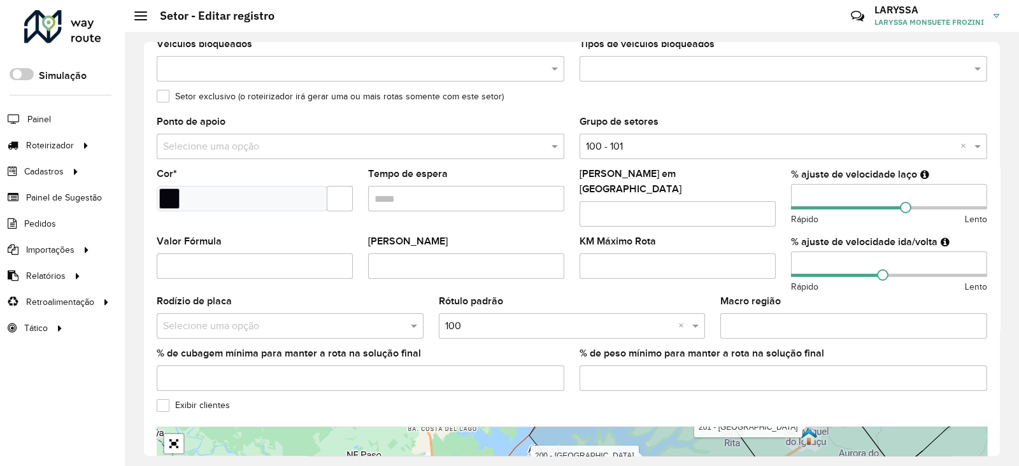
click at [806, 258] on input "number" at bounding box center [889, 264] width 196 height 25
drag, startPoint x: 815, startPoint y: 250, endPoint x: 781, endPoint y: 255, distance: 33.5
click at [783, 255] on formly-field "% ajuste de velocidade ida/volta Rápido Lento" at bounding box center [888, 267] width 211 height 60
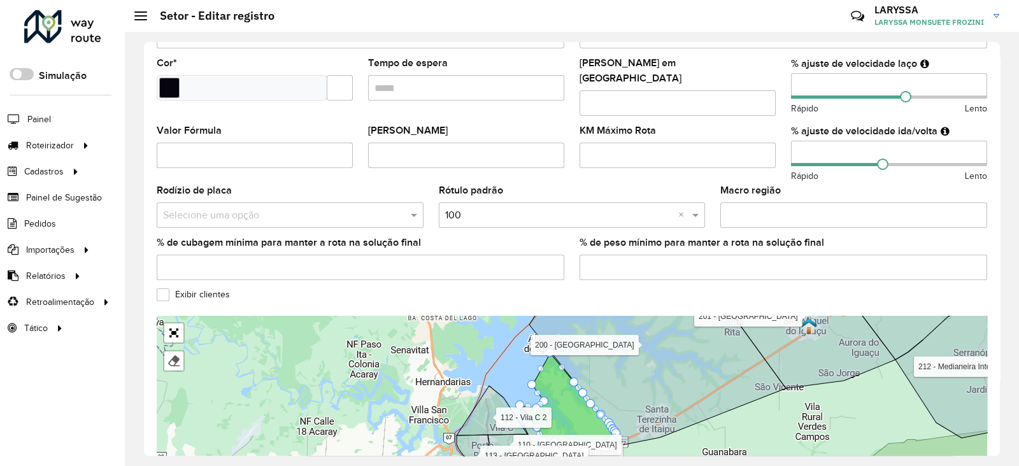
scroll to position [410, 0]
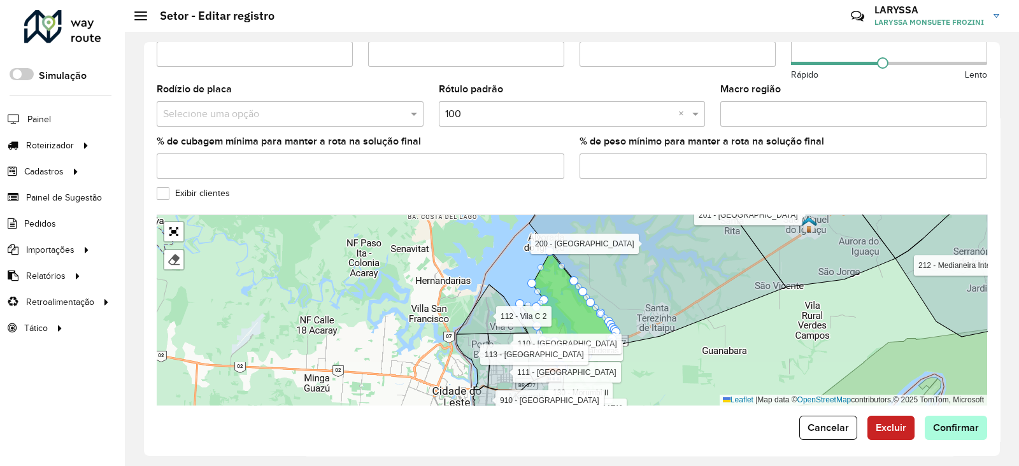
type input "**"
click at [939, 422] on span "Confirmar" at bounding box center [956, 427] width 46 height 11
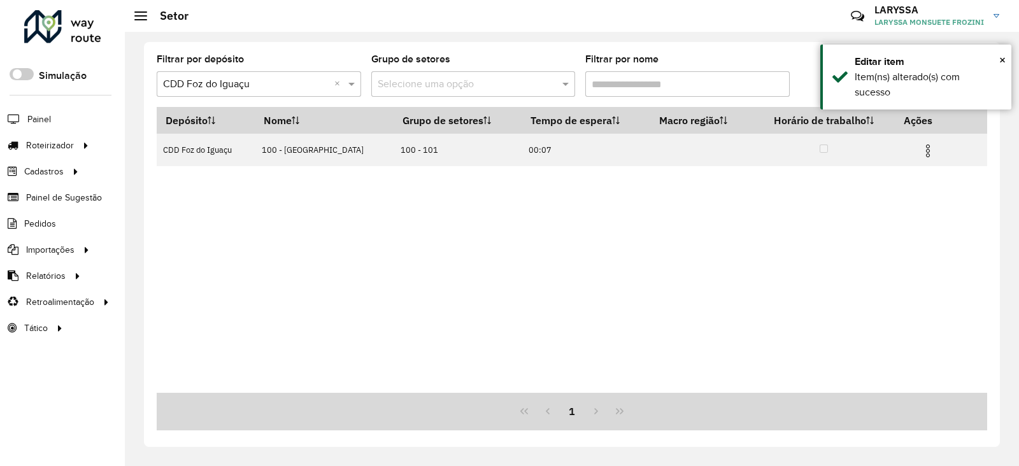
click at [631, 87] on hb-app "Aguarde... Pop-up bloqueado! Seu navegador bloqueou automáticamente a abertura …" at bounding box center [509, 233] width 1019 height 466
click at [631, 87] on input "Filtrar por nome" at bounding box center [687, 83] width 204 height 25
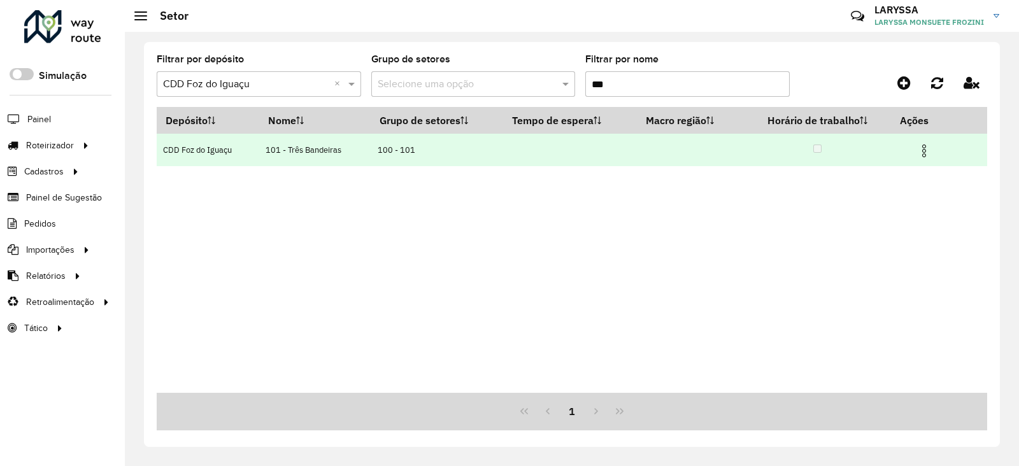
type input "***"
click at [927, 150] on img at bounding box center [923, 150] width 15 height 15
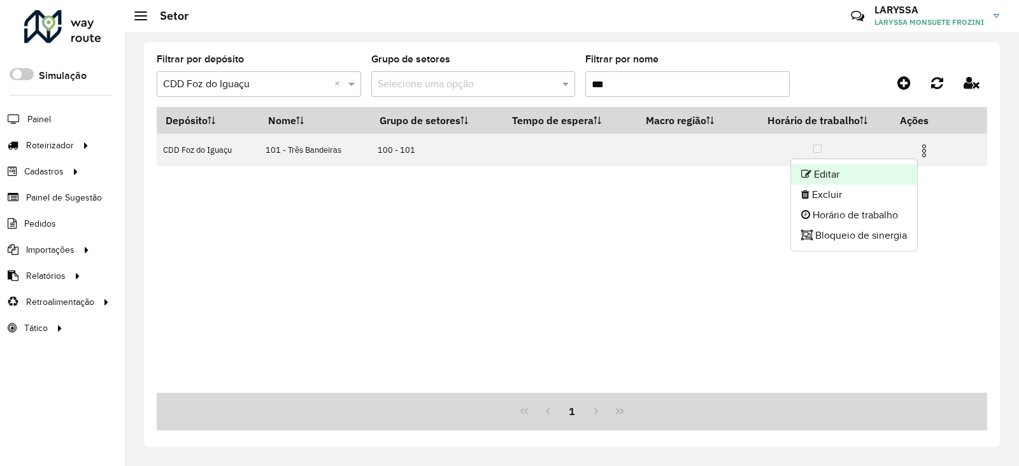
click at [867, 179] on li "Editar" at bounding box center [854, 174] width 126 height 20
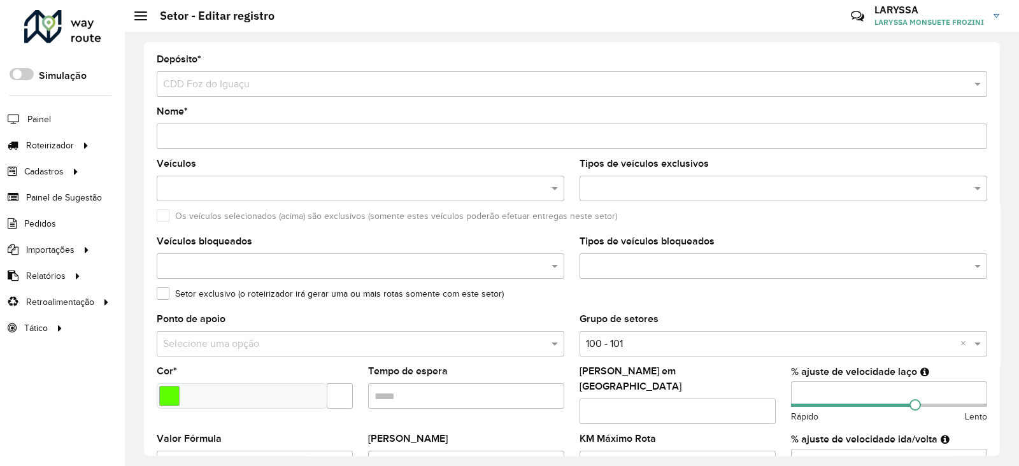
scroll to position [212, 0]
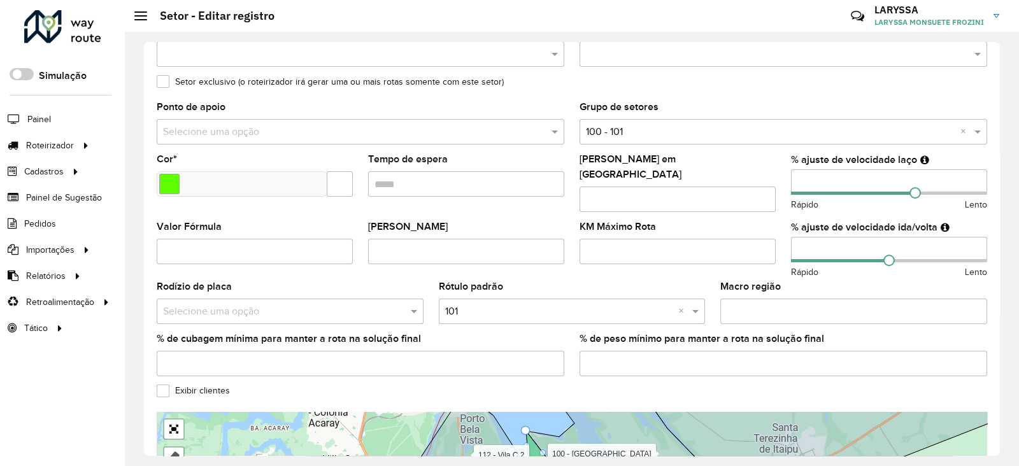
drag, startPoint x: 819, startPoint y: 243, endPoint x: 761, endPoint y: 243, distance: 58.0
click at [761, 243] on formly-group "Veículos FUX6061 × × Tipos de veículos exclusivos Os veículos selecionados (aci…" at bounding box center [572, 166] width 846 height 439
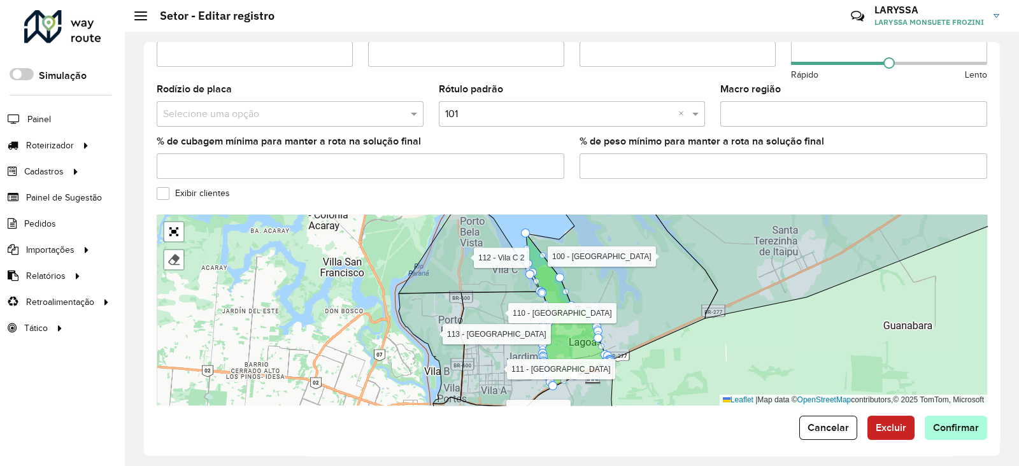
type input "**"
click at [964, 422] on span "Confirmar" at bounding box center [956, 427] width 46 height 11
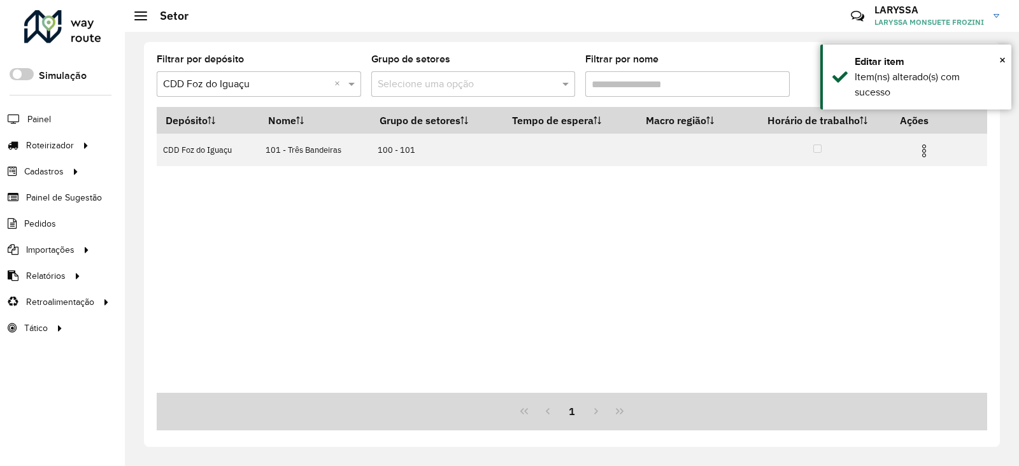
click at [637, 84] on input "Filtrar por nome" at bounding box center [687, 83] width 204 height 25
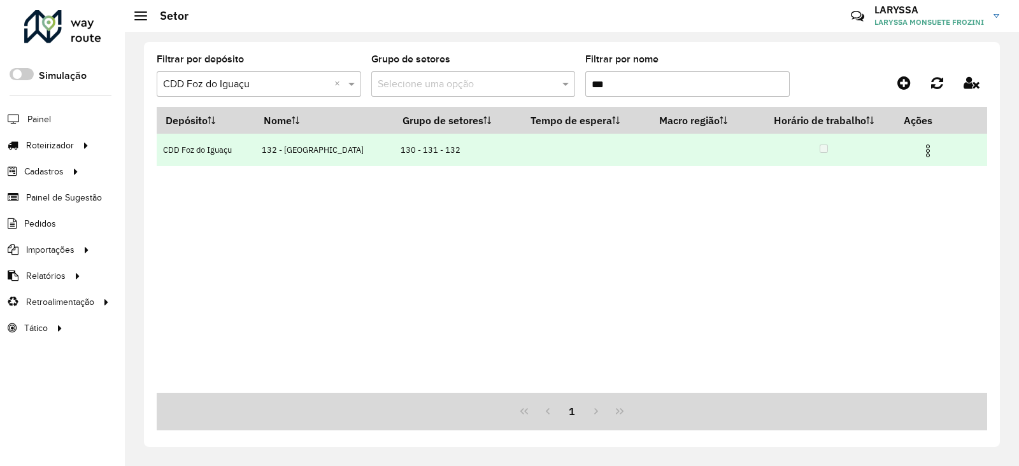
type input "***"
click at [932, 151] on img at bounding box center [927, 150] width 15 height 15
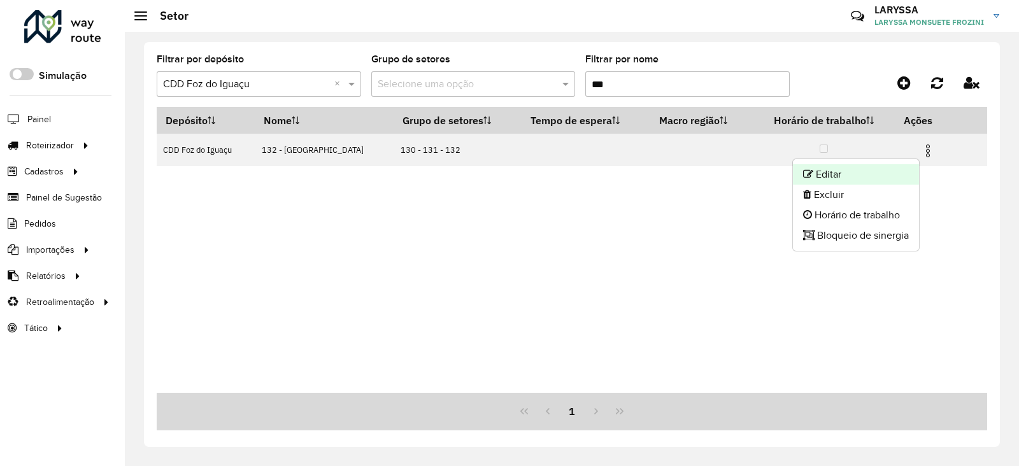
click at [863, 173] on li "Editar" at bounding box center [856, 174] width 126 height 20
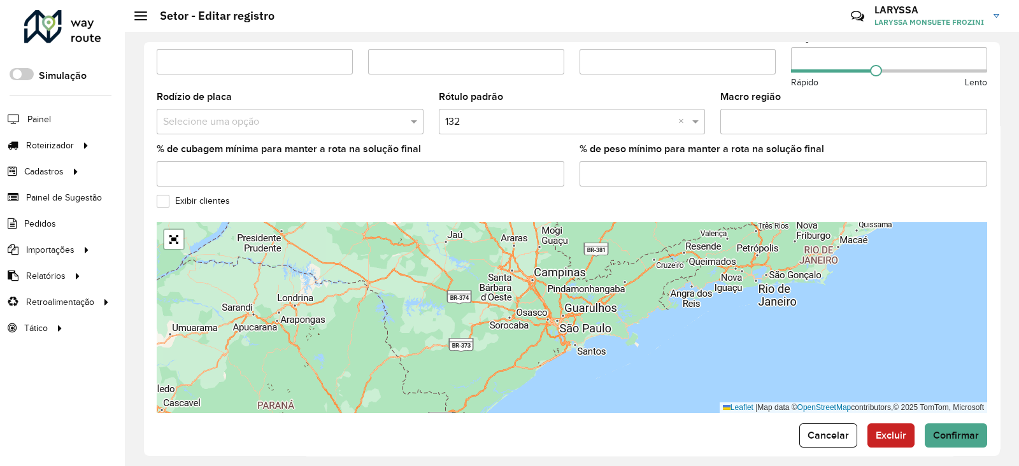
scroll to position [410, 0]
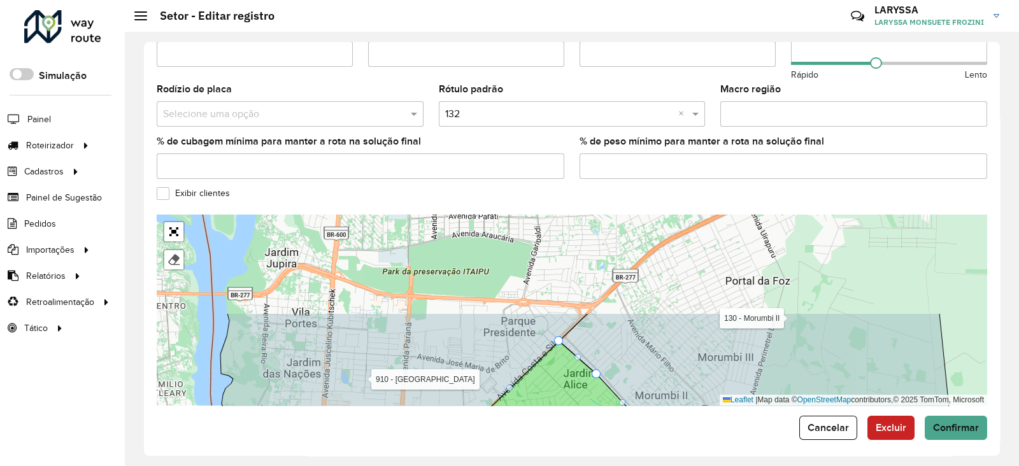
drag, startPoint x: 700, startPoint y: 261, endPoint x: 638, endPoint y: 374, distance: 128.5
click at [638, 374] on icon at bounding box center [755, 389] width 392 height 152
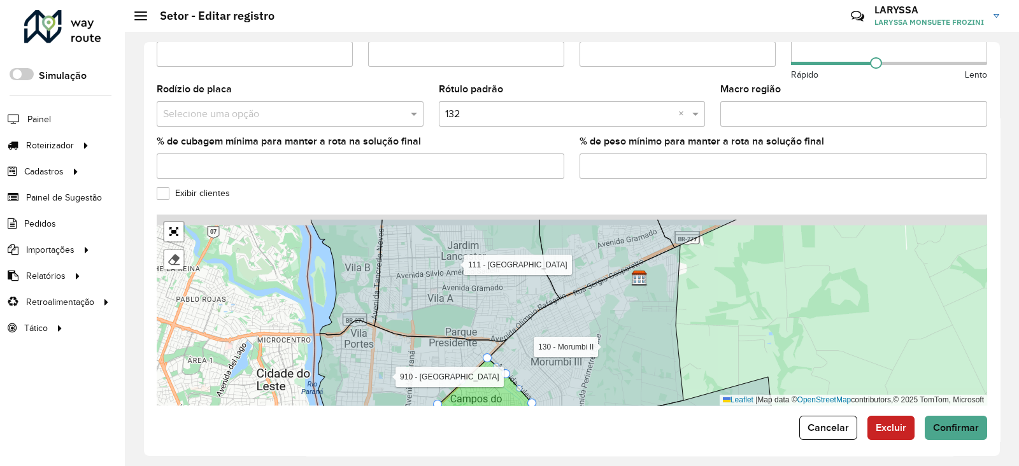
drag, startPoint x: 604, startPoint y: 299, endPoint x: 531, endPoint y: 339, distance: 84.1
click at [531, 339] on icon at bounding box center [586, 332] width 196 height 175
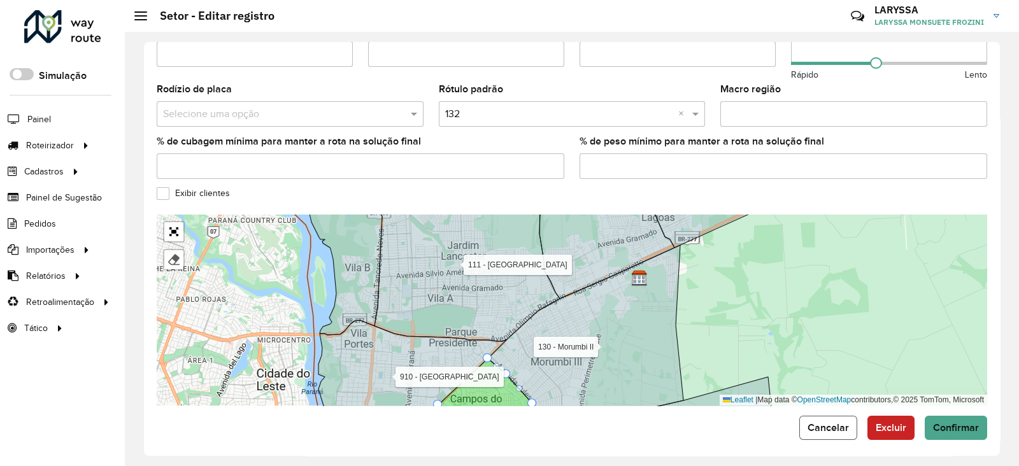
click at [828, 431] on button "Cancelar" at bounding box center [828, 428] width 58 height 24
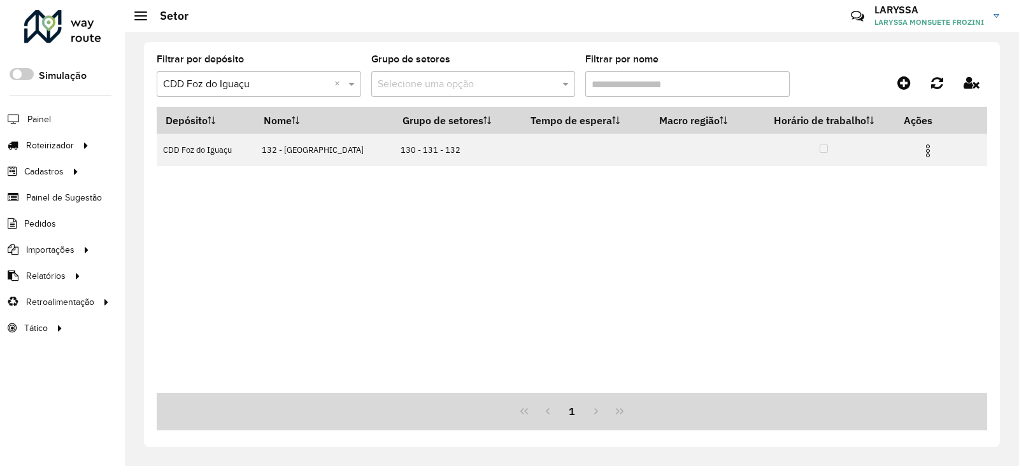
click at [627, 87] on input "Filtrar por nome" at bounding box center [687, 83] width 204 height 25
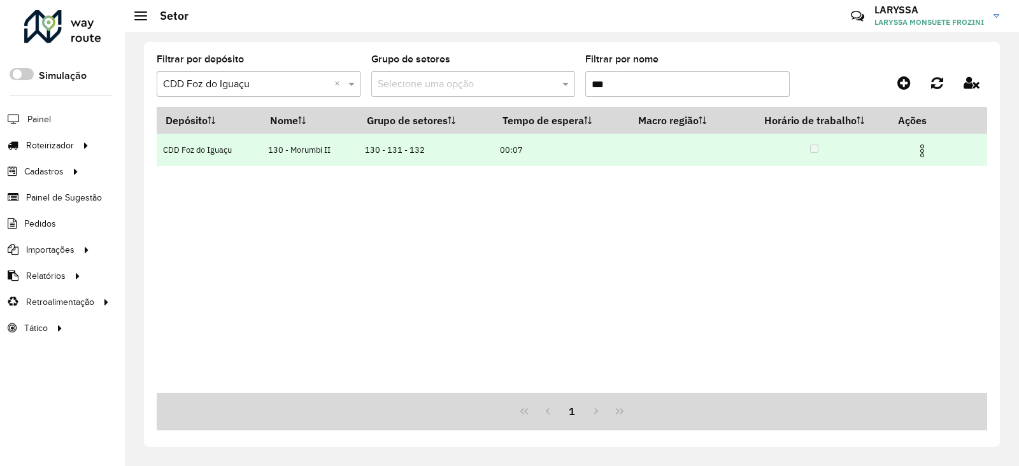
type input "***"
click at [917, 152] on img at bounding box center [922, 150] width 15 height 15
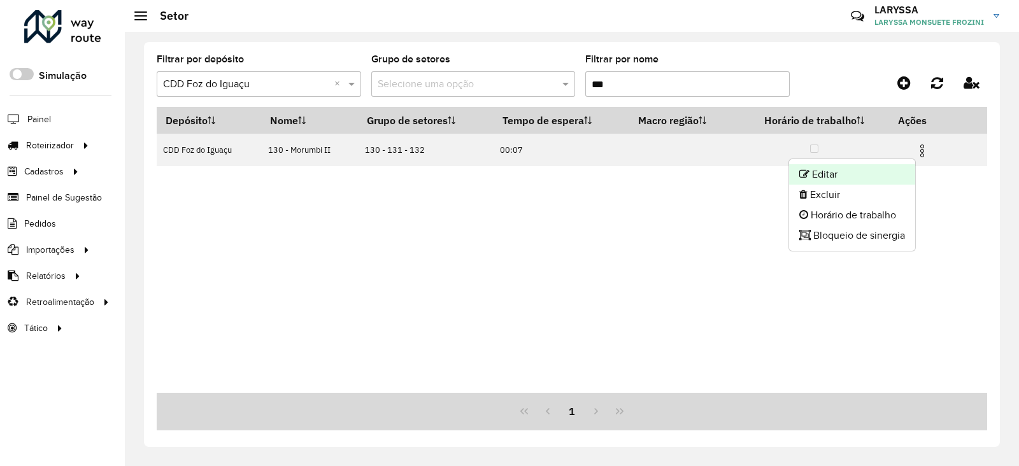
click at [873, 181] on li "Editar" at bounding box center [852, 174] width 126 height 20
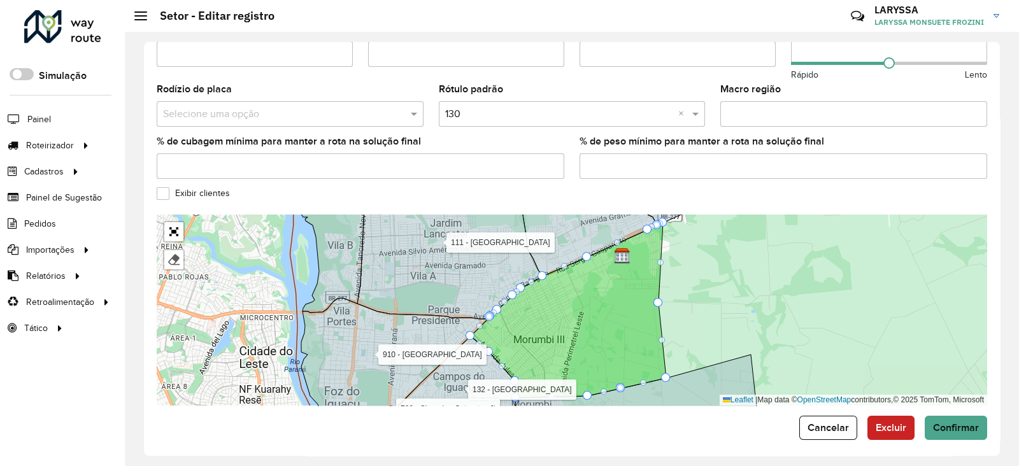
scroll to position [303, 0]
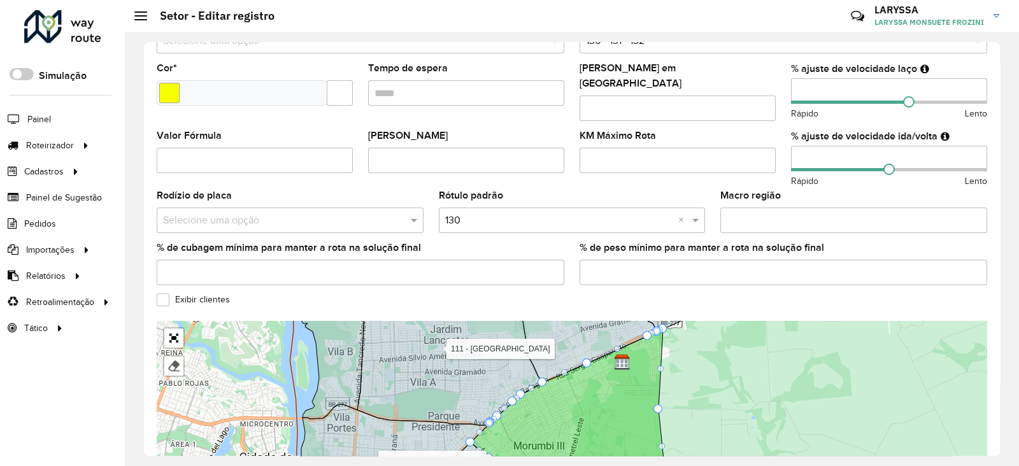
drag, startPoint x: 809, startPoint y: 150, endPoint x: 779, endPoint y: 152, distance: 30.0
click at [779, 152] on formly-group "Veículos FCR7H56 × RDZ9E96 × RTI1I17 × × Tipos de veículos exclusivos Os veícul…" at bounding box center [572, 75] width 846 height 439
type input "**"
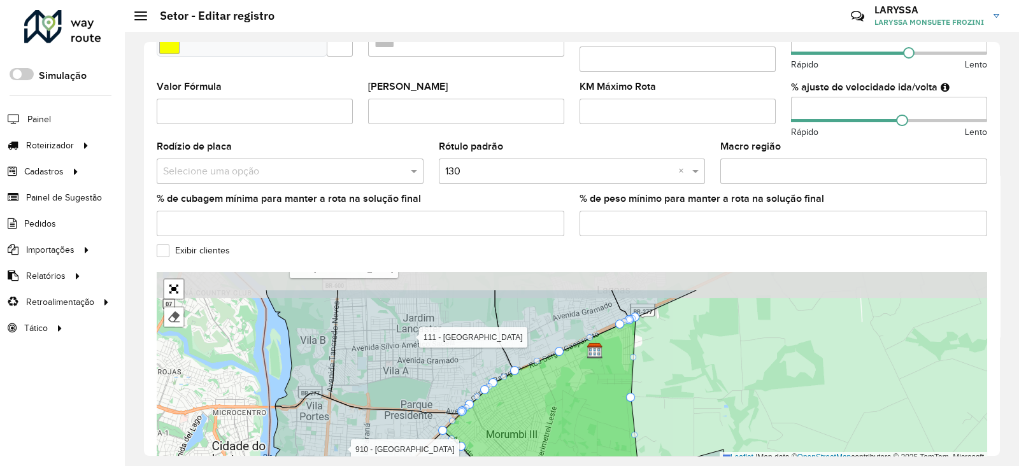
drag, startPoint x: 734, startPoint y: 378, endPoint x: 706, endPoint y: 416, distance: 46.5
click at [706, 416] on div "100 - Três Lagoas 101 - Três Bandeiras 110 - Vila C 111 - Vila A 112 - Vila C 2…" at bounding box center [572, 367] width 830 height 191
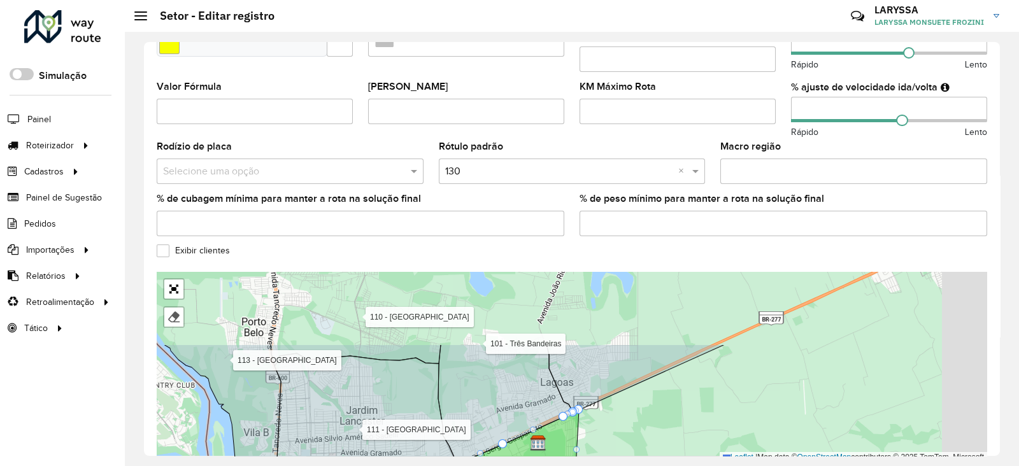
drag, startPoint x: 730, startPoint y: 328, endPoint x: 581, endPoint y: 380, distance: 157.3
click at [644, 453] on div "100 - Três Lagoas 101 - Três Bandeiras 110 - Vila C 111 - Vila A 112 - Vila C 2…" at bounding box center [572, 367] width 830 height 191
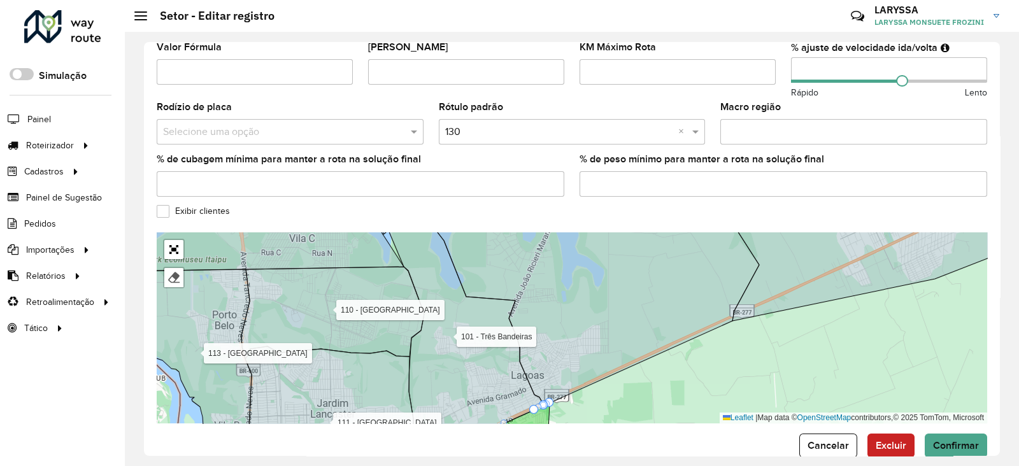
scroll to position [410, 0]
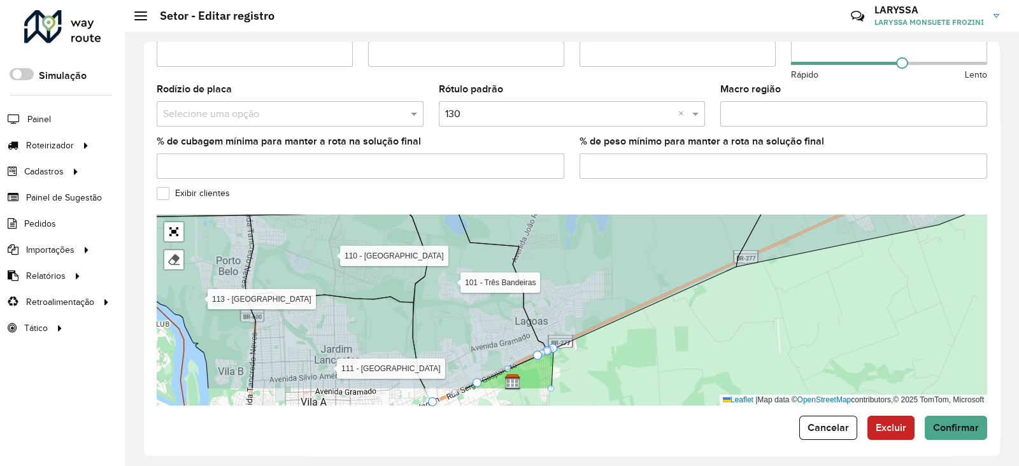
drag, startPoint x: 635, startPoint y: 352, endPoint x: 631, endPoint y: 304, distance: 48.6
click at [631, 304] on div "100 - Três Lagoas 101 - Três Bandeiras 110 - Vila C 111 - Vila A 112 - Vila C 2…" at bounding box center [572, 310] width 830 height 191
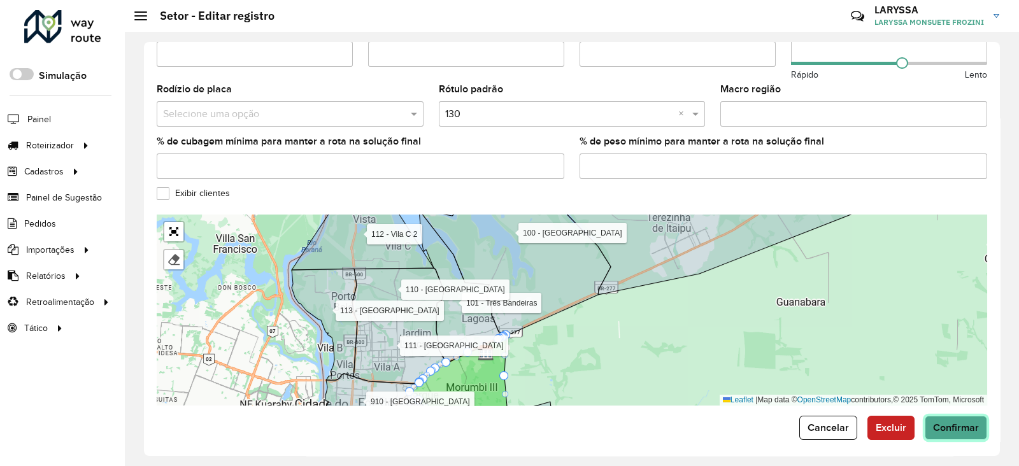
click at [959, 422] on span "Confirmar" at bounding box center [956, 427] width 46 height 11
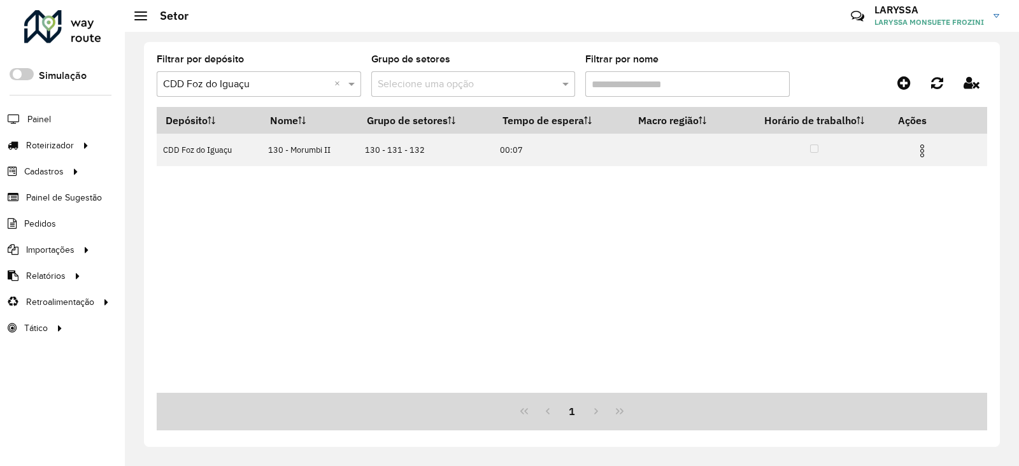
click at [689, 78] on input "Filtrar por nome" at bounding box center [687, 83] width 204 height 25
type input "*"
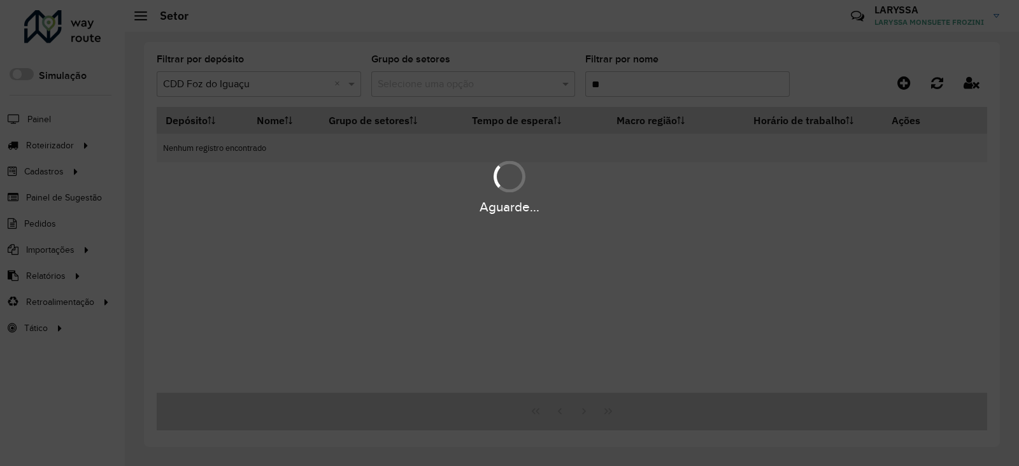
type input "*"
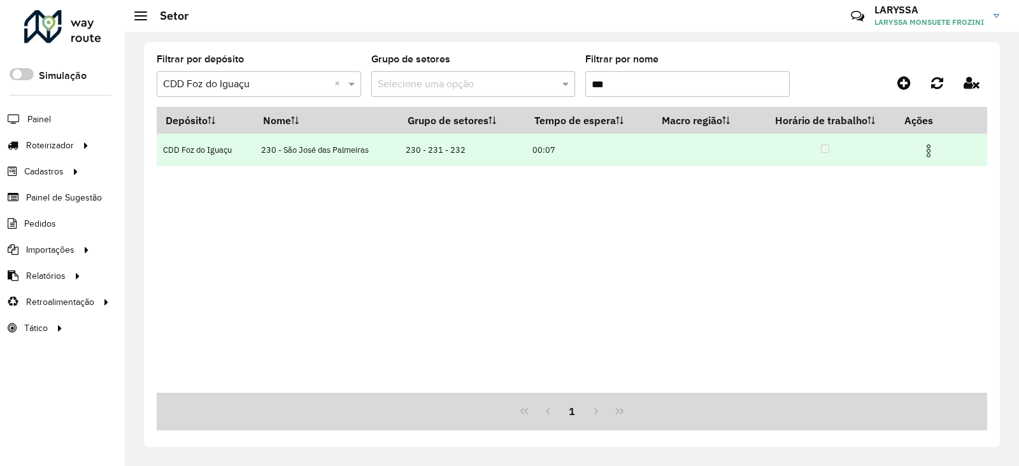
type input "***"
click at [928, 149] on img at bounding box center [928, 150] width 15 height 15
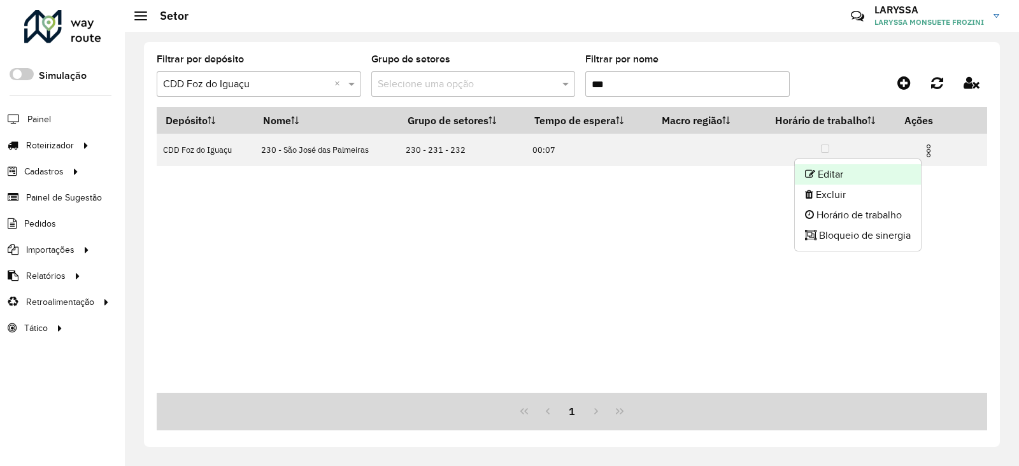
click at [828, 170] on li "Editar" at bounding box center [858, 174] width 126 height 20
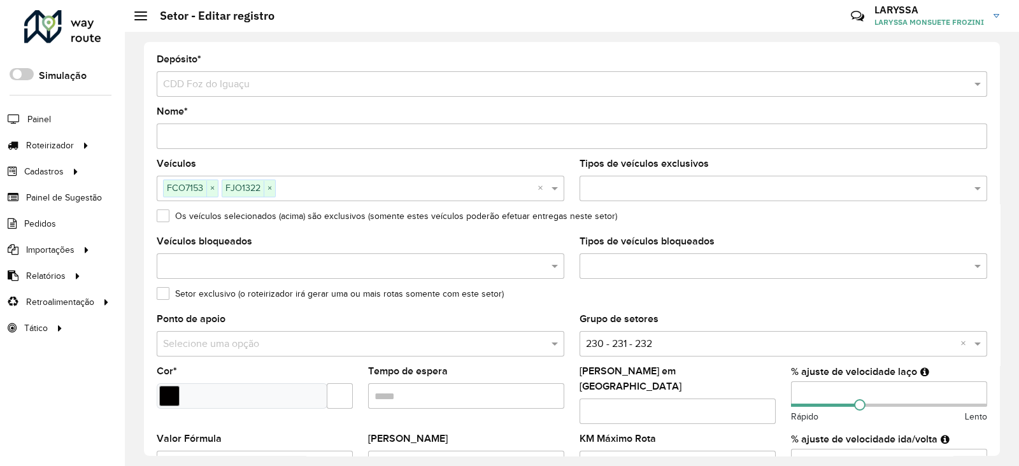
scroll to position [106, 0]
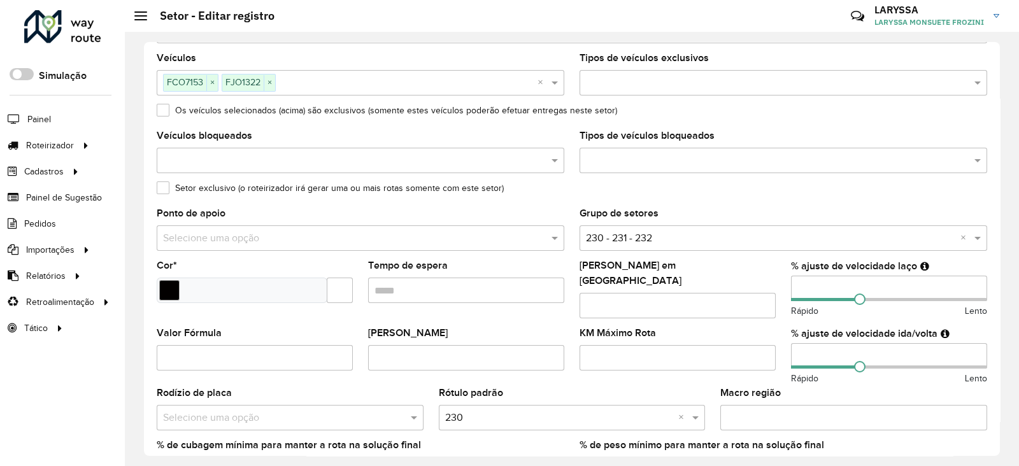
drag, startPoint x: 806, startPoint y: 290, endPoint x: 789, endPoint y: 295, distance: 17.3
click at [791, 295] on input "number" at bounding box center [889, 288] width 196 height 25
type input "**"
drag, startPoint x: 812, startPoint y: 347, endPoint x: 764, endPoint y: 347, distance: 48.4
click at [764, 347] on formly-group "Veículos FCO7153 × FJO1322 × × Tipos de veículos exclusivos Os veículos selecio…" at bounding box center [572, 272] width 846 height 439
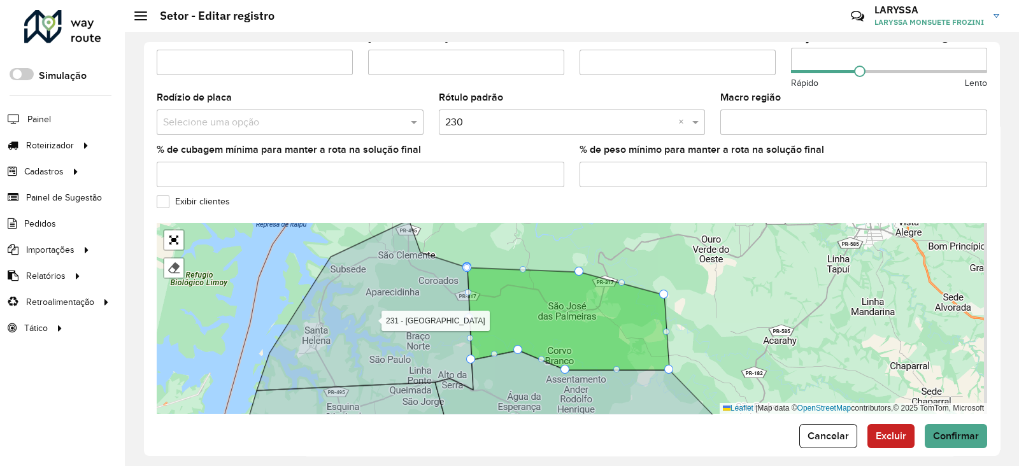
scroll to position [410, 0]
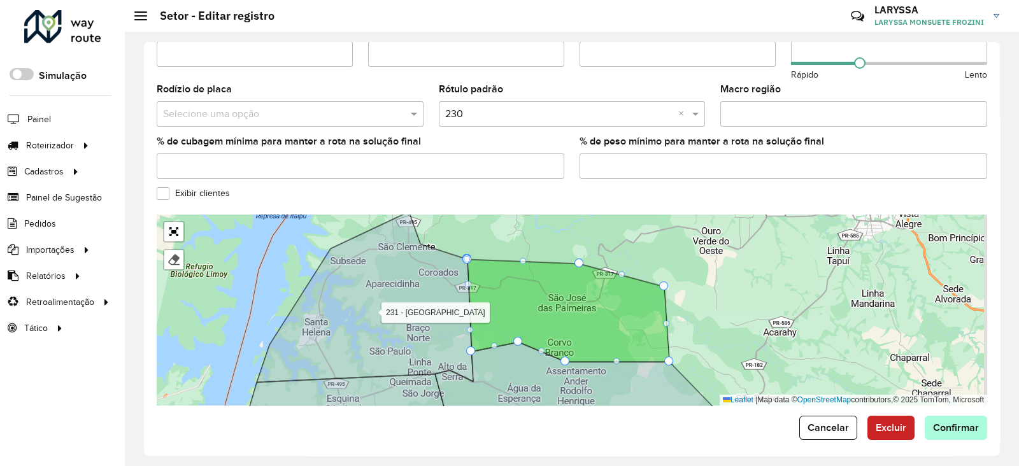
type input "**"
click at [958, 422] on span "Confirmar" at bounding box center [956, 427] width 46 height 11
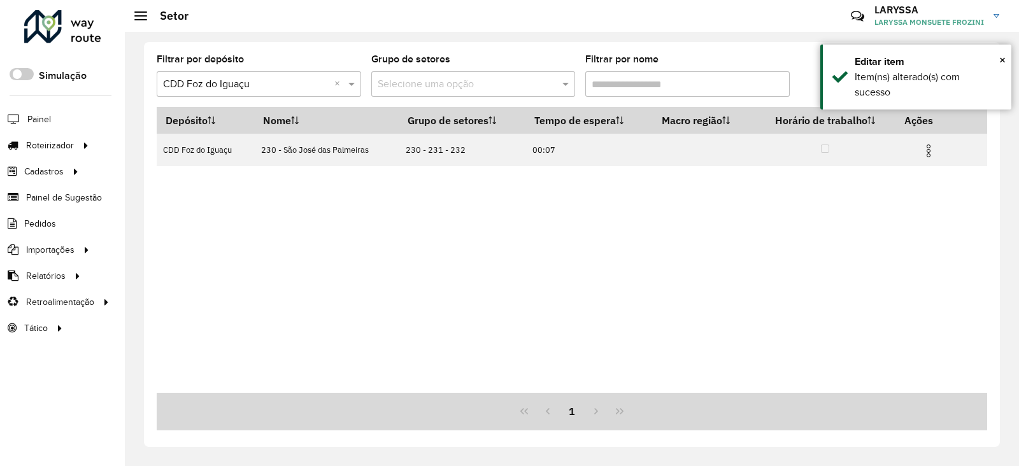
click at [631, 82] on input "Filtrar por nome" at bounding box center [687, 83] width 204 height 25
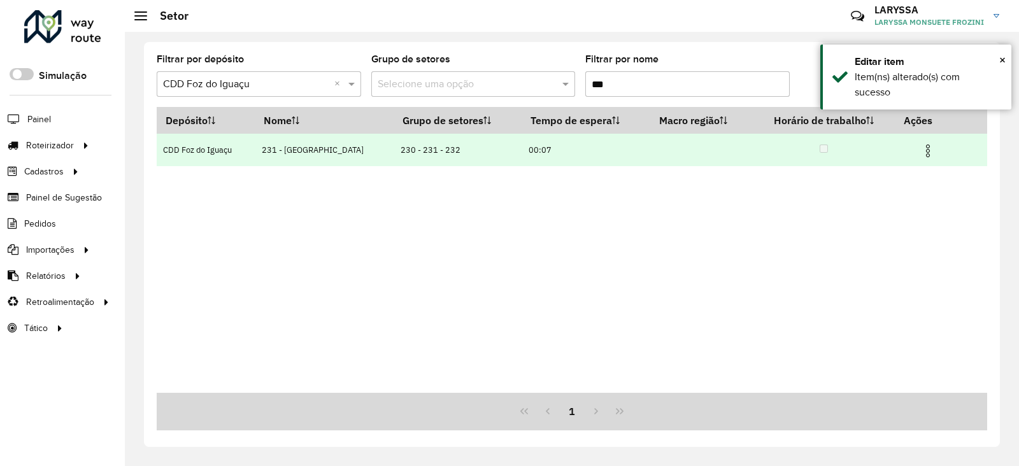
type input "***"
click at [927, 156] on img at bounding box center [927, 150] width 15 height 15
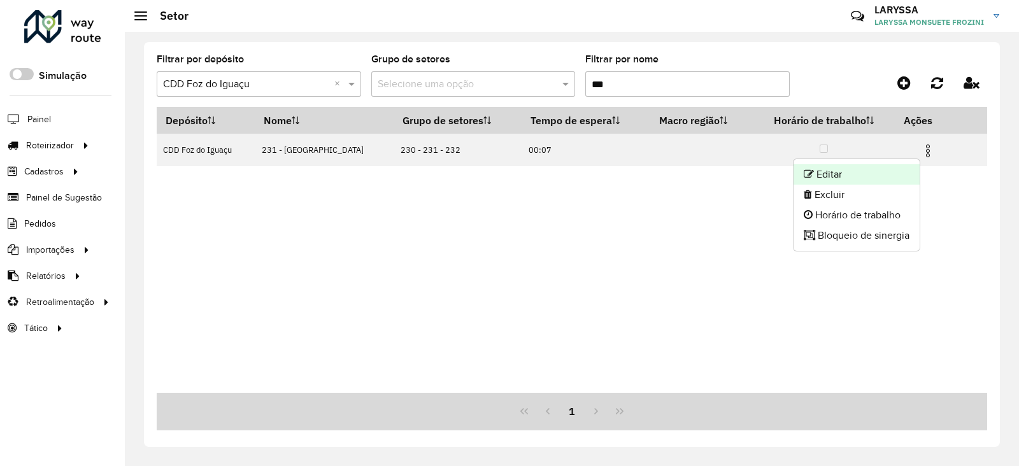
click at [828, 173] on li "Editar" at bounding box center [857, 174] width 126 height 20
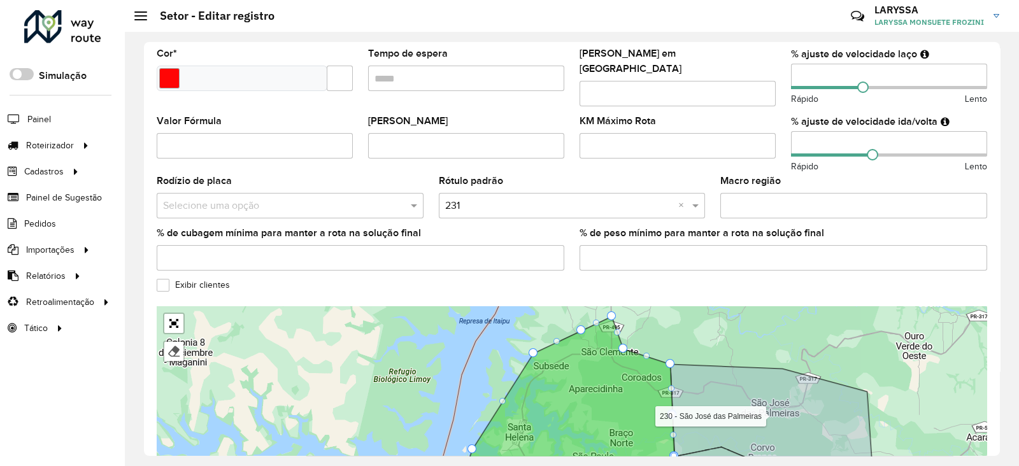
scroll to position [352, 0]
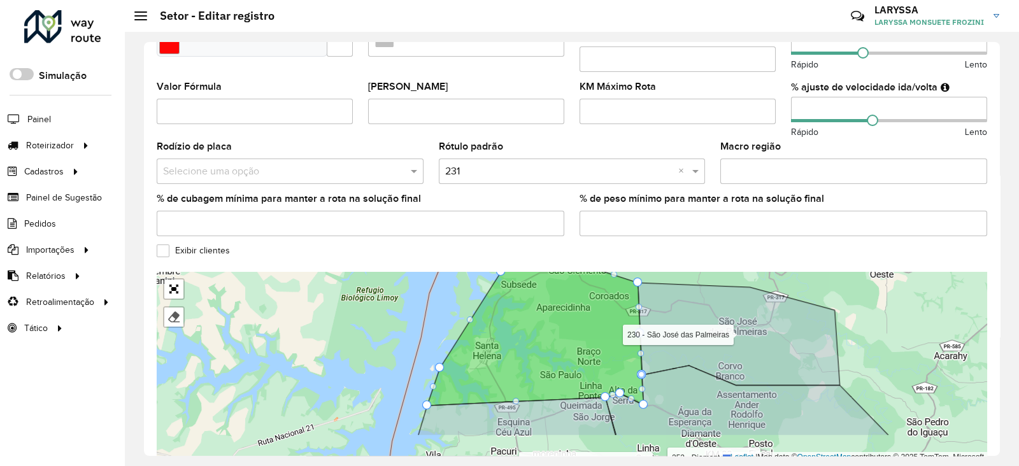
drag, startPoint x: 672, startPoint y: 306, endPoint x: 659, endPoint y: 282, distance: 27.1
click at [659, 282] on div "100 - Três Lagoas 101 - Três Bandeiras 110 - Vila C 111 - Vila A 112 - Vila C 2…" at bounding box center [572, 367] width 830 height 191
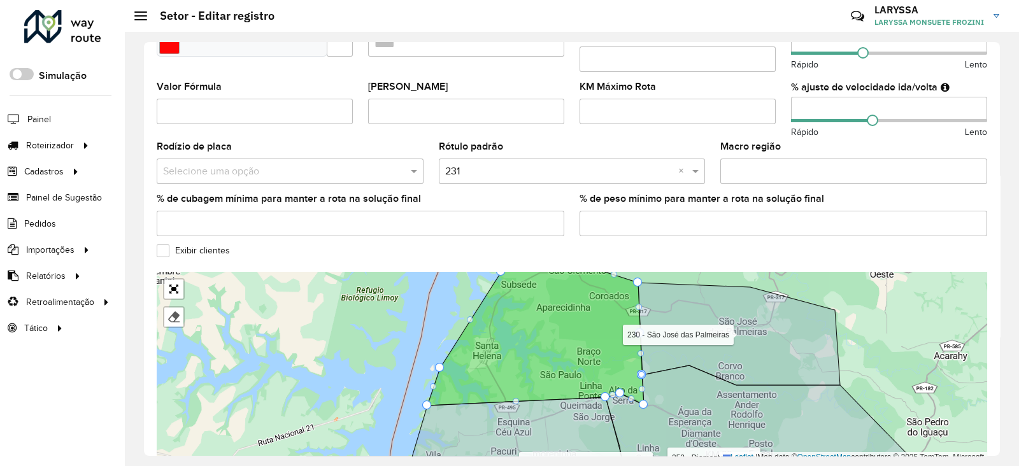
scroll to position [246, 0]
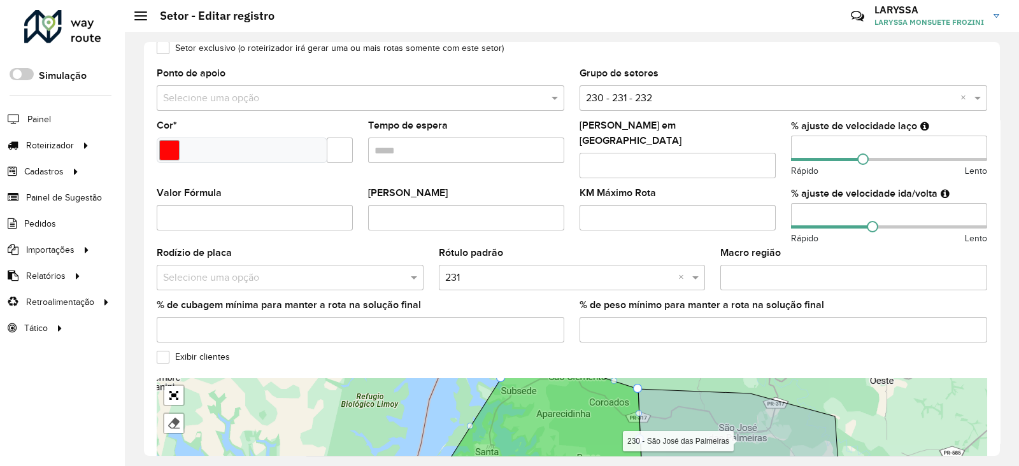
drag, startPoint x: 822, startPoint y: 150, endPoint x: 767, endPoint y: 154, distance: 54.3
click at [767, 154] on formly-group "Veículos GDY9098 × × Tipos de veículos exclusivos Os veículos selecionados (aci…" at bounding box center [572, 132] width 846 height 439
type input "**"
drag, startPoint x: 826, startPoint y: 204, endPoint x: 724, endPoint y: 220, distance: 103.8
click at [724, 220] on formly-group "Veículos GDY9098 × × Tipos de veículos exclusivos Os veículos selecionados (aci…" at bounding box center [572, 132] width 846 height 439
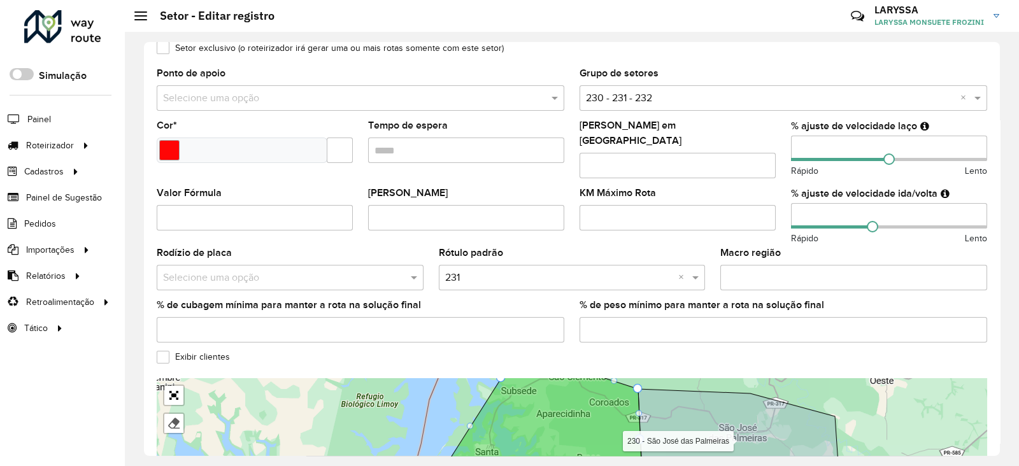
scroll to position [410, 0]
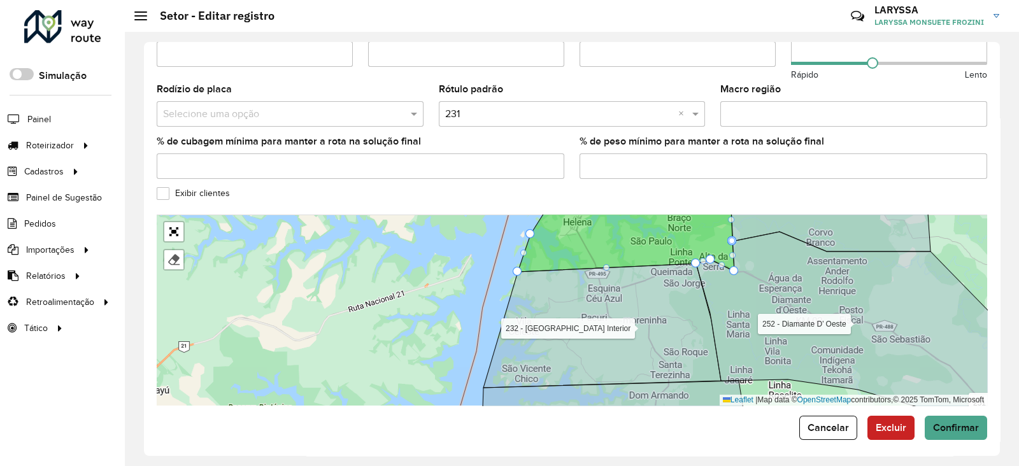
type input "**"
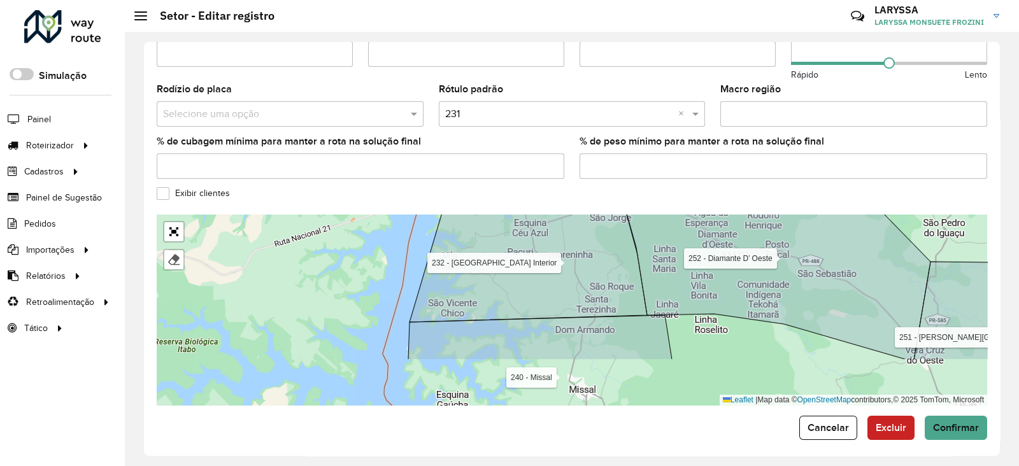
drag, startPoint x: 408, startPoint y: 325, endPoint x: 334, endPoint y: 259, distance: 98.8
click at [334, 259] on div "100 - Três Lagoas 101 - Três Bandeiras 110 - Vila C 111 - Vila A 112 - Vila C 2…" at bounding box center [572, 310] width 830 height 191
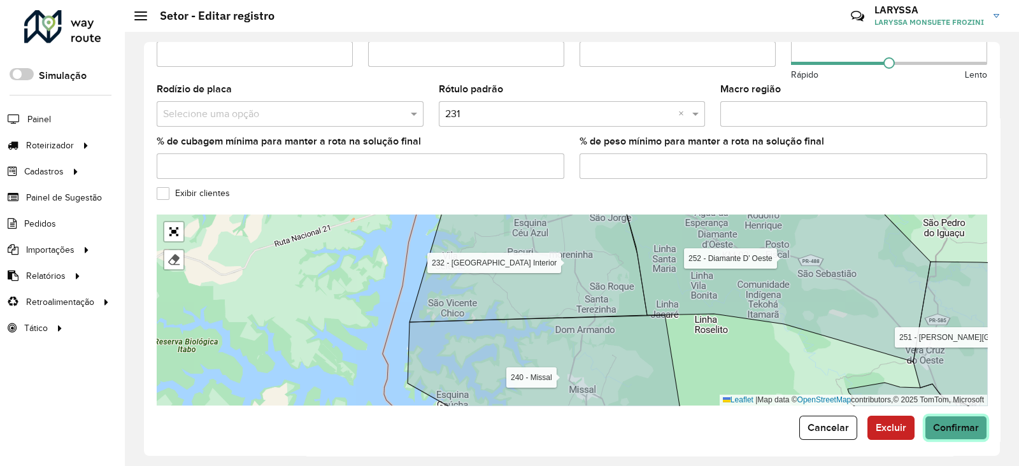
click at [946, 422] on span "Confirmar" at bounding box center [956, 427] width 46 height 11
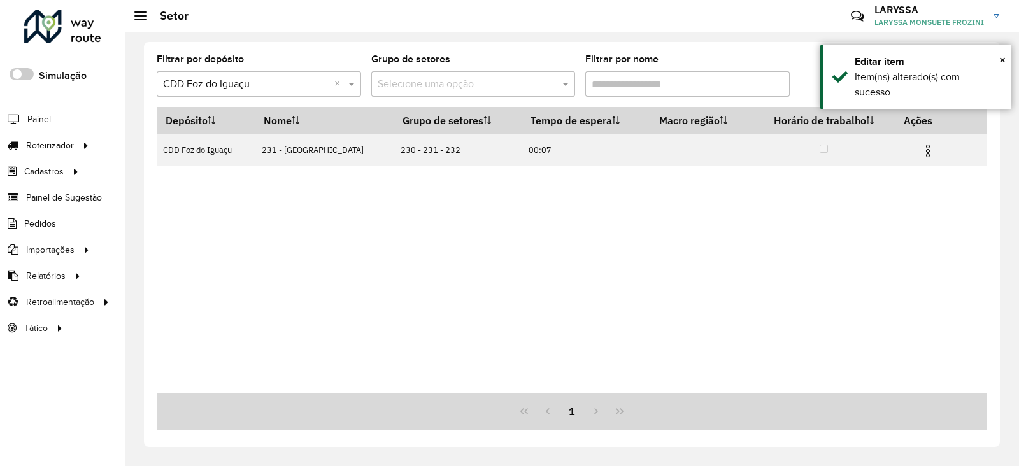
click at [662, 84] on input "Filtrar por nome" at bounding box center [687, 83] width 204 height 25
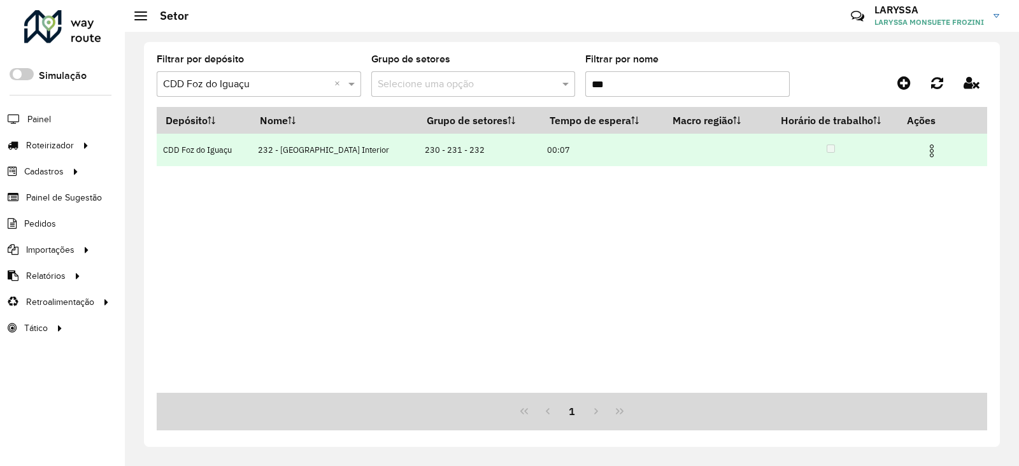
type input "***"
click at [928, 152] on img at bounding box center [931, 150] width 15 height 15
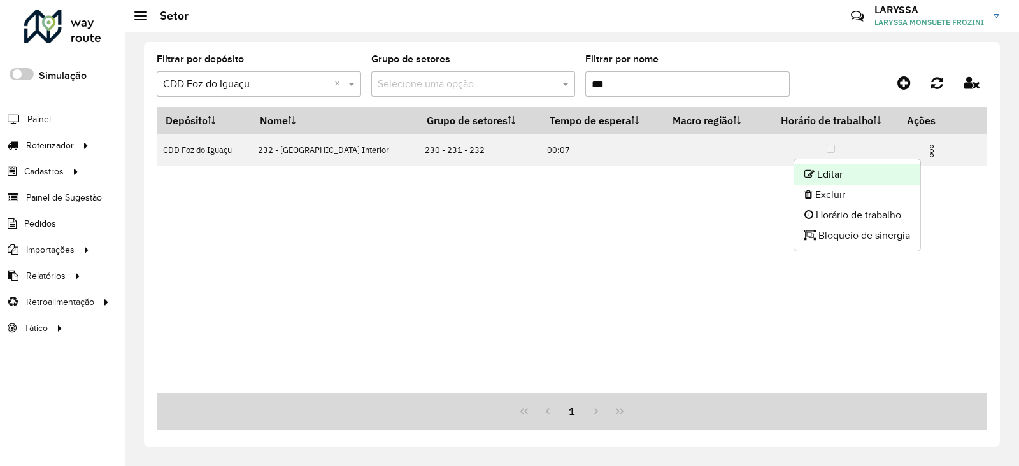
click at [860, 176] on li "Editar" at bounding box center [857, 174] width 126 height 20
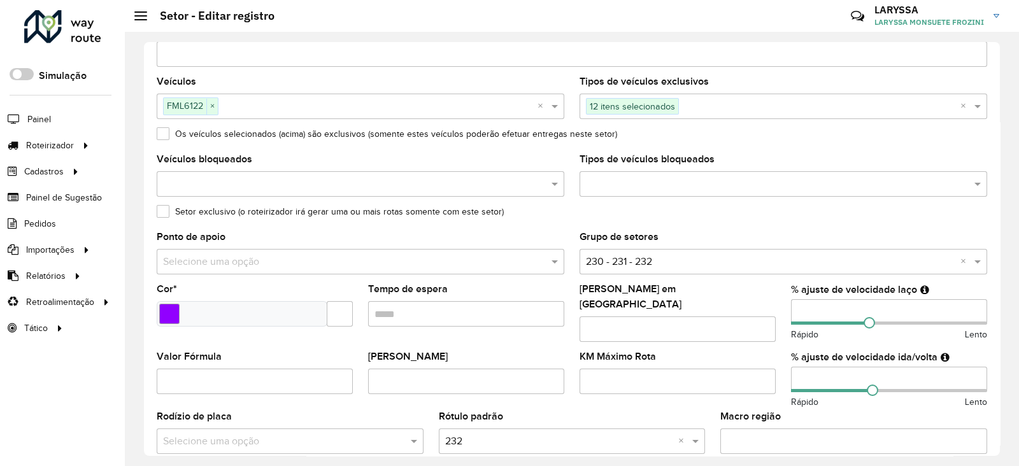
scroll to position [106, 0]
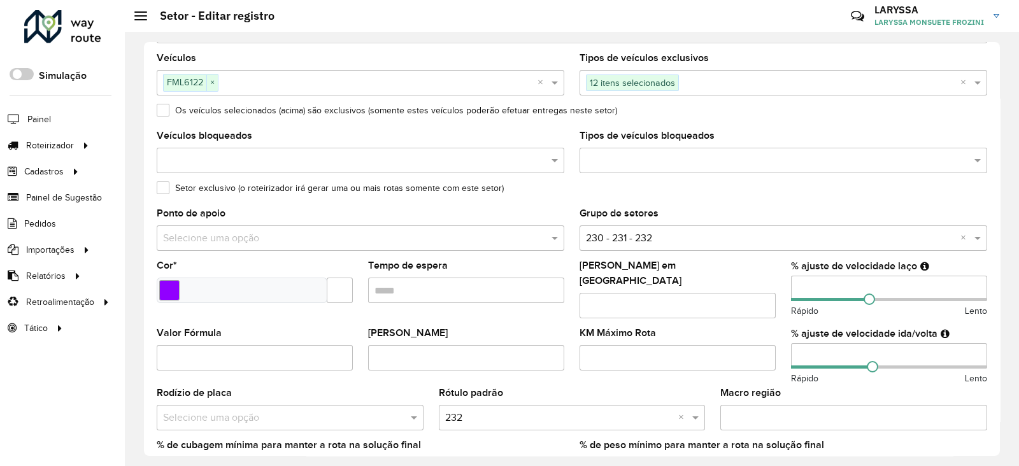
drag, startPoint x: 815, startPoint y: 289, endPoint x: 669, endPoint y: 282, distance: 146.0
click at [669, 282] on formly-group "Veículos FML6122 × × Tipos de veículos exclusivos 12 itens selecionados × Os ve…" at bounding box center [572, 272] width 846 height 439
type input "**"
drag, startPoint x: 809, startPoint y: 346, endPoint x: 719, endPoint y: 353, distance: 90.7
click at [719, 353] on formly-group "Veículos FML6122 × × Tipos de veículos exclusivos 12 itens selecionados × Os ve…" at bounding box center [572, 272] width 846 height 439
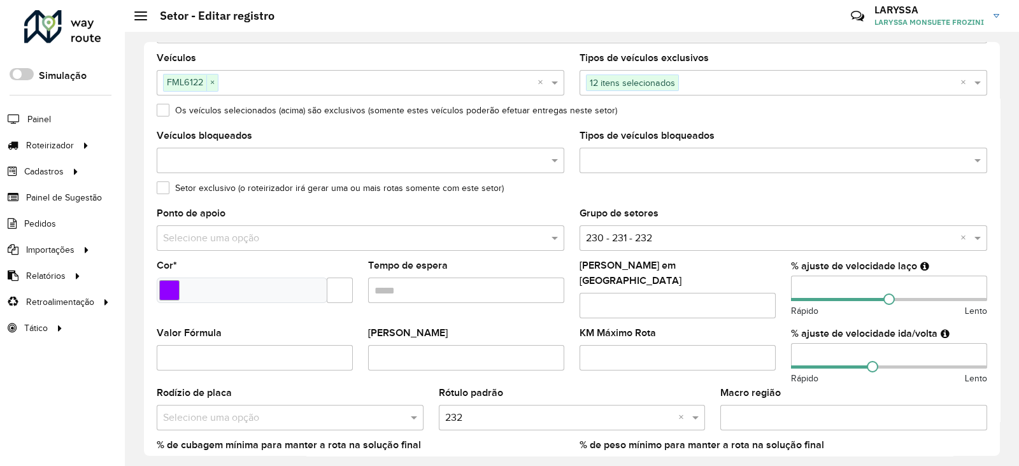
scroll to position [410, 0]
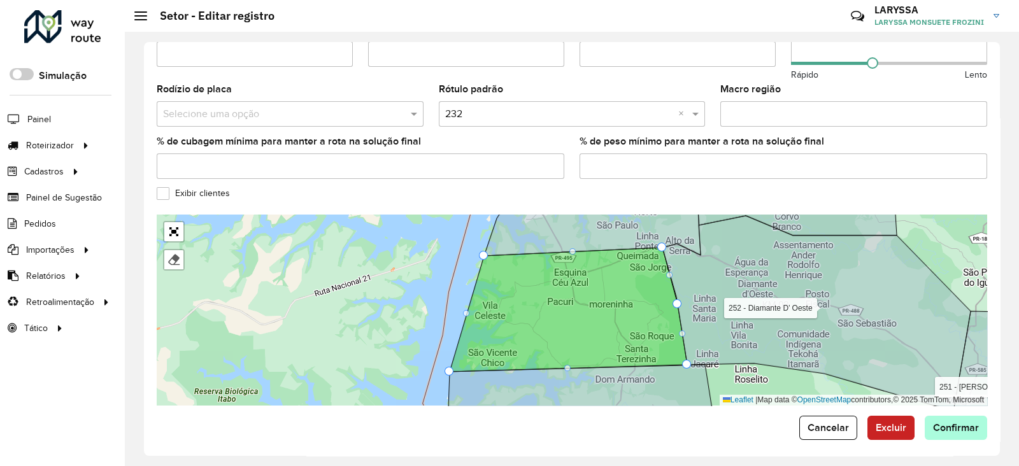
type input "**"
click at [955, 431] on button "Confirmar" at bounding box center [956, 428] width 62 height 24
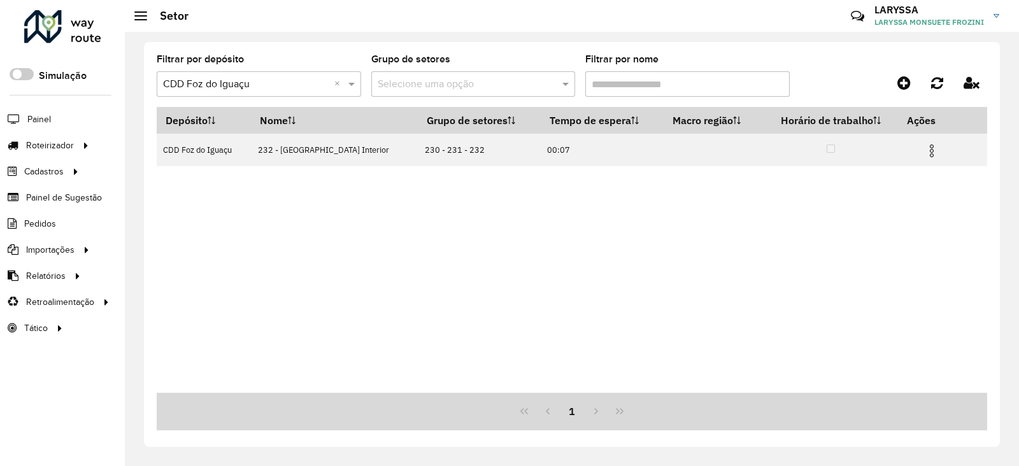
click at [636, 96] on input "Filtrar por nome" at bounding box center [687, 83] width 204 height 25
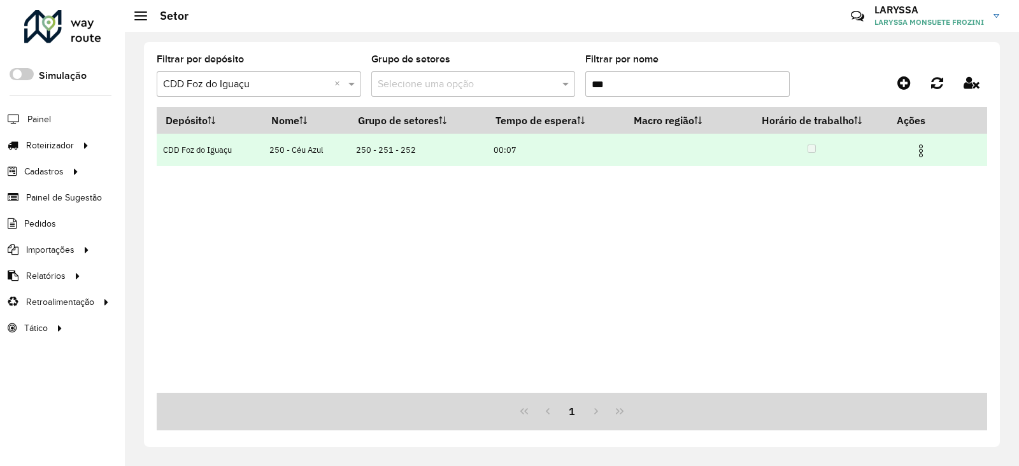
type input "***"
click at [925, 151] on img at bounding box center [920, 150] width 15 height 15
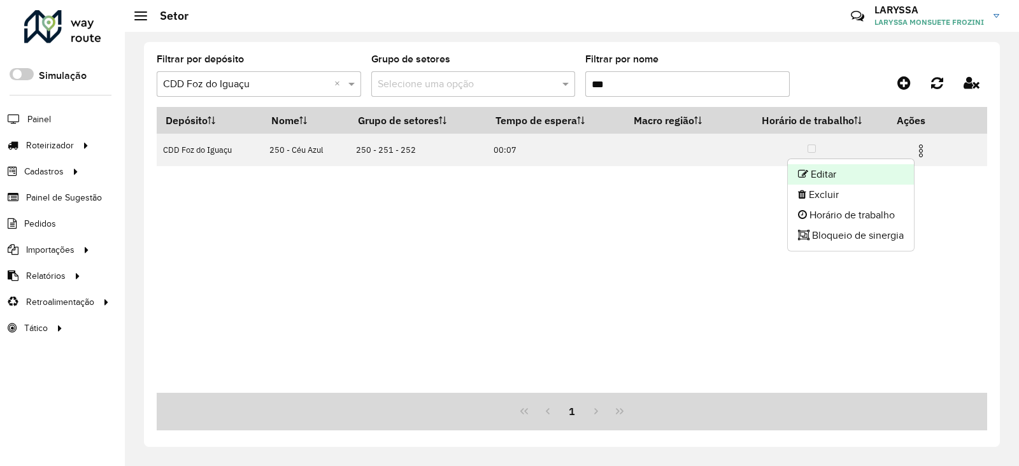
click at [827, 175] on li "Editar" at bounding box center [851, 174] width 126 height 20
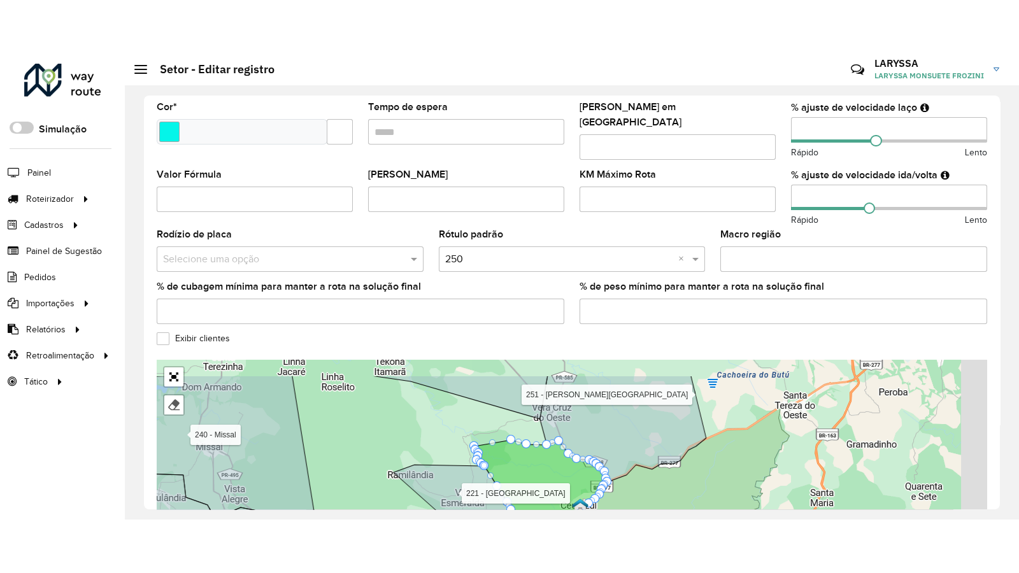
scroll to position [352, 0]
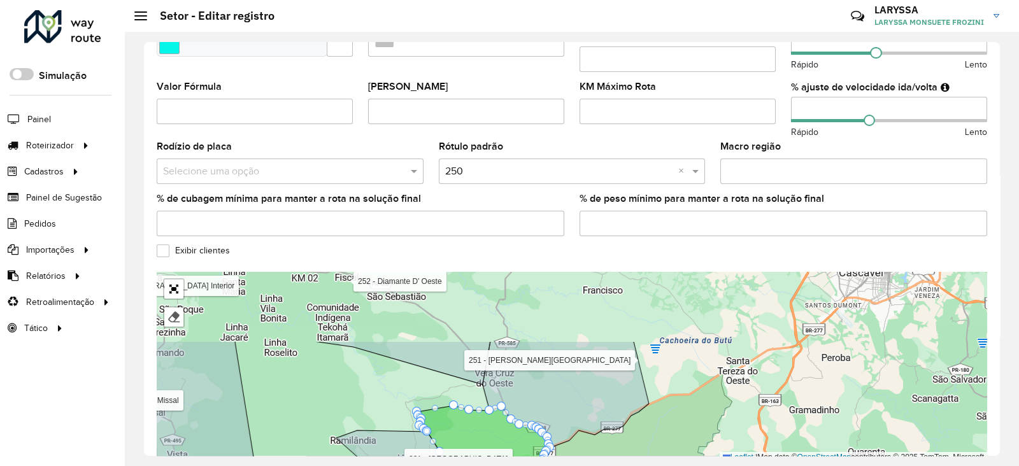
drag, startPoint x: 648, startPoint y: 356, endPoint x: 575, endPoint y: 429, distance: 103.1
click at [575, 429] on div "100 - Três Lagoas 101 - Três Bandeiras 110 - Vila C 111 - Vila A 112 - Vila C 2…" at bounding box center [572, 367] width 830 height 191
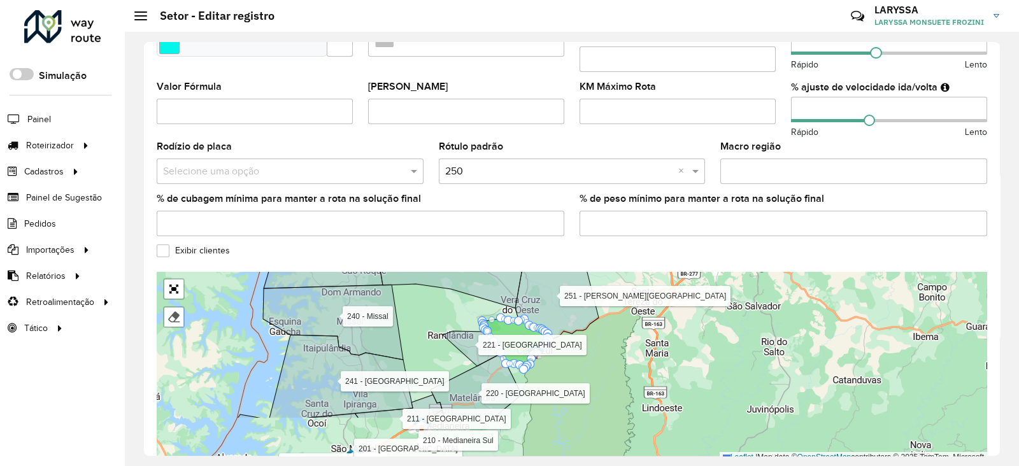
drag, startPoint x: 627, startPoint y: 387, endPoint x: 619, endPoint y: 323, distance: 64.9
click at [619, 323] on div "100 - Três Lagoas 101 - Três Bandeiras 110 - Vila C 111 - Vila A 112 - Vila C 2…" at bounding box center [572, 367] width 830 height 191
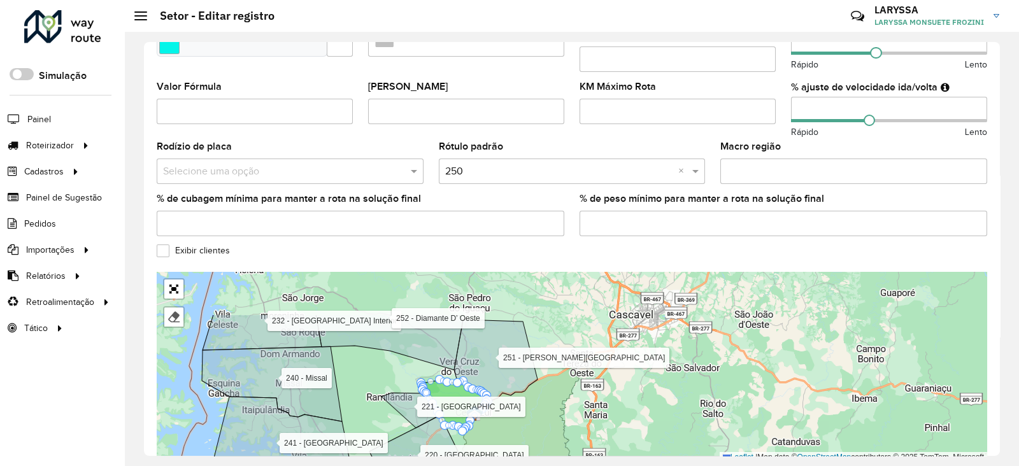
drag, startPoint x: 611, startPoint y: 340, endPoint x: 551, endPoint y: 403, distance: 86.9
click at [551, 403] on div "100 - Três Lagoas 101 - Três Bandeiras 110 - Vila C 111 - Vila A 112 - Vila C 2…" at bounding box center [572, 367] width 830 height 191
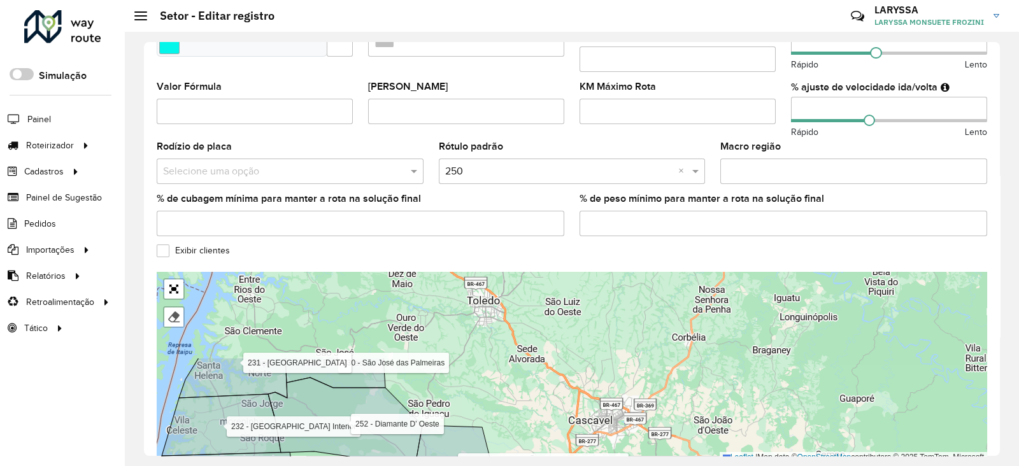
drag, startPoint x: 551, startPoint y: 312, endPoint x: 513, endPoint y: 408, distance: 102.7
click at [513, 408] on div "100 - Três Lagoas 101 - Três Bandeiras 110 - Vila C 111 - Vila A 112 - Vila C 2…" at bounding box center [572, 367] width 830 height 191
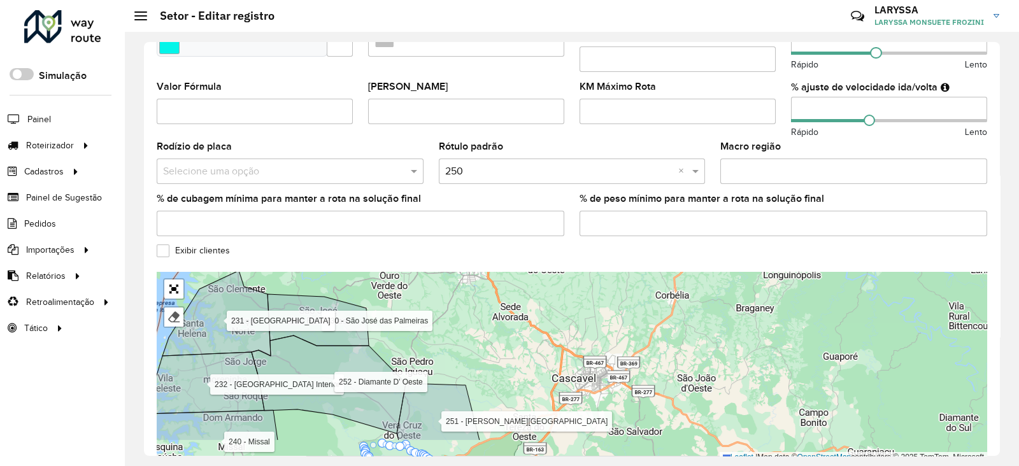
drag, startPoint x: 511, startPoint y: 402, endPoint x: 496, endPoint y: 362, distance: 42.1
click at [496, 362] on div "100 - Três Lagoas 101 - Três Bandeiras 110 - Vila C 111 - Vila A 112 - Vila C 2…" at bounding box center [572, 367] width 830 height 191
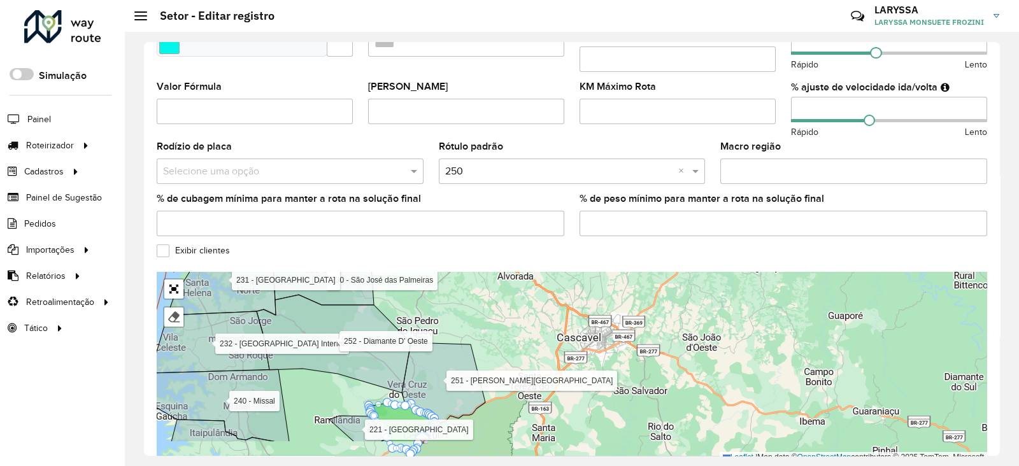
drag, startPoint x: 490, startPoint y: 348, endPoint x: 495, endPoint y: 308, distance: 41.1
click at [495, 308] on div "100 - Três Lagoas 101 - Três Bandeiras 110 - Vila C 111 - Vila A 112 - Vila C 2…" at bounding box center [572, 367] width 830 height 191
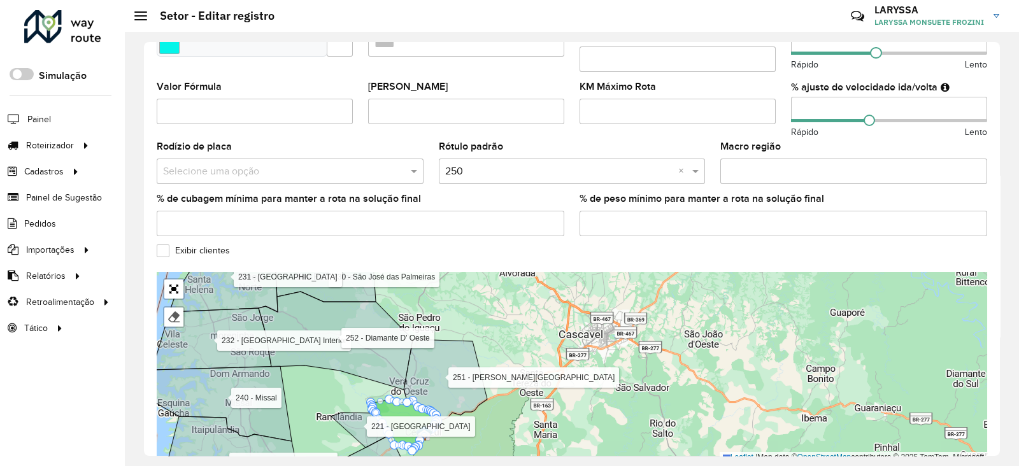
drag, startPoint x: 606, startPoint y: 365, endPoint x: 606, endPoint y: 409, distance: 43.9
click at [606, 409] on div "100 - Três Lagoas 101 - Três Bandeiras 110 - Vila C 111 - Vila A 112 - Vila C 2…" at bounding box center [572, 367] width 830 height 191
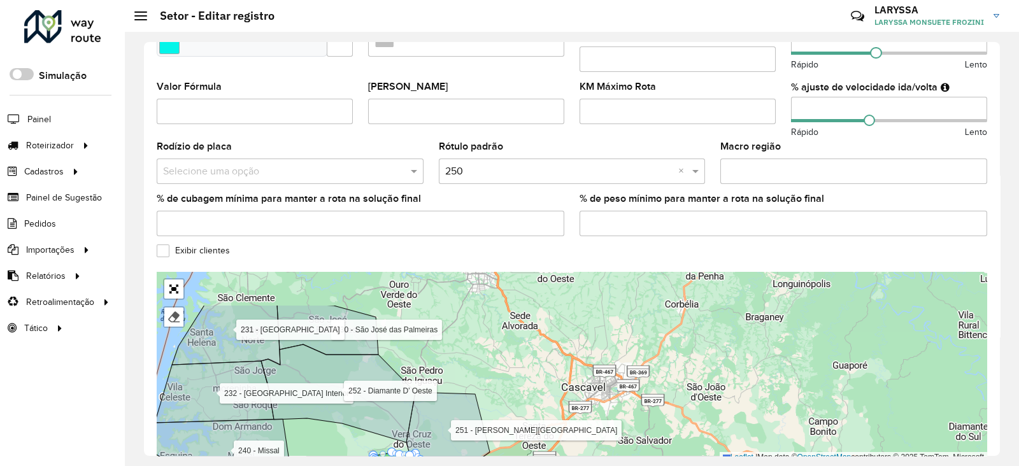
drag, startPoint x: 527, startPoint y: 311, endPoint x: 529, endPoint y: 364, distance: 52.9
click at [529, 364] on div "100 - Três Lagoas 101 - Três Bandeiras 110 - Vila C 111 - Vila A 112 - Vila C 2…" at bounding box center [572, 367] width 830 height 191
click at [175, 280] on link "Abrir mapa em tela cheia" at bounding box center [173, 289] width 19 height 19
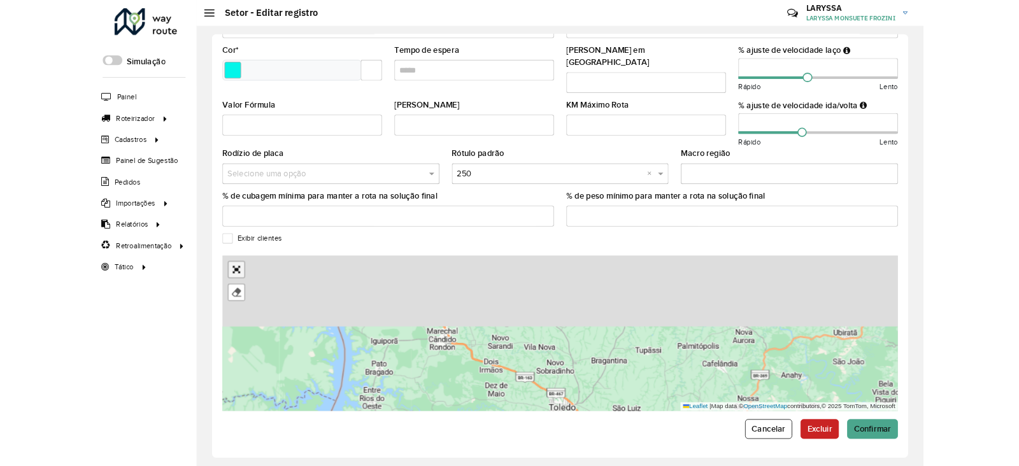
scroll to position [101, 0]
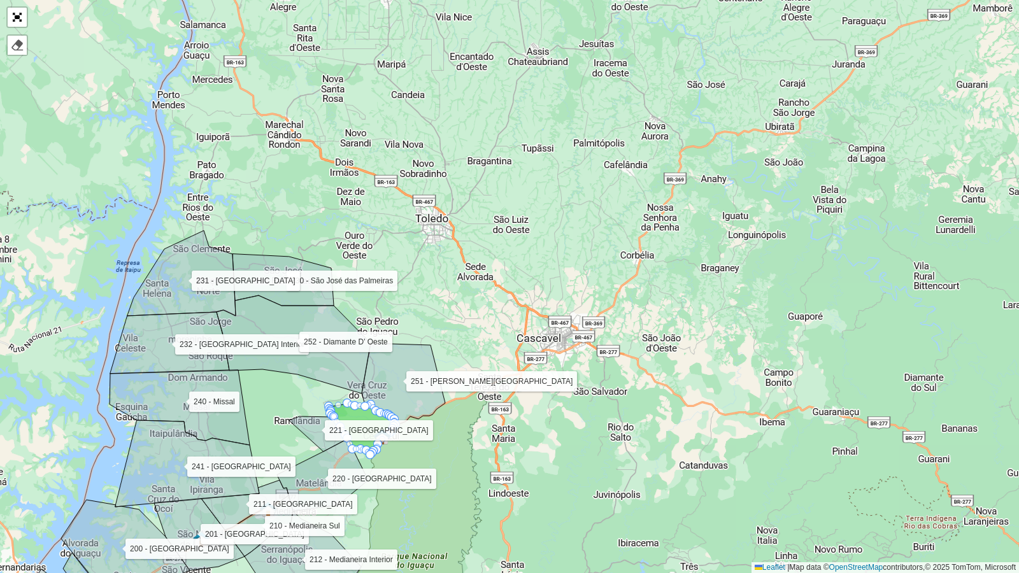
drag, startPoint x: 430, startPoint y: 227, endPoint x: 442, endPoint y: 253, distance: 29.4
click at [442, 253] on div "100 - Três Lagoas 101 - Três Bandeiras 110 - Vila C 111 - Vila A 112 - Vila C 2…" at bounding box center [509, 286] width 1019 height 573
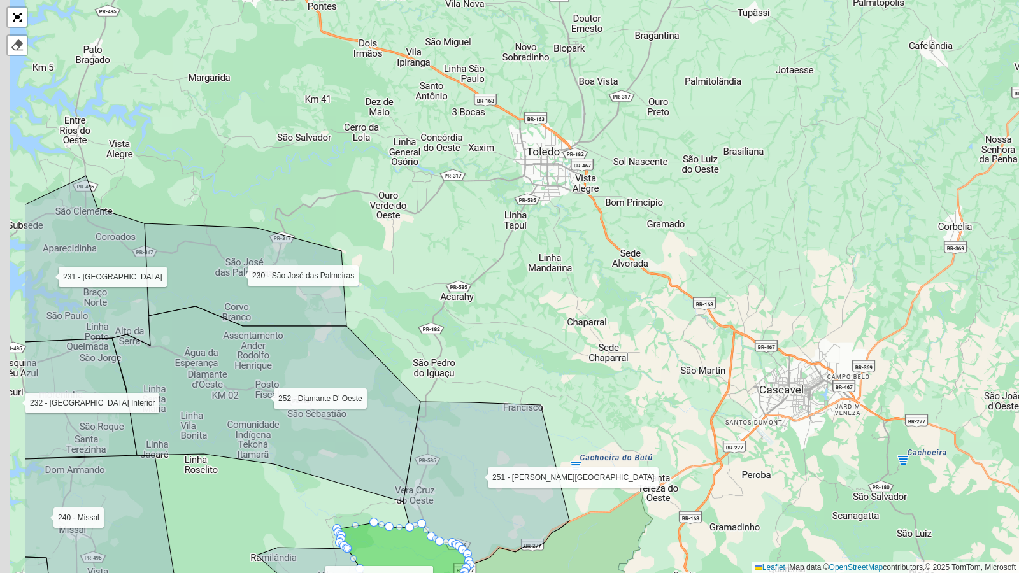
drag, startPoint x: 449, startPoint y: 305, endPoint x: 576, endPoint y: 321, distance: 127.7
click at [576, 321] on div "100 - Três Lagoas 101 - Três Bandeiras 110 - Vila C 111 - Vila A 112 - Vila C 2…" at bounding box center [509, 286] width 1019 height 573
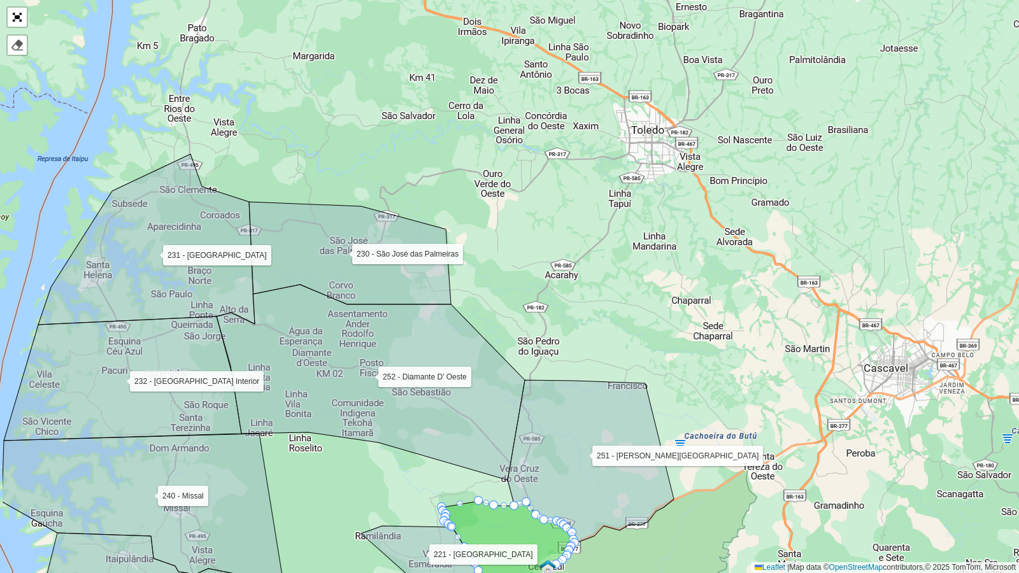
drag, startPoint x: 439, startPoint y: 264, endPoint x: 544, endPoint y: 242, distance: 107.4
click at [544, 242] on div "100 - Três Lagoas 101 - Três Bandeiras 110 - Vila C 111 - Vila A 112 - Vila C 2…" at bounding box center [509, 286] width 1019 height 573
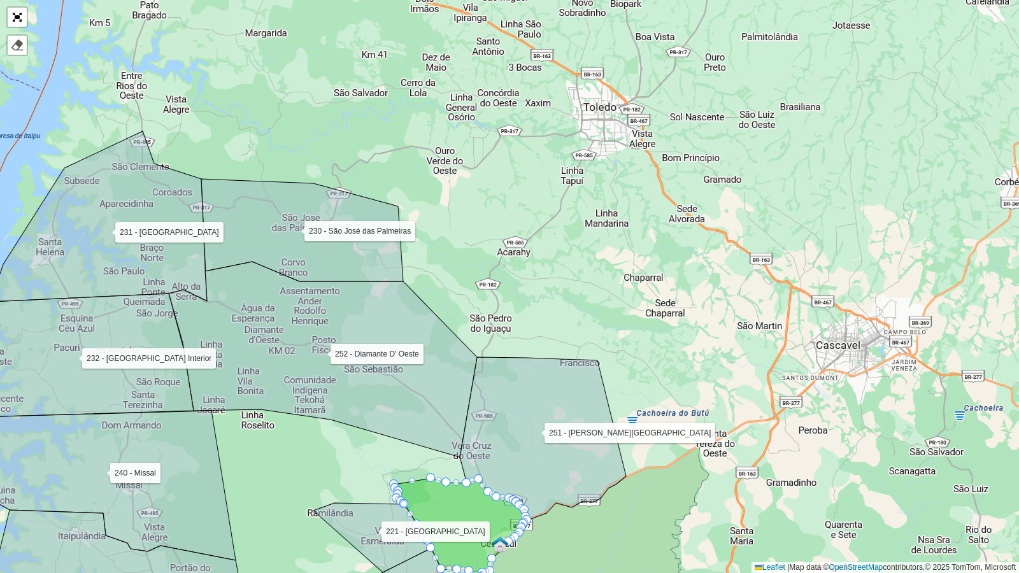
drag, startPoint x: 712, startPoint y: 303, endPoint x: 662, endPoint y: 280, distance: 54.4
click at [662, 280] on div "100 - Três Lagoas 101 - Três Bandeiras 110 - Vila C 111 - Vila A 112 - Vila C 2…" at bounding box center [509, 286] width 1019 height 573
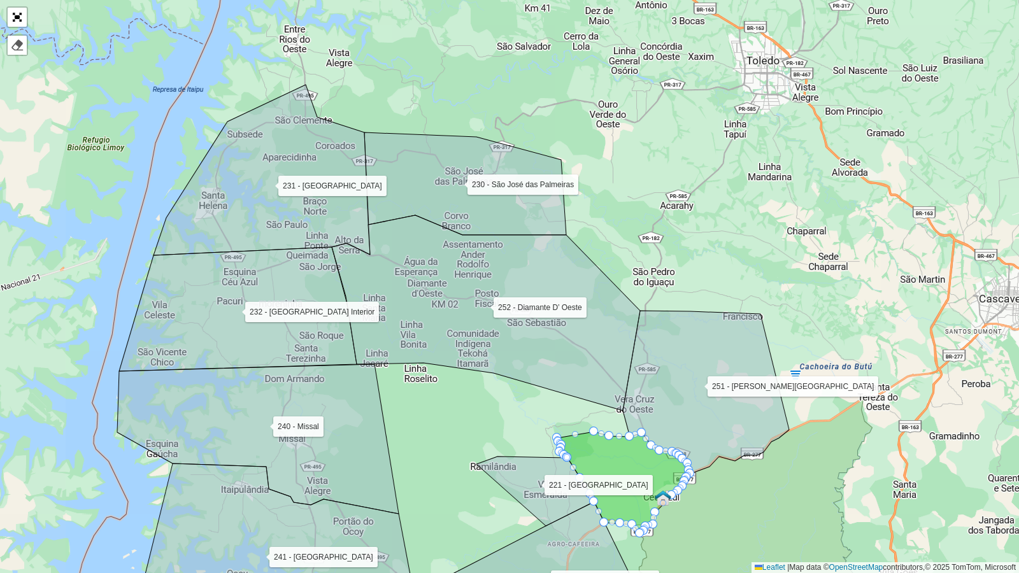
drag, startPoint x: 631, startPoint y: 283, endPoint x: 794, endPoint y: 237, distance: 170.2
click at [794, 237] on div "100 - Três Lagoas 101 - Três Bandeiras 110 - Vila C 111 - Vila A 112 - Vila C 2…" at bounding box center [509, 286] width 1019 height 573
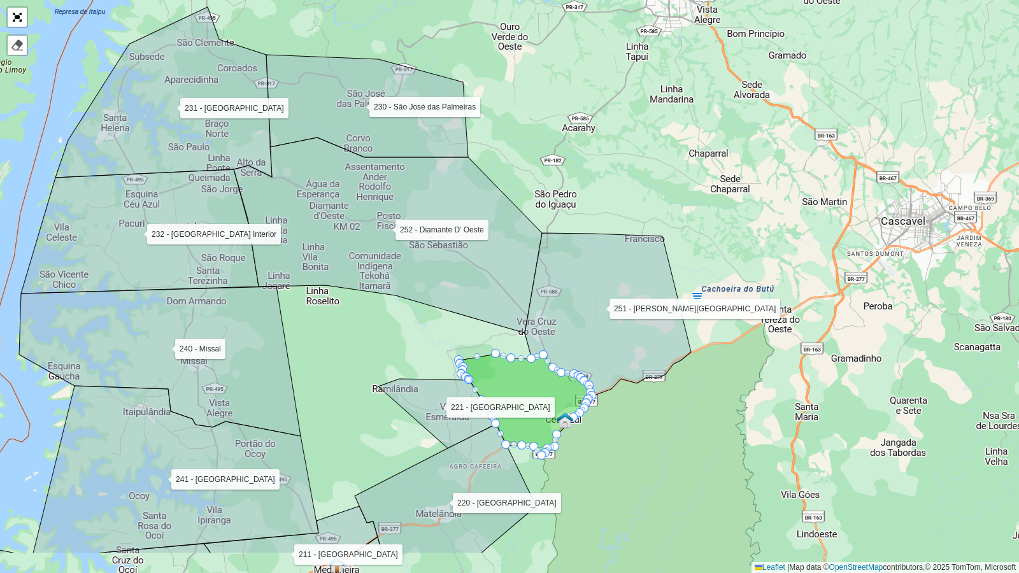
drag, startPoint x: 794, startPoint y: 237, endPoint x: 696, endPoint y: 159, distance: 125.1
click at [696, 159] on div "100 - Três Lagoas 101 - Três Bandeiras 110 - Vila C 111 - Vila A 112 - Vila C 2…" at bounding box center [509, 286] width 1019 height 573
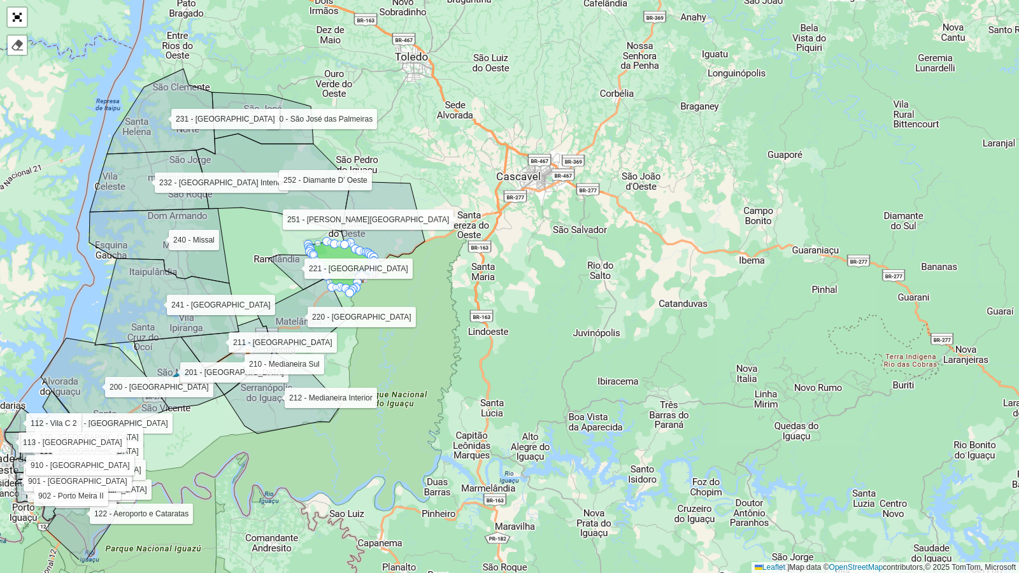
drag, startPoint x: 713, startPoint y: 296, endPoint x: 562, endPoint y: 231, distance: 164.9
click at [562, 231] on div "100 - Três Lagoas 101 - Três Bandeiras 110 - Vila C 111 - Vila A 112 - Vila C 2…" at bounding box center [509, 286] width 1019 height 573
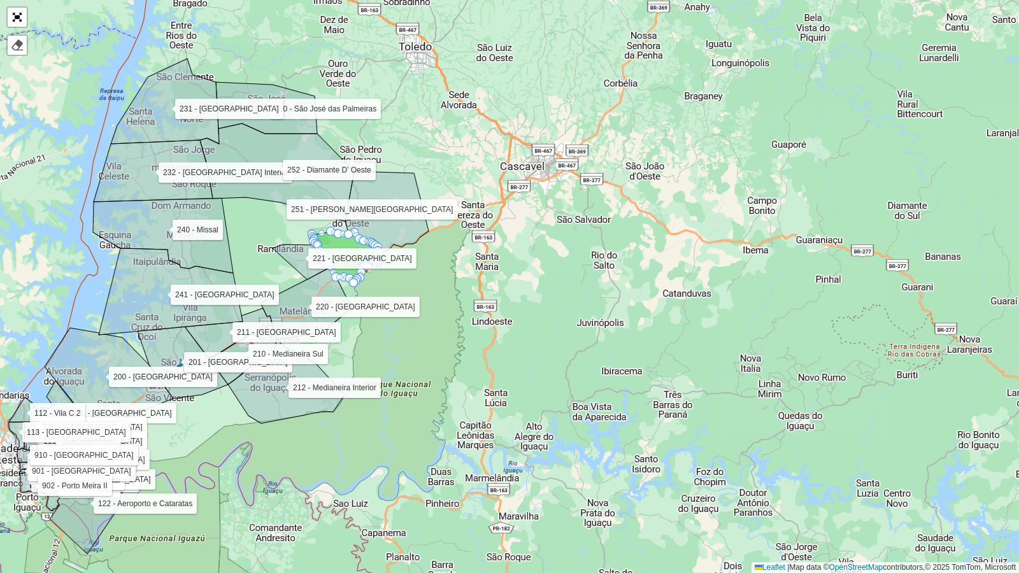
drag, startPoint x: 781, startPoint y: 513, endPoint x: 836, endPoint y: 258, distance: 260.6
click at [836, 258] on div "100 - Três Lagoas 101 - Três Bandeiras 110 - Vila C 111 - Vila A 112 - Vila C 2…" at bounding box center [509, 286] width 1019 height 573
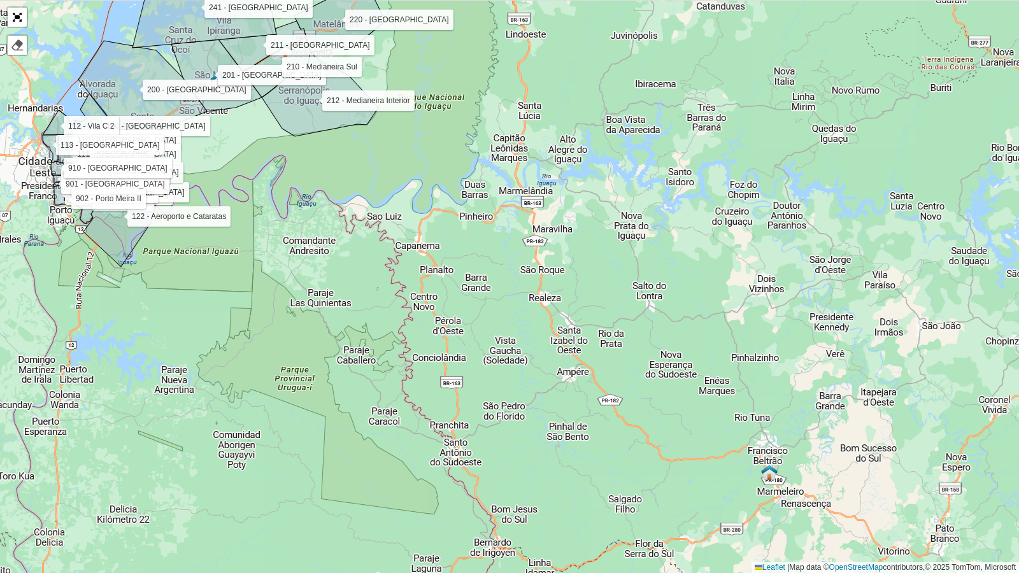
drag, startPoint x: 687, startPoint y: 511, endPoint x: 641, endPoint y: 438, distance: 86.2
click at [641, 438] on div "100 - Três Lagoas 101 - Três Bandeiras 110 - Vila C 111 - Vila A 112 - Vila C 2…" at bounding box center [509, 286] width 1019 height 573
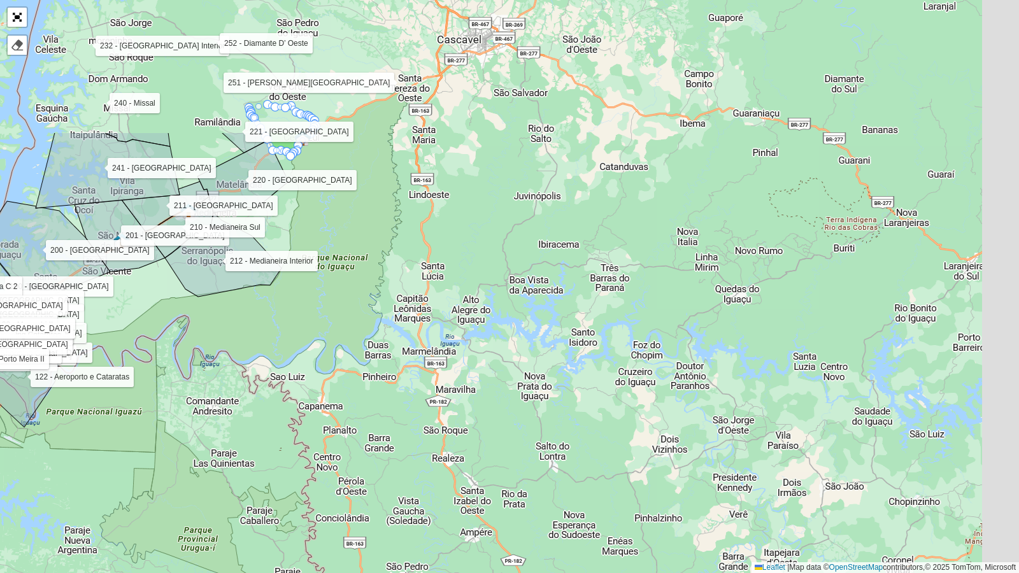
drag, startPoint x: 766, startPoint y: 373, endPoint x: 701, endPoint y: 558, distance: 196.0
click at [701, 466] on div "100 - Três Lagoas 101 - Três Bandeiras 110 - Vila C 111 - Vila A 112 - Vila C 2…" at bounding box center [509, 286] width 1019 height 573
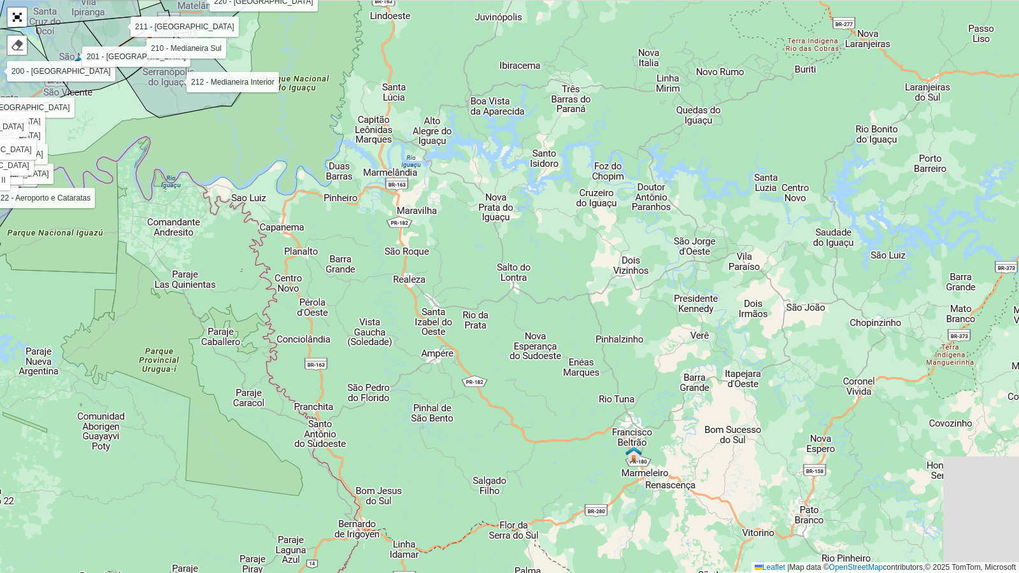
drag, startPoint x: 718, startPoint y: 373, endPoint x: 687, endPoint y: 169, distance: 205.5
click at [687, 169] on div "100 - Três Lagoas 101 - Três Bandeiras 110 - Vila C 111 - Vila A 112 - Vila C 2…" at bounding box center [509, 286] width 1019 height 573
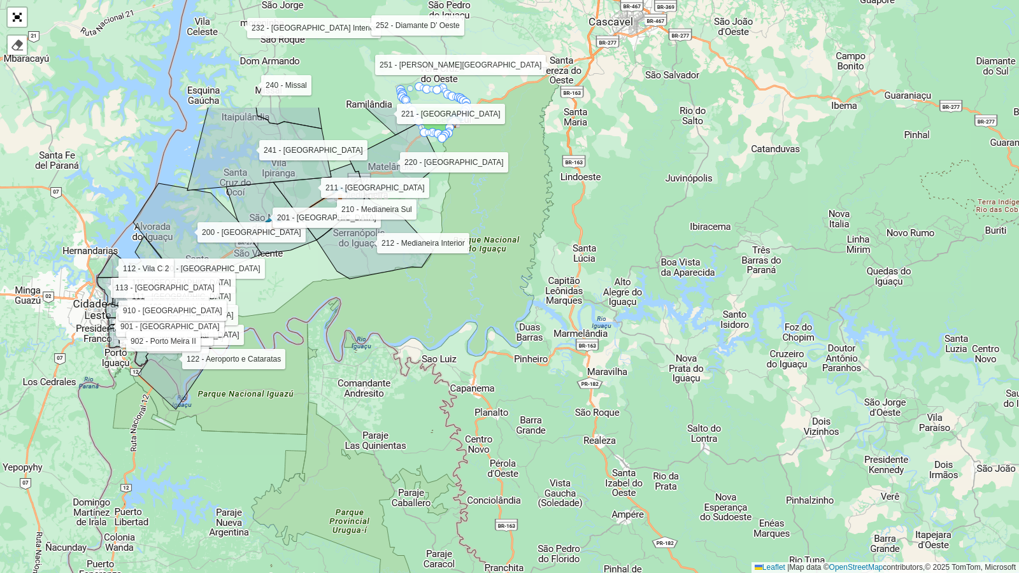
drag, startPoint x: 636, startPoint y: 218, endPoint x: 827, endPoint y: 383, distance: 252.9
click at [827, 383] on div "100 - Três Lagoas 101 - Três Bandeiras 110 - Vila C 111 - Vila A 112 - Vila C 2…" at bounding box center [509, 286] width 1019 height 573
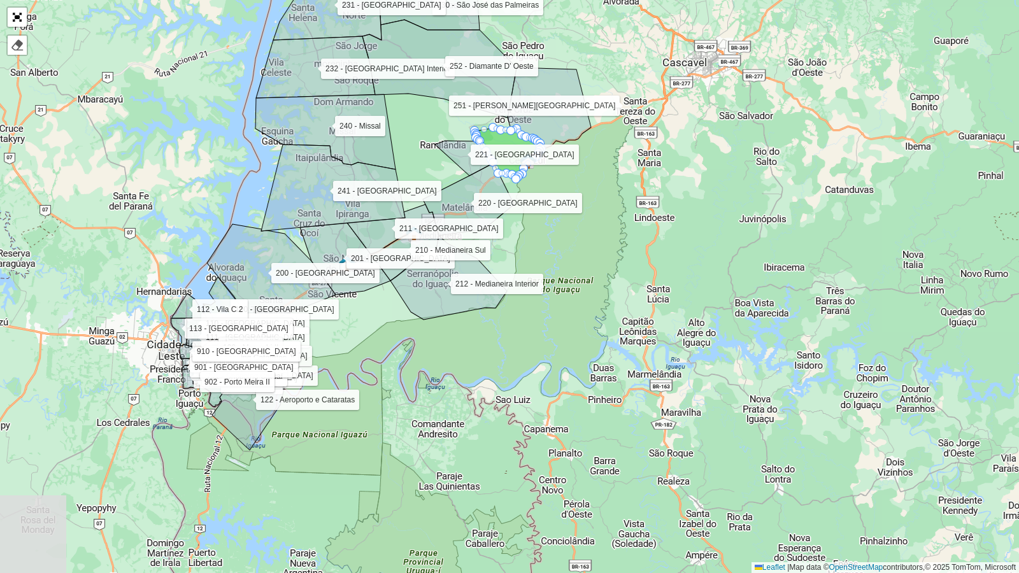
drag, startPoint x: 585, startPoint y: 273, endPoint x: 740, endPoint y: 394, distance: 196.1
click at [740, 394] on div "100 - Três Lagoas 101 - Três Bandeiras 110 - Vila C 111 - Vila A 112 - Vila C 2…" at bounding box center [509, 286] width 1019 height 573
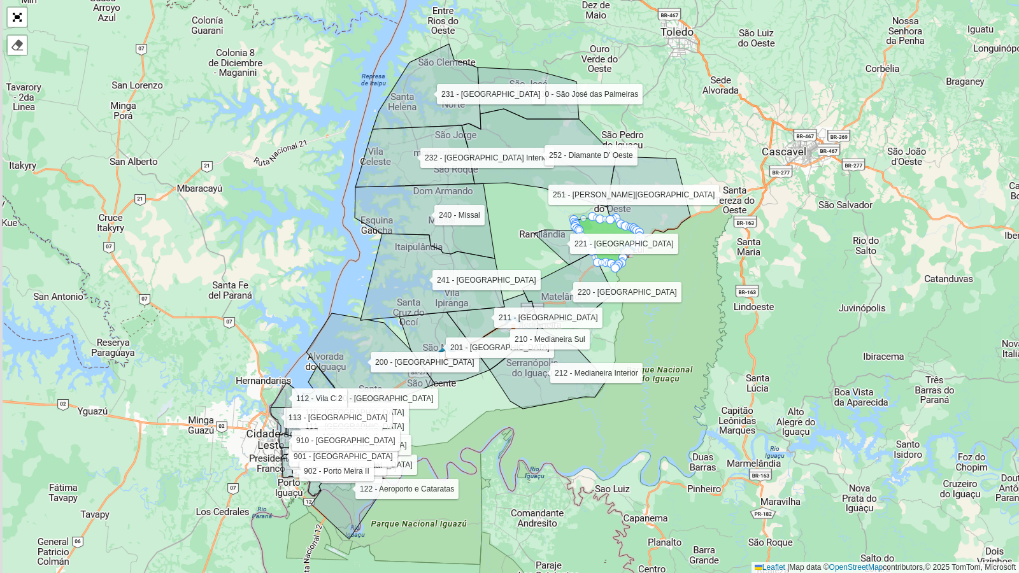
drag, startPoint x: 672, startPoint y: 359, endPoint x: 718, endPoint y: 381, distance: 51.3
click at [718, 381] on div "100 - Três Lagoas 101 - Três Bandeiras 110 - Vila C 111 - Vila A 112 - Vila C 2…" at bounding box center [509, 286] width 1019 height 573
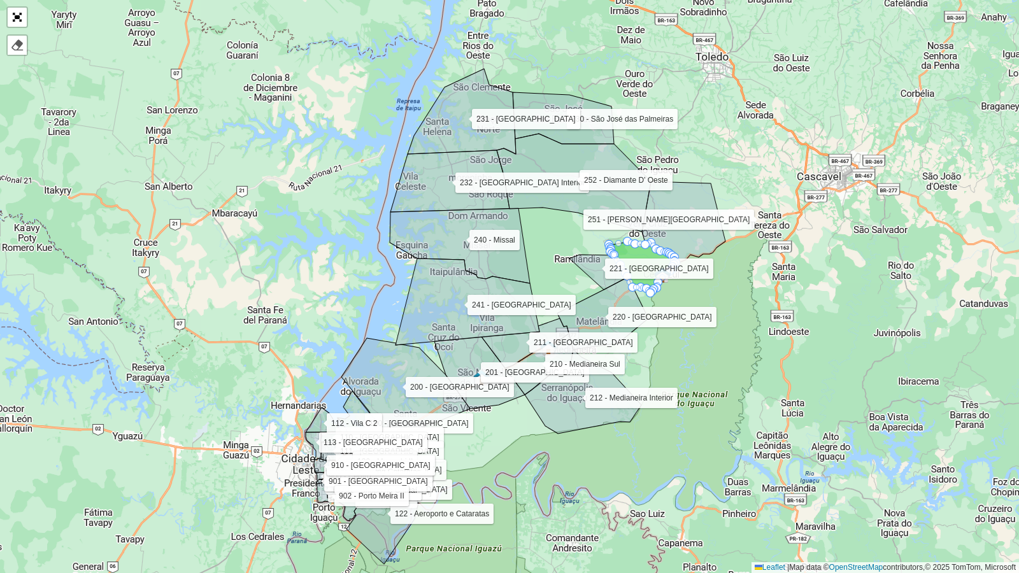
drag, startPoint x: 738, startPoint y: 343, endPoint x: 734, endPoint y: 374, distance: 30.9
click at [734, 374] on div "100 - Três Lagoas 101 - Três Bandeiras 110 - Vila C 111 - Vila A 112 - Vila C 2…" at bounding box center [509, 286] width 1019 height 573
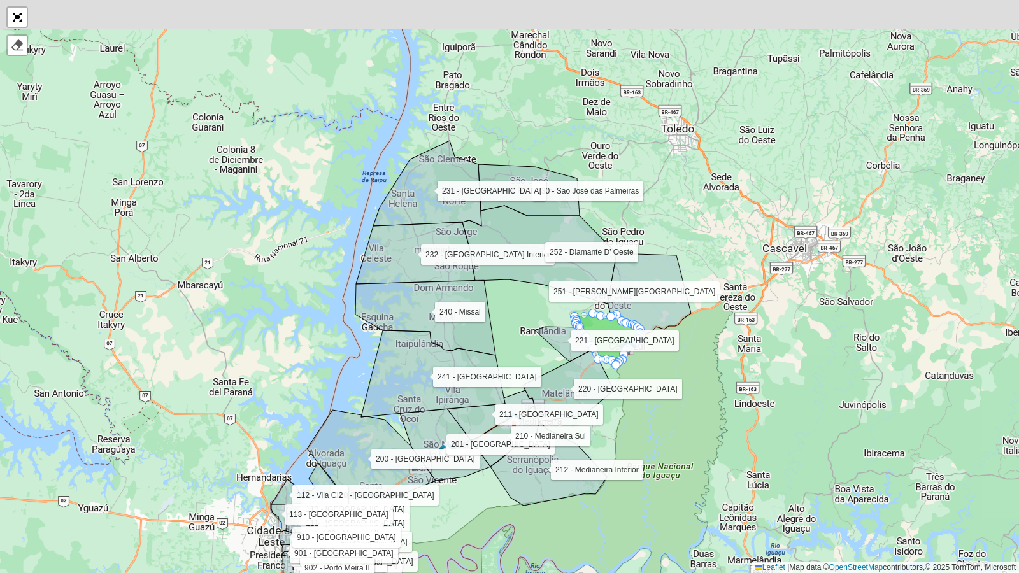
drag, startPoint x: 808, startPoint y: 220, endPoint x: 804, endPoint y: 232, distance: 12.5
click at [804, 232] on div "100 - Três Lagoas 101 - Três Bandeiras 110 - Vila C 111 - Vila A 112 - Vila C 2…" at bounding box center [509, 286] width 1019 height 573
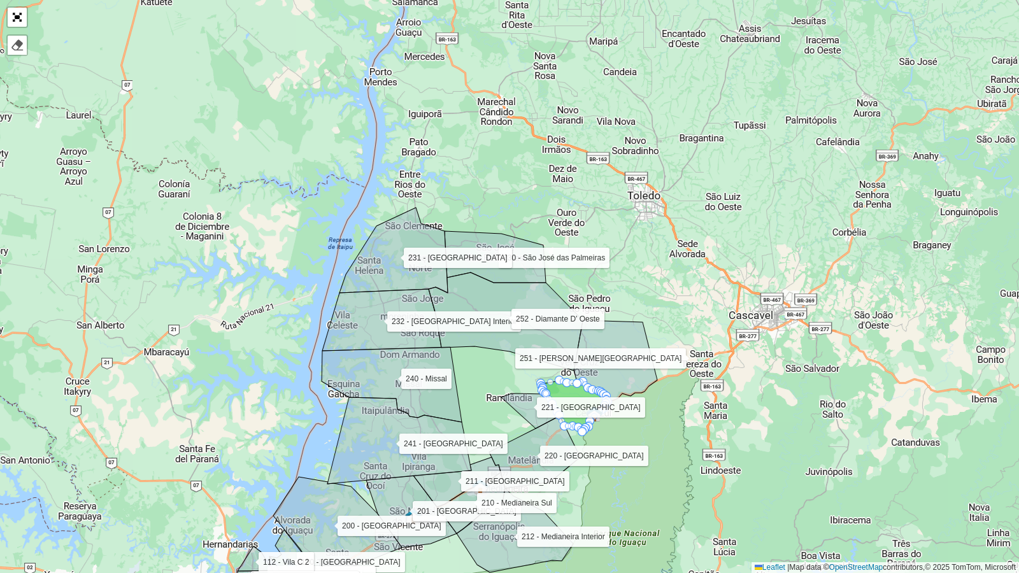
drag, startPoint x: 856, startPoint y: 361, endPoint x: 823, endPoint y: 429, distance: 75.2
click at [823, 429] on div "100 - Três Lagoas 101 - Três Bandeiras 110 - Vila C 111 - Vila A 112 - Vila C 2…" at bounding box center [509, 286] width 1019 height 573
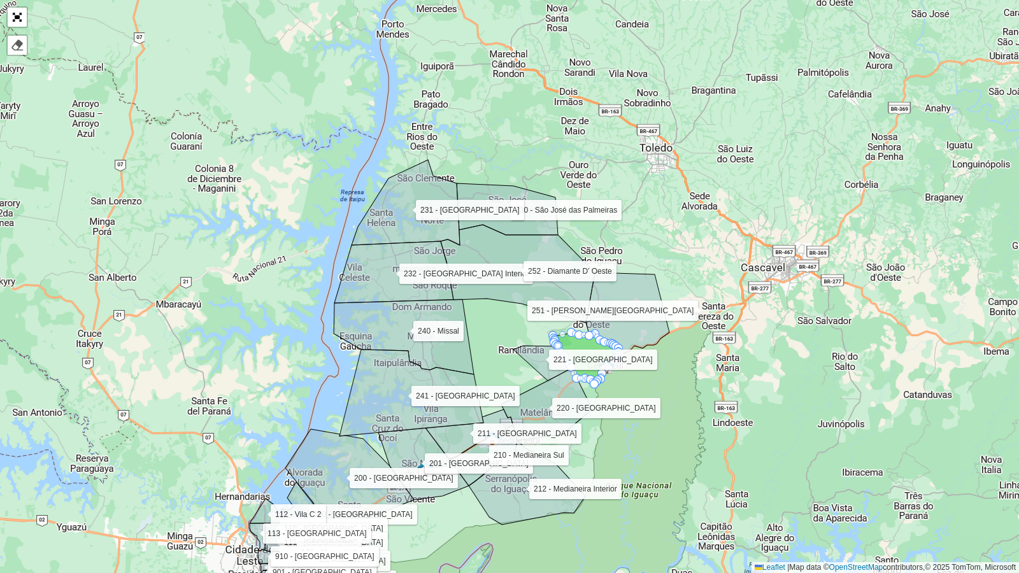
drag, startPoint x: 826, startPoint y: 382, endPoint x: 828, endPoint y: 371, distance: 11.0
click at [828, 371] on div "100 - Três Lagoas 101 - Três Bandeiras 110 - Vila C 111 - Vila A 112 - Vila C 2…" at bounding box center [509, 286] width 1019 height 573
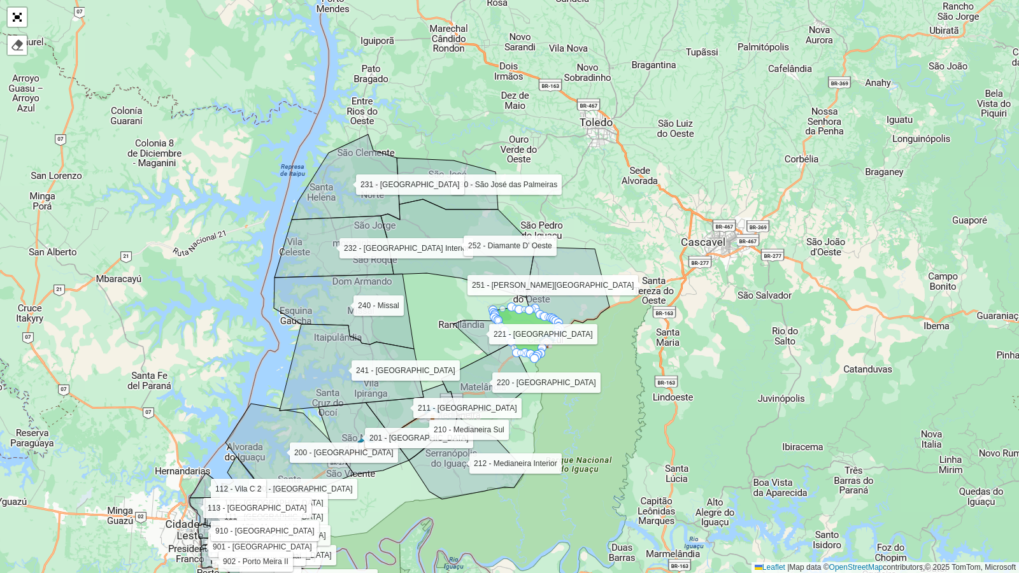
drag, startPoint x: 838, startPoint y: 341, endPoint x: 778, endPoint y: 315, distance: 65.1
click at [778, 315] on div "100 - Três Lagoas 101 - Três Bandeiras 110 - Vila C 111 - Vila A 112 - Vila C 2…" at bounding box center [509, 286] width 1019 height 573
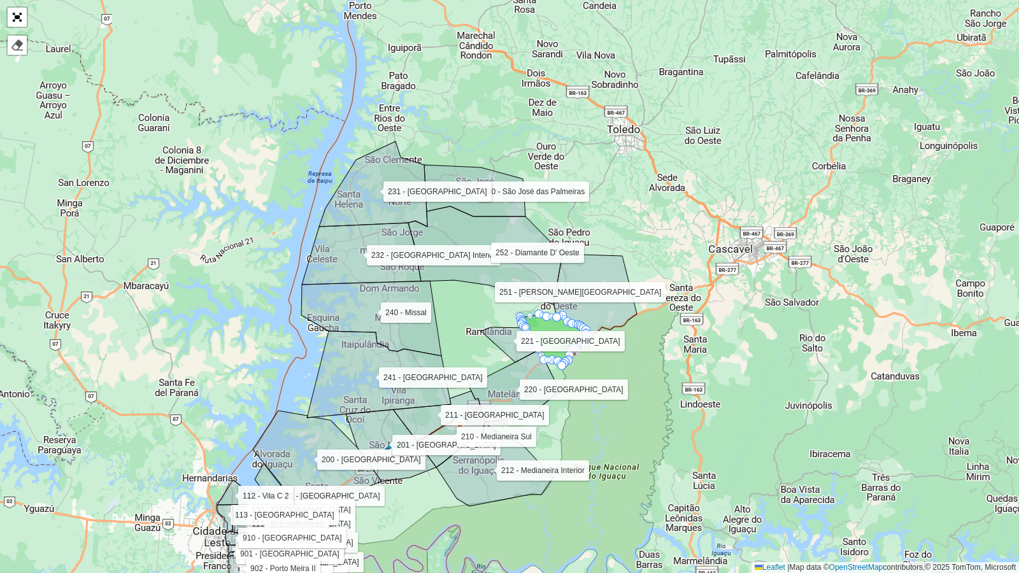
drag, startPoint x: 749, startPoint y: 332, endPoint x: 776, endPoint y: 340, distance: 28.4
click at [776, 340] on div "100 - Três Lagoas 101 - Três Bandeiras 110 - Vila C 111 - Vila A 112 - Vila C 2…" at bounding box center [509, 286] width 1019 height 573
click at [16, 24] on link "Abrir mapa em tela cheia" at bounding box center [17, 17] width 19 height 19
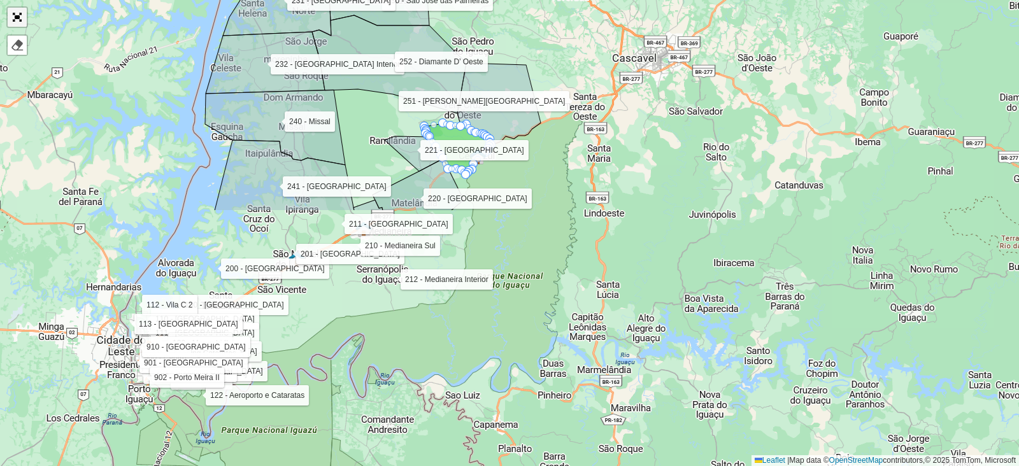
scroll to position [410, 0]
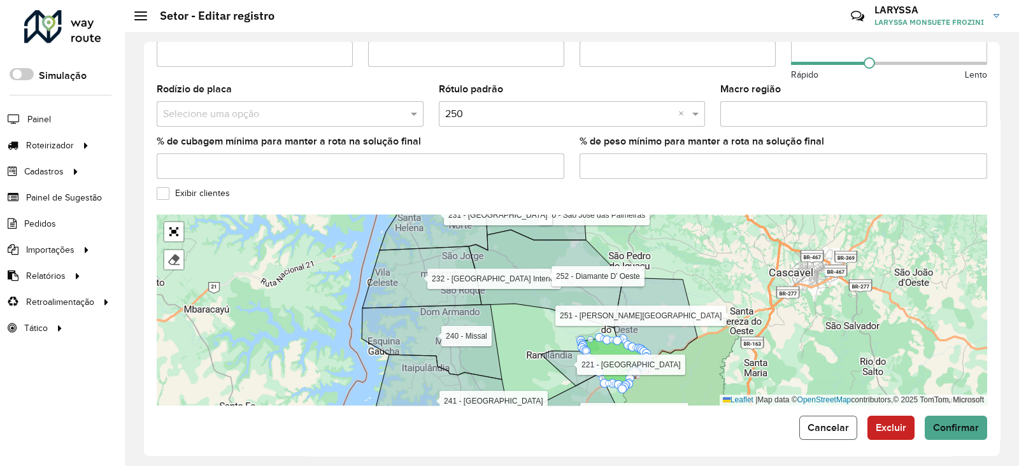
click at [817, 424] on span "Cancelar" at bounding box center [828, 427] width 41 height 11
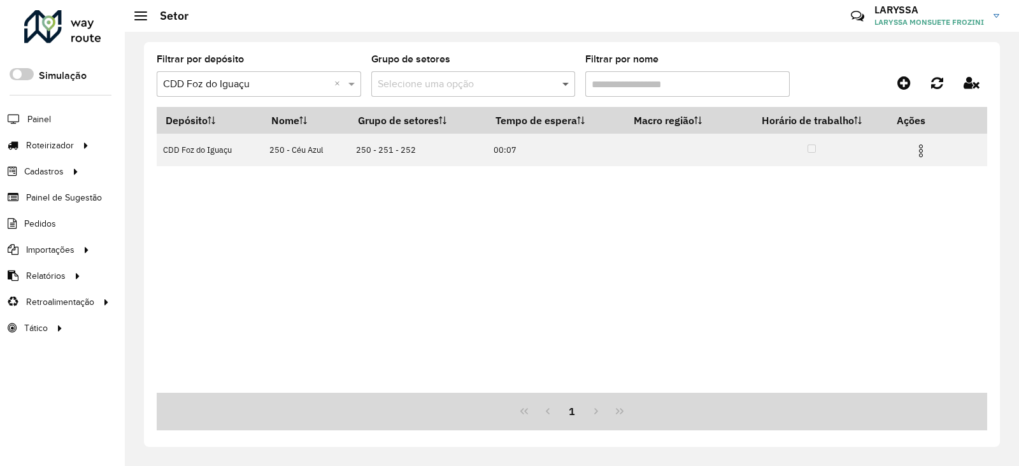
drag, startPoint x: 637, startPoint y: 87, endPoint x: 565, endPoint y: 89, distance: 72.0
click at [565, 89] on formly-group "Filtrar por depósito Selecione um depósito × CDD Foz do Iguaçu × Grupo de setor…" at bounding box center [463, 81] width 613 height 52
type input "***"
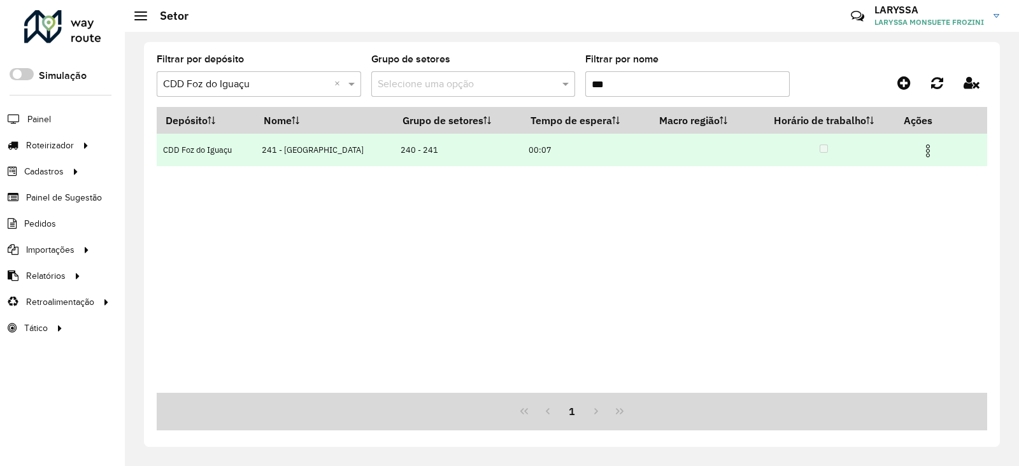
type input "***"
click at [921, 145] on img at bounding box center [927, 150] width 15 height 15
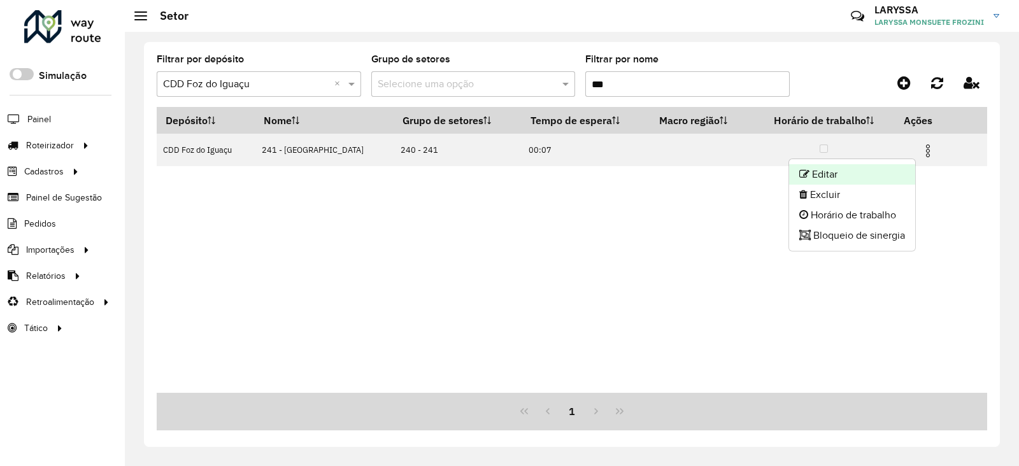
click at [890, 170] on li "Editar" at bounding box center [852, 174] width 126 height 20
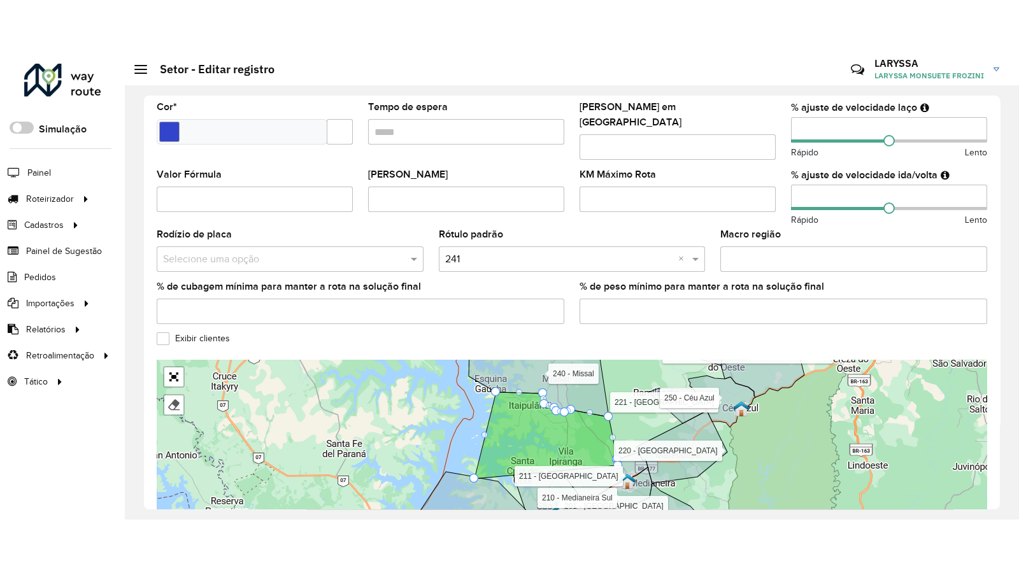
scroll to position [352, 0]
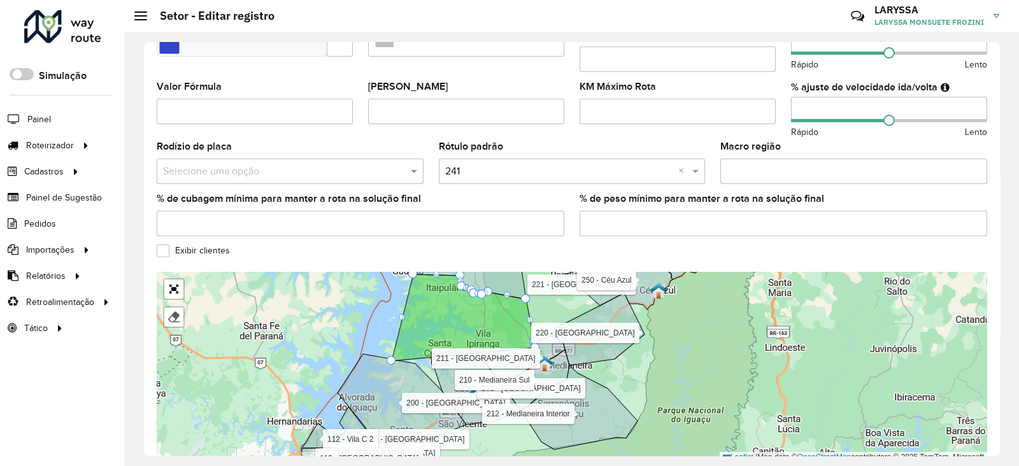
drag, startPoint x: 615, startPoint y: 311, endPoint x: 532, endPoint y: 282, distance: 88.0
click at [532, 282] on div "100 - Três Lagoas 101 - Três Bandeiras 110 - Vila C 111 - Vila A 112 - Vila C 2…" at bounding box center [572, 367] width 830 height 191
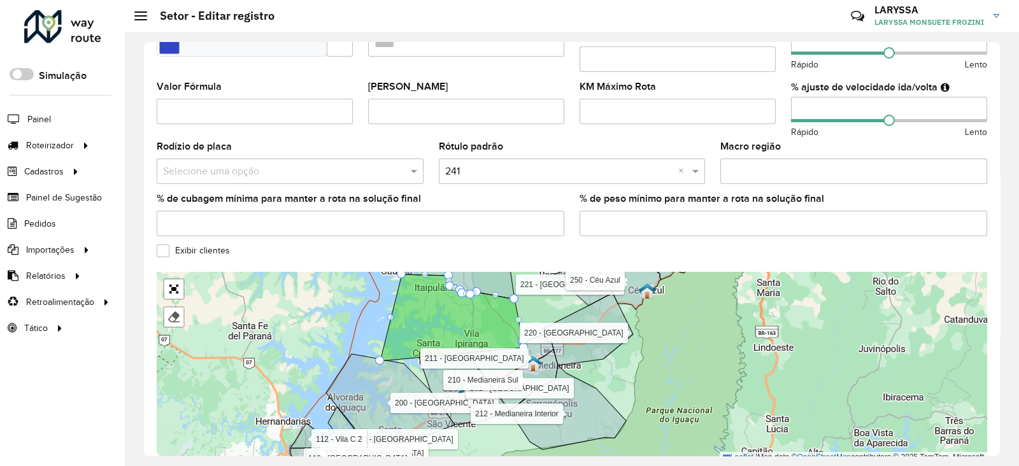
drag, startPoint x: 384, startPoint y: 313, endPoint x: 371, endPoint y: 313, distance: 12.7
click at [371, 313] on div "100 - Três Lagoas 101 - Três Bandeiras 110 - Vila C 111 - Vila A 112 - Vila C 2…" at bounding box center [572, 367] width 830 height 191
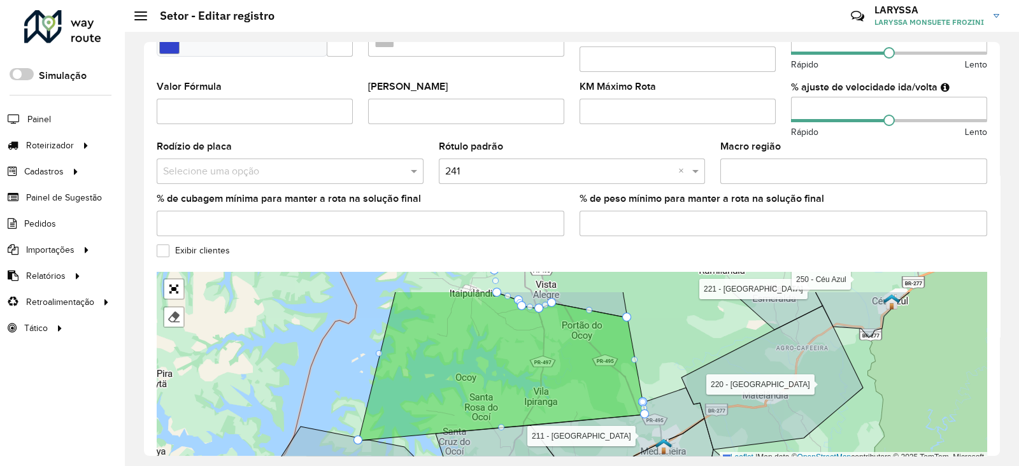
drag, startPoint x: 631, startPoint y: 294, endPoint x: 667, endPoint y: 334, distance: 54.1
click at [667, 334] on div "100 - Três Lagoas 101 - Três Bandeiras 110 - Vila C 111 - Vila A 112 - Vila C 2…" at bounding box center [572, 367] width 830 height 191
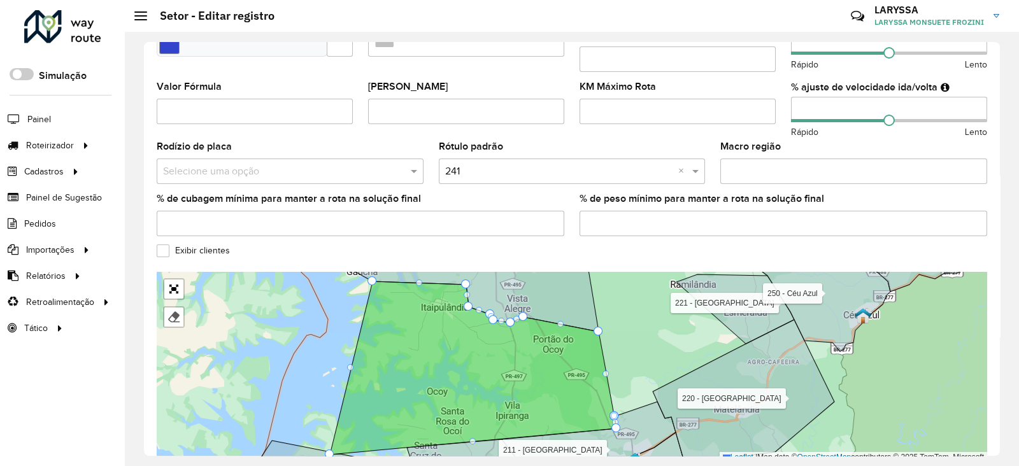
drag, startPoint x: 661, startPoint y: 318, endPoint x: 633, endPoint y: 332, distance: 31.3
click at [633, 332] on div "100 - Três Lagoas 101 - Três Bandeiras 110 - Vila C 111 - Vila A 112 - Vila C 2…" at bounding box center [572, 367] width 830 height 191
click at [162, 244] on label "Exibir clientes" at bounding box center [193, 250] width 73 height 13
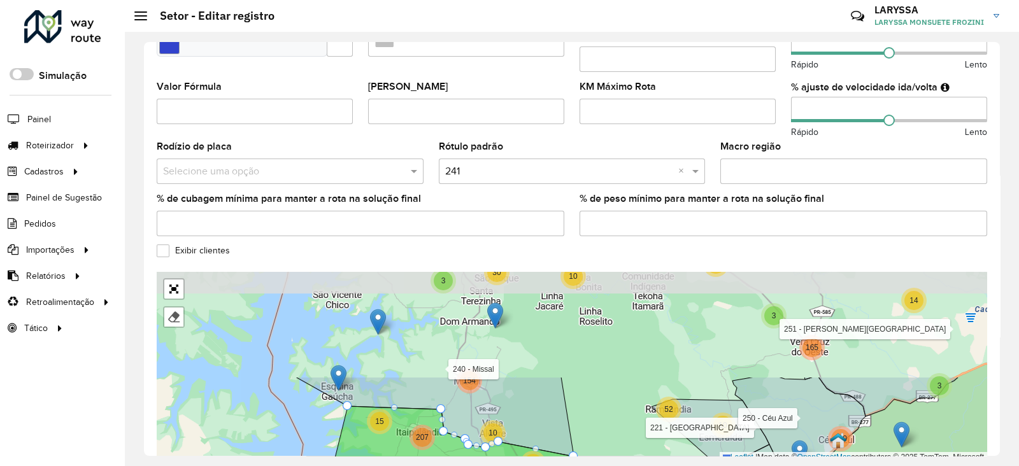
drag, startPoint x: 642, startPoint y: 317, endPoint x: 617, endPoint y: 441, distance: 127.4
click at [617, 441] on div "4 3 11 4 2 38 11 2 2 34 2 35 13 8 33 2 15 64 2 19 3 15 69 9 91 1131 3 10 14 32 …" at bounding box center [572, 367] width 830 height 191
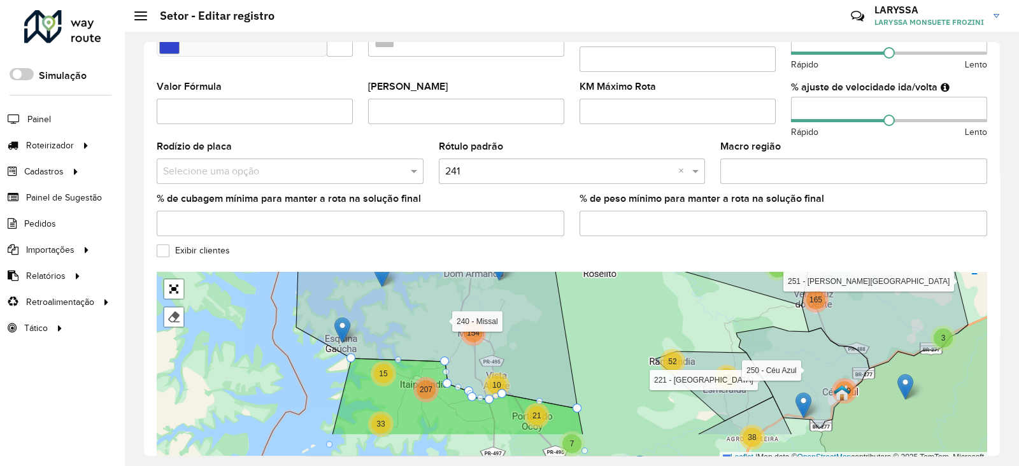
drag, startPoint x: 620, startPoint y: 412, endPoint x: 624, endPoint y: 364, distance: 47.9
click at [624, 364] on div "3 11 4 2 38 11 2 2 34 2 35 13 2 19 3 15 69 9 91 1131 3 10 14 32 150 52 38 165 1…" at bounding box center [572, 367] width 830 height 191
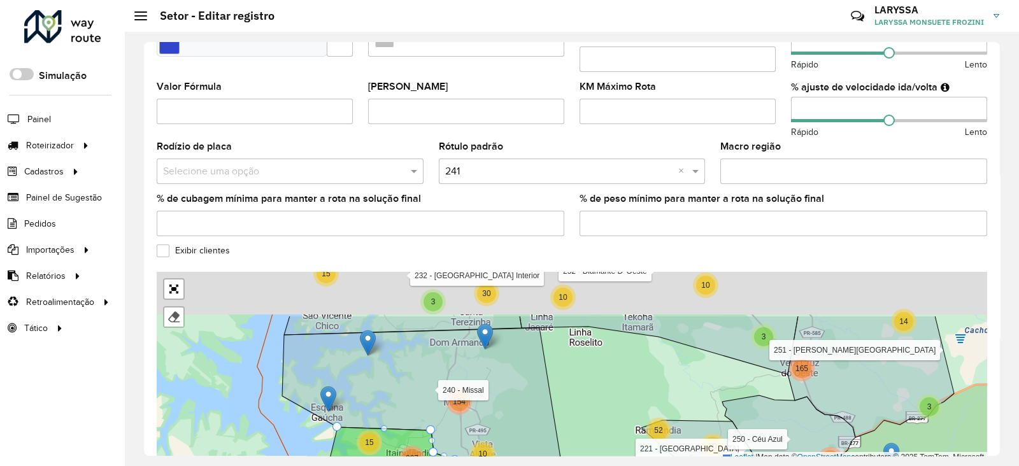
drag, startPoint x: 480, startPoint y: 385, endPoint x: 482, endPoint y: 418, distance: 33.2
click at [482, 418] on icon at bounding box center [423, 403] width 282 height 150
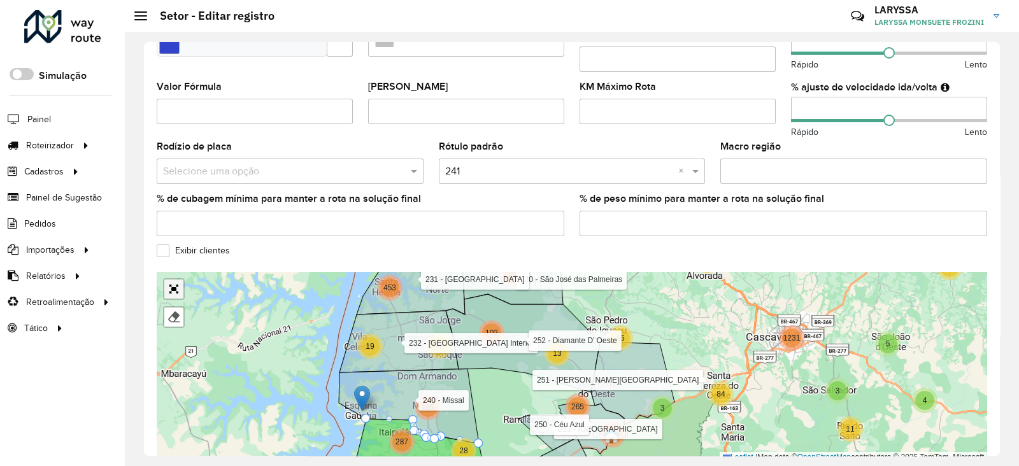
click at [173, 280] on link "Abrir mapa em tela cheia" at bounding box center [173, 289] width 19 height 19
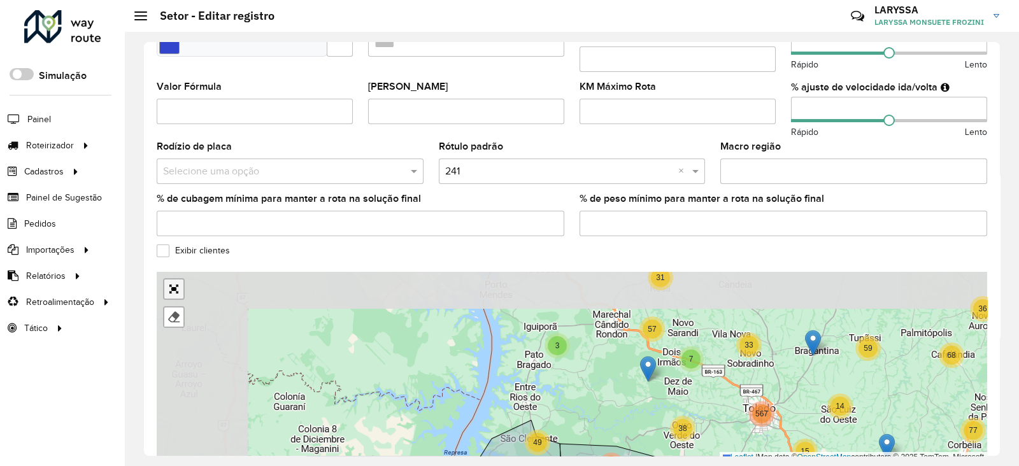
scroll to position [101, 0]
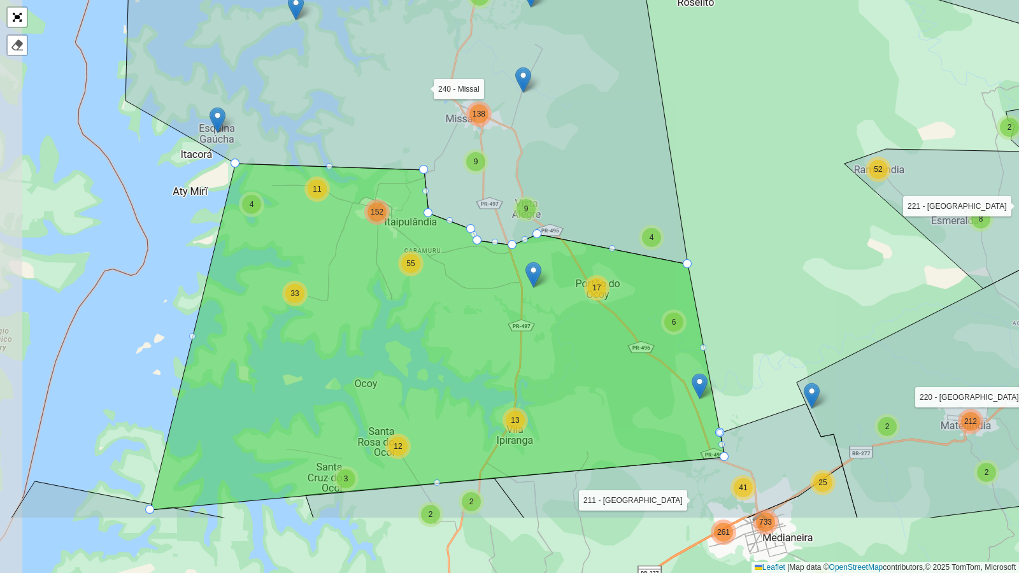
drag, startPoint x: 364, startPoint y: 402, endPoint x: 469, endPoint y: 289, distance: 153.7
click at [469, 289] on icon at bounding box center [437, 337] width 574 height 346
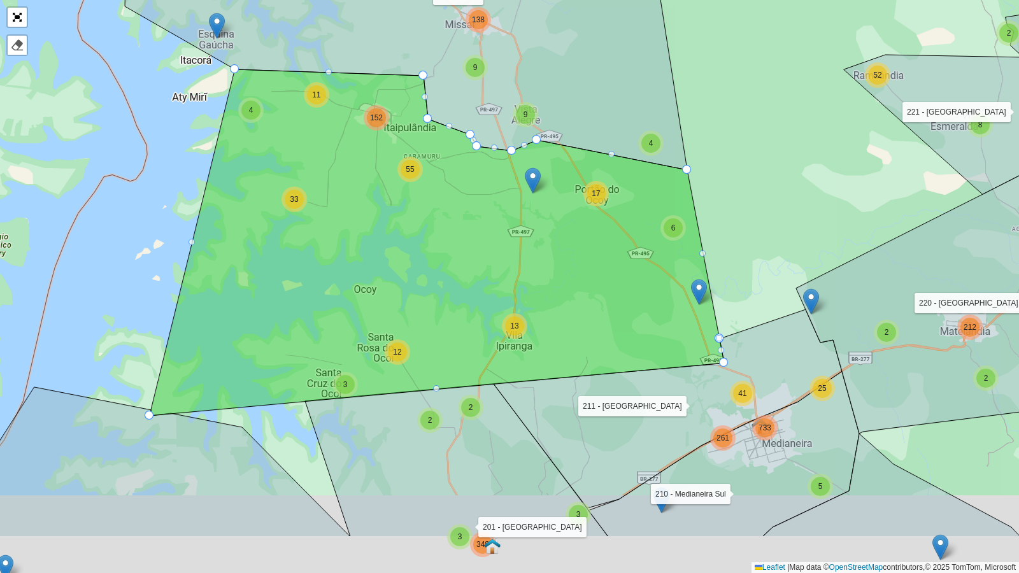
drag, startPoint x: 453, startPoint y: 342, endPoint x: 443, endPoint y: 160, distance: 181.8
click at [443, 160] on icon at bounding box center [437, 242] width 574 height 346
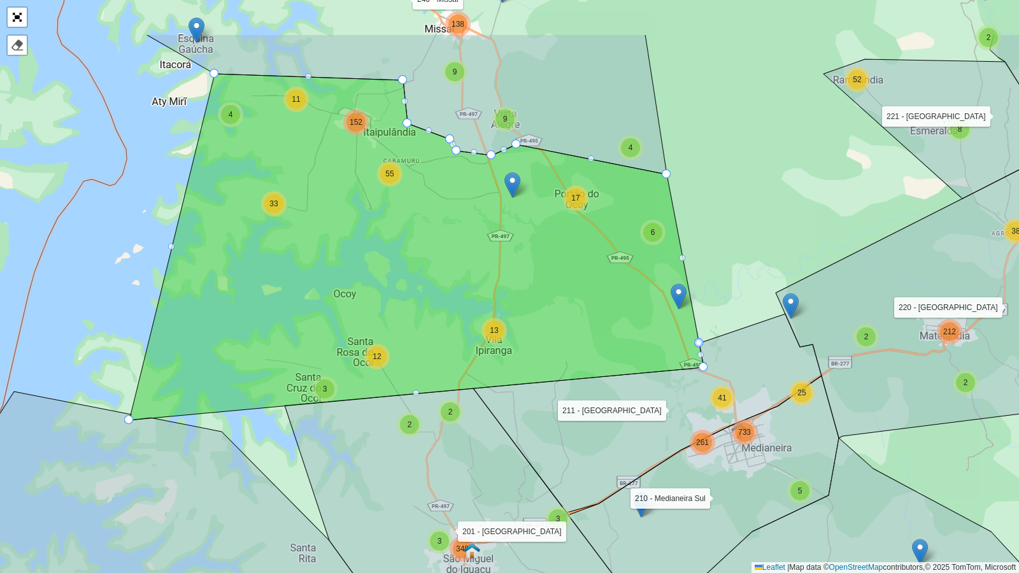
drag, startPoint x: 464, startPoint y: 246, endPoint x: 452, endPoint y: 338, distance: 93.1
click at [452, 338] on icon at bounding box center [416, 247] width 574 height 346
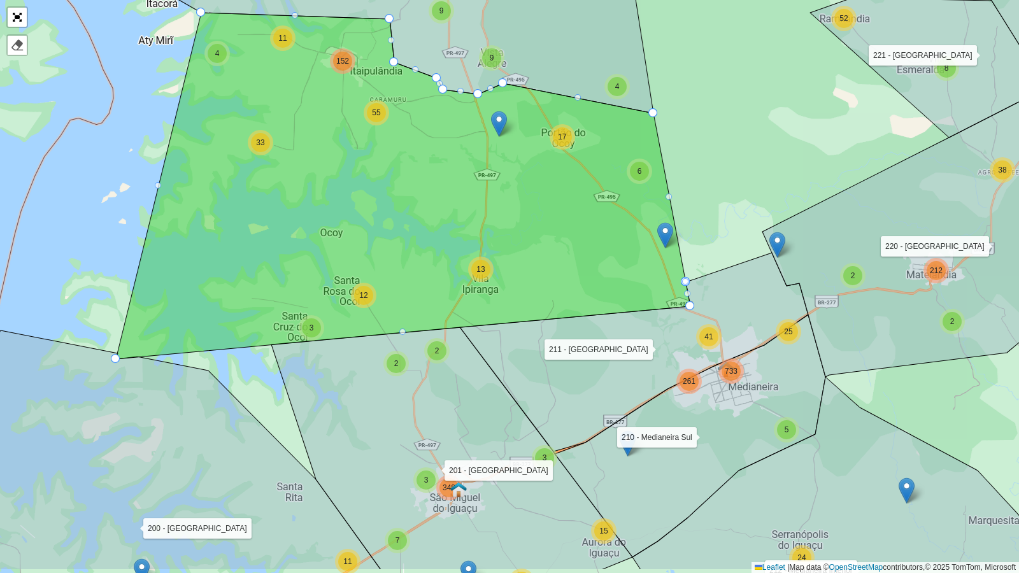
drag, startPoint x: 452, startPoint y: 338, endPoint x: 439, endPoint y: 277, distance: 62.6
click at [439, 277] on icon at bounding box center [403, 186] width 574 height 346
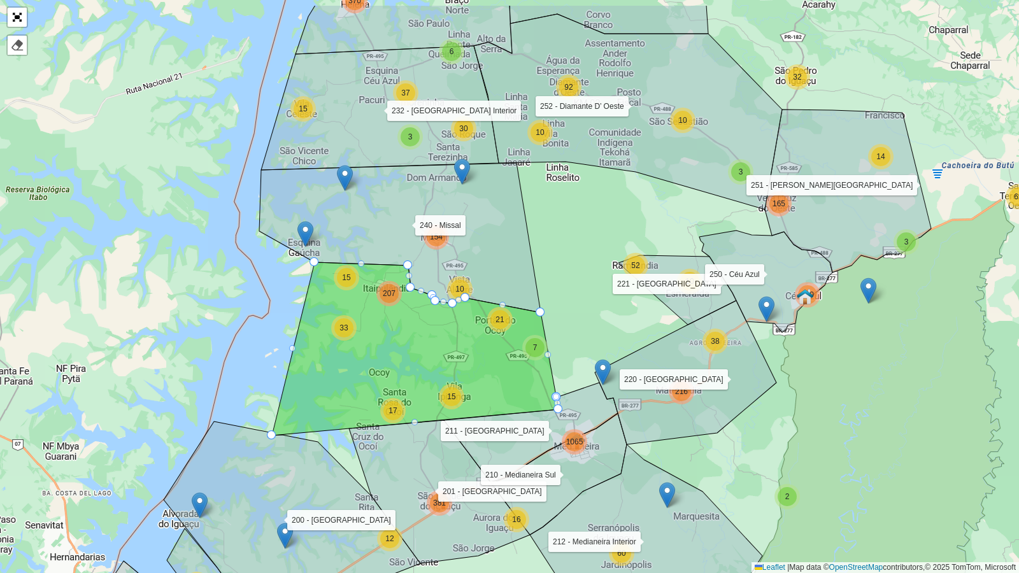
drag, startPoint x: 618, startPoint y: 241, endPoint x: 575, endPoint y: 300, distance: 73.0
click at [575, 300] on div "2 4 2 2 7 6 2 2 4 13 3 11 4 2 38 11 2 2 34 2 35 13 25 2 11 10 6 13 40 36 8 12 5…" at bounding box center [509, 286] width 1019 height 573
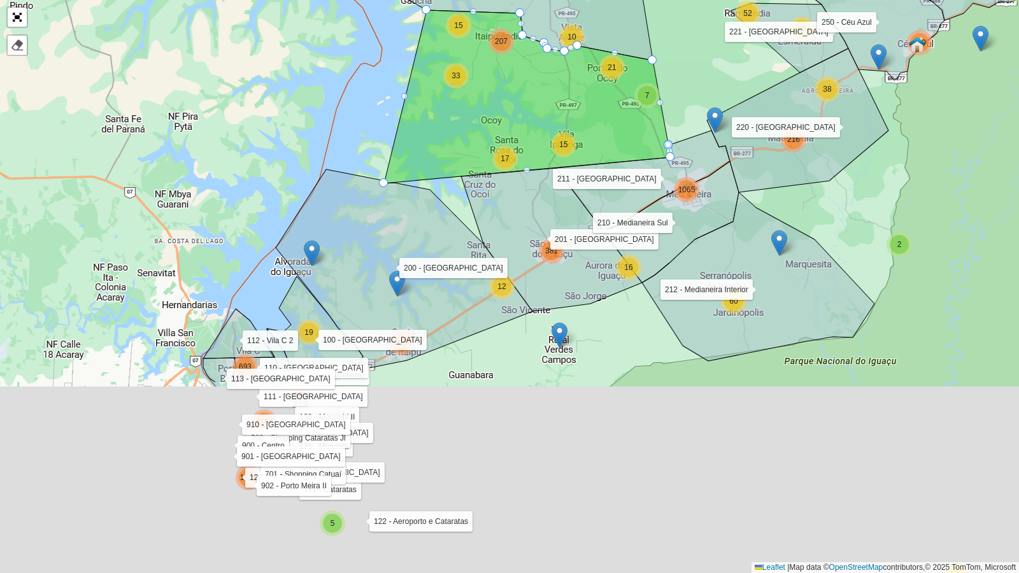
drag, startPoint x: 570, startPoint y: 315, endPoint x: 724, endPoint y: 0, distance: 350.9
click at [724, 0] on div "2 4 2 6 2 2 4 13 3 11 4 2 38 11 2 2 34 2 35 13 25 2 11 10 6 13 40 36 8 12 57 5 …" at bounding box center [509, 286] width 1019 height 573
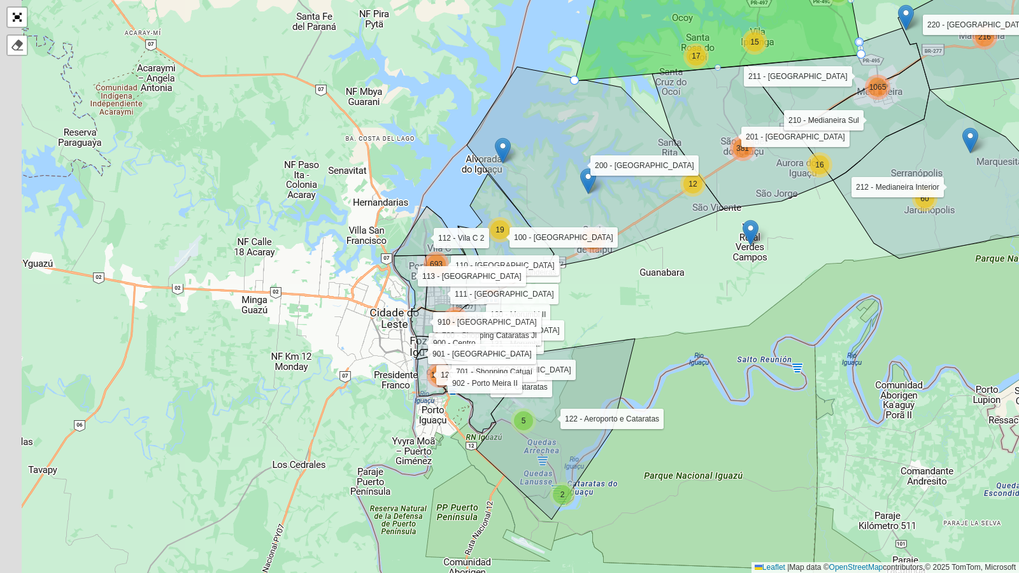
drag, startPoint x: 450, startPoint y: 379, endPoint x: 547, endPoint y: 353, distance: 100.7
click at [547, 353] on icon at bounding box center [555, 429] width 159 height 181
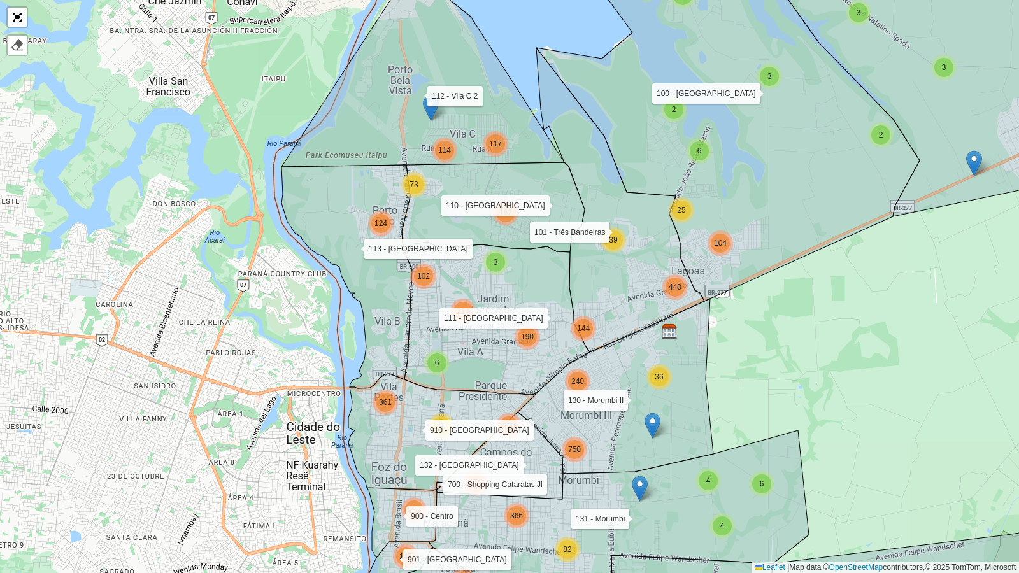
drag, startPoint x: 365, startPoint y: 243, endPoint x: 312, endPoint y: 243, distance: 52.9
click at [312, 243] on icon at bounding box center [347, 277] width 131 height 224
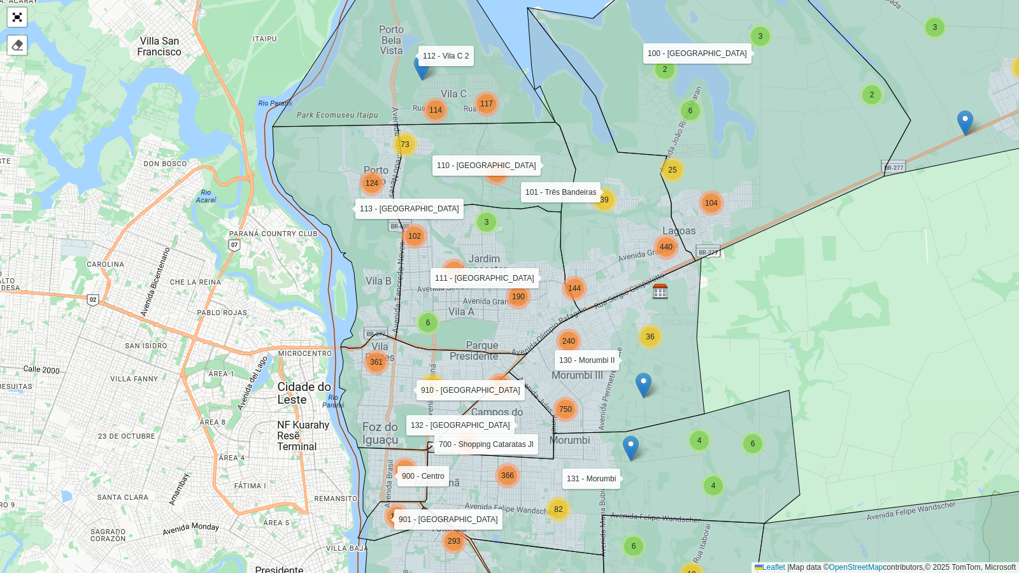
drag, startPoint x: 392, startPoint y: 307, endPoint x: 383, endPoint y: 267, distance: 40.5
click at [383, 267] on icon at bounding box center [338, 237] width 131 height 224
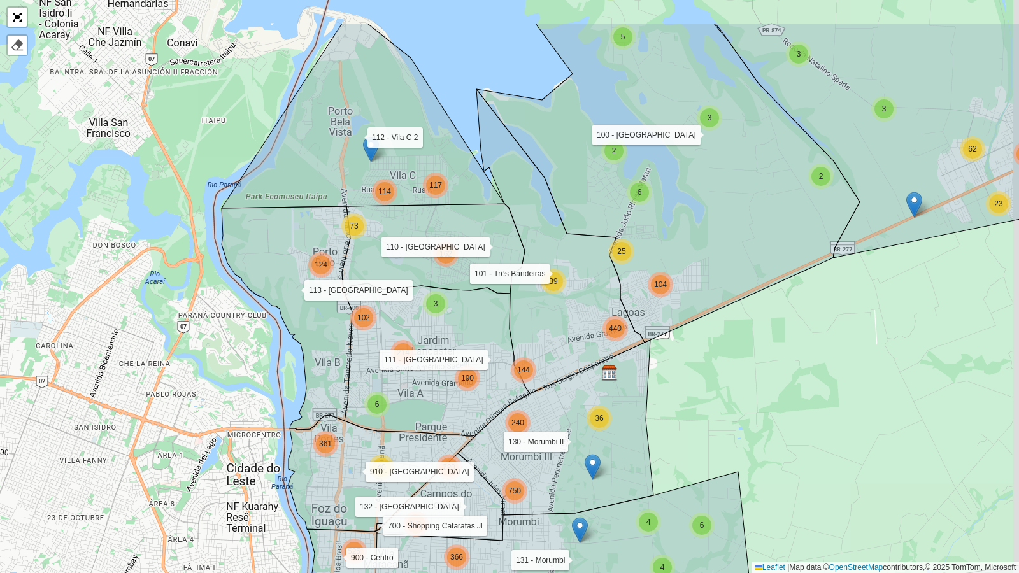
drag, startPoint x: 443, startPoint y: 136, endPoint x: 390, endPoint y: 223, distance: 101.8
click at [390, 223] on icon at bounding box center [433, 250] width 183 height 92
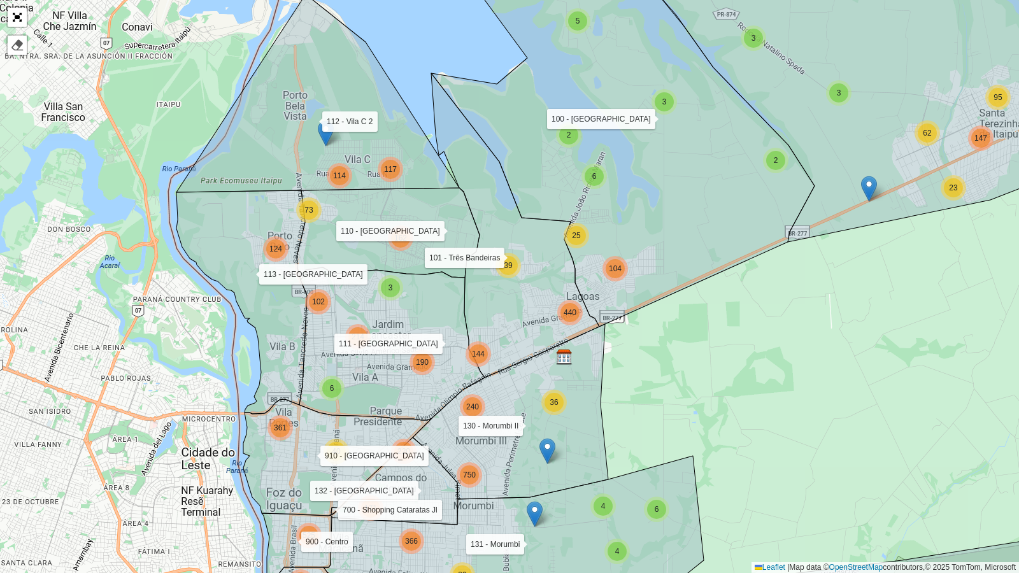
drag, startPoint x: 428, startPoint y: 266, endPoint x: 380, endPoint y: 243, distance: 53.8
click at [380, 243] on icon at bounding box center [388, 234] width 183 height 92
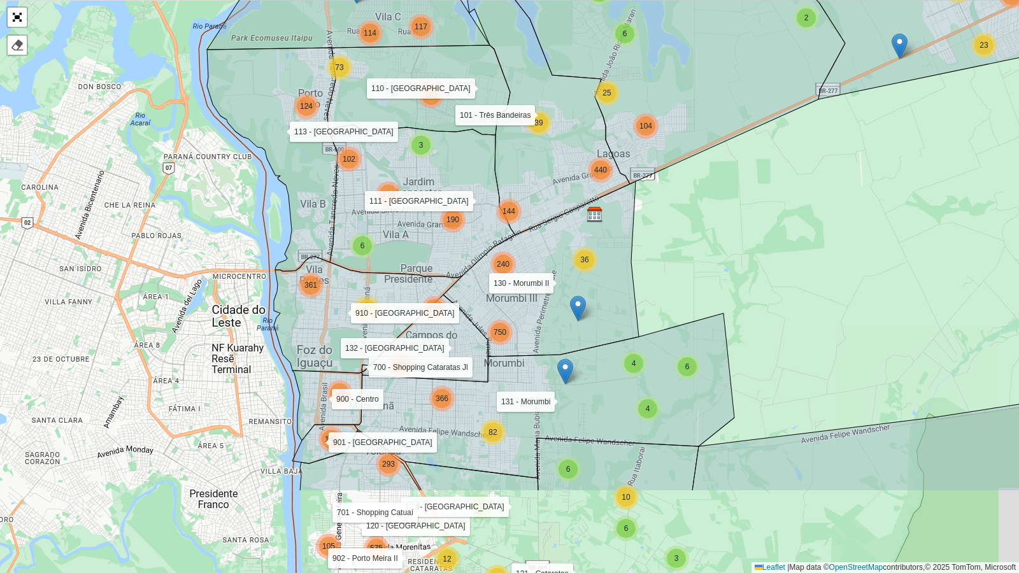
drag, startPoint x: 410, startPoint y: 394, endPoint x: 445, endPoint y: 253, distance: 145.2
click at [445, 253] on icon at bounding box center [422, 201] width 185 height 153
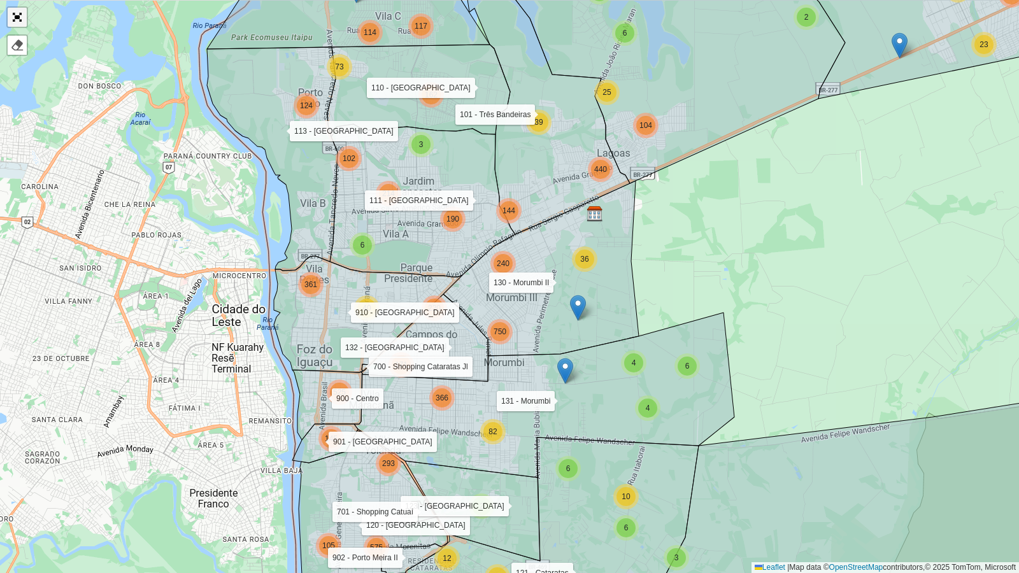
click at [17, 15] on link "Abrir mapa em tela cheia" at bounding box center [17, 17] width 19 height 19
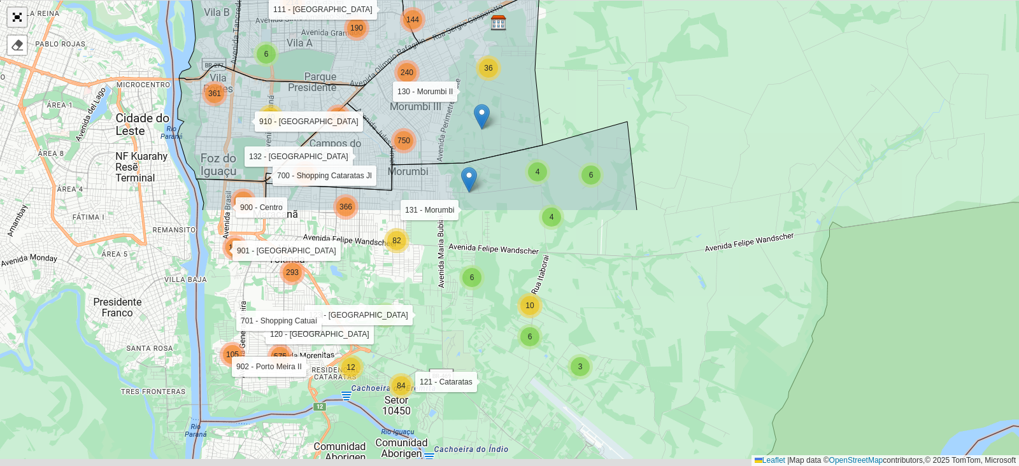
scroll to position [410, 0]
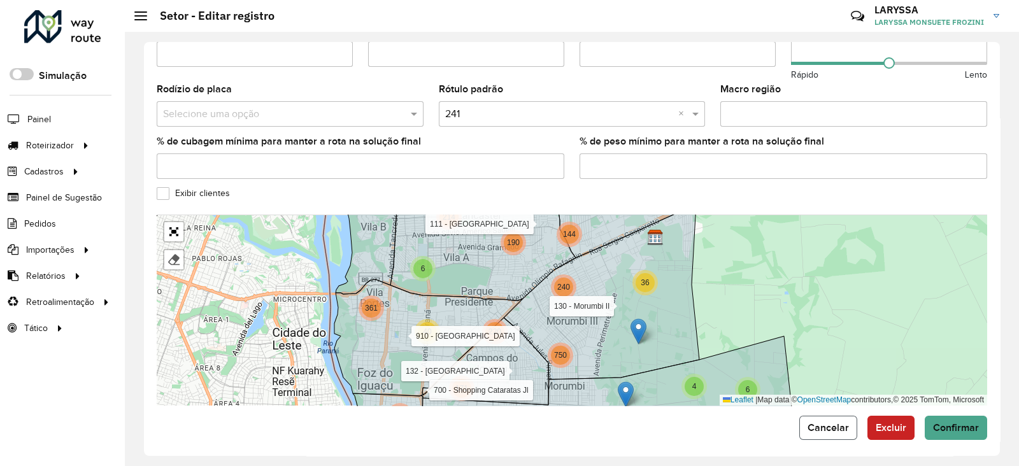
click at [834, 422] on span "Cancelar" at bounding box center [828, 427] width 41 height 11
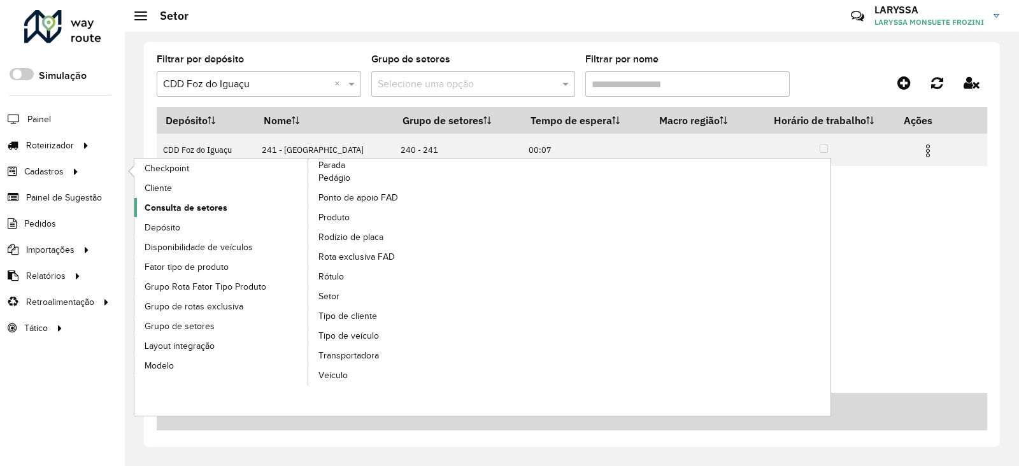
click at [215, 206] on span "Consulta de setores" at bounding box center [186, 207] width 83 height 13
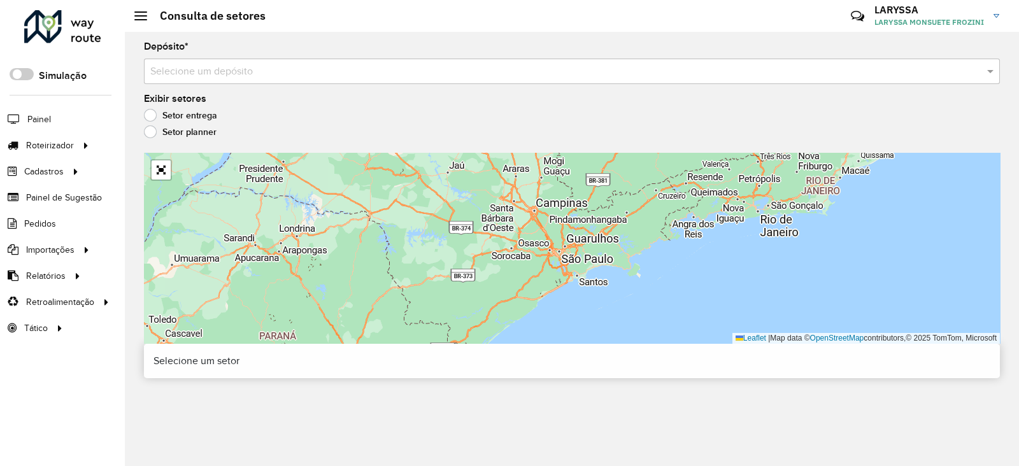
click at [236, 67] on input "text" at bounding box center [559, 71] width 818 height 15
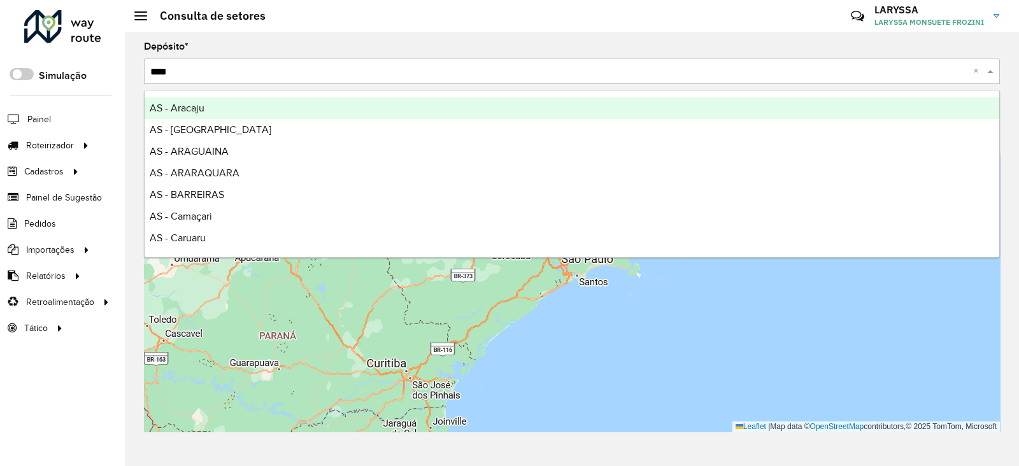
type input "*****"
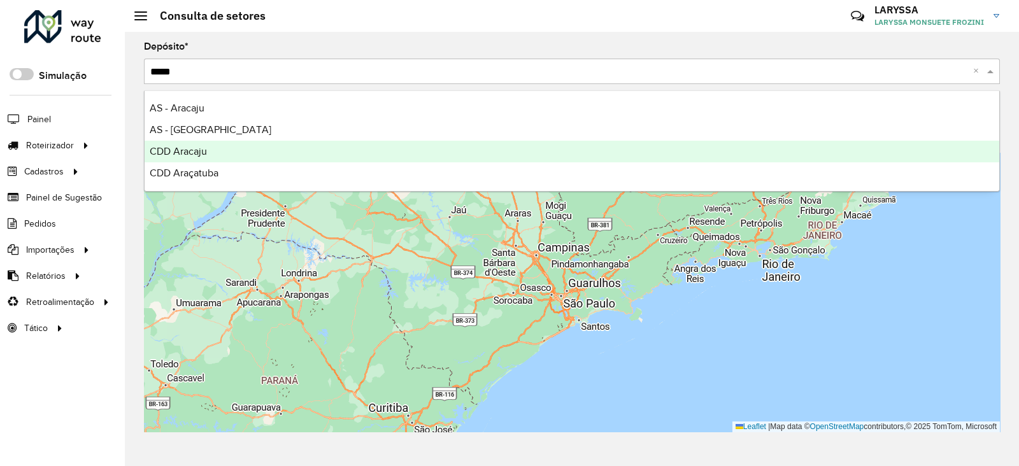
click at [227, 148] on div "CDD Aracaju" at bounding box center [572, 152] width 855 height 22
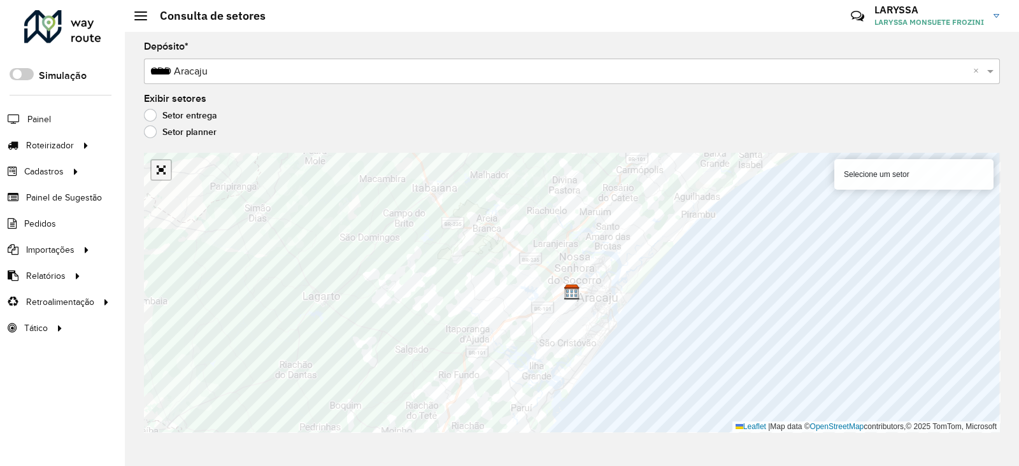
click at [162, 175] on link "Abrir mapa em tela cheia" at bounding box center [161, 169] width 19 height 19
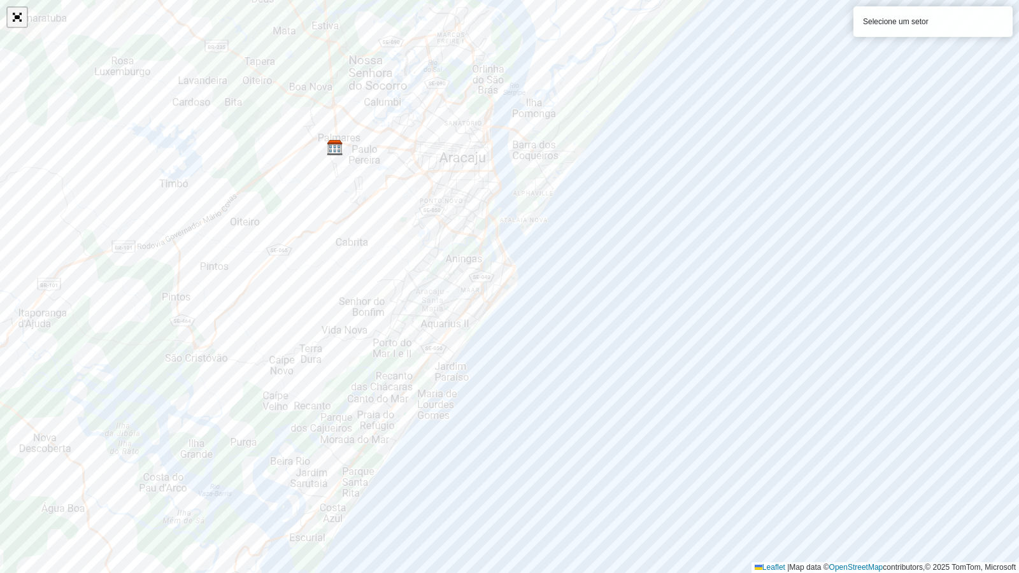
click at [18, 13] on link "Abrir mapa em tela cheia" at bounding box center [17, 17] width 19 height 19
